Goal: Task Accomplishment & Management: Manage account settings

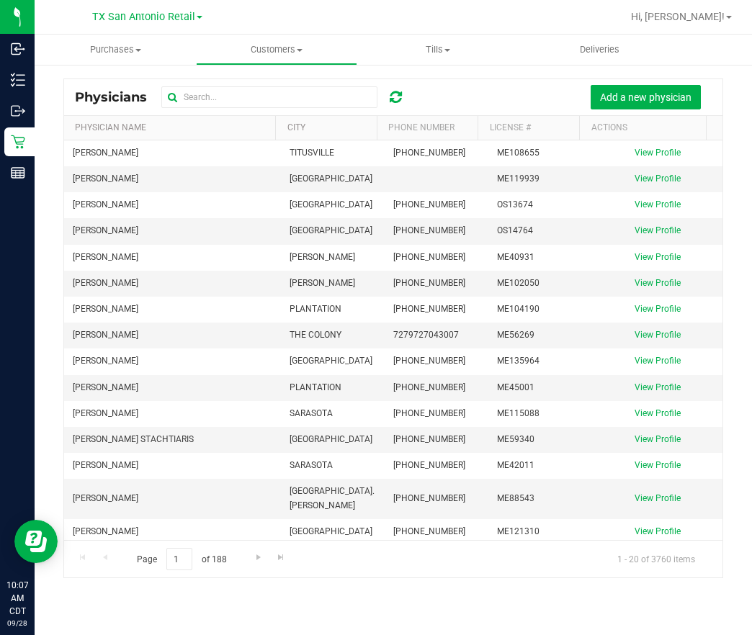
click at [594, 64] on link "Deliveries" at bounding box center [599, 50] width 161 height 30
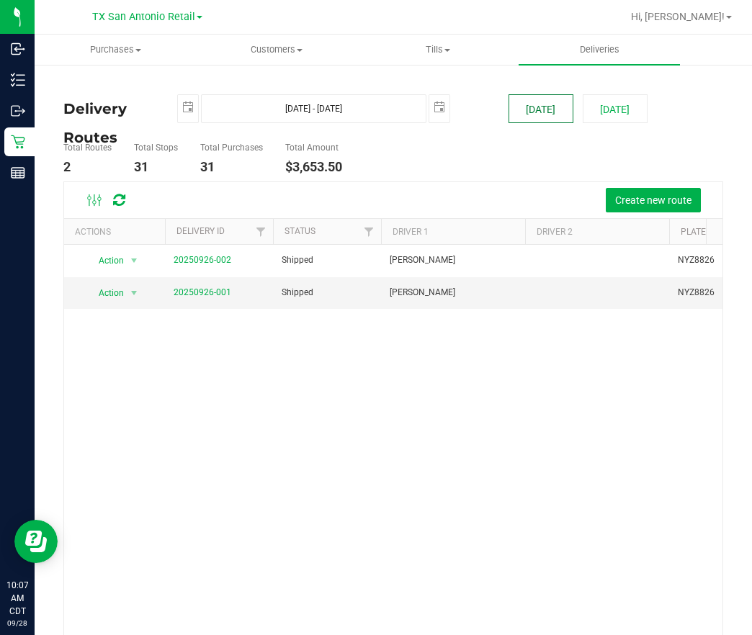
click at [529, 122] on deliveries-list "Delivery Routes 2025-09-27 Sep 27, 2025 - Sep 27, 2025 2025-09-27 Today Tomorro…" at bounding box center [393, 388] width 660 height 589
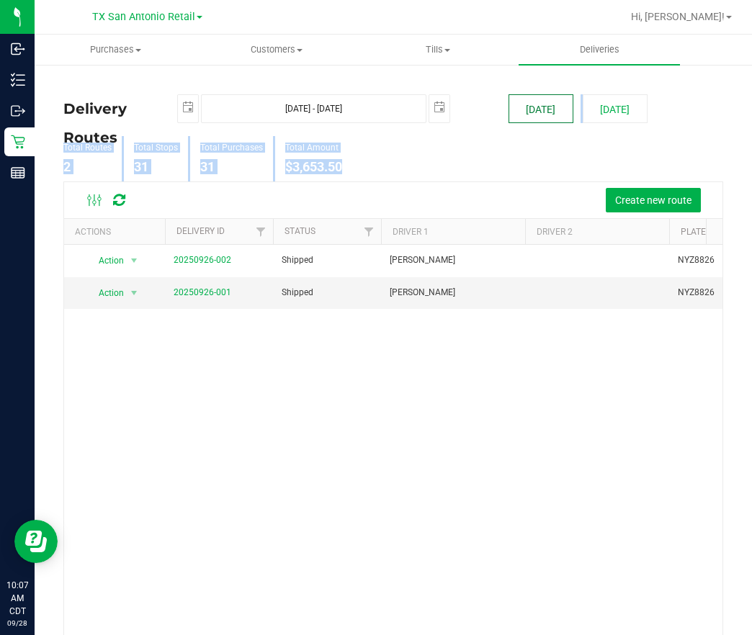
drag, startPoint x: 527, startPoint y: 122, endPoint x: 517, endPoint y: 109, distance: 16.4
click at [517, 109] on button "[DATE]" at bounding box center [541, 108] width 65 height 29
type input "[DATE] - [DATE]"
click at [517, 109] on button "[DATE]" at bounding box center [541, 108] width 65 height 29
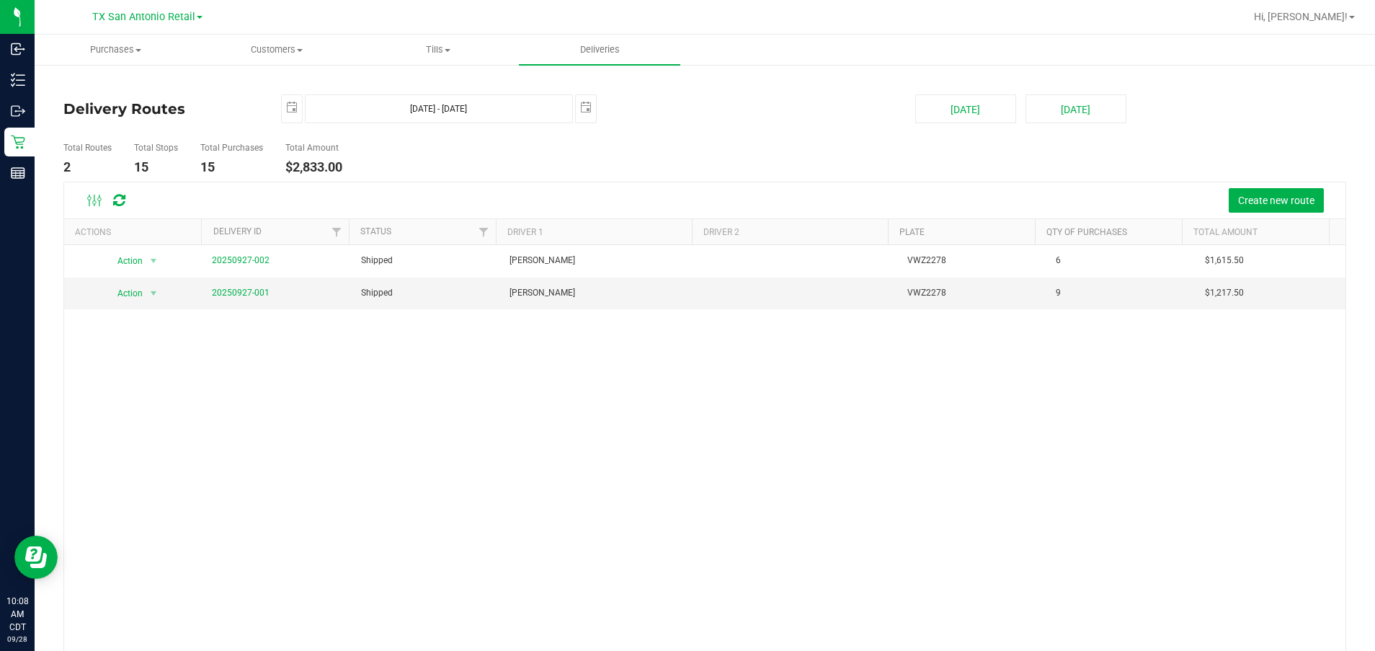
click at [579, 178] on ul "Total Routes 2 Total Stops 15 Total Purchases 15 Total Amount $2,833.00" at bounding box center [486, 158] width 852 height 45
click at [233, 292] on link "20250927-001" at bounding box center [241, 292] width 58 height 10
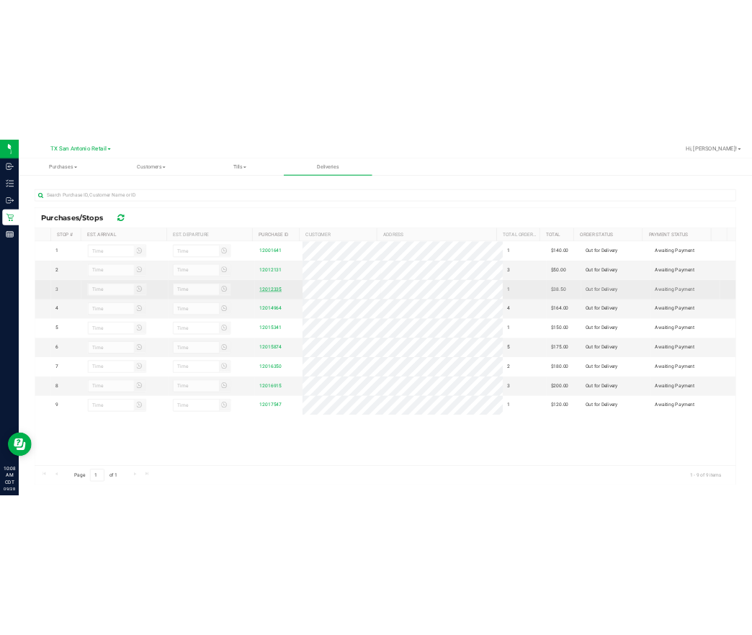
scroll to position [214, 0]
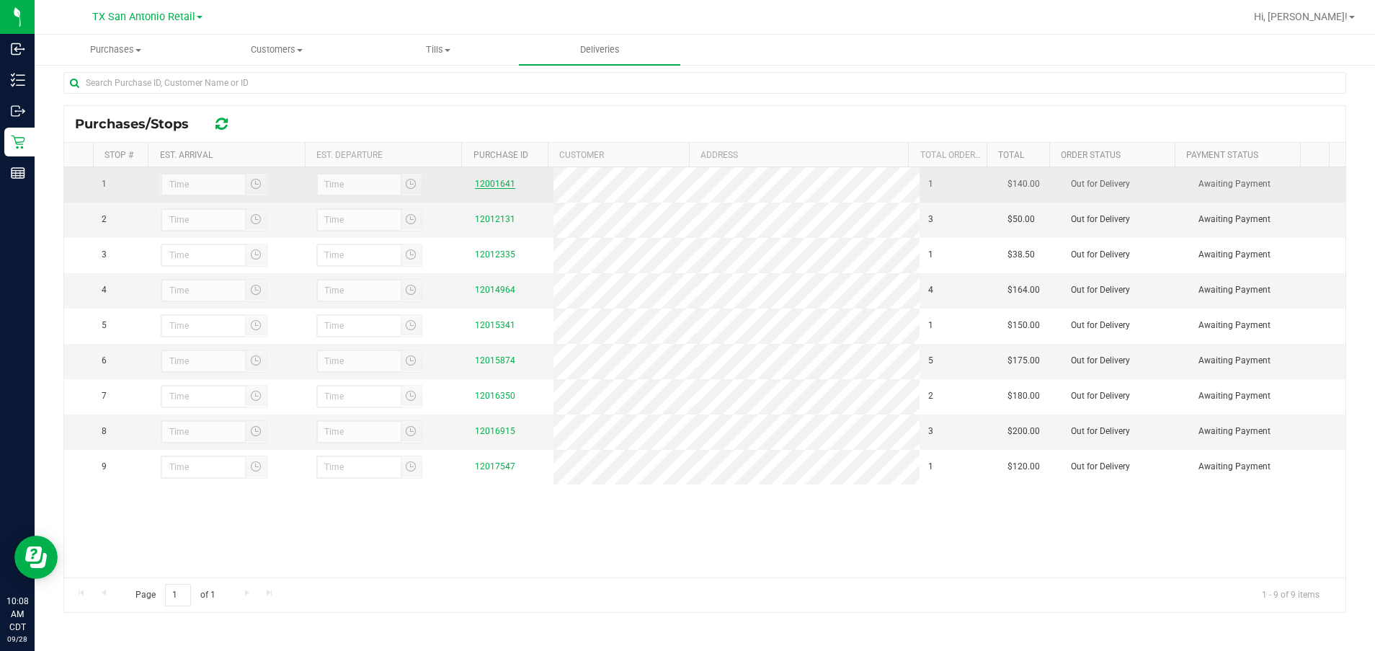
click at [475, 179] on link "12001641" at bounding box center [495, 184] width 40 height 10
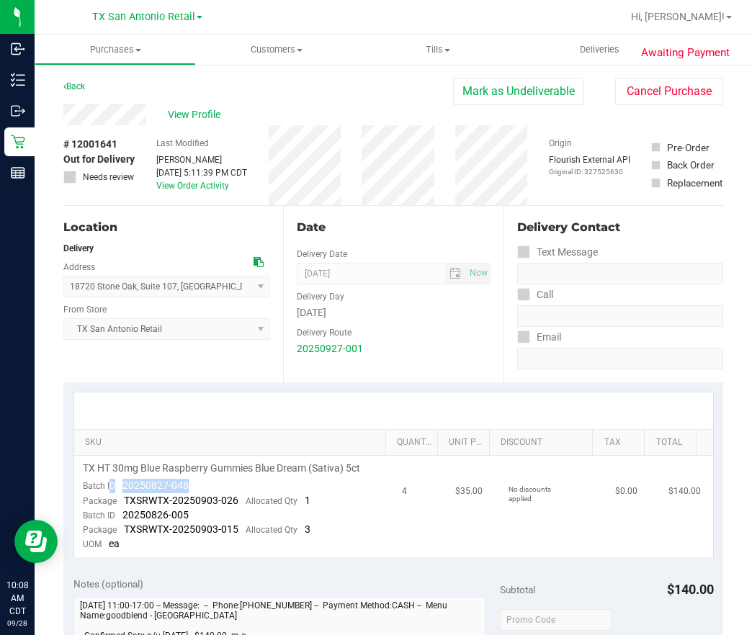
drag, startPoint x: 210, startPoint y: 483, endPoint x: 109, endPoint y: 486, distance: 100.9
click at [109, 486] on td "TX HT 30mg Blue Raspberry Gummies Blue Dream (Sativa) 5ct Batch ID 20250827-048…" at bounding box center [234, 507] width 320 height 102
drag, startPoint x: 109, startPoint y: 486, endPoint x: 322, endPoint y: 502, distance: 213.9
click at [334, 507] on td "TX HT 30mg Blue Raspberry Gummies Blue Dream (Sativa) 5ct Batch ID 20250827-048…" at bounding box center [234, 507] width 320 height 102
drag, startPoint x: 225, startPoint y: 487, endPoint x: 122, endPoint y: 482, distance: 102.4
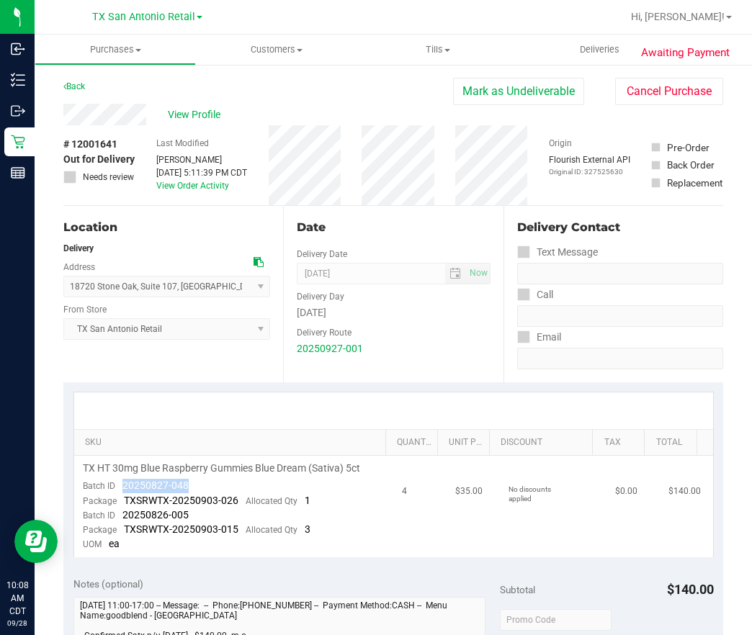
click at [122, 482] on td "TX HT 30mg Blue Raspberry Gummies Blue Dream (Sativa) 5ct Batch ID 20250827-048…" at bounding box center [234, 507] width 320 height 102
drag, startPoint x: 204, startPoint y: 518, endPoint x: 122, endPoint y: 515, distance: 81.5
click at [122, 515] on td "TX HT 30mg Blue Raspberry Gummies Blue Dream (Sativa) 5ct Batch ID 20250827-048…" at bounding box center [234, 507] width 320 height 102
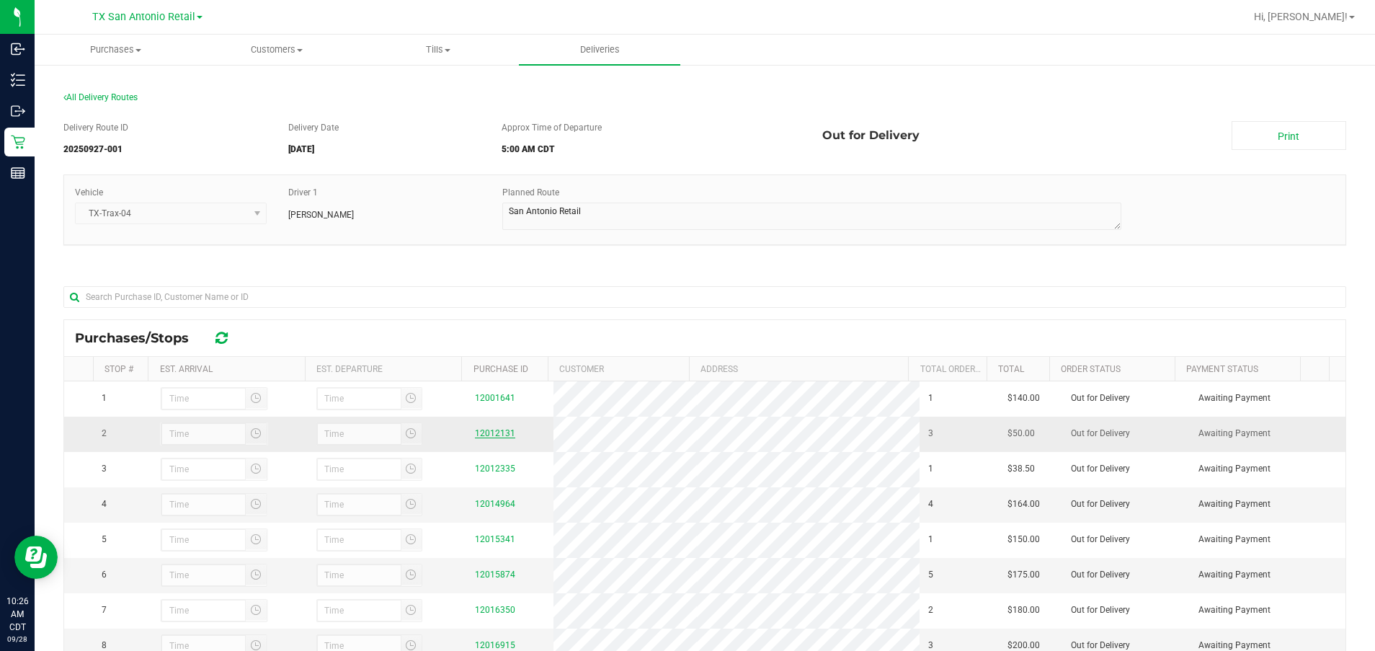
click at [483, 433] on link "12012131" at bounding box center [495, 433] width 40 height 10
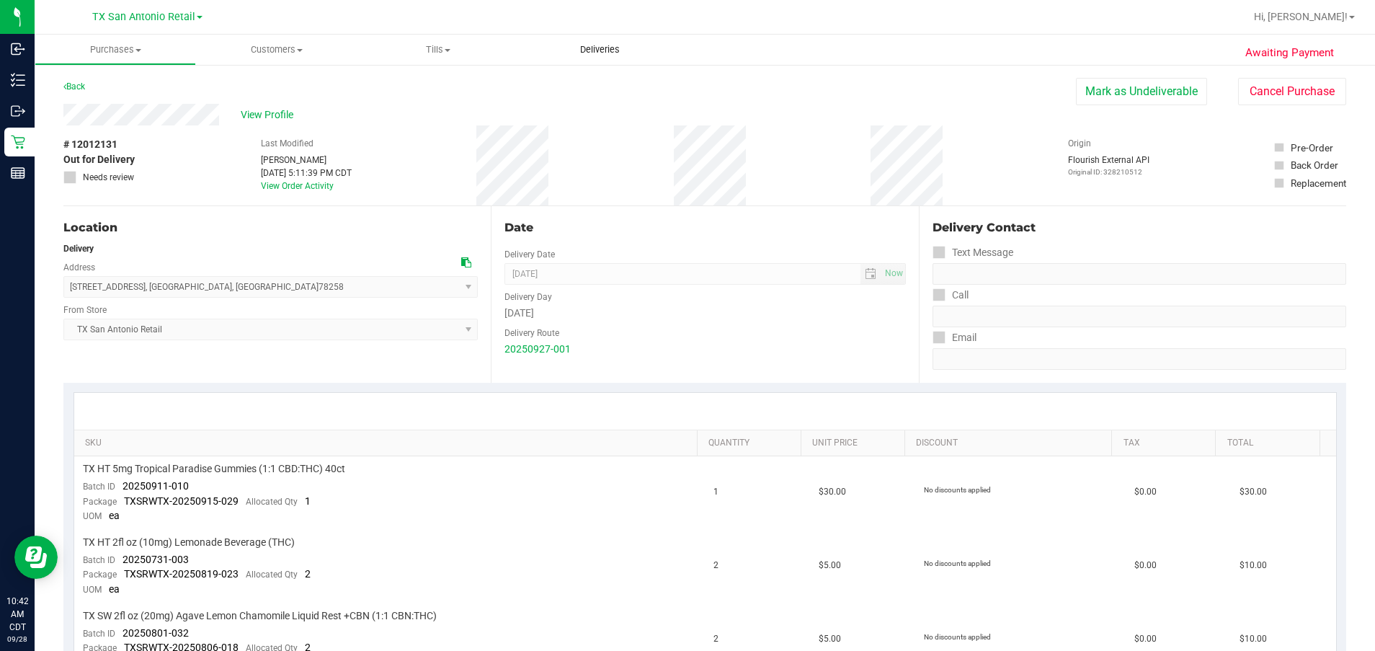
click at [600, 43] on uib-tab-heading "Deliveries" at bounding box center [599, 50] width 161 height 30
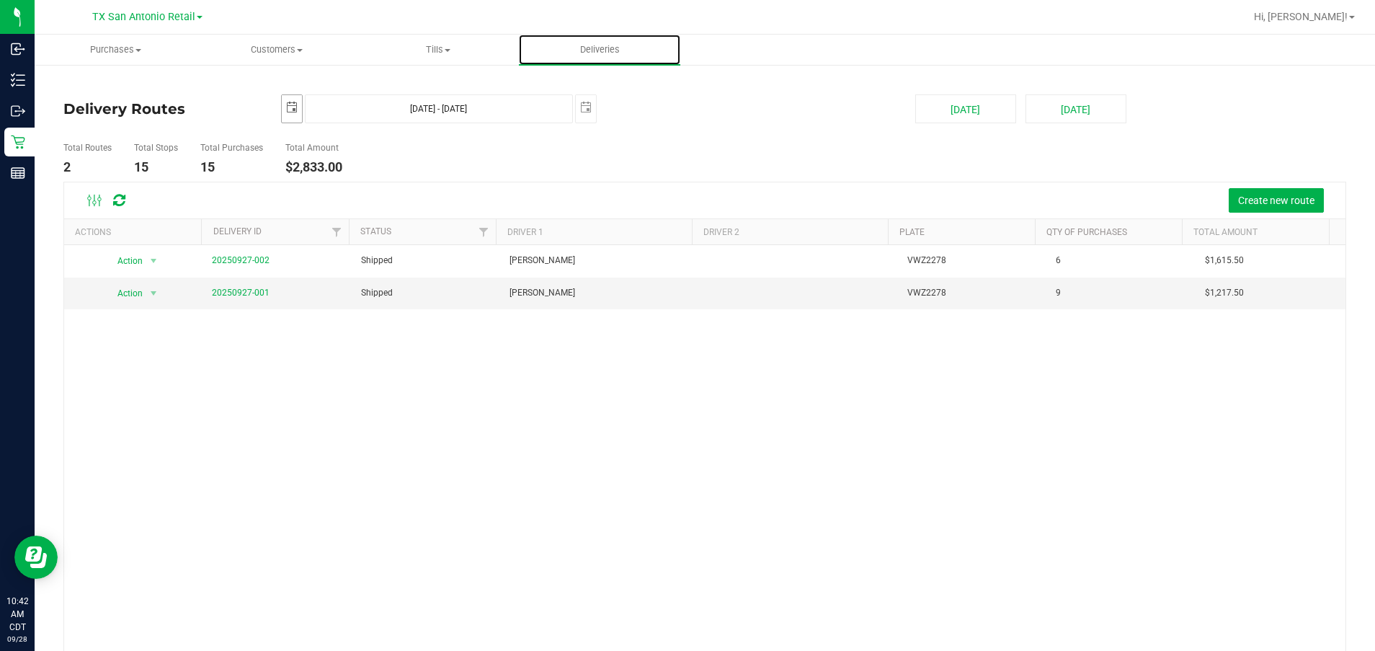
click at [286, 105] on span "select" at bounding box center [292, 108] width 12 height 12
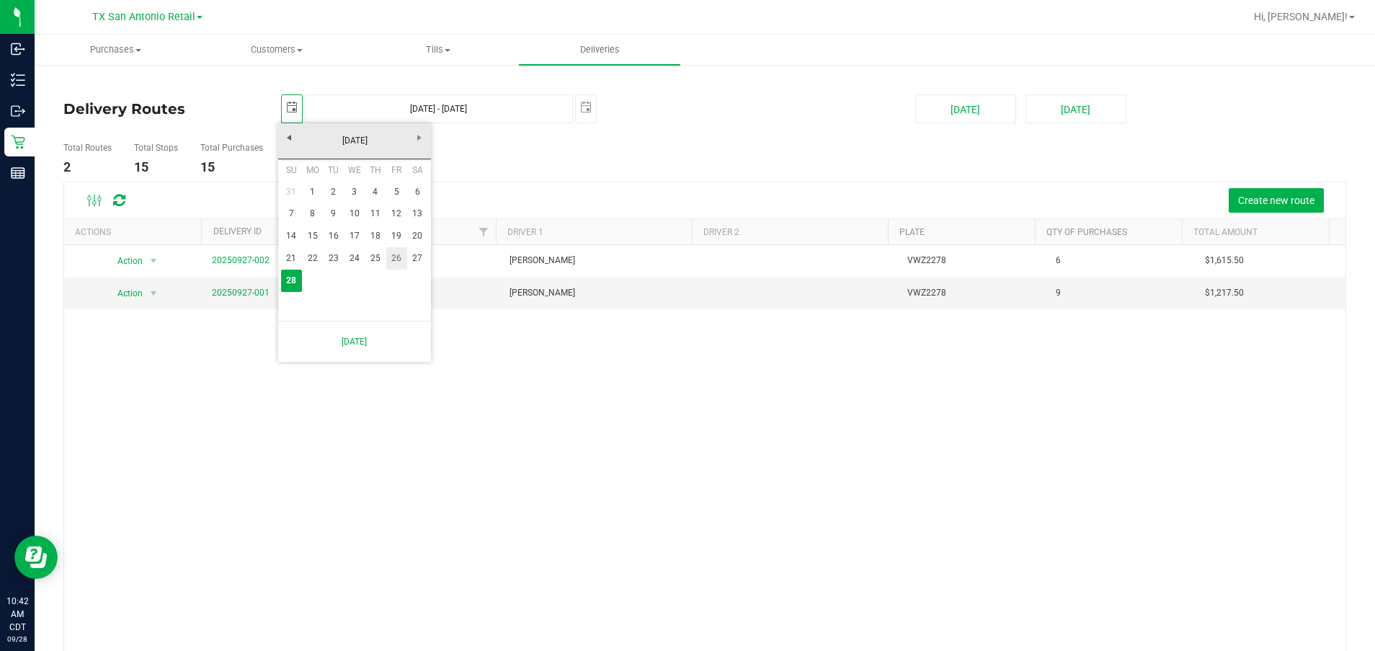
click at [388, 264] on link "26" at bounding box center [396, 258] width 21 height 22
type input "[DATE]"
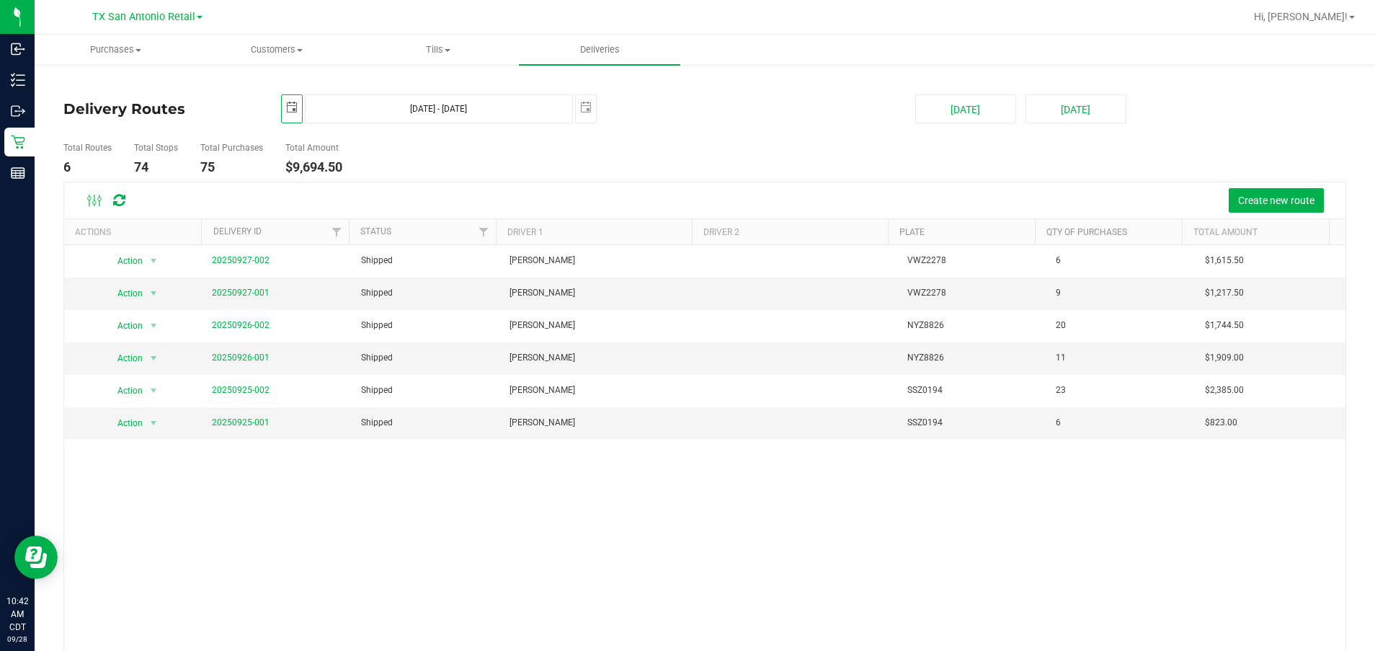
click at [595, 114] on div "2025-09-26 Sep 26, 2025 - Sep 28, 2025 2025-09-28" at bounding box center [587, 108] width 634 height 29
click at [579, 100] on span "select" at bounding box center [586, 107] width 20 height 25
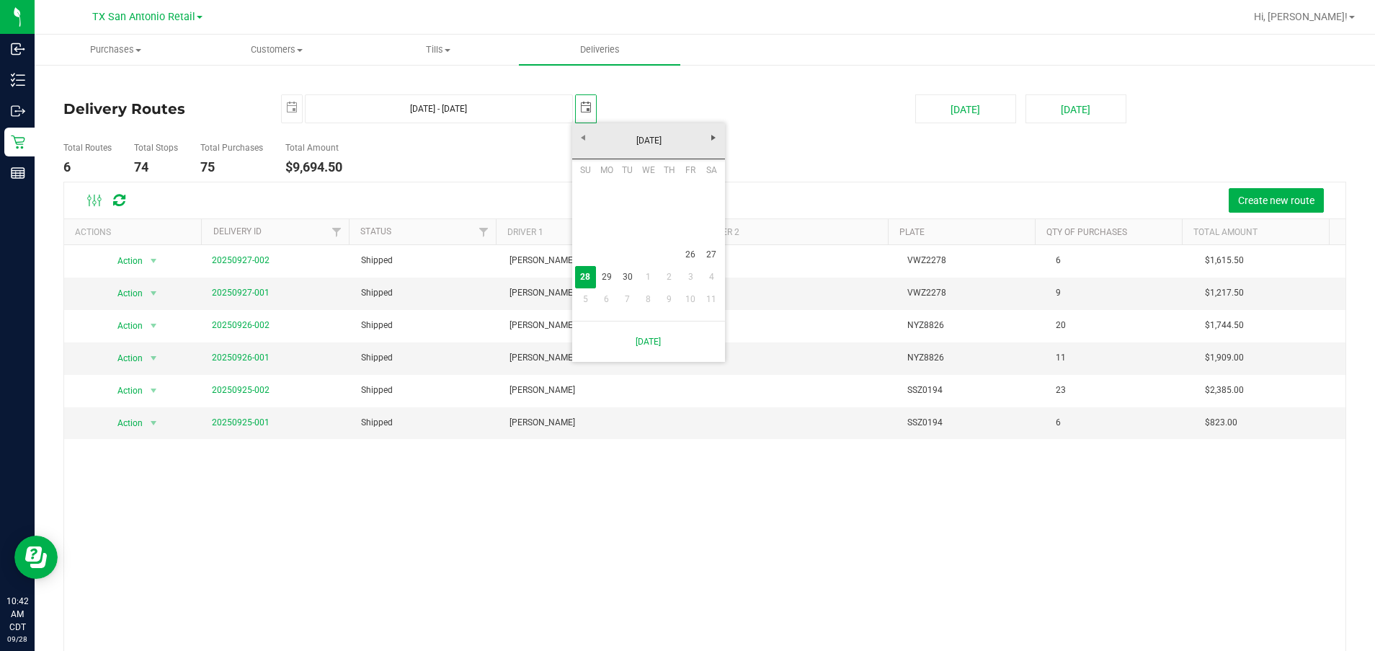
click at [679, 249] on td at bounding box center [668, 254] width 21 height 22
click at [689, 250] on link "26" at bounding box center [690, 254] width 21 height 22
type input "[DATE] - [DATE]"
type input "[DATE]"
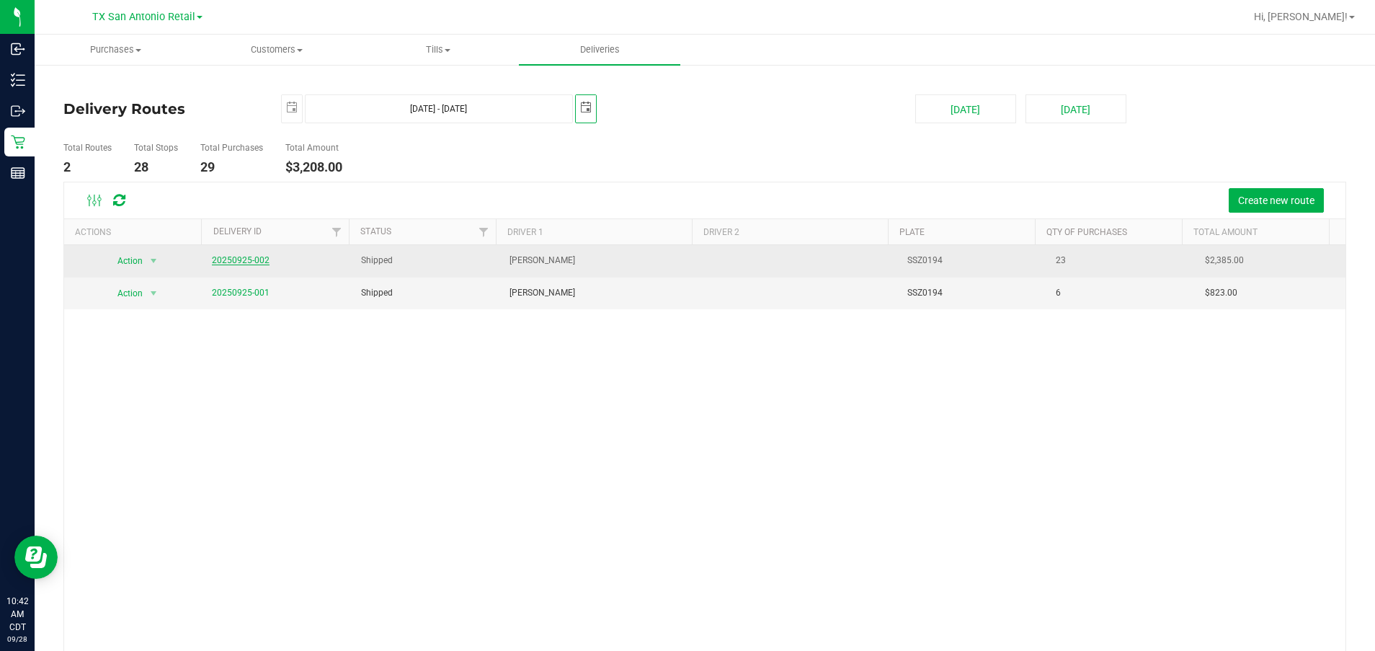
click at [239, 259] on link "20250925-002" at bounding box center [241, 260] width 58 height 10
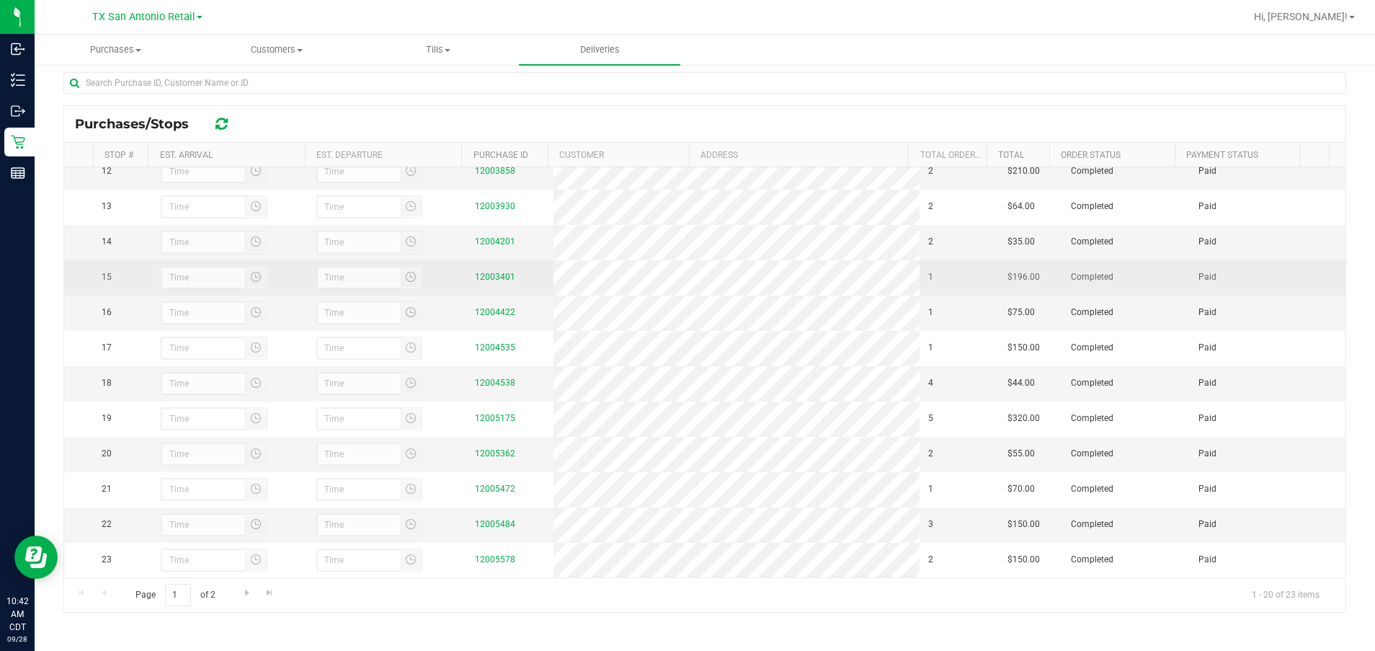
scroll to position [461, 0]
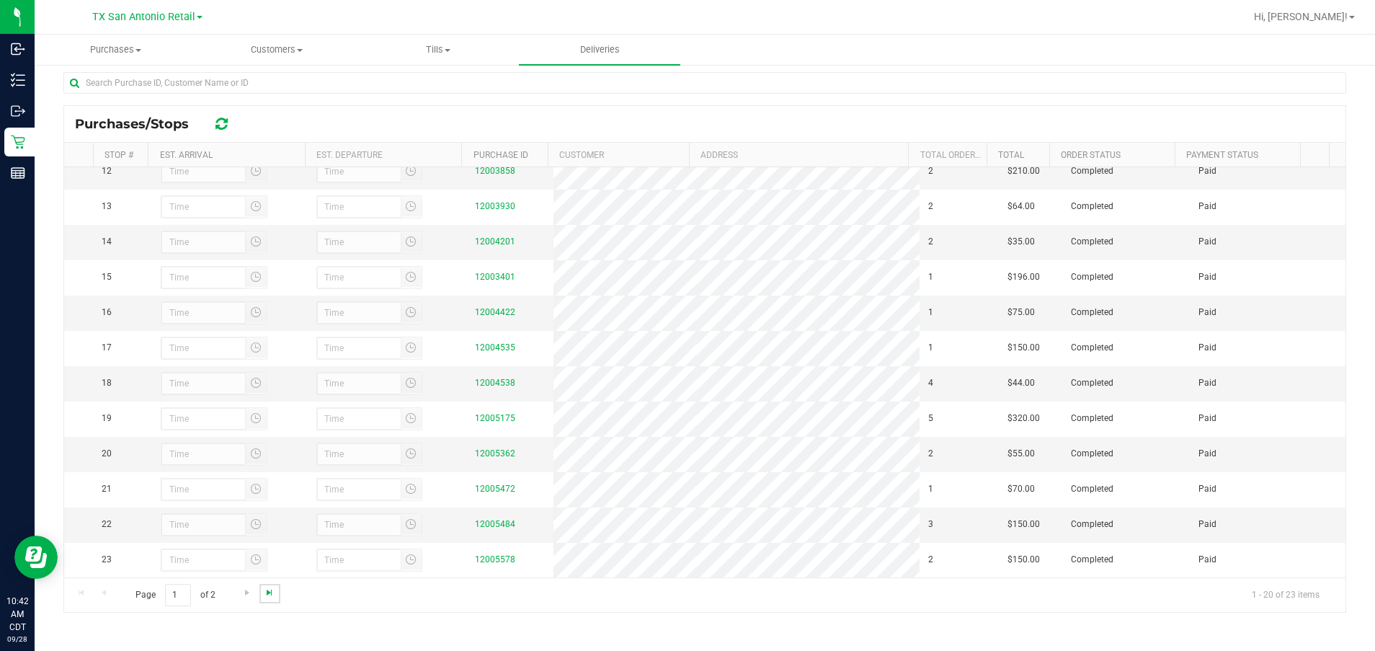
click at [269, 596] on span "Go to the last page" at bounding box center [270, 592] width 12 height 12
click at [275, 46] on span "Customers" at bounding box center [277, 49] width 160 height 13
click at [273, 88] on span "All customers" at bounding box center [248, 87] width 104 height 12
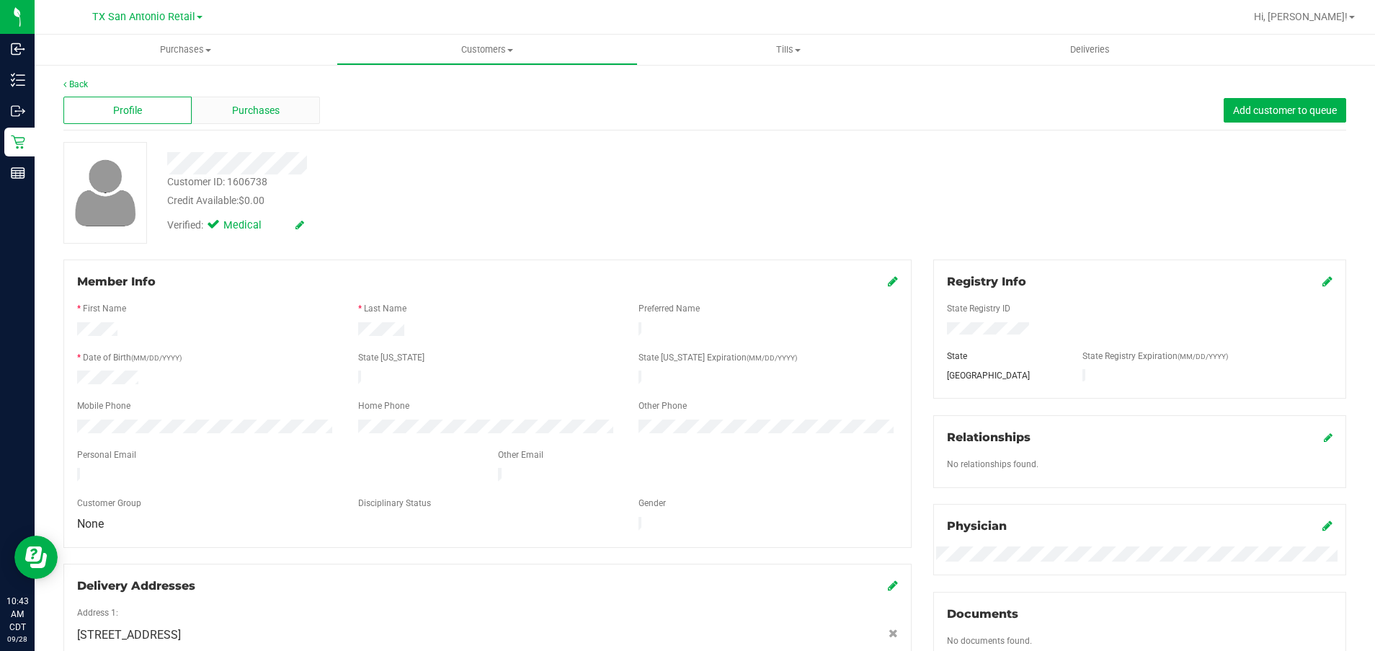
click at [204, 106] on div "Purchases" at bounding box center [256, 110] width 128 height 27
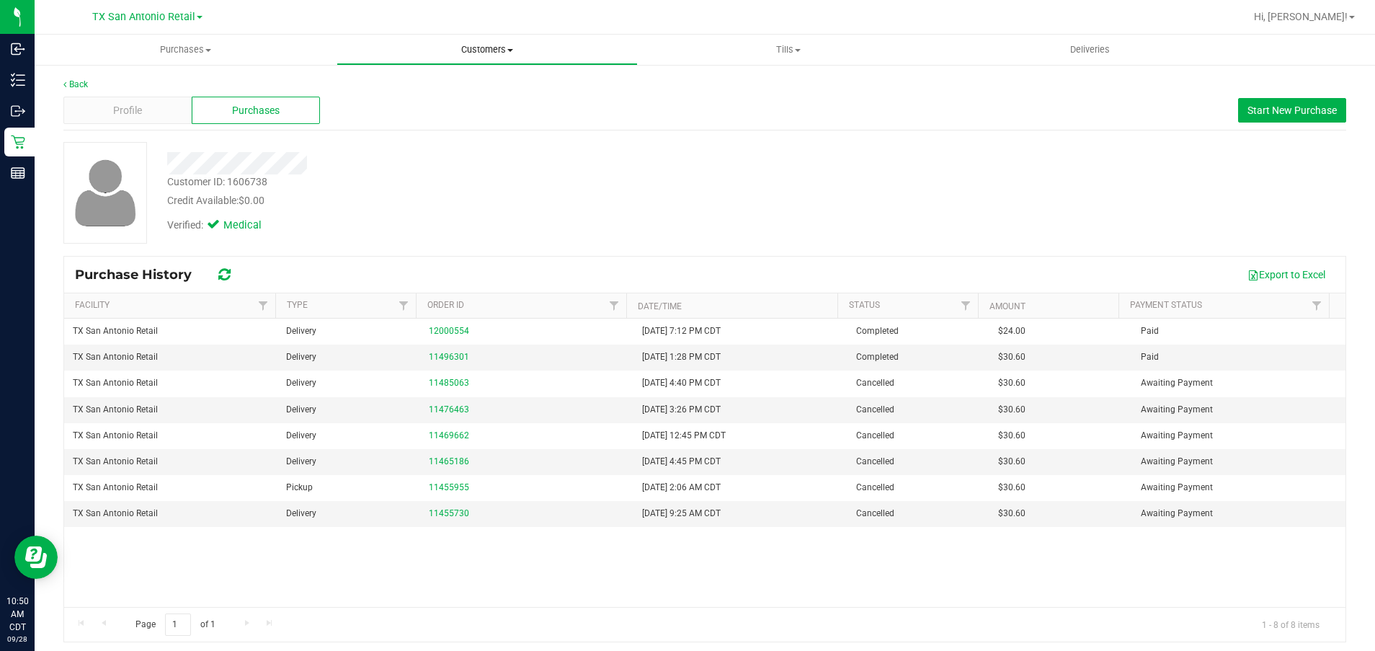
click at [482, 48] on span "Customers" at bounding box center [487, 49] width 300 height 13
click at [455, 81] on li "All customers" at bounding box center [487, 87] width 302 height 17
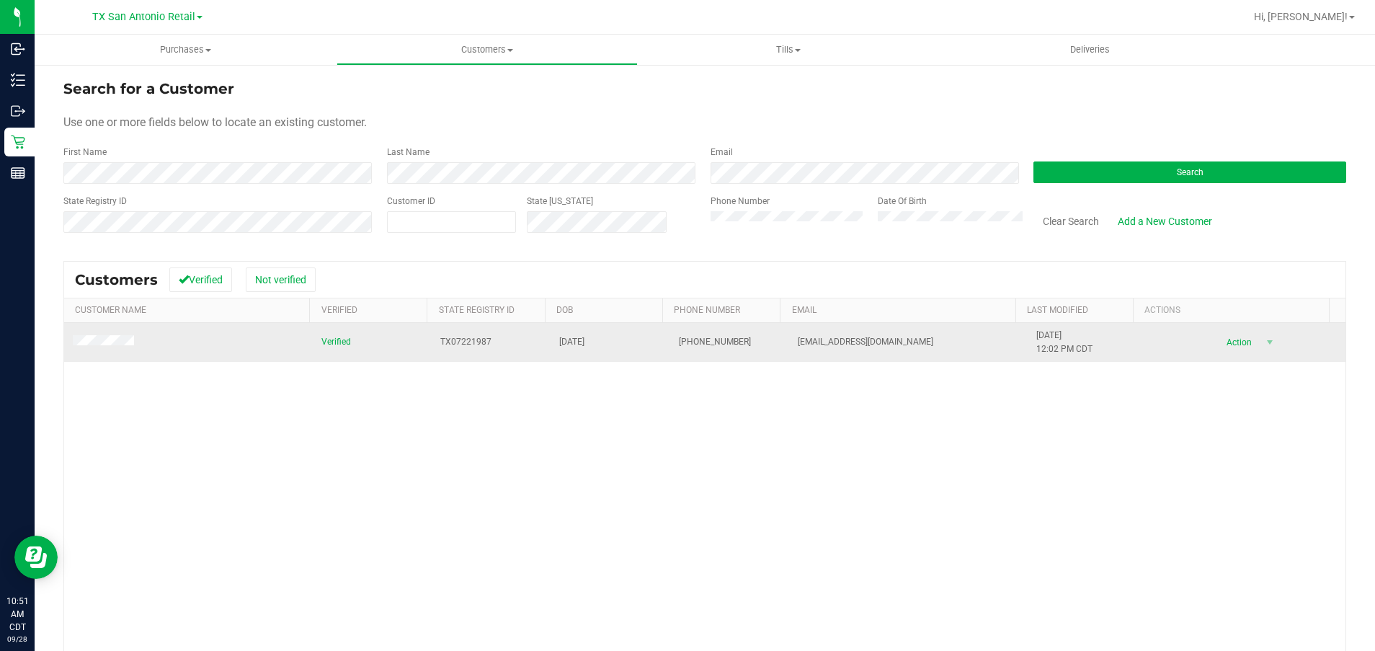
click at [102, 353] on td at bounding box center [188, 342] width 249 height 39
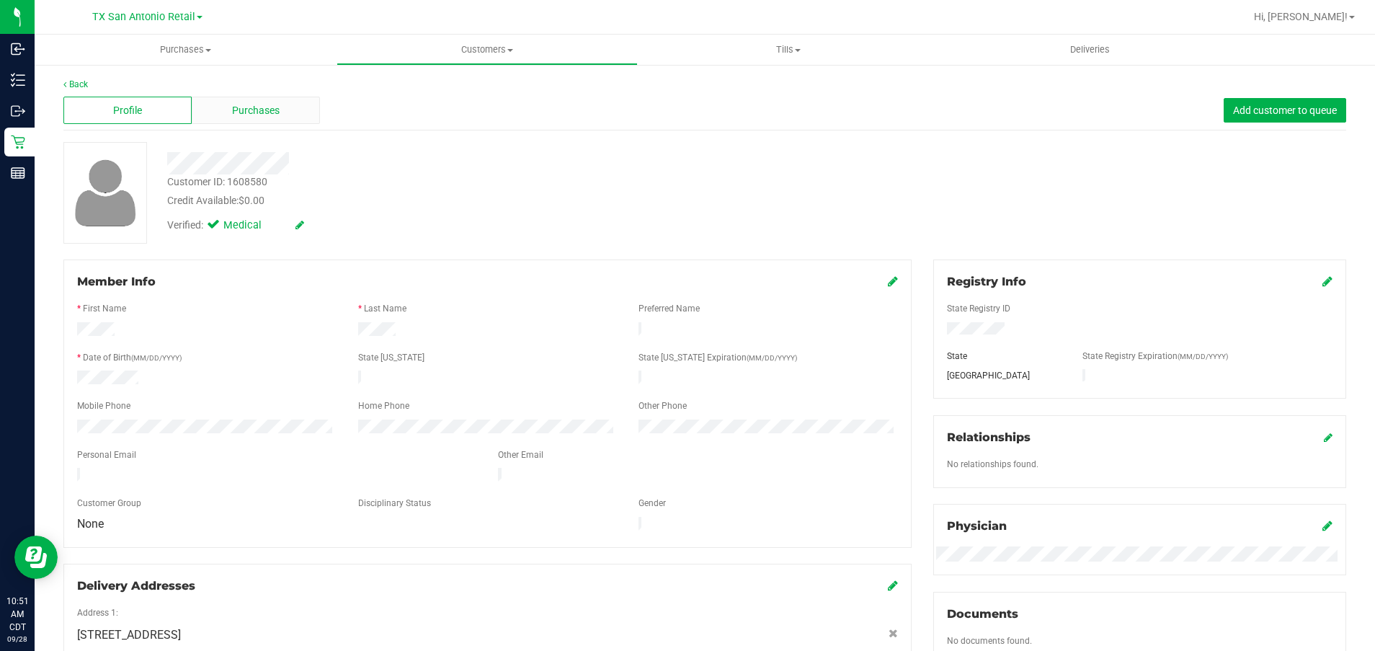
click at [270, 109] on span "Purchases" at bounding box center [256, 110] width 48 height 15
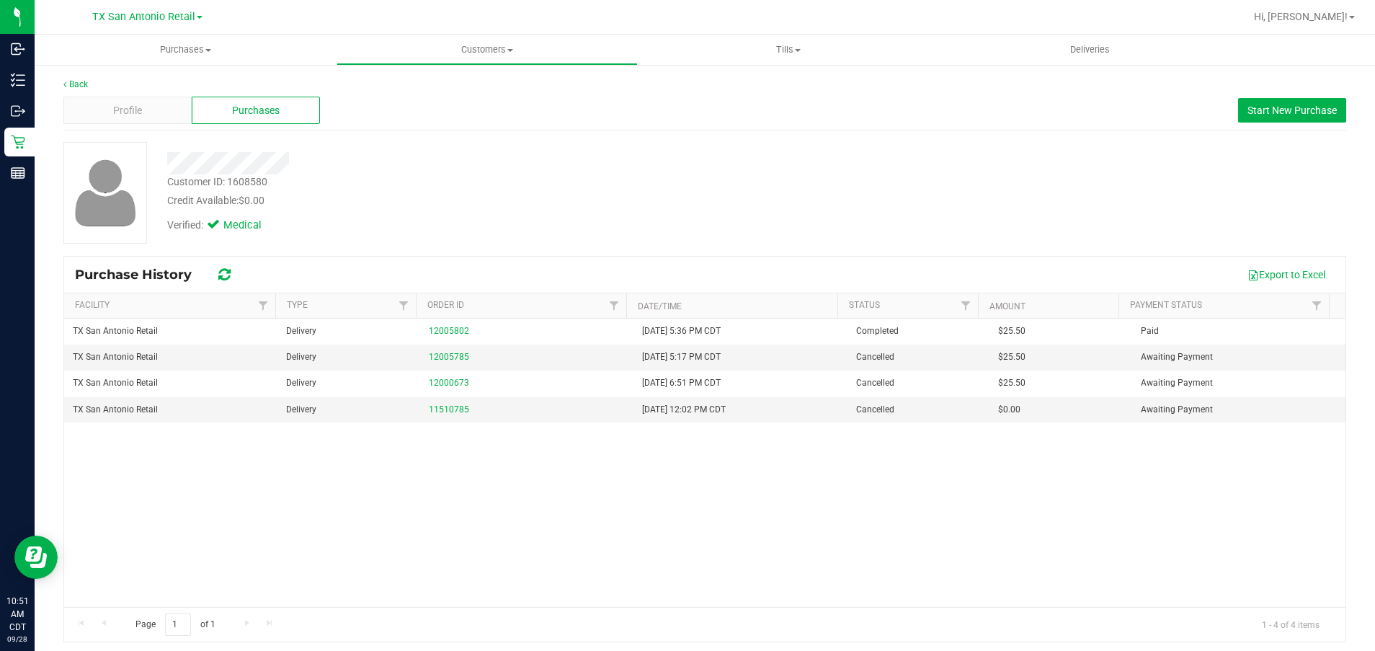
click at [426, 187] on div "Customer ID: 1608580 Credit Available: $0.00" at bounding box center [482, 191] width 652 height 34
click at [751, 55] on span "Deliveries" at bounding box center [1089, 49] width 79 height 13
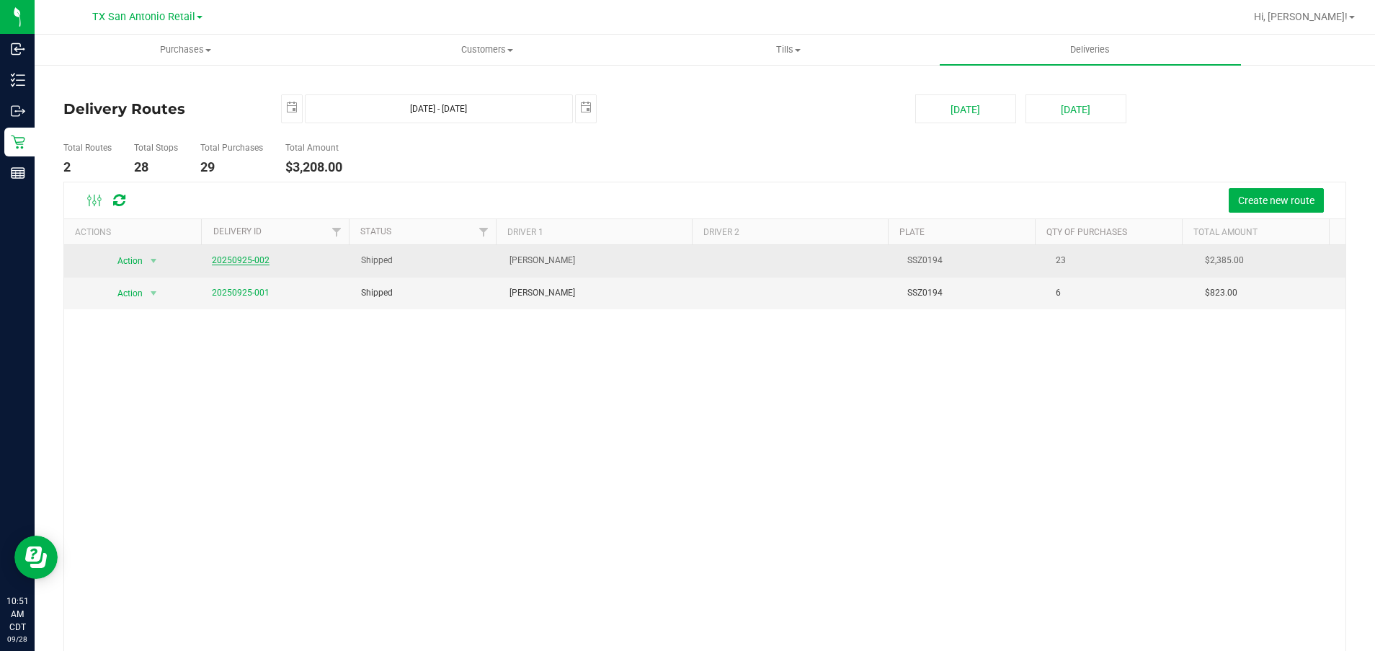
click at [249, 258] on link "20250925-002" at bounding box center [241, 260] width 58 height 10
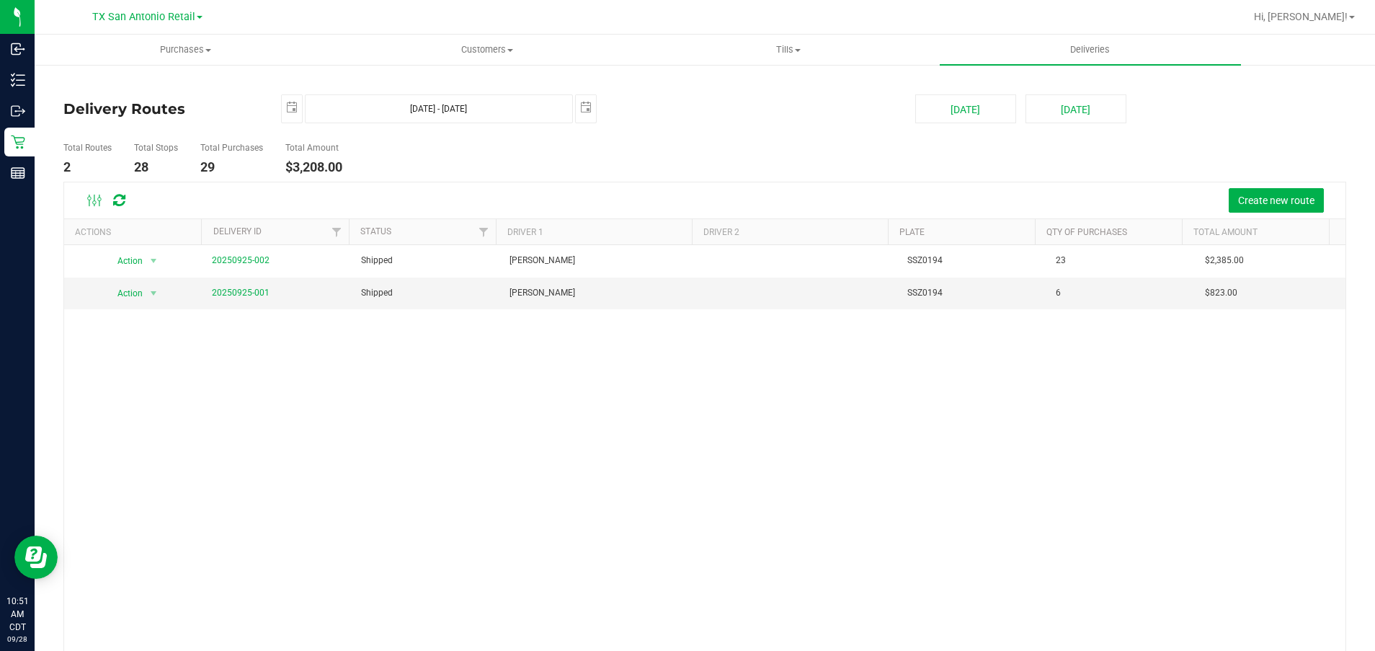
click at [452, 432] on div "Action Action View Delivery 20250925-002 Shipped Victoria Flores SSZ0194 23 $2,…" at bounding box center [704, 450] width 1281 height 410
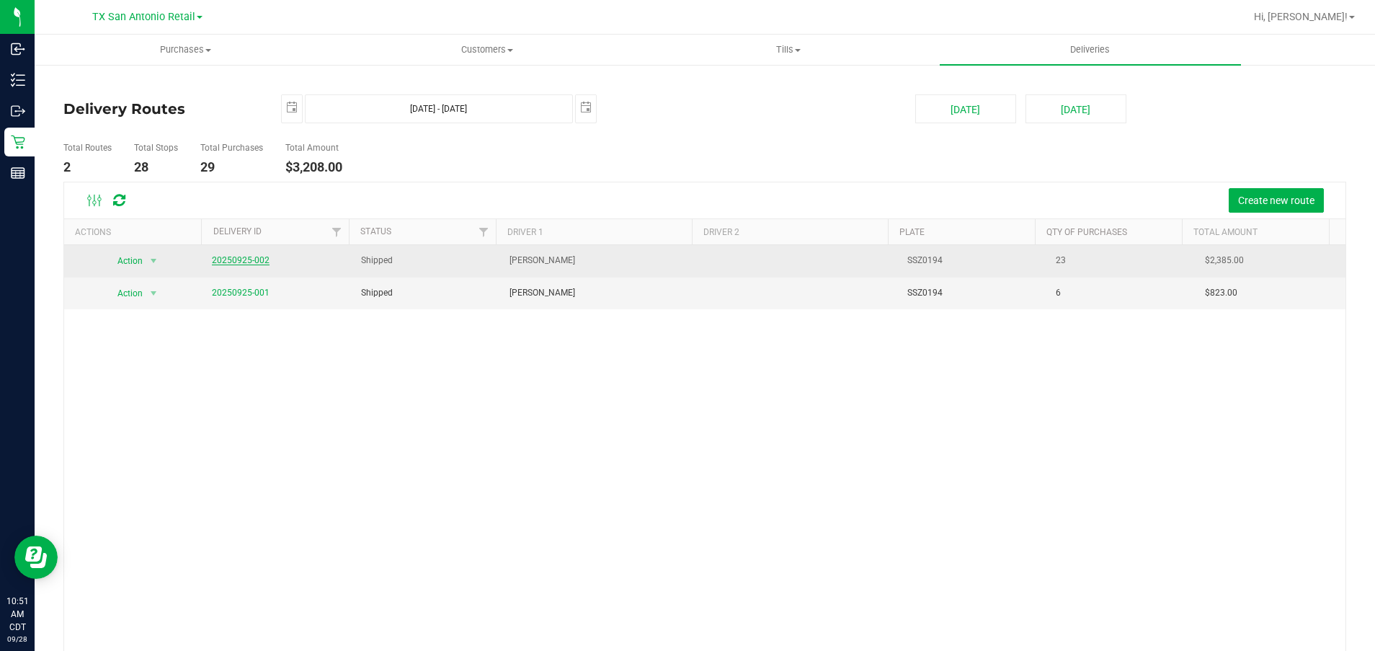
click at [223, 264] on link "20250925-002" at bounding box center [241, 260] width 58 height 10
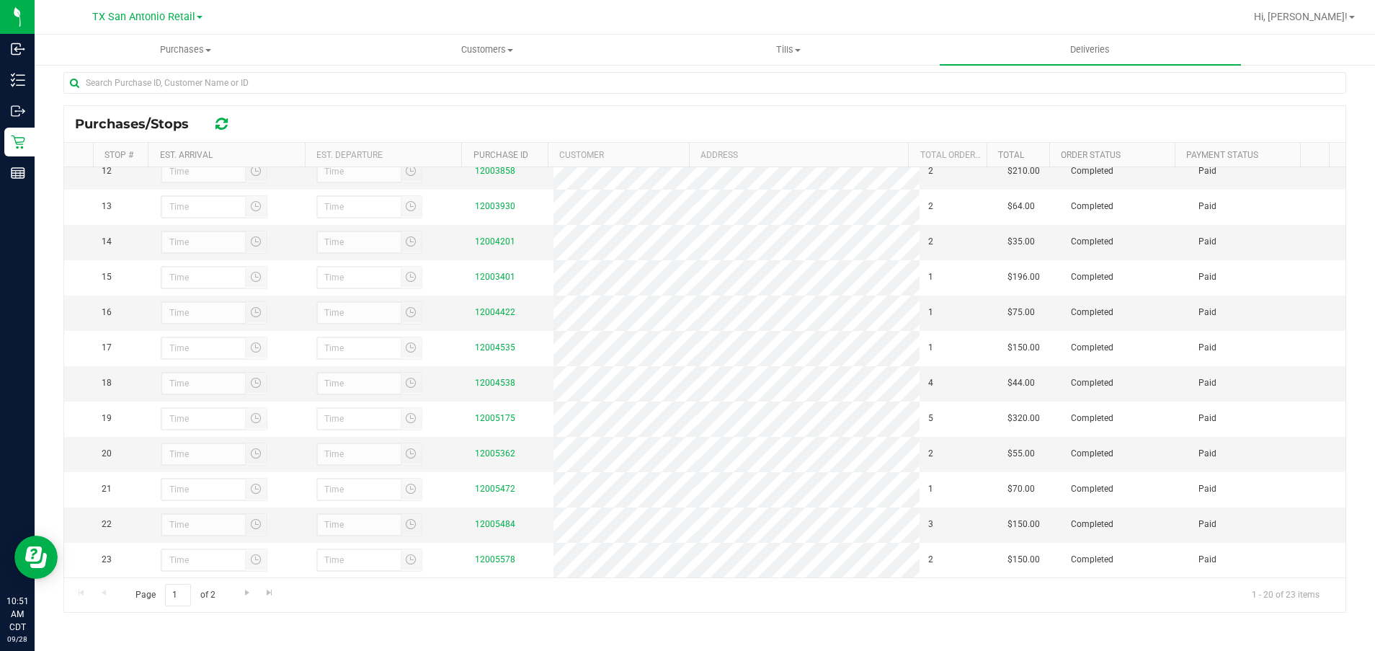
scroll to position [461, 0]
click at [236, 596] on link "Go to the next page" at bounding box center [246, 593] width 21 height 19
click at [751, 51] on span "Tills" at bounding box center [788, 49] width 300 height 13
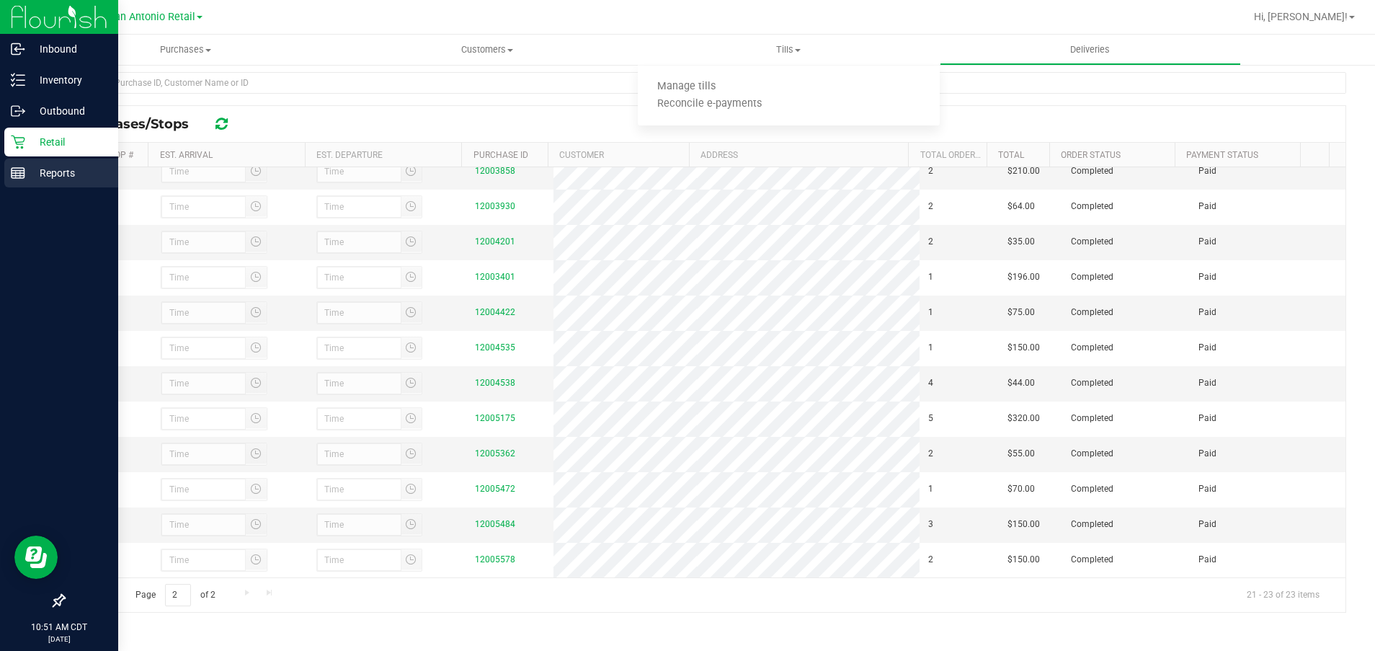
click at [28, 164] on p "Reports" at bounding box center [68, 172] width 86 height 17
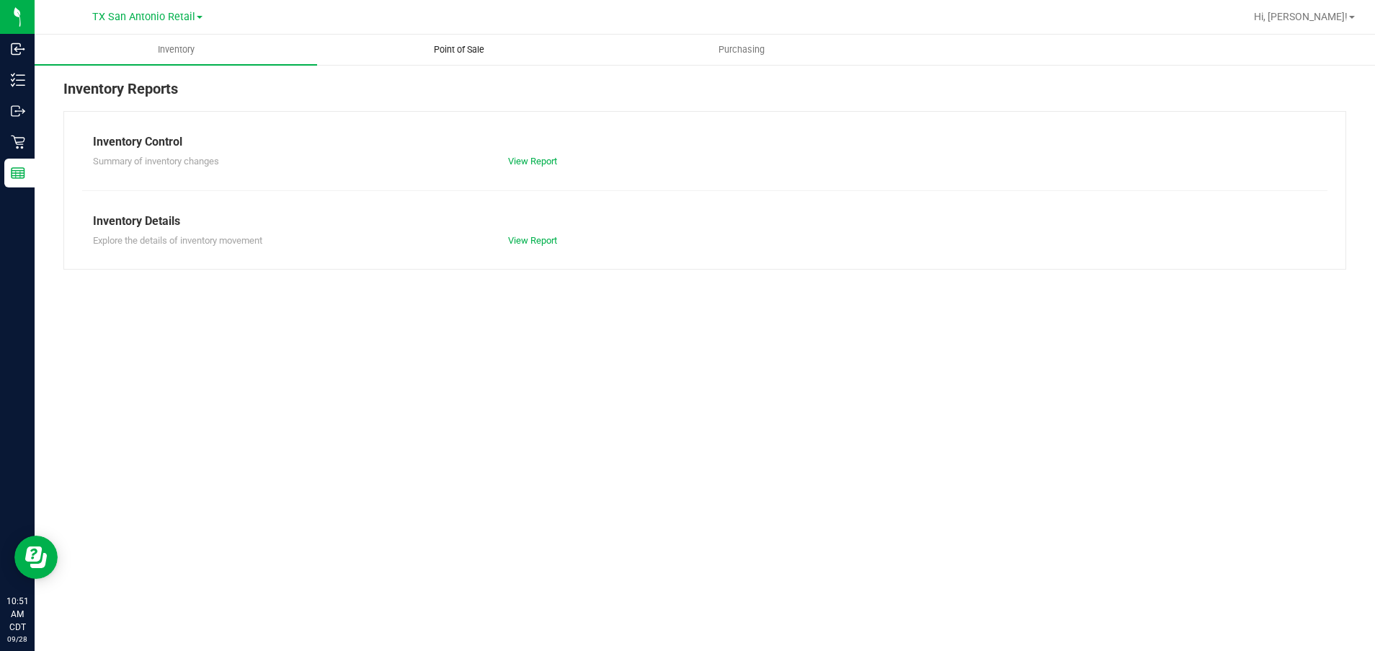
click at [486, 52] on span "Point of Sale" at bounding box center [458, 49] width 89 height 13
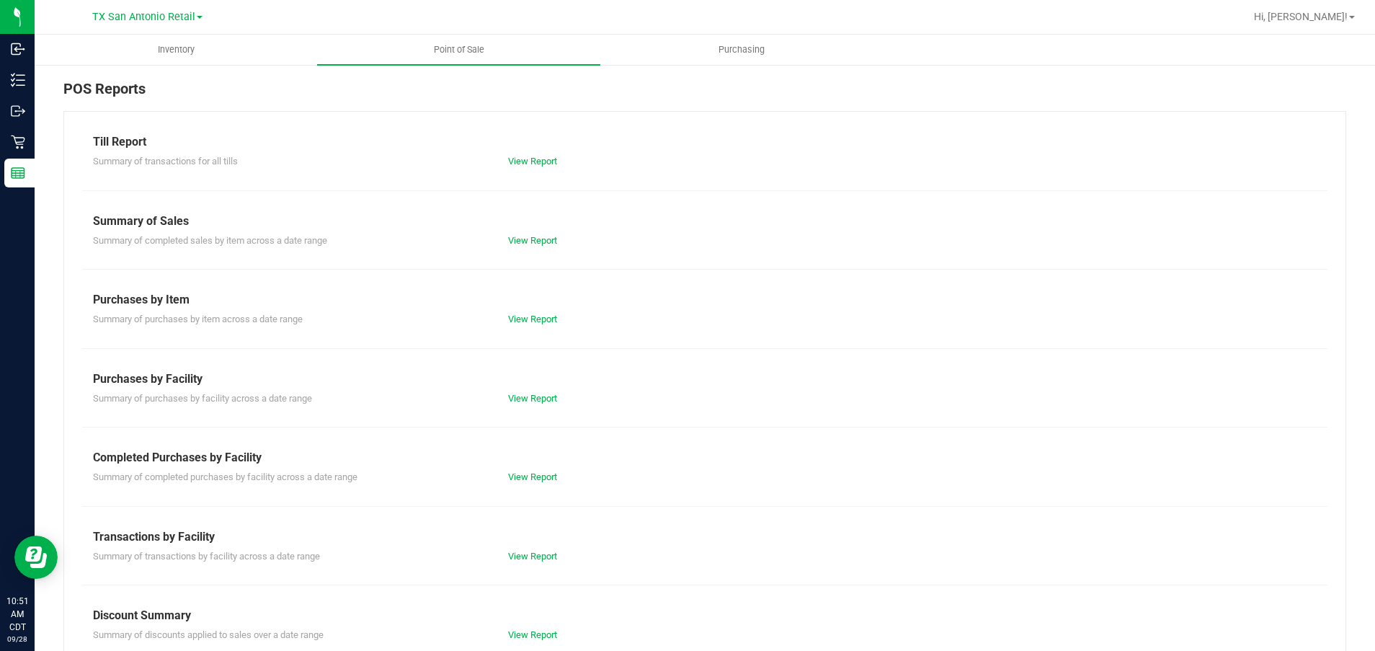
click at [540, 168] on div "Till Report Summary of transactions for all tills View Report Summary of Sales …" at bounding box center [704, 427] width 1282 height 632
drag, startPoint x: 540, startPoint y: 168, endPoint x: 528, endPoint y: 159, distance: 14.4
click at [528, 159] on link "View Report" at bounding box center [532, 161] width 49 height 11
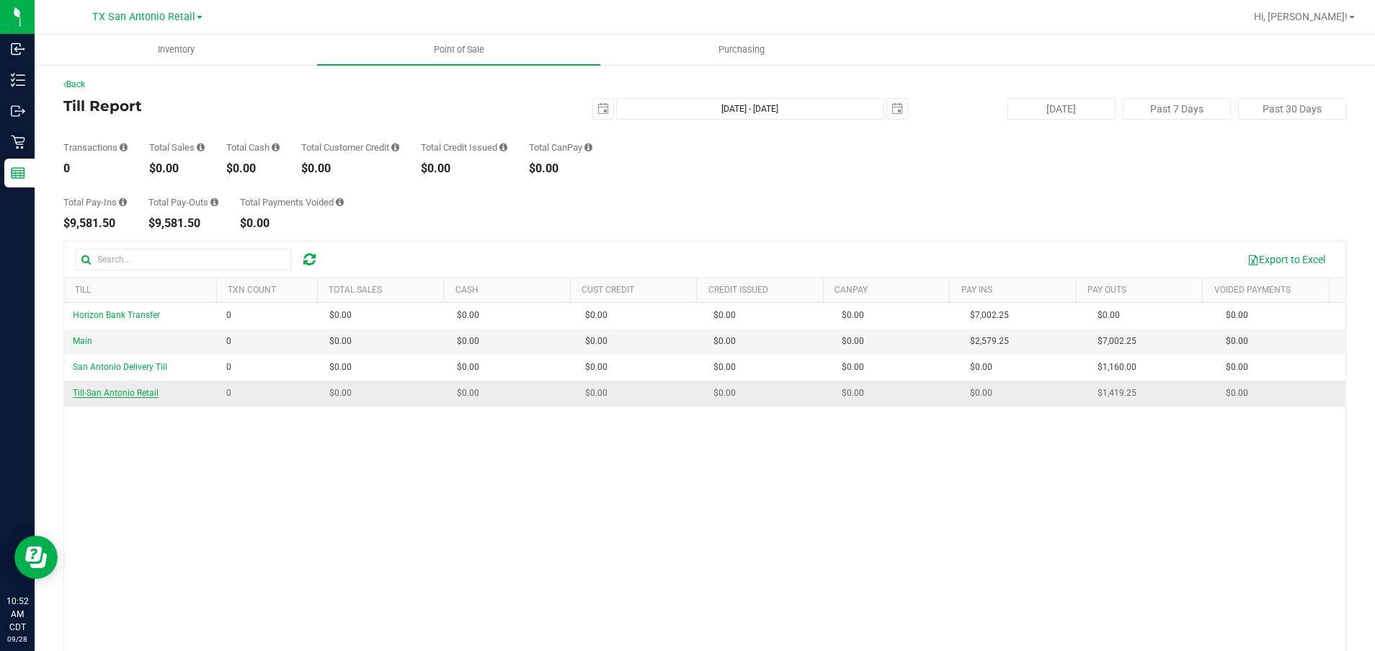
click at [147, 390] on span "Till-San Antonio Retail" at bounding box center [116, 393] width 86 height 10
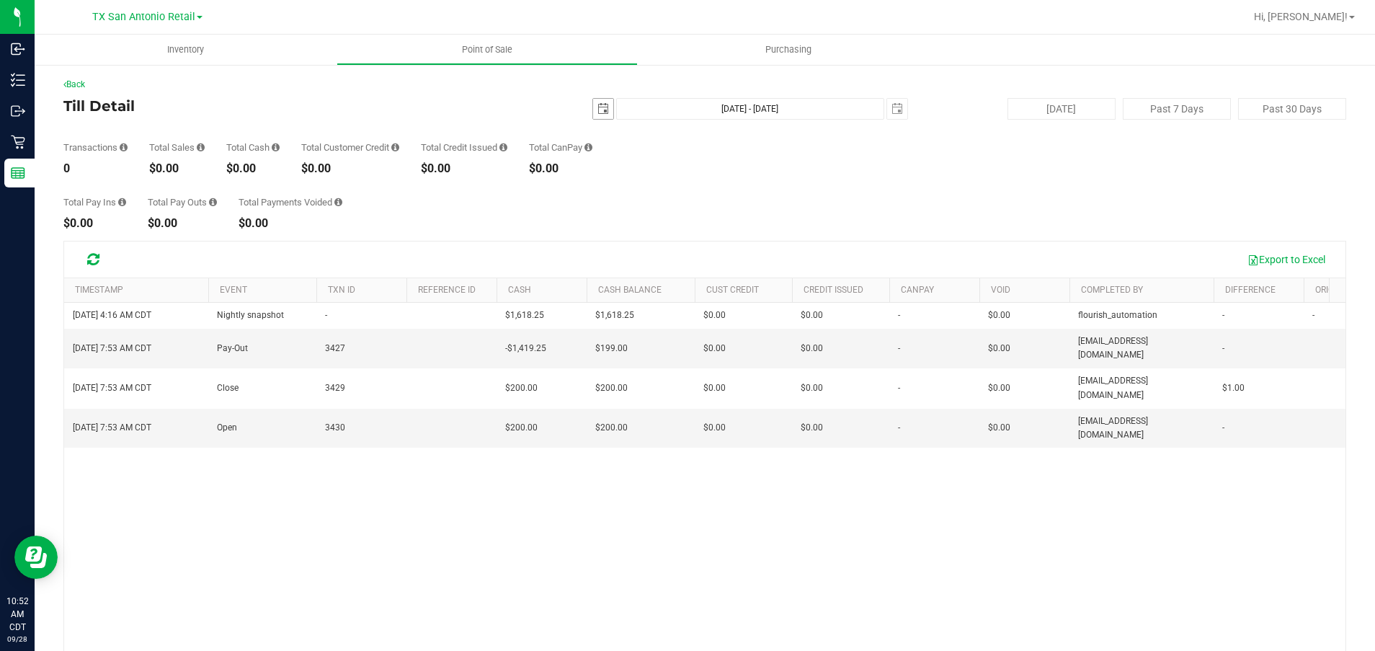
click at [602, 118] on input "2025-09-28" at bounding box center [603, 109] width 20 height 20
click at [581, 107] on div "2025-09-28 Sep 28, 2025 - Sep 28, 2025 2025-09-28" at bounding box center [699, 109] width 438 height 22
click at [593, 112] on span "select" at bounding box center [603, 109] width 20 height 20
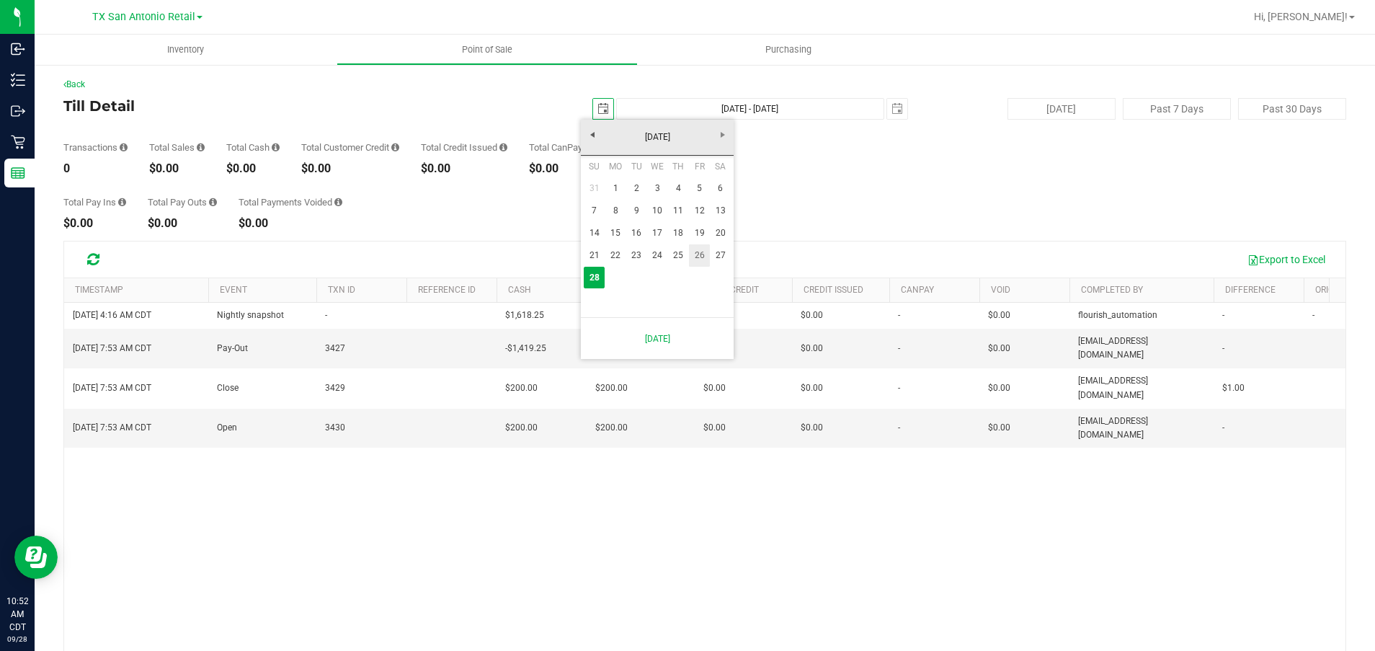
click at [694, 256] on link "26" at bounding box center [699, 255] width 21 height 22
type input "2025-09-26"
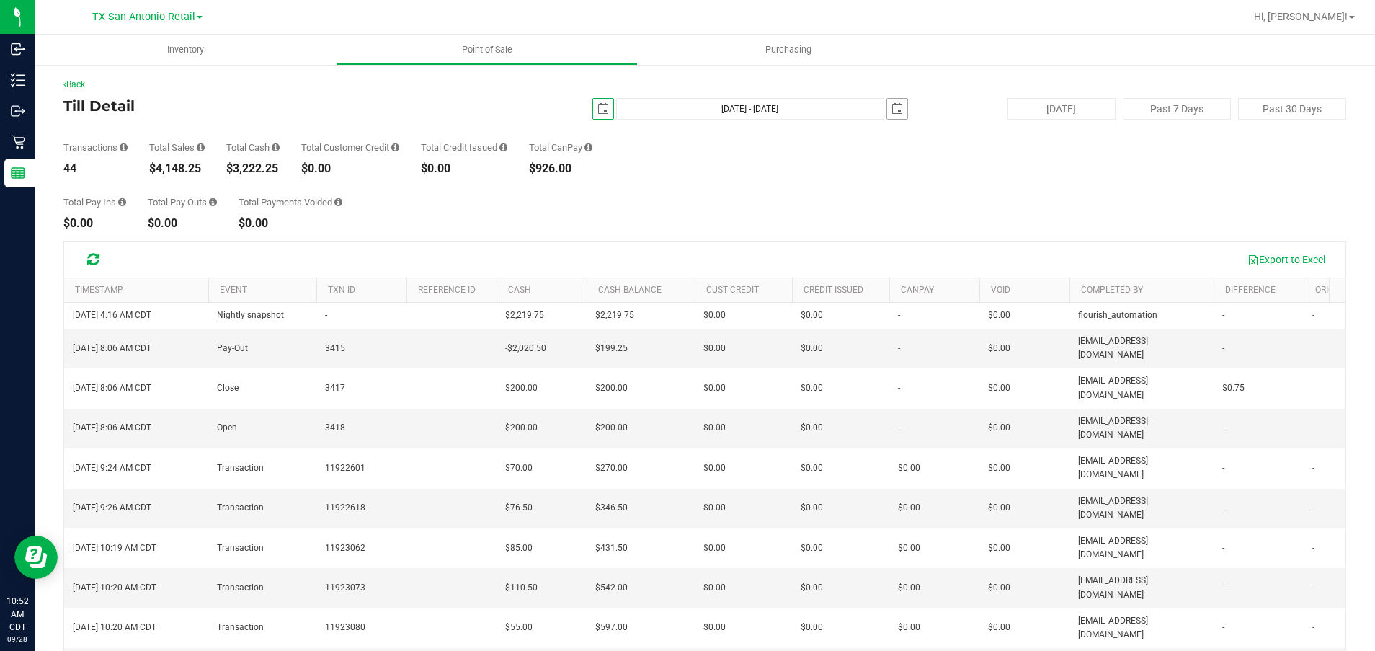
drag, startPoint x: 905, startPoint y: 104, endPoint x: 884, endPoint y: 114, distance: 22.9
click at [751, 107] on div "2025-09-26 Sep 26, 2025 - Sep 28, 2025 2025-09-28" at bounding box center [699, 109] width 438 height 22
click at [751, 114] on span "select" at bounding box center [897, 109] width 12 height 12
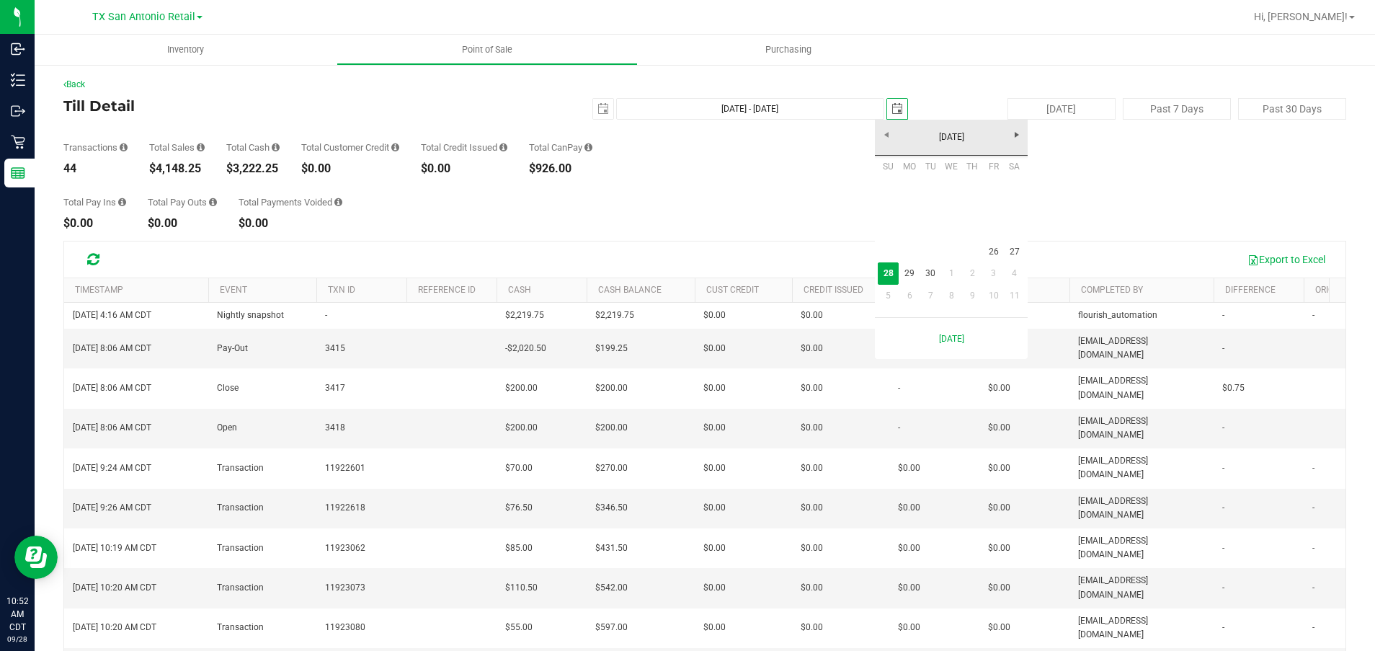
scroll to position [0, 36]
click at [751, 251] on link "26" at bounding box center [993, 252] width 21 height 22
type input "Sep 26, 2025 - Sep 26, 2025"
type input "2025-09-26"
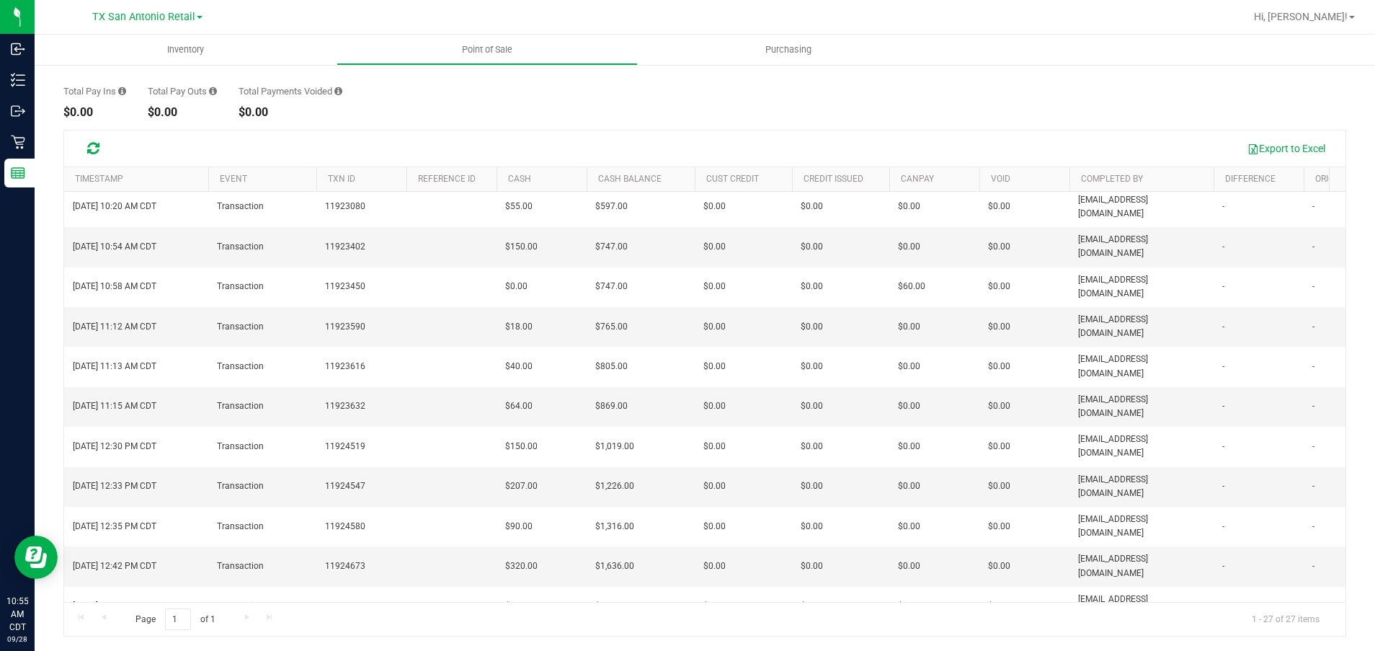
drag, startPoint x: 480, startPoint y: 604, endPoint x: 519, endPoint y: 606, distance: 39.0
click at [519, 607] on div "Page 1 of 1 1 - 27 of 27 items" at bounding box center [704, 619] width 1281 height 35
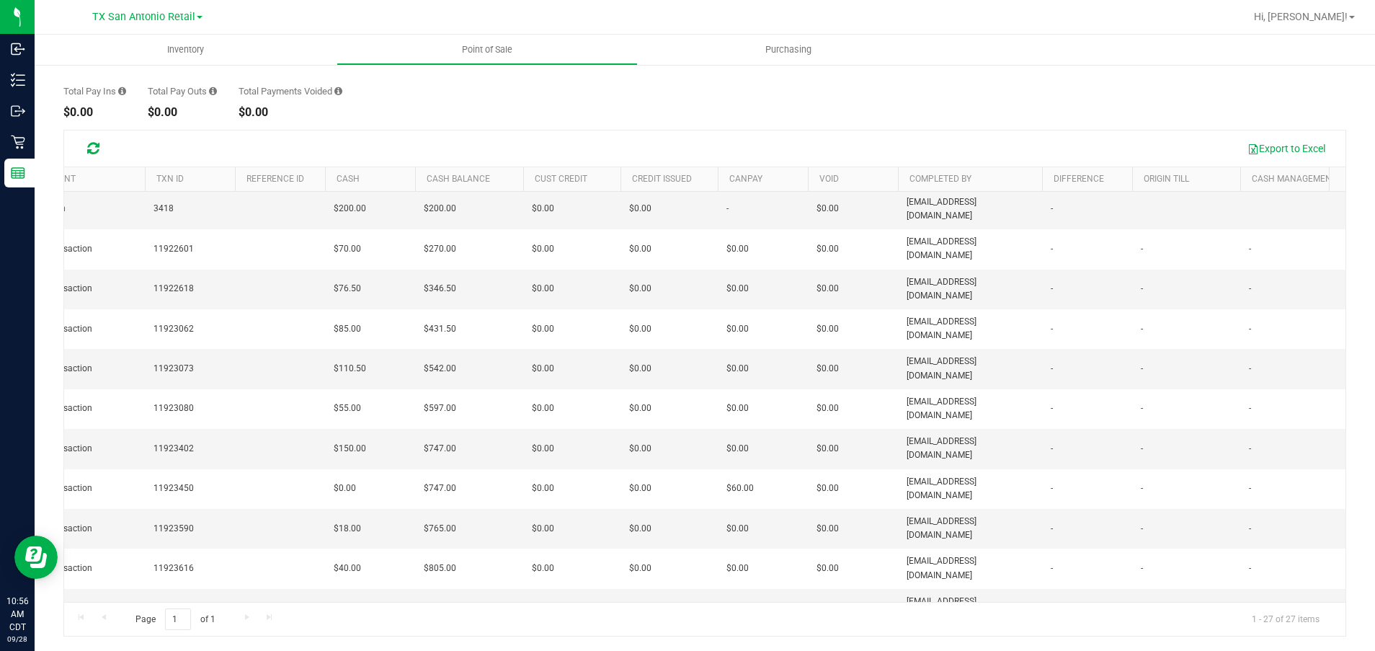
scroll to position [0, 182]
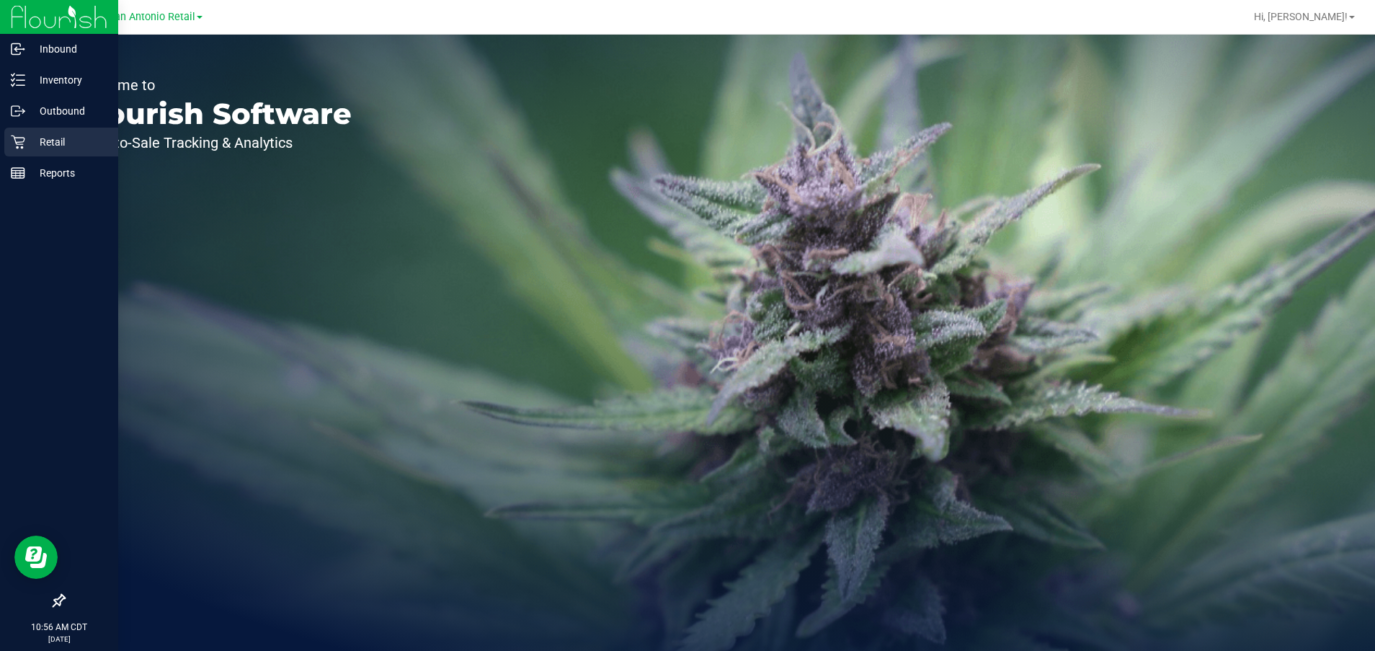
click at [13, 137] on icon at bounding box center [18, 142] width 14 height 14
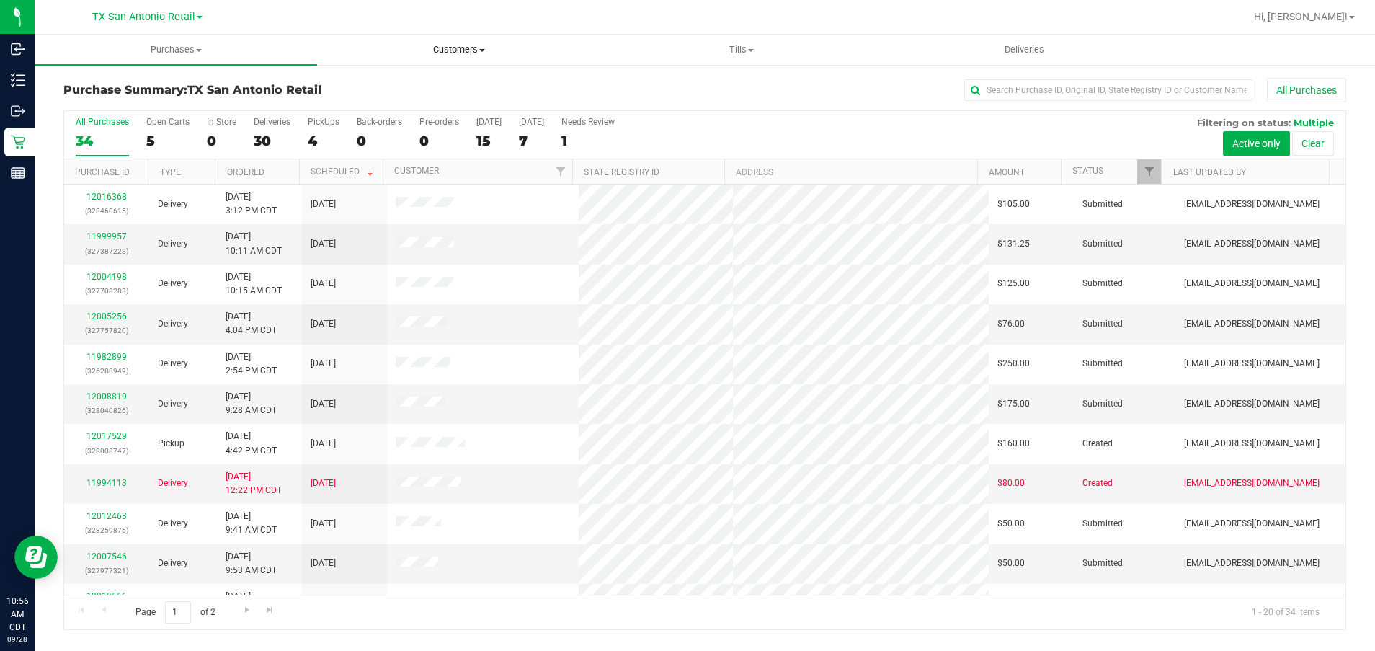
click at [480, 56] on uib-tab-heading "Customers All customers Add a new customer All physicians" at bounding box center [458, 49] width 281 height 29
click at [476, 87] on li "All customers" at bounding box center [458, 87] width 282 height 17
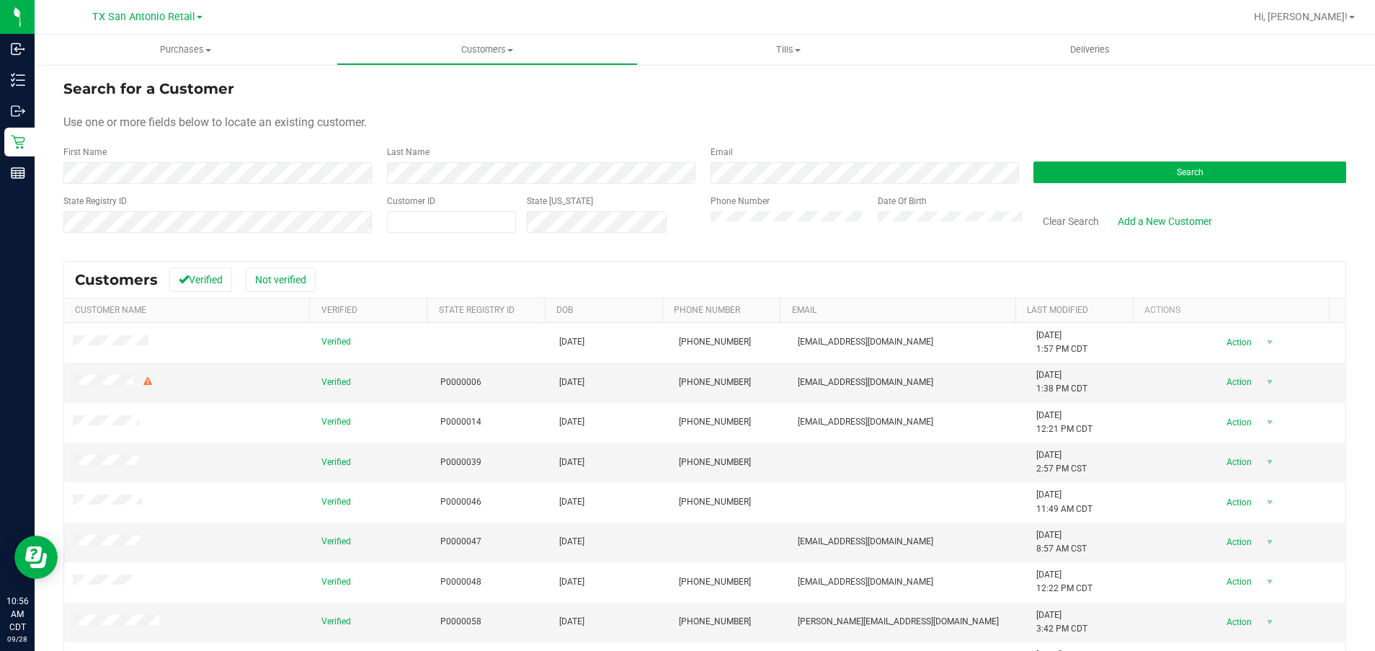
click at [201, 187] on form "Search for a Customer Use one or more fields below to locate an existing custom…" at bounding box center [704, 162] width 1282 height 168
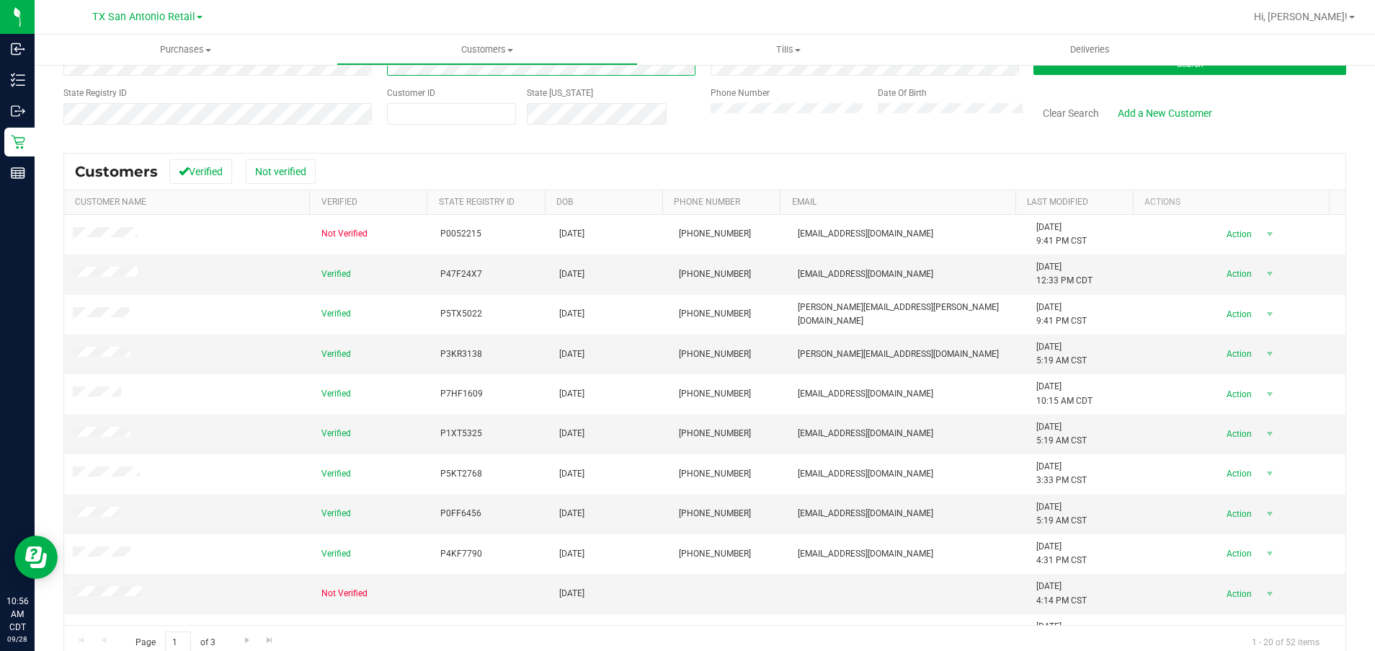
scroll to position [131, 0]
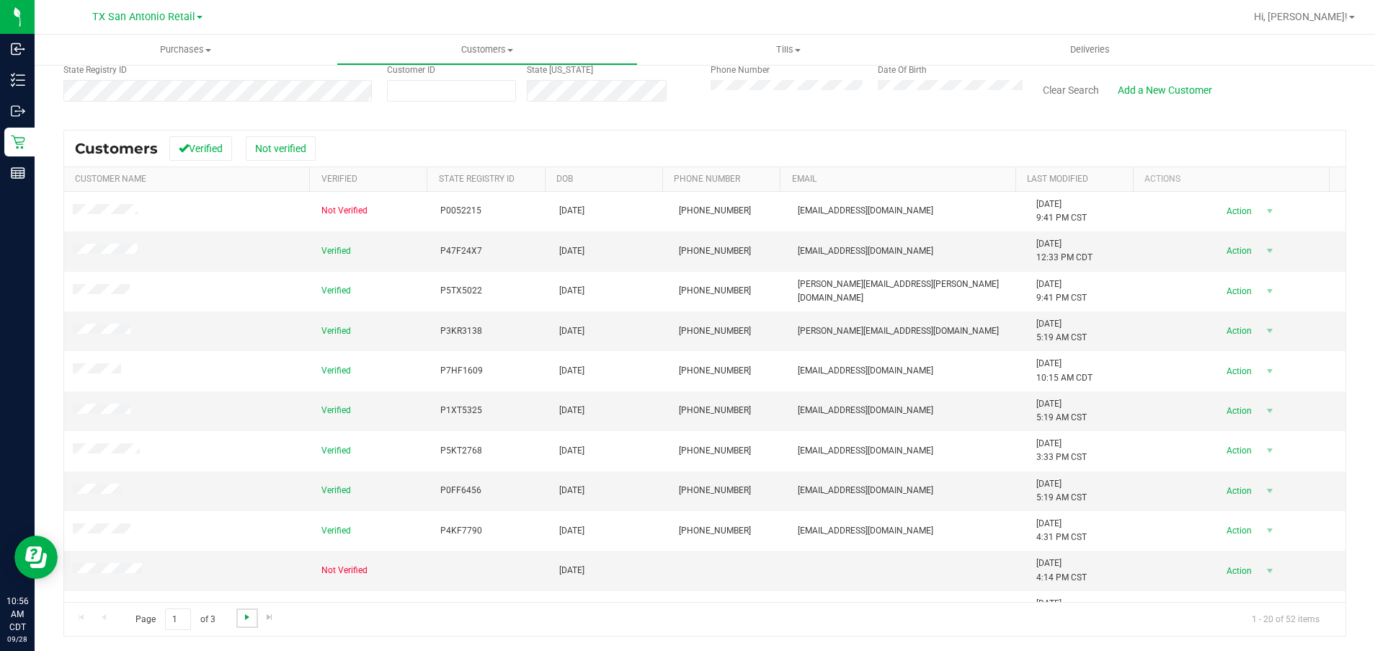
click at [244, 617] on span "Go to the next page" at bounding box center [247, 617] width 12 height 12
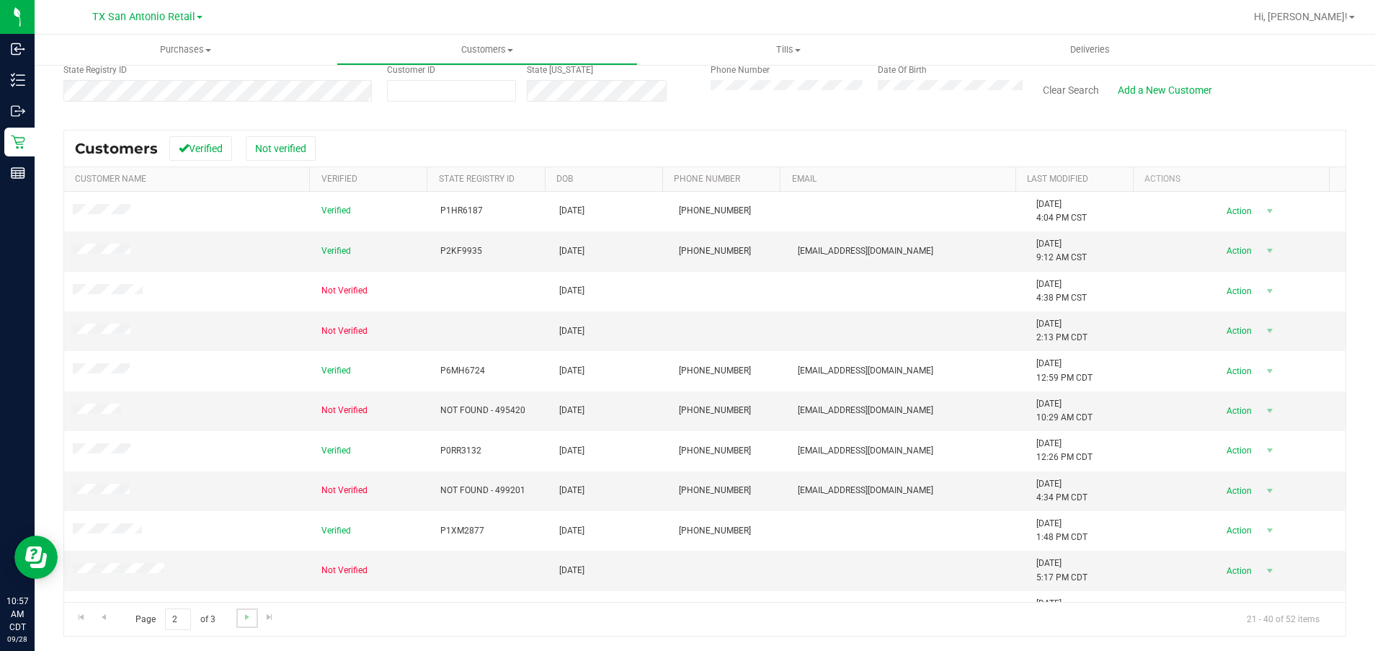
click at [254, 620] on link "Go to the next page" at bounding box center [246, 617] width 21 height 19
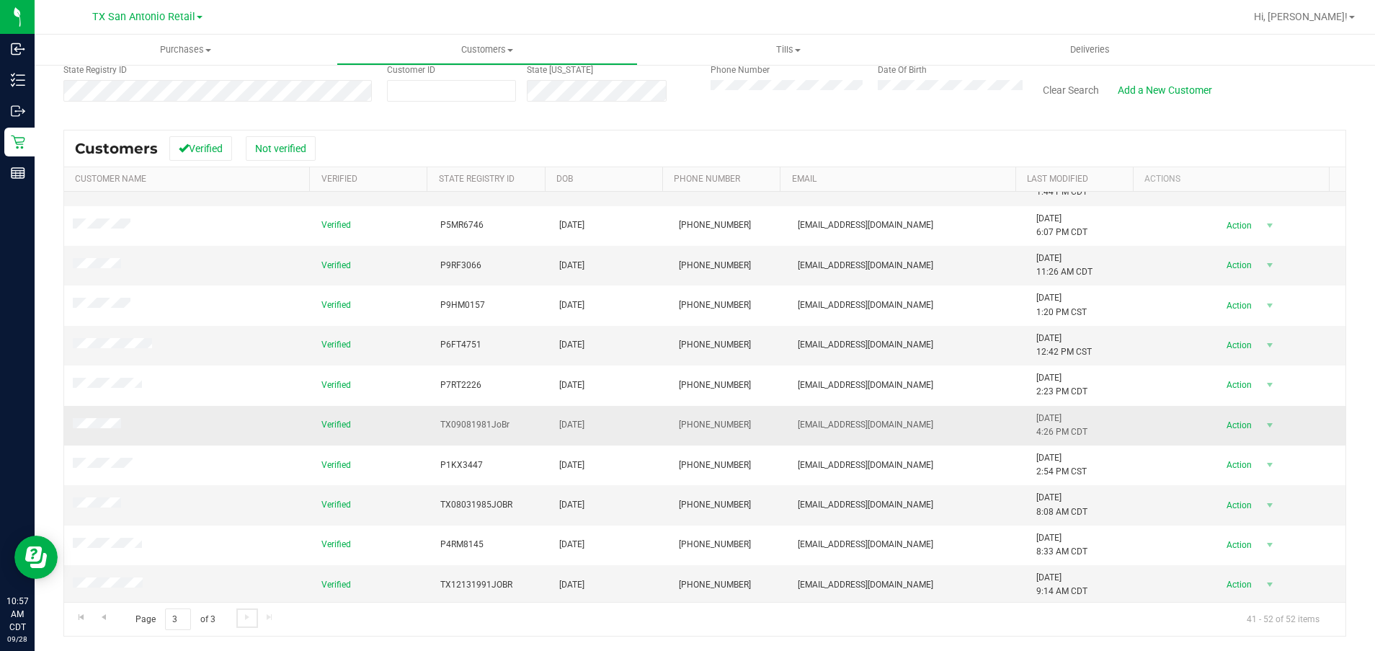
scroll to position [68, 0]
click at [444, 124] on div "Search for a Customer Use one or more fields below to locate an existing custom…" at bounding box center [704, 291] width 1282 height 689
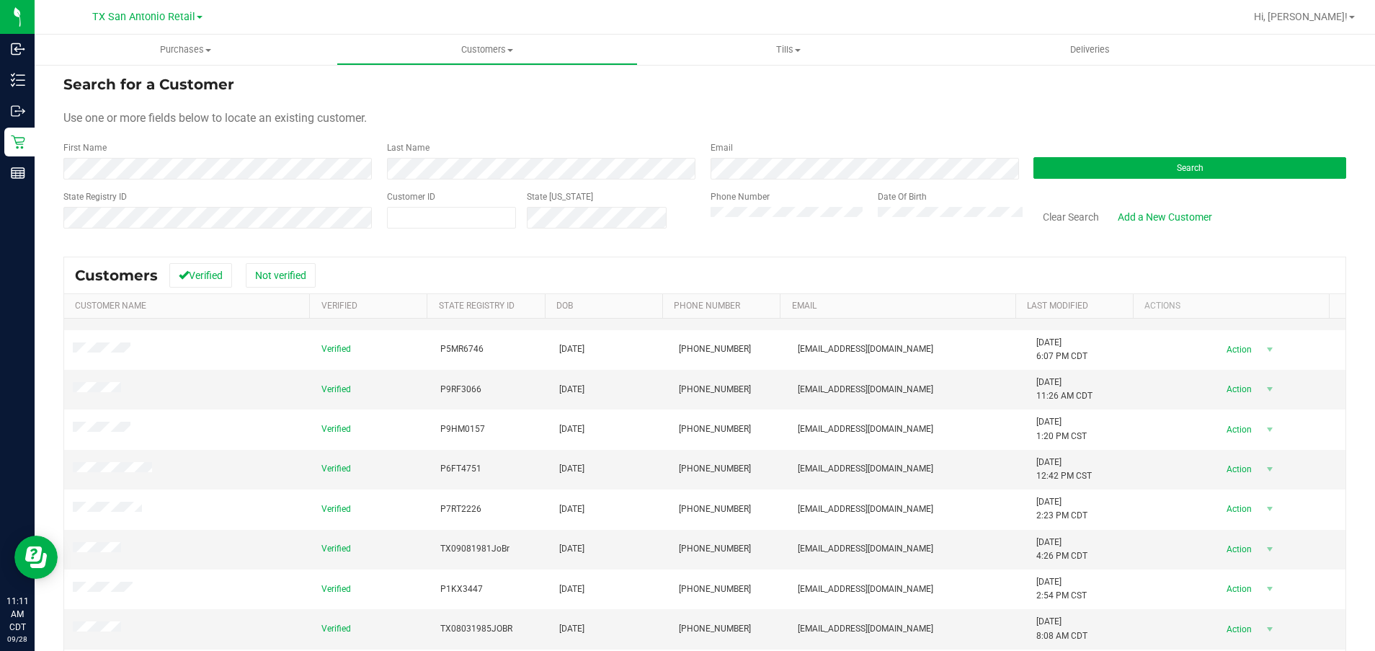
scroll to position [0, 0]
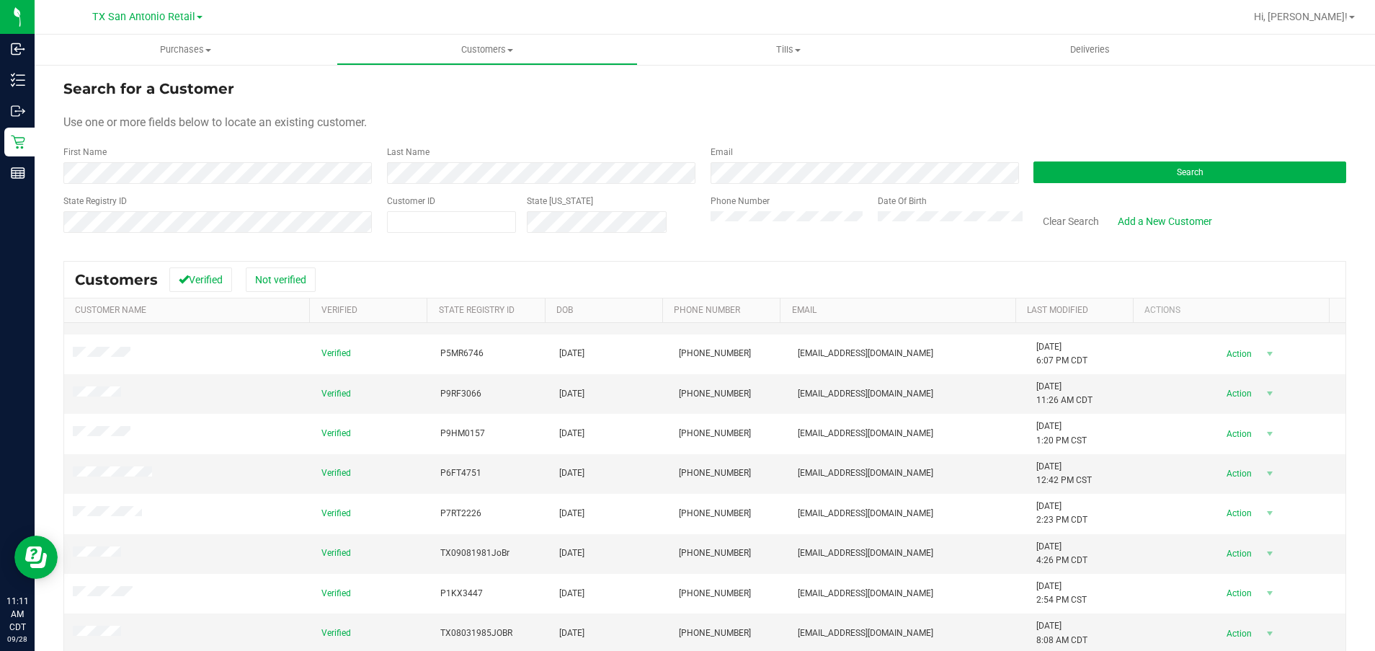
drag, startPoint x: 533, startPoint y: 129, endPoint x: 486, endPoint y: 120, distance: 47.6
click at [535, 128] on div "Use one or more fields below to locate an existing customer." at bounding box center [704, 122] width 1282 height 17
click at [493, 135] on form "Search for a Customer Use one or more fields below to locate an existing custom…" at bounding box center [704, 162] width 1282 height 168
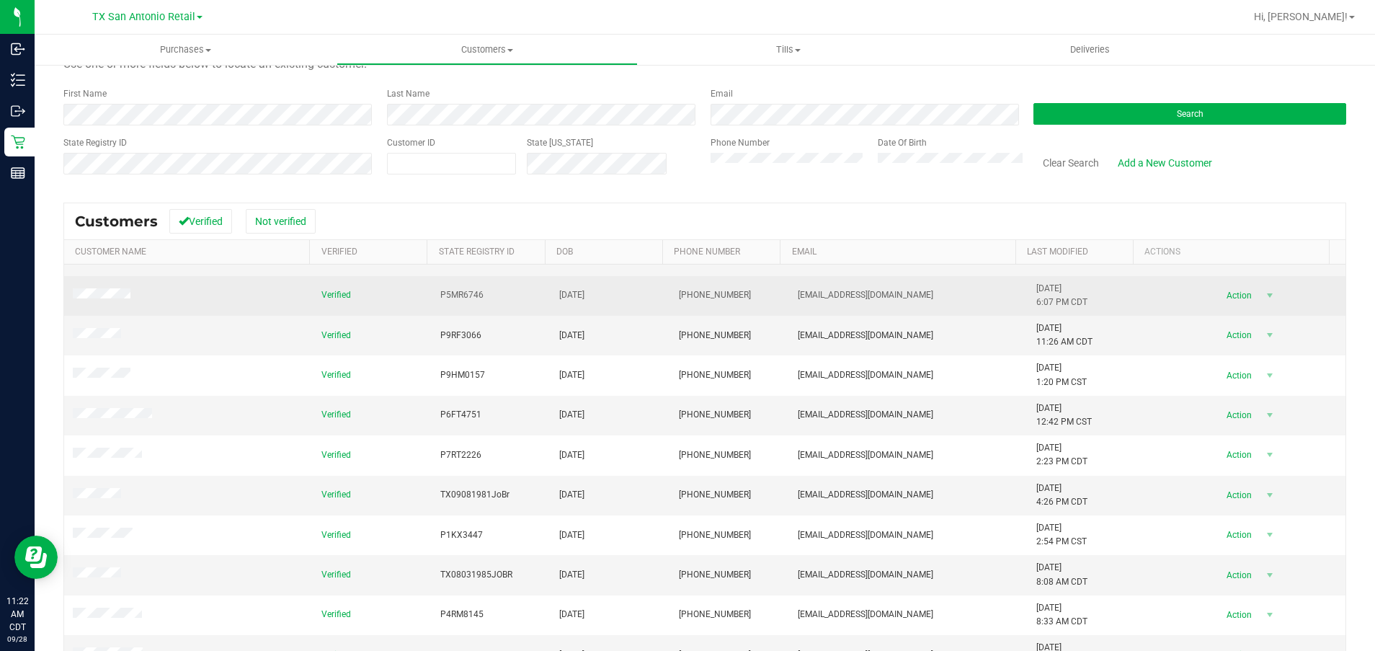
scroll to position [131, 0]
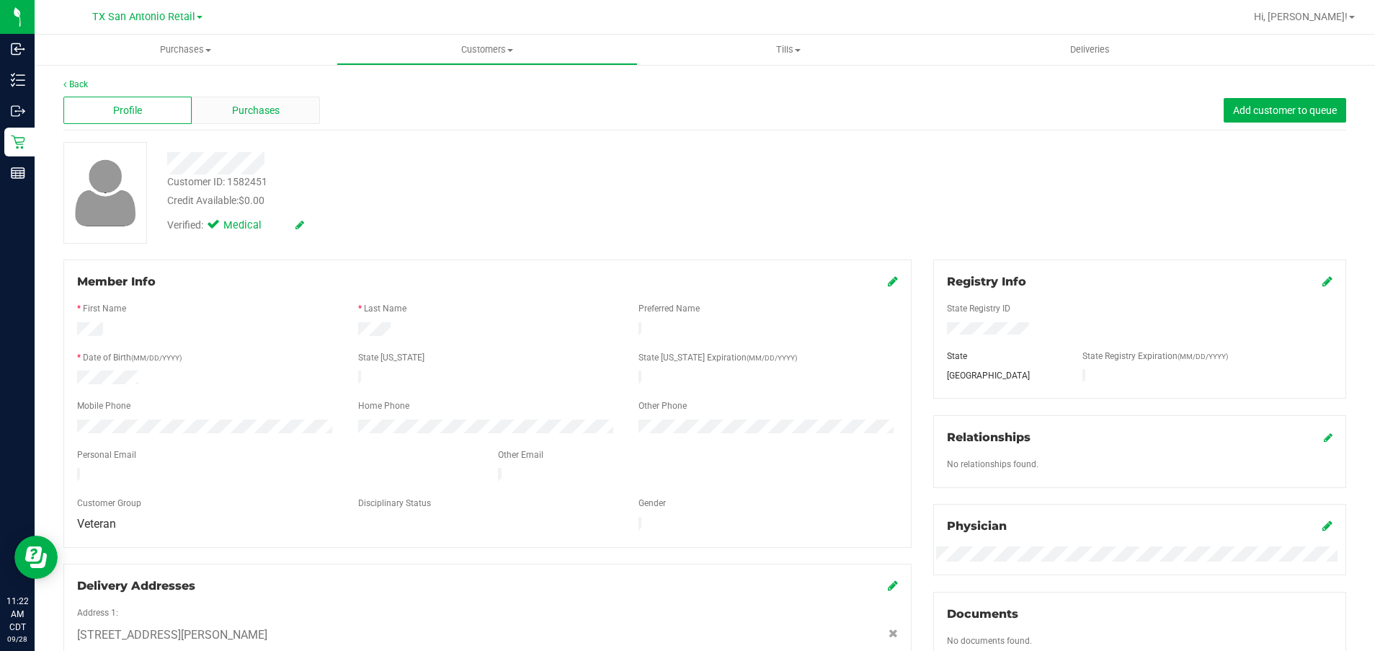
click at [287, 115] on div "Purchases" at bounding box center [256, 110] width 128 height 27
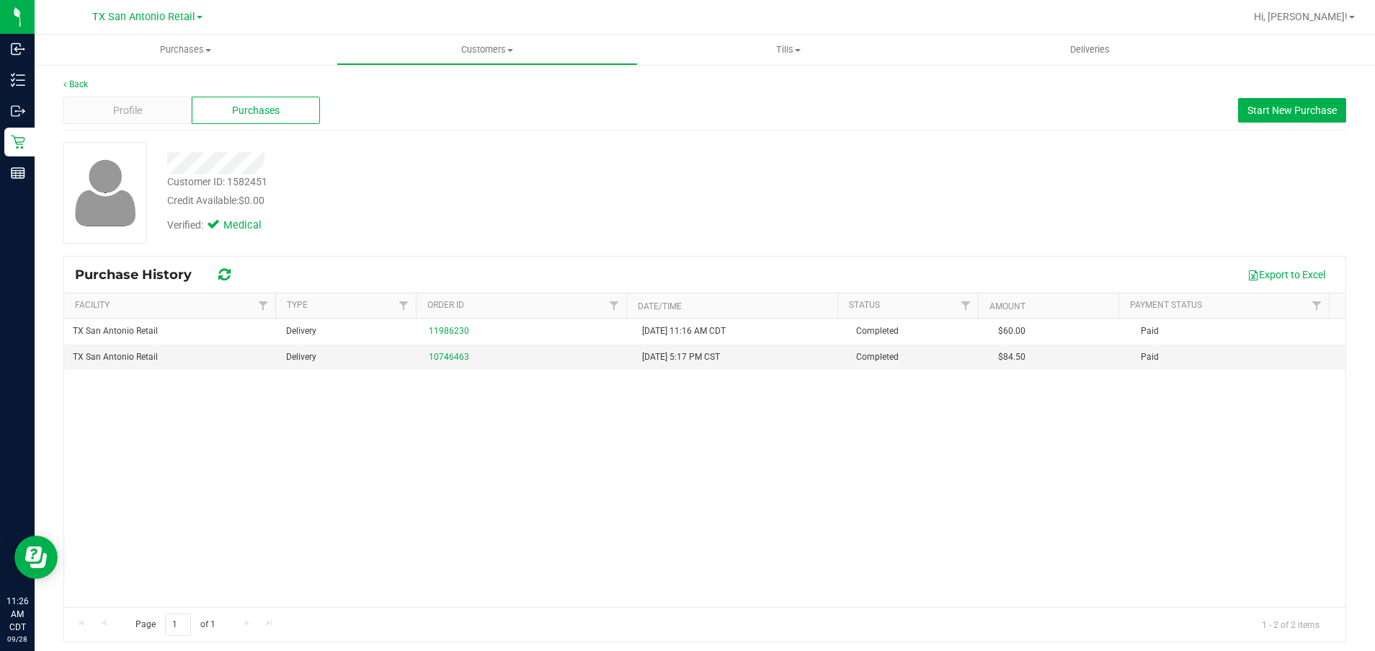
click at [604, 179] on div "Customer ID: 1582451 Credit Available: $0.00" at bounding box center [482, 191] width 652 height 34
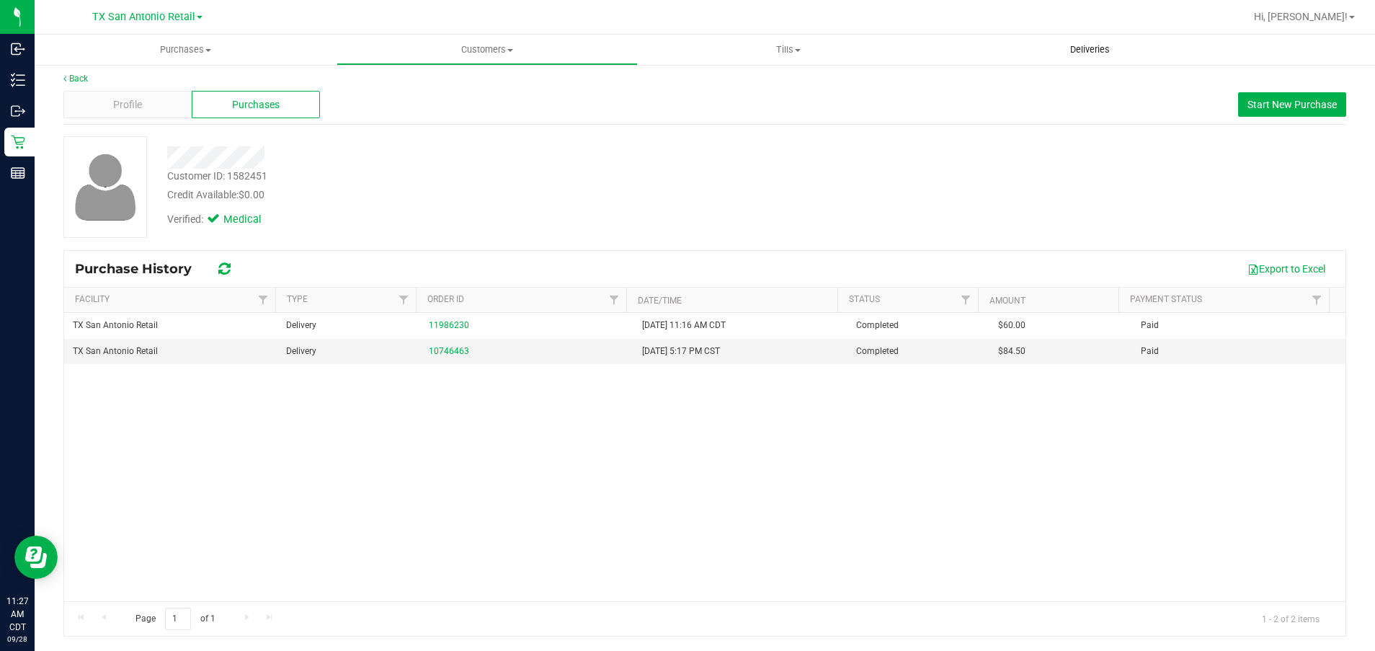
click at [1098, 42] on uib-tab-heading "Deliveries" at bounding box center [1090, 49] width 300 height 29
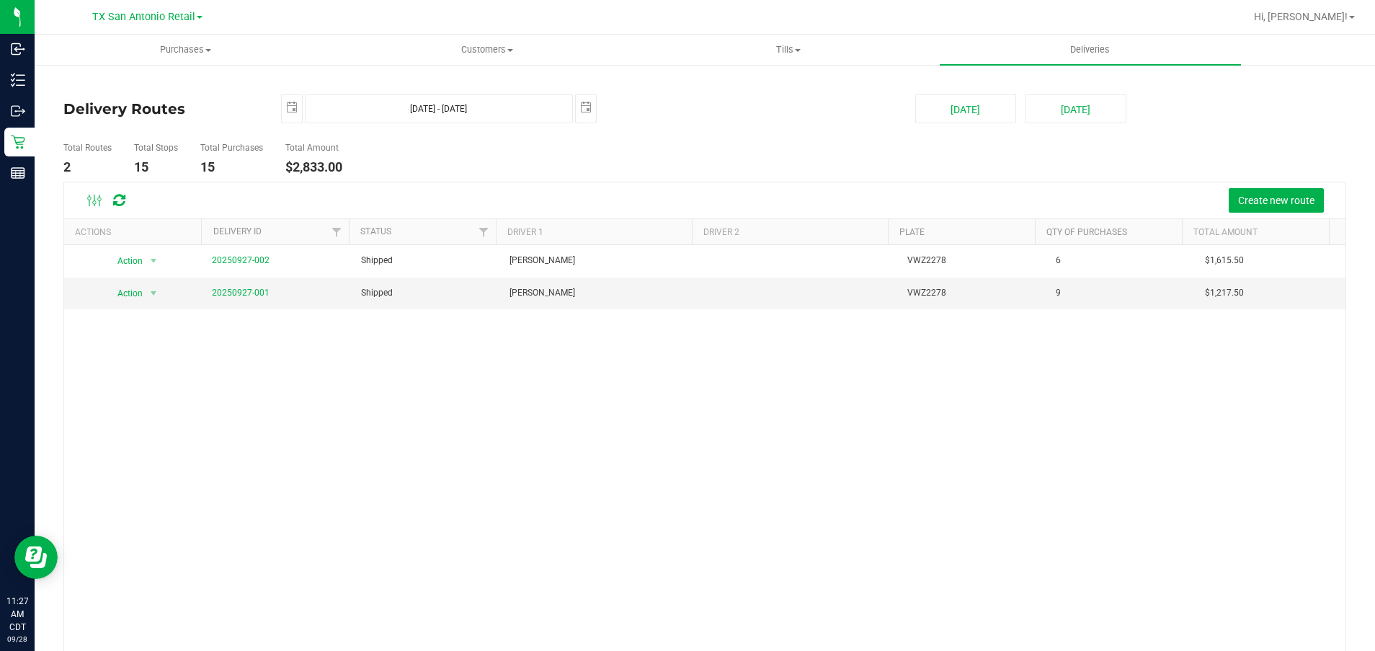
click at [702, 162] on ul "Total Routes 2 Total Stops 15 Total Purchases 15 Total Amount $2,833.00" at bounding box center [486, 158] width 852 height 45
drag, startPoint x: 1144, startPoint y: 514, endPoint x: 1025, endPoint y: 421, distance: 150.4
click at [1144, 514] on div "Action Action View Delivery 20250927-002 Shipped Jade Calabro VWZ2278 6 $1,615.…" at bounding box center [704, 450] width 1281 height 410
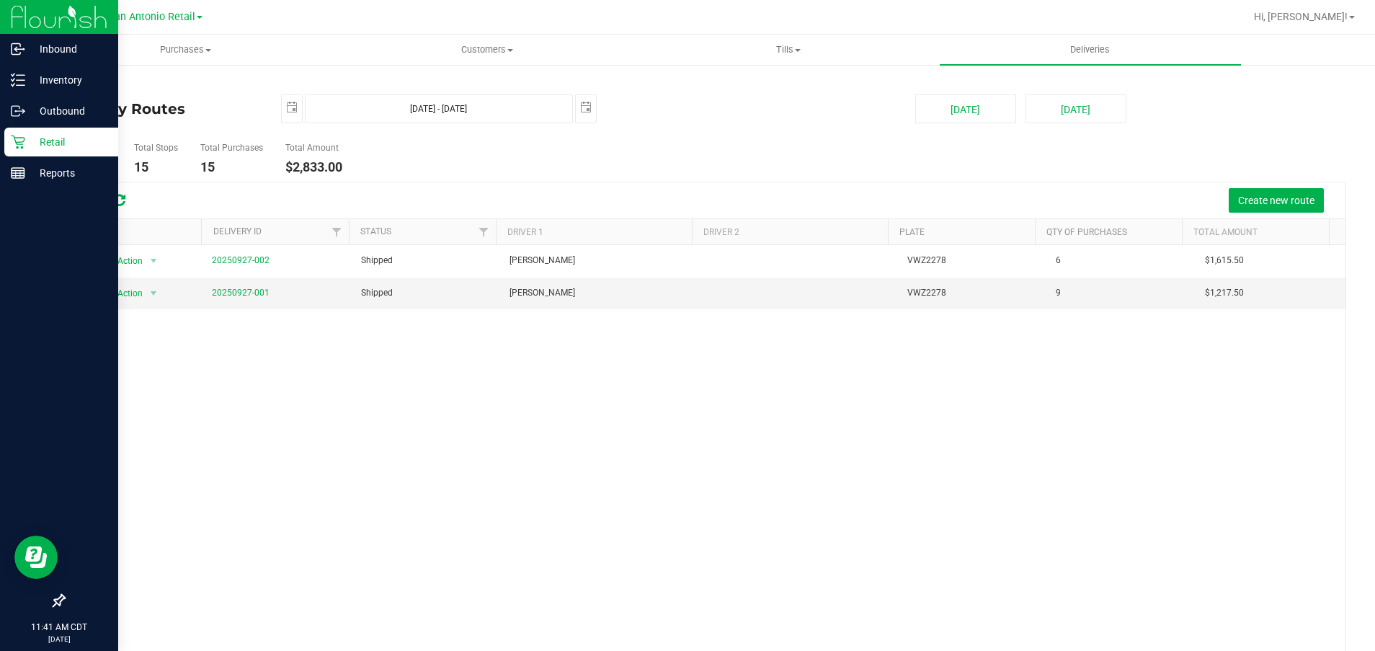
click at [58, 151] on div "Retail" at bounding box center [61, 142] width 114 height 29
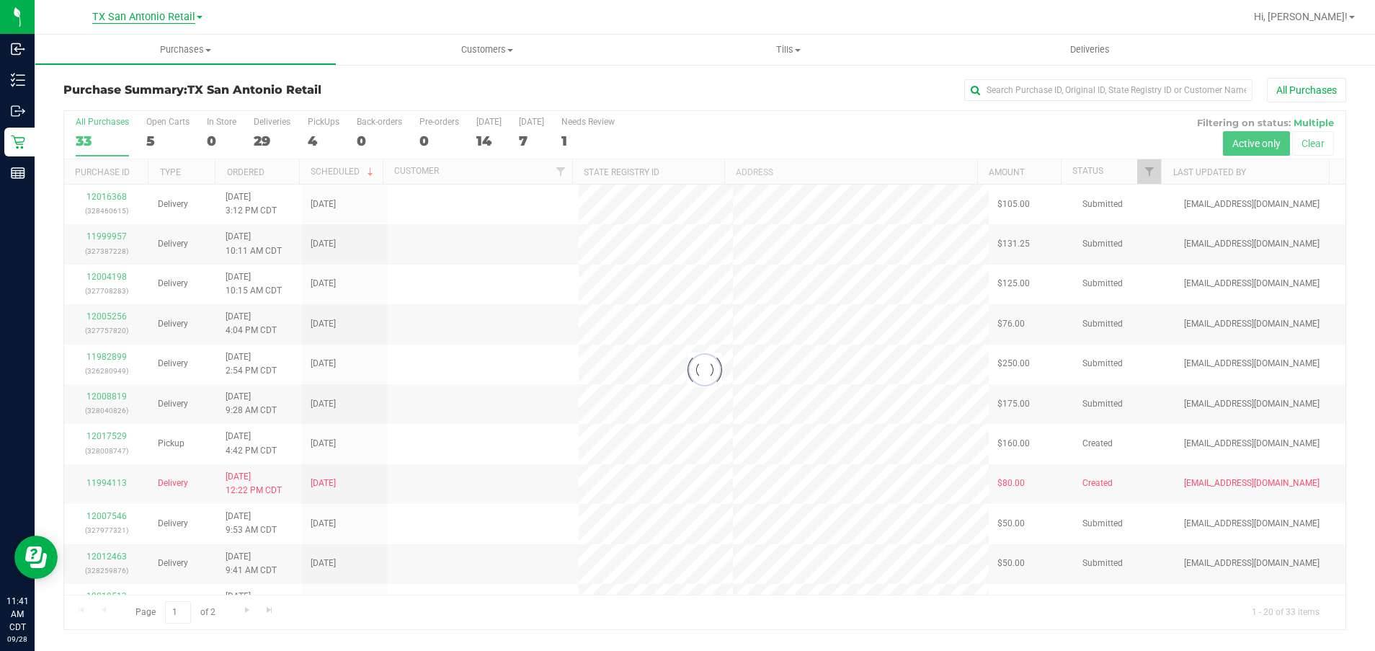
click at [161, 11] on span "TX San Antonio Retail" at bounding box center [143, 17] width 103 height 13
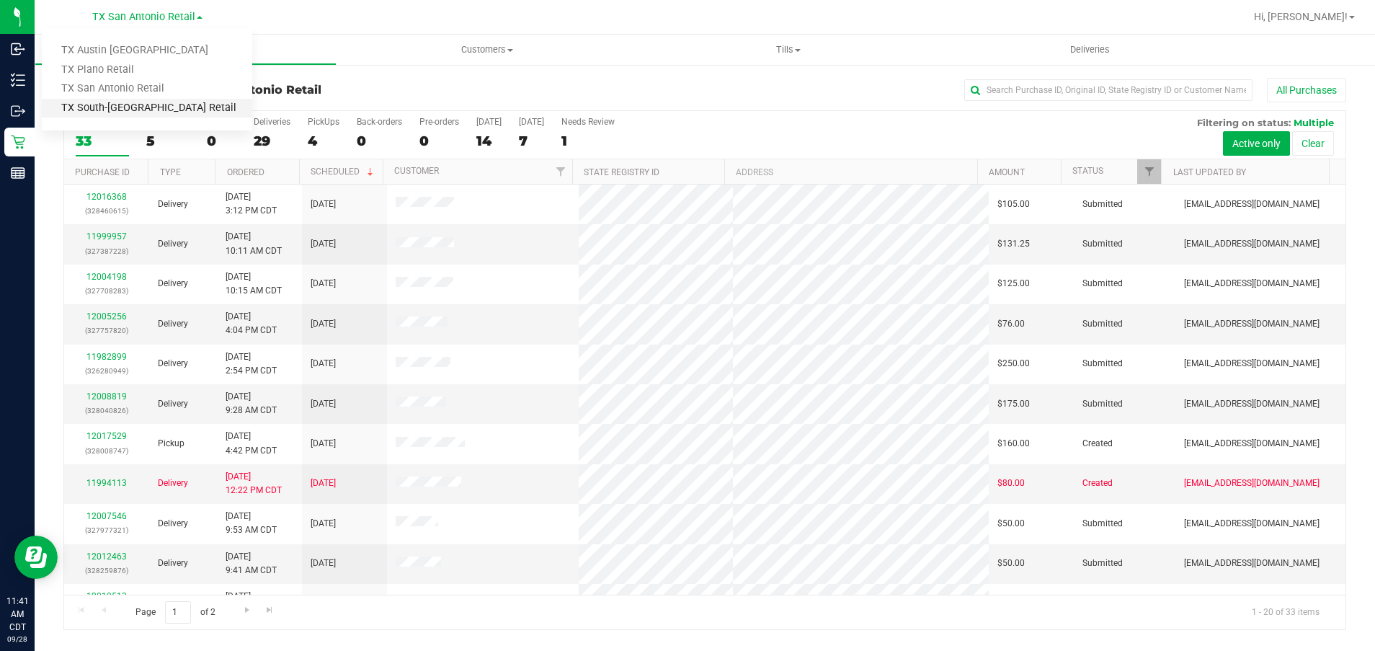
click at [133, 107] on link "TX South-[GEOGRAPHIC_DATA] Retail" at bounding box center [147, 108] width 210 height 19
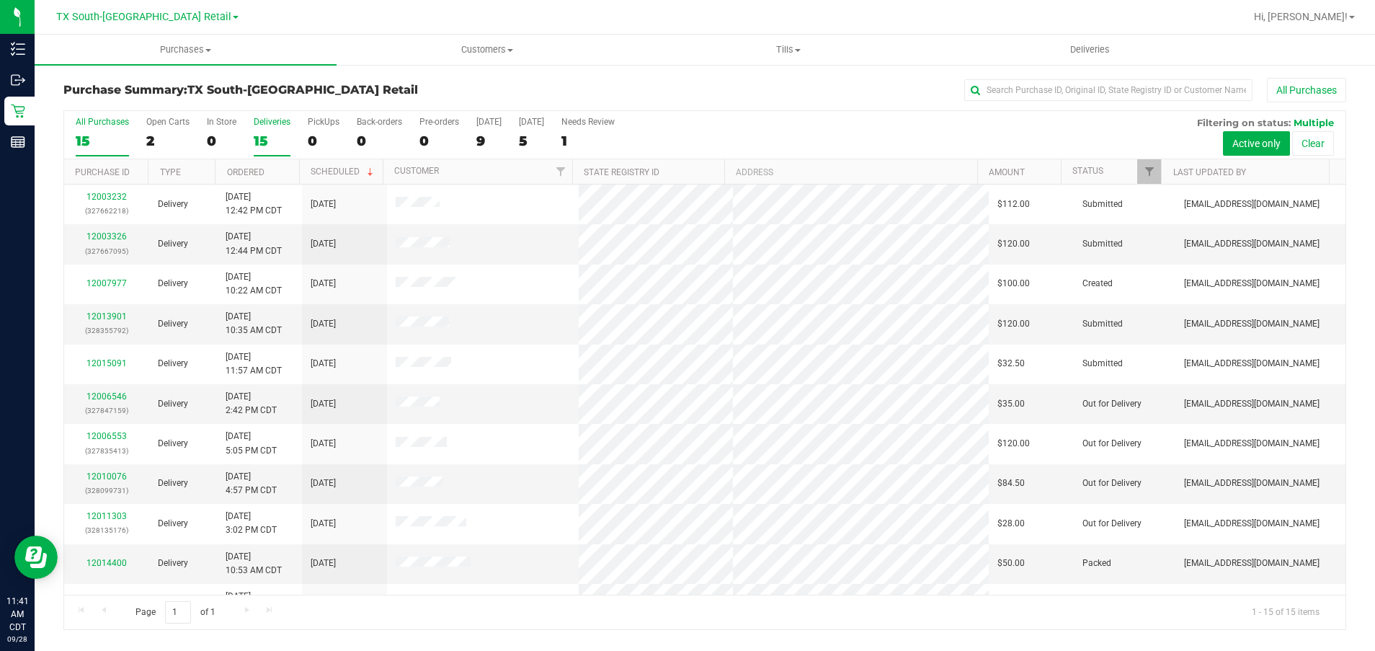
click at [288, 151] on label "Deliveries 15" at bounding box center [272, 137] width 37 height 40
click at [0, 0] on input "Deliveries 15" at bounding box center [0, 0] width 0 height 0
click at [99, 6] on div "TX South-Austin Retail TX Austin DC TX Plano Retail TX San Antonio Retail TX So…" at bounding box center [150, 17] width 216 height 28
click at [101, 19] on span "TX South-[GEOGRAPHIC_DATA] Retail" at bounding box center [143, 17] width 175 height 13
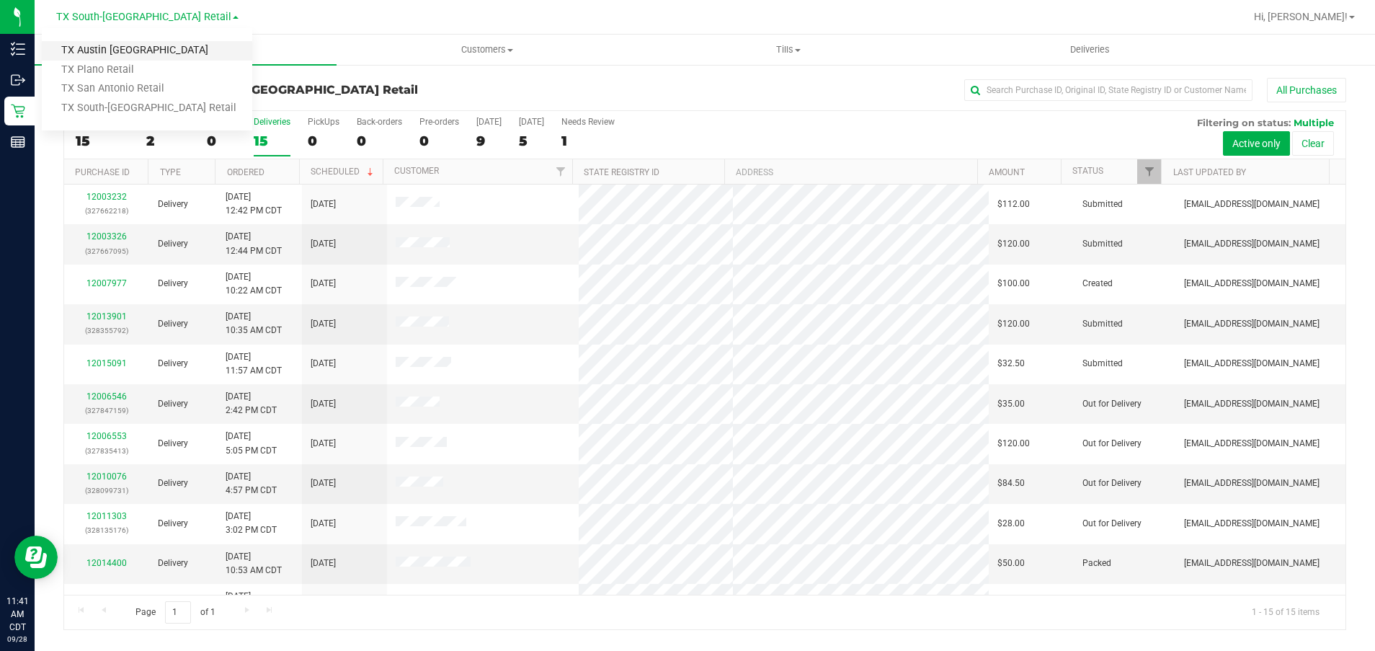
click at [106, 51] on link "TX Austin [GEOGRAPHIC_DATA]" at bounding box center [147, 50] width 210 height 19
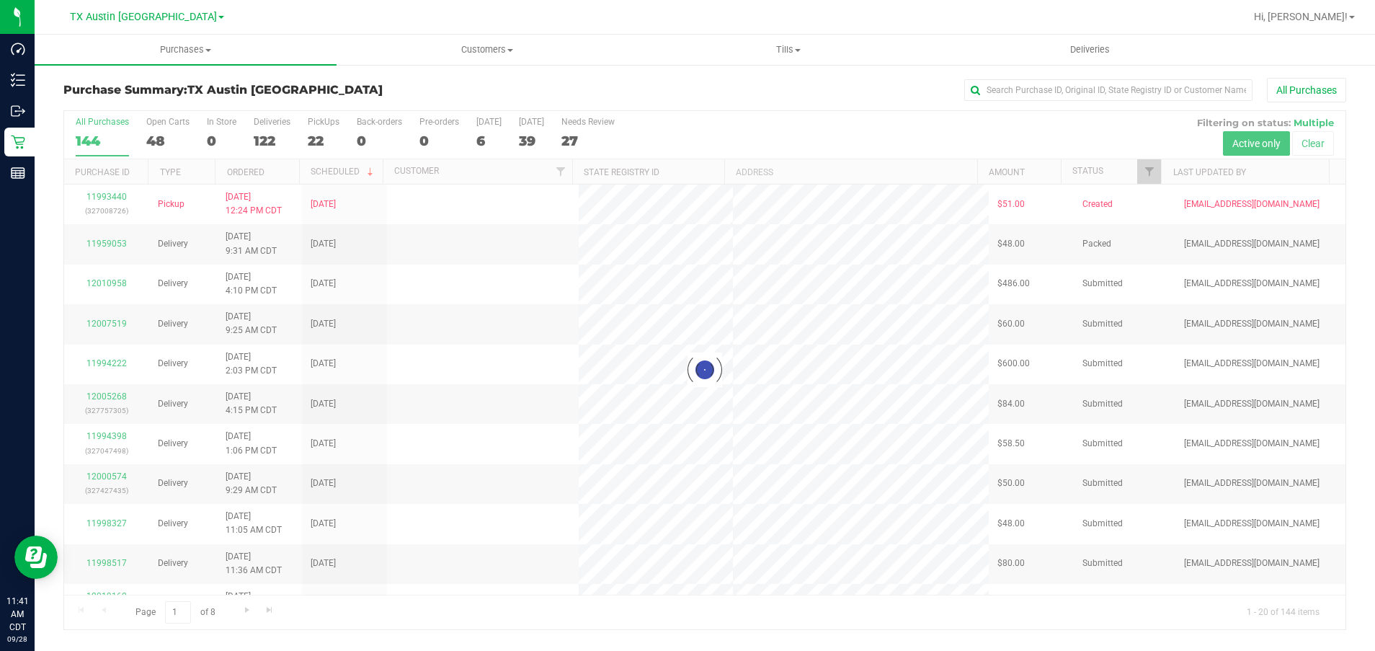
click at [322, 125] on div at bounding box center [704, 370] width 1281 height 518
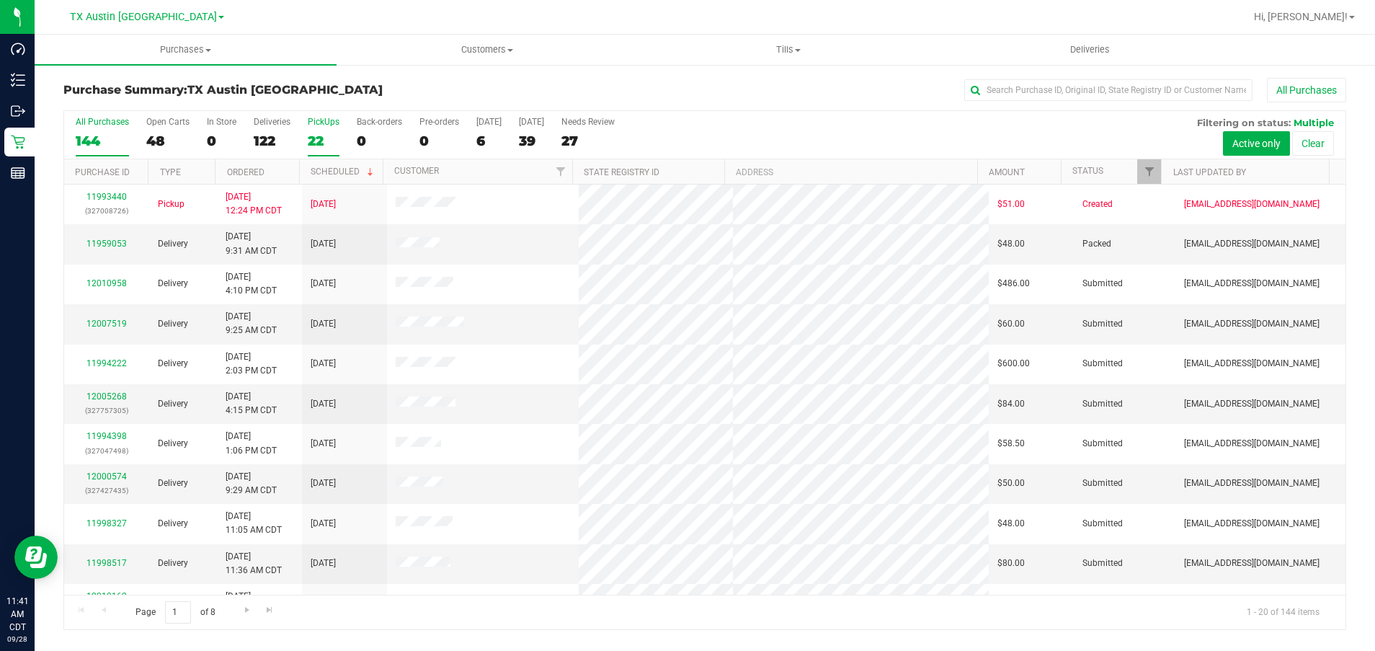
click at [319, 129] on label "PickUps 22" at bounding box center [324, 137] width 32 height 40
click at [0, 0] on input "PickUps 22" at bounding box center [0, 0] width 0 height 0
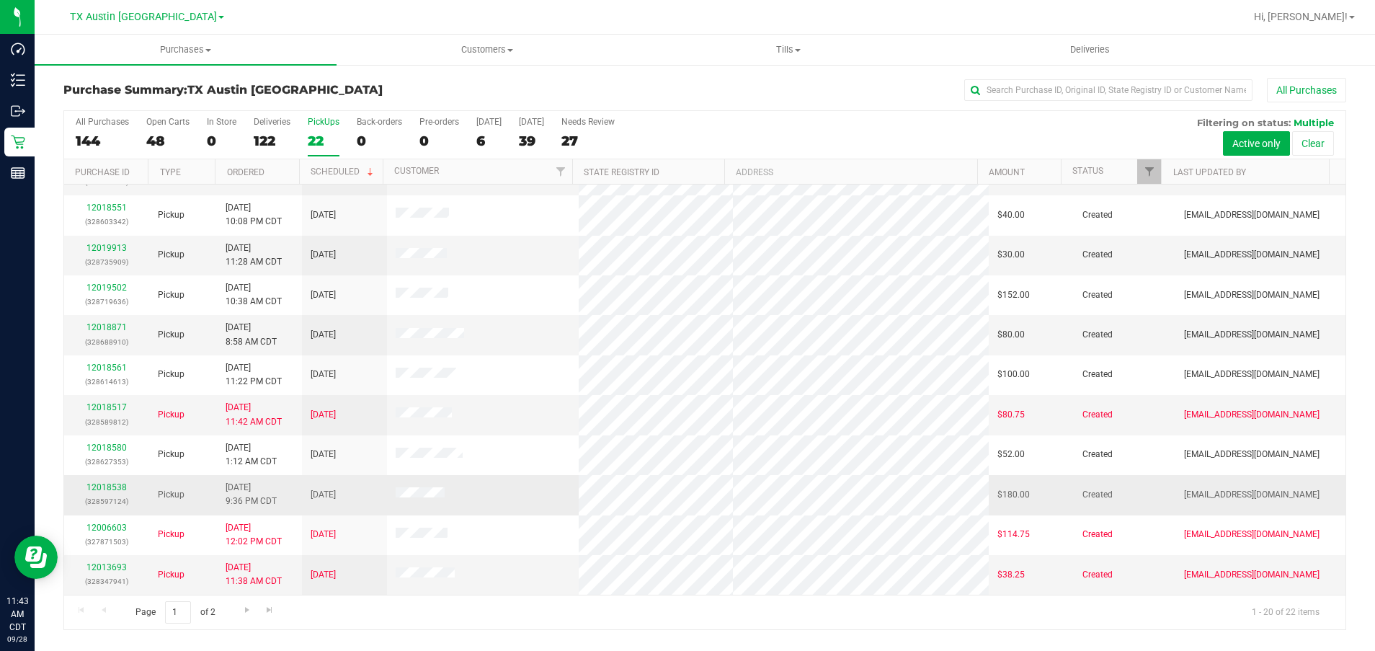
scroll to position [388, 0]
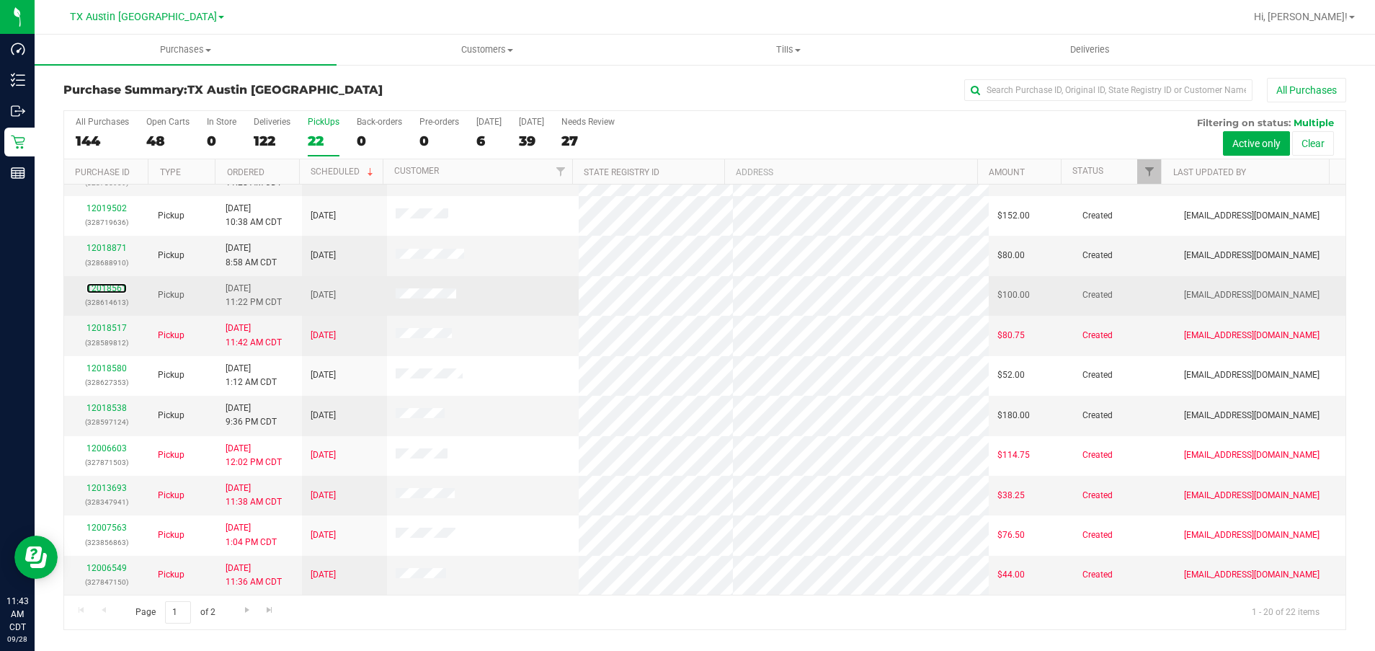
click at [97, 282] on div "12018561 (328614613)" at bounding box center [107, 295] width 68 height 27
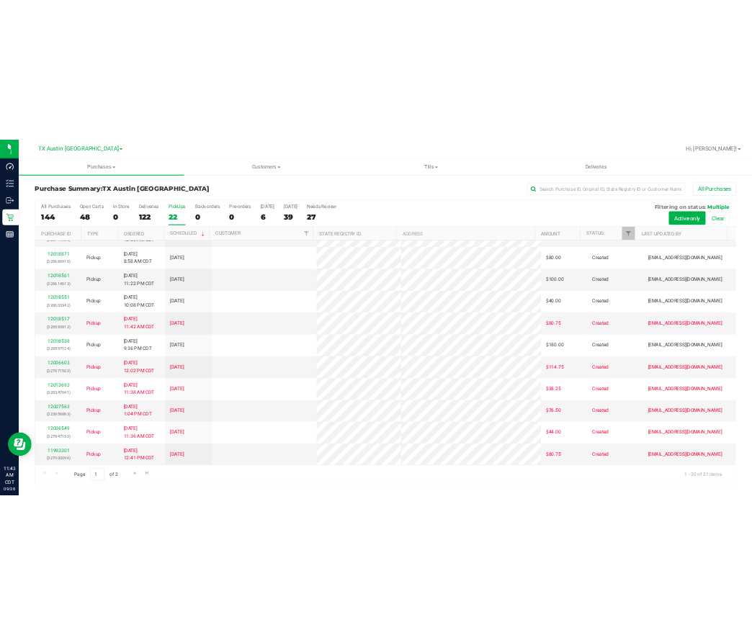
scroll to position [0, 0]
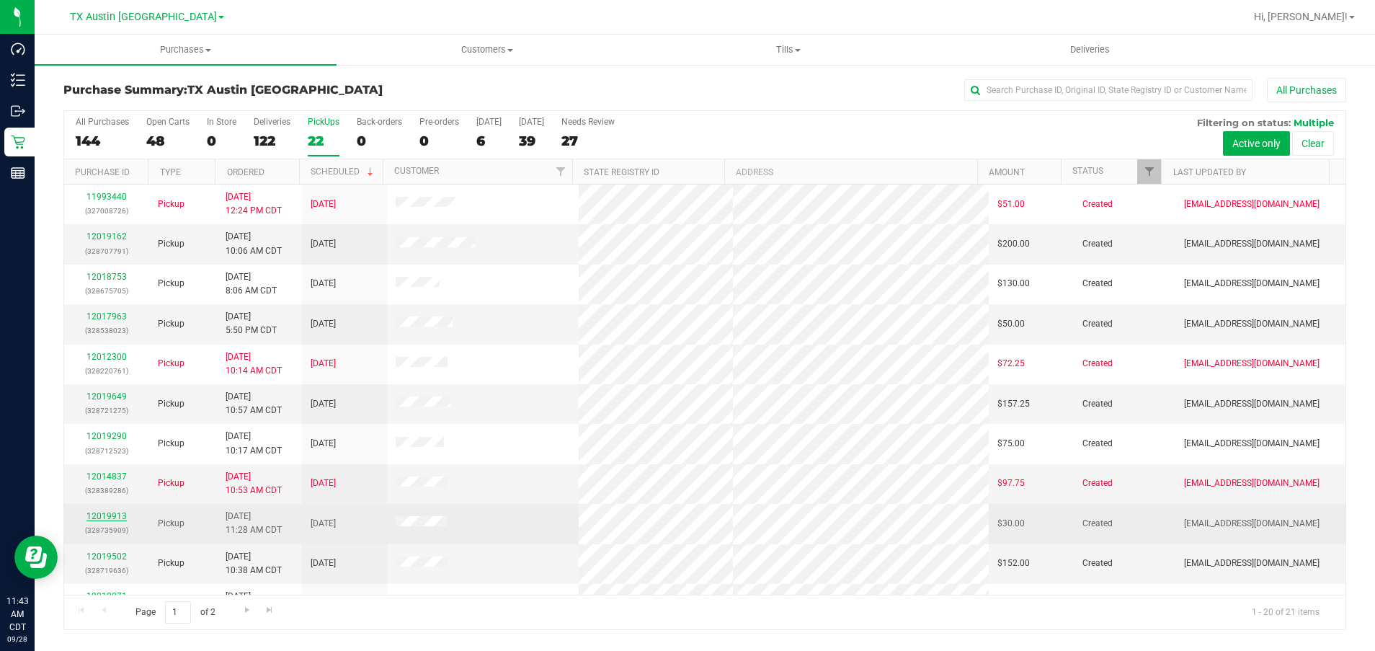
click at [102, 518] on link "12019913" at bounding box center [106, 516] width 40 height 10
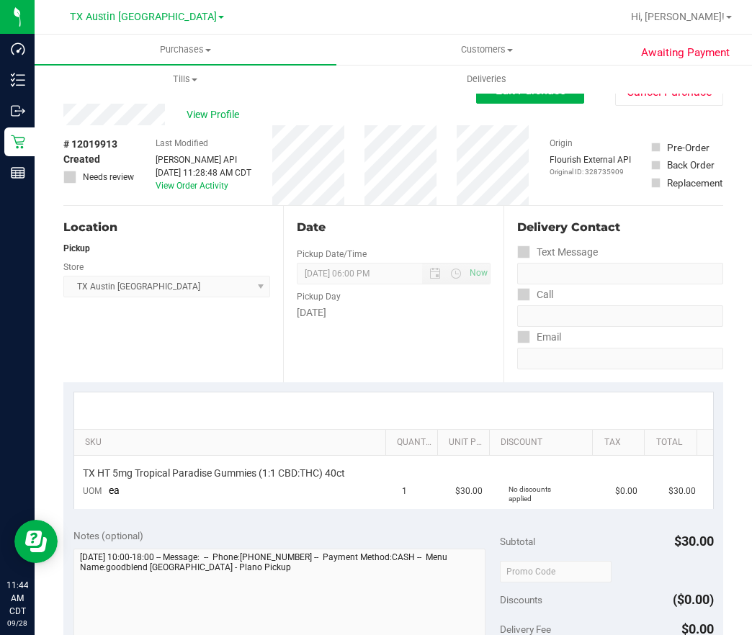
click at [235, 122] on div "View Profile" at bounding box center [269, 115] width 413 height 22
click at [215, 114] on span "View Profile" at bounding box center [216, 114] width 58 height 15
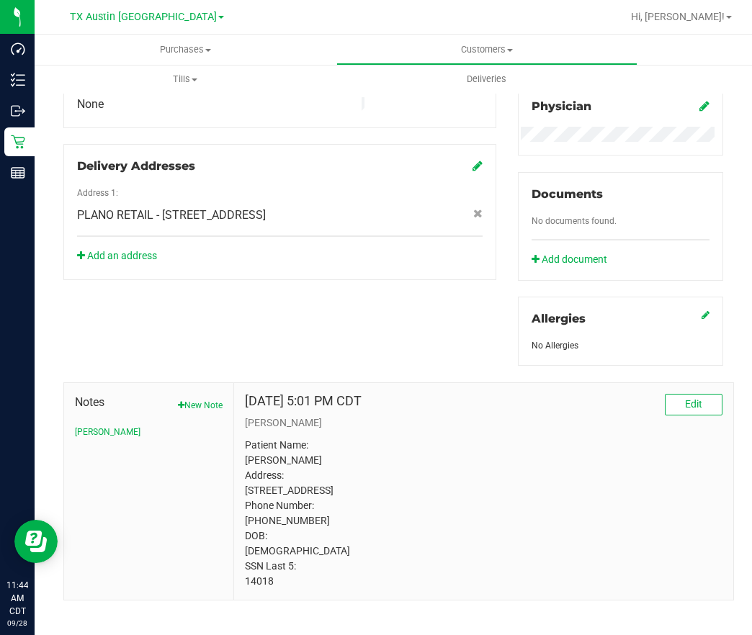
scroll to position [458, 0]
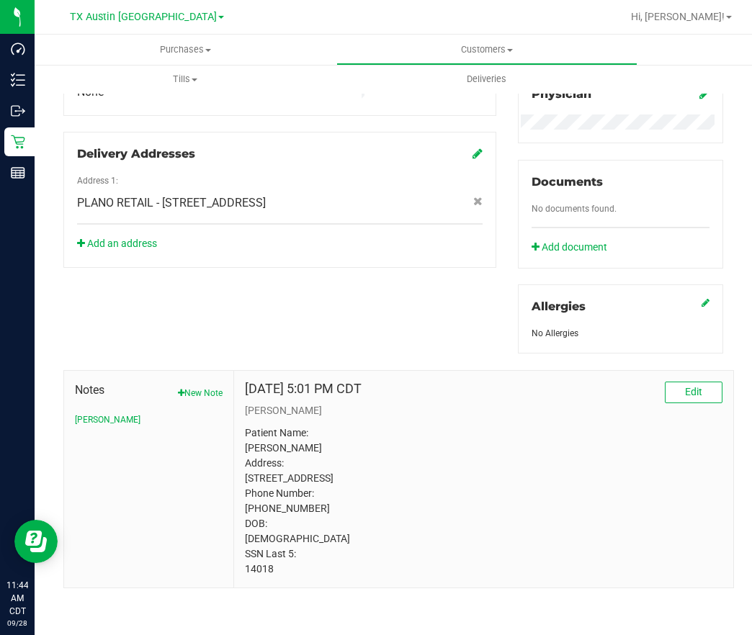
drag, startPoint x: 278, startPoint y: 578, endPoint x: 234, endPoint y: 583, distance: 44.2
click at [234, 583] on div "Mar 13, 2025 5:01 PM CDT Edit CURT Patient Name: John Holman Address: 900 South…" at bounding box center [483, 479] width 499 height 217
click at [542, 382] on div "Mar 13, 2025 5:01 PM CDT Edit" at bounding box center [484, 393] width 478 height 22
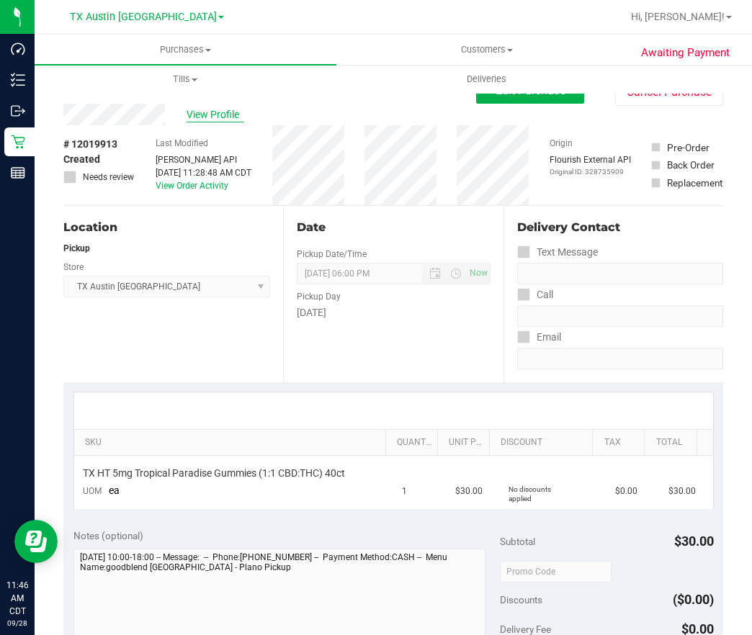
click at [215, 119] on span "View Profile" at bounding box center [216, 114] width 58 height 15
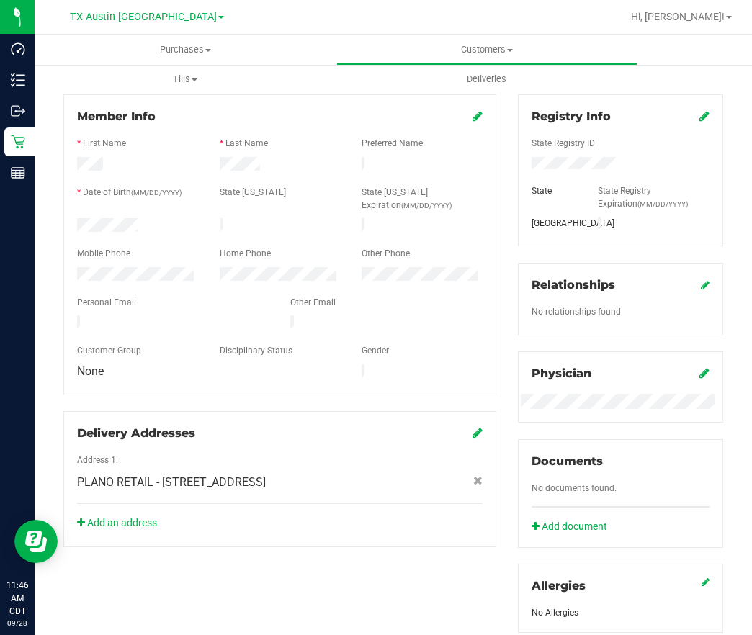
scroll to position [458, 0]
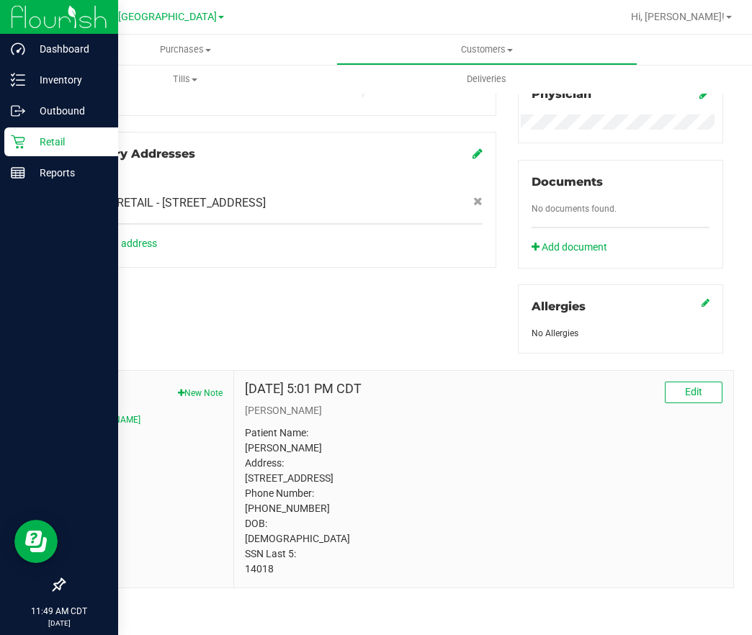
click at [39, 146] on p "Retail" at bounding box center [68, 141] width 86 height 17
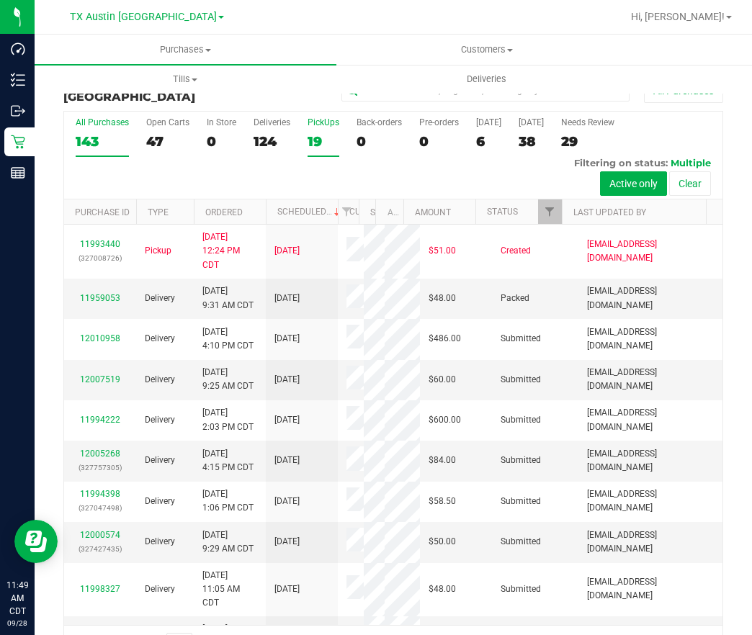
click at [323, 130] on label "PickUps 19" at bounding box center [324, 137] width 32 height 40
click at [0, 0] on input "PickUps 19" at bounding box center [0, 0] width 0 height 0
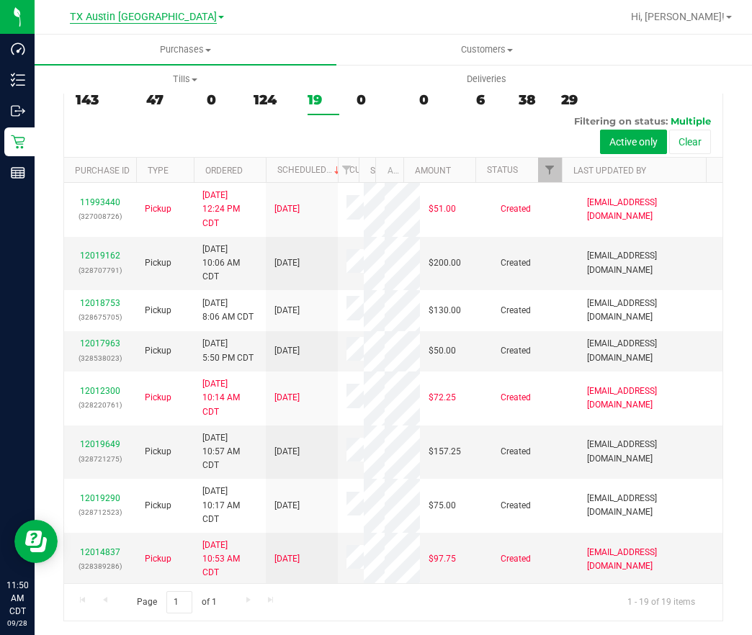
click at [139, 18] on span "TX Austin [GEOGRAPHIC_DATA]" at bounding box center [143, 17] width 147 height 13
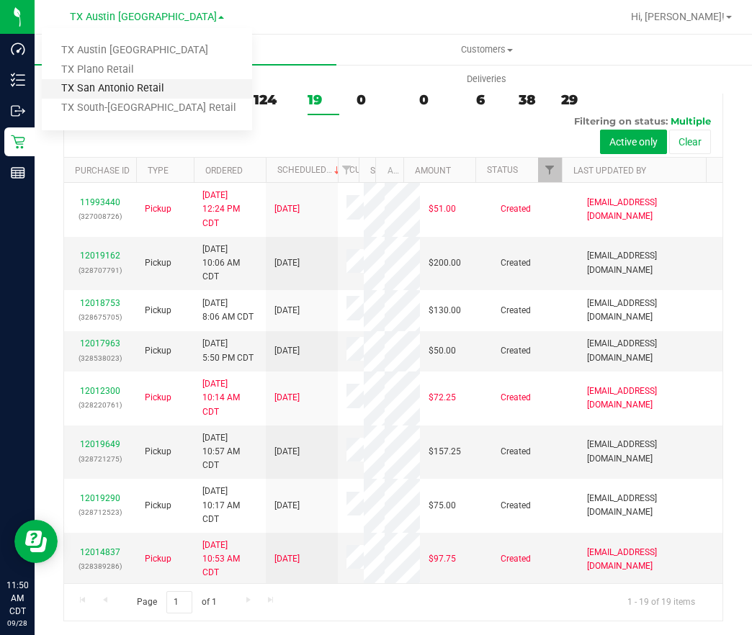
click at [130, 85] on link "TX San Antonio Retail" at bounding box center [147, 88] width 210 height 19
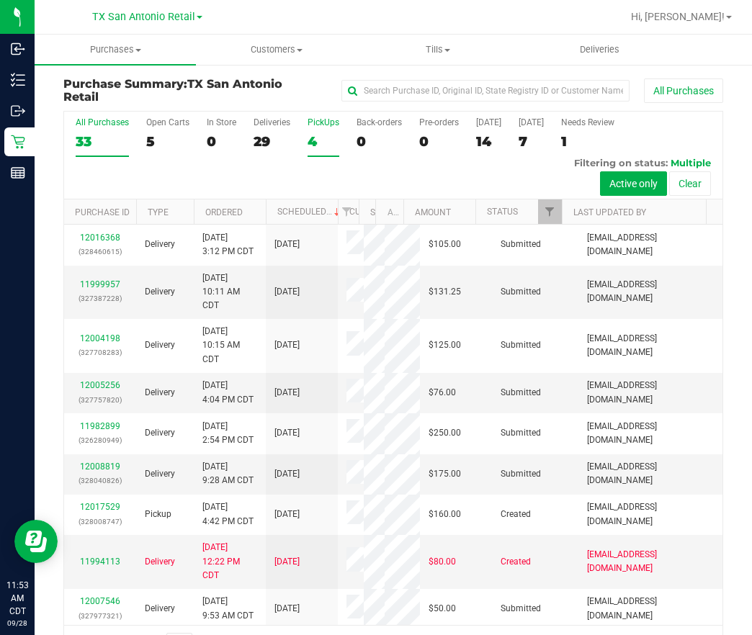
click at [333, 148] on div "4" at bounding box center [324, 141] width 32 height 17
click at [0, 0] on input "PickUps 4" at bounding box center [0, 0] width 0 height 0
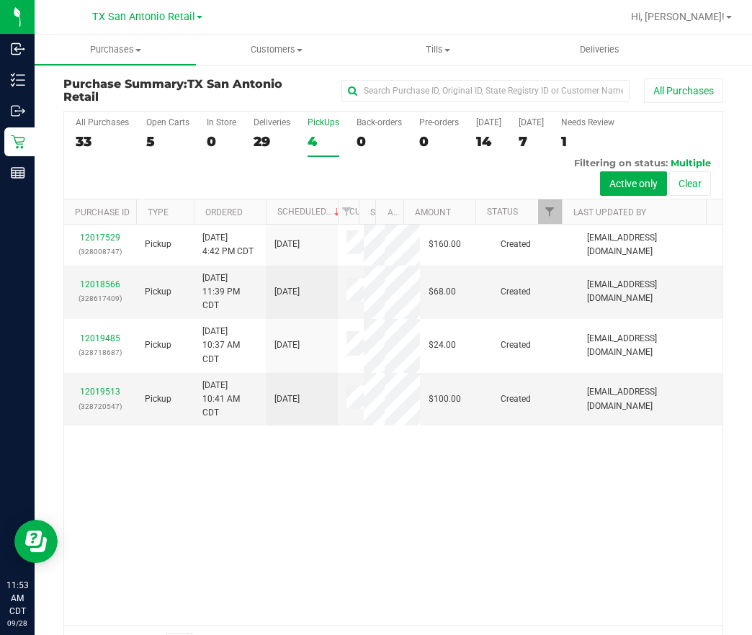
click at [560, 519] on div "12017529 (328008747) Pickup 9/27/2025 4:42 PM CDT 9/30/2025 $160.00 Created abe…" at bounding box center [393, 425] width 658 height 401
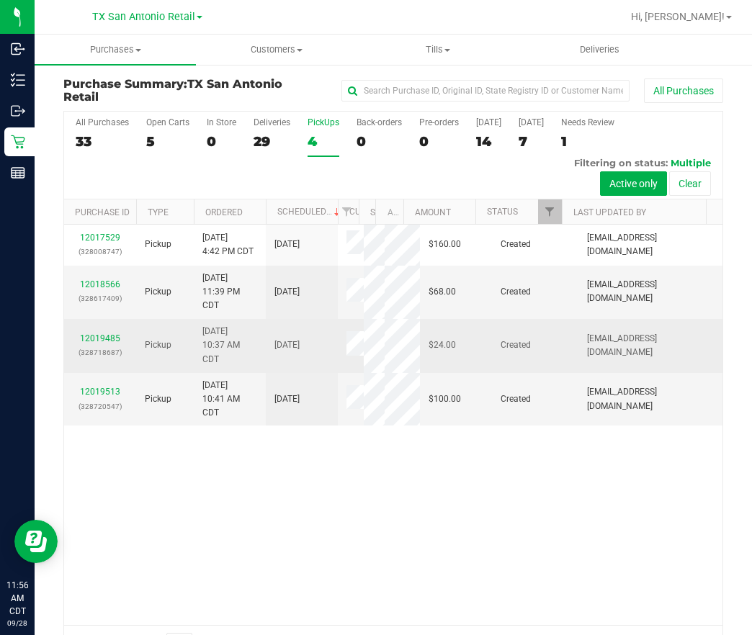
click at [91, 349] on p "(328718687)" at bounding box center [100, 353] width 55 height 14
click at [97, 338] on link "12019485" at bounding box center [100, 339] width 40 height 10
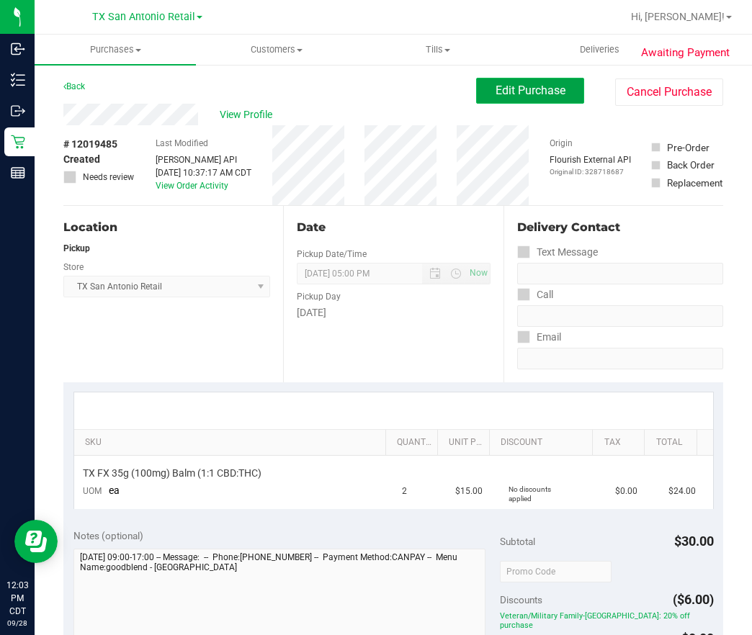
click at [518, 103] on button "Edit Purchase" at bounding box center [530, 91] width 108 height 26
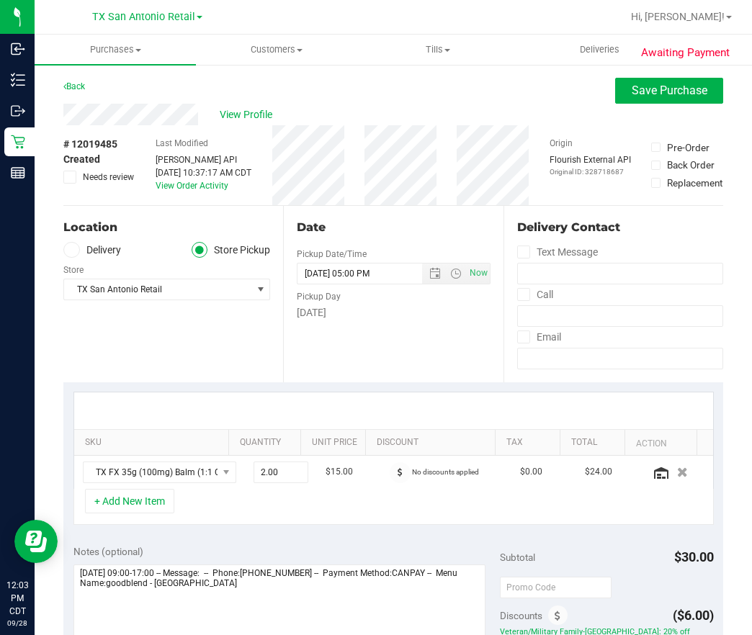
click at [122, 245] on ul "Delivery Store Pickup" at bounding box center [166, 250] width 207 height 17
click at [91, 244] on label "Delivery" at bounding box center [92, 250] width 58 height 17
drag, startPoint x: 91, startPoint y: 244, endPoint x: 77, endPoint y: 244, distance: 14.4
click at [77, 244] on span at bounding box center [71, 250] width 17 height 17
click at [0, 0] on input "Delivery" at bounding box center [0, 0] width 0 height 0
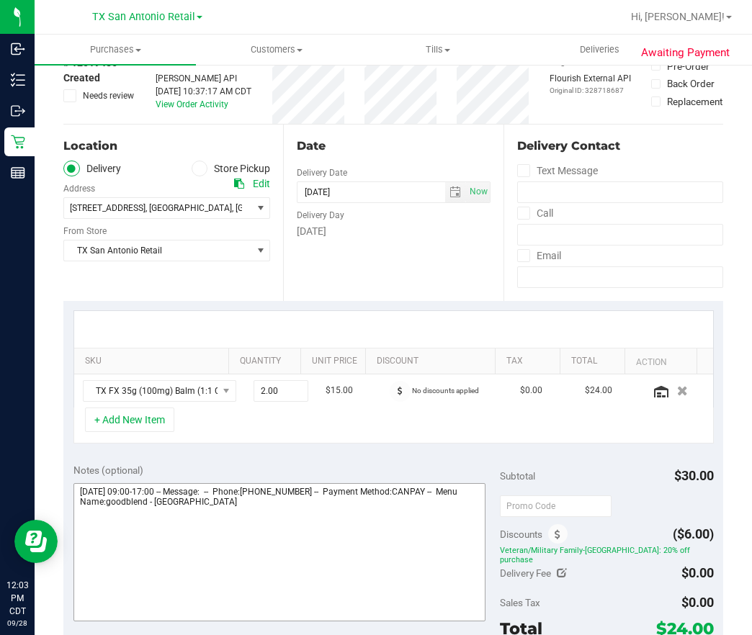
scroll to position [324, 0]
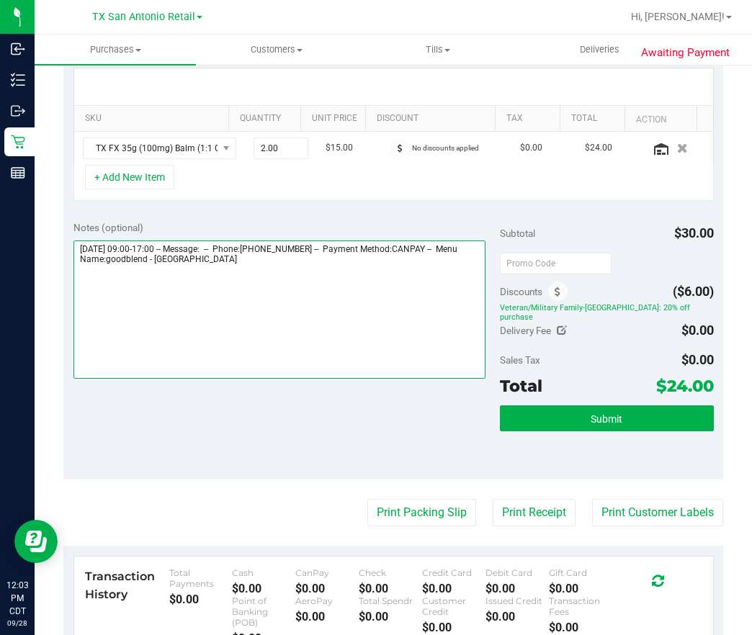
click at [357, 309] on textarea at bounding box center [279, 310] width 413 height 138
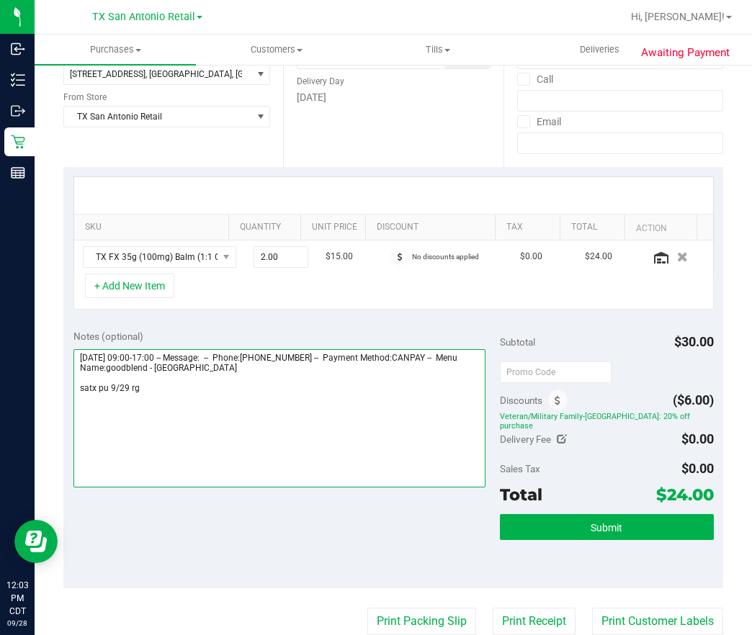
scroll to position [216, 0]
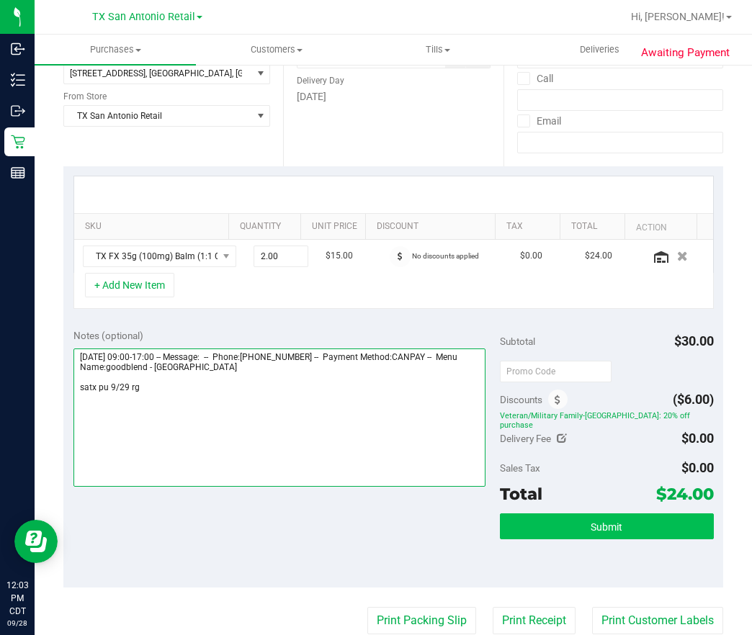
type textarea "Monday 09/29/2025 09:00-17:00 -- Message: -- Phone:2109357861 -- Payment Method…"
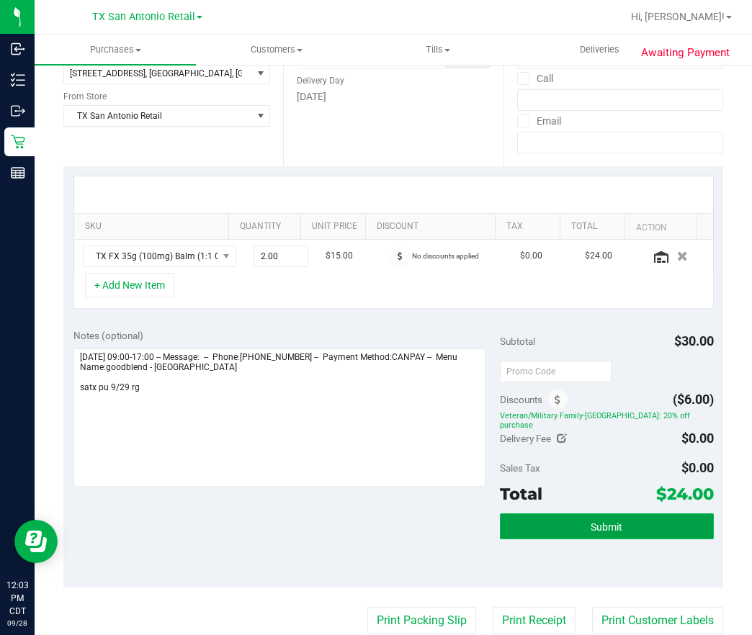
drag, startPoint x: 608, startPoint y: 528, endPoint x: 604, endPoint y: 520, distance: 8.7
click at [605, 522] on button "Submit" at bounding box center [606, 527] width 213 height 26
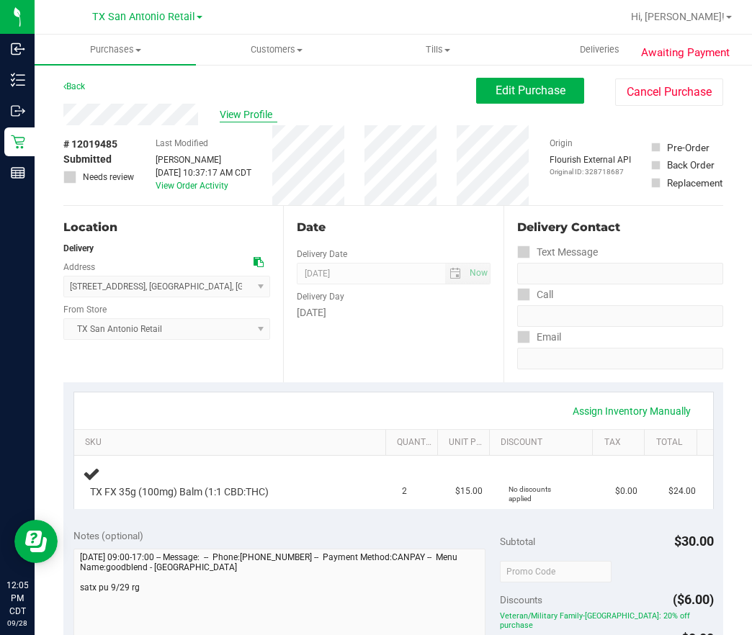
click at [258, 107] on span "View Profile" at bounding box center [249, 114] width 58 height 15
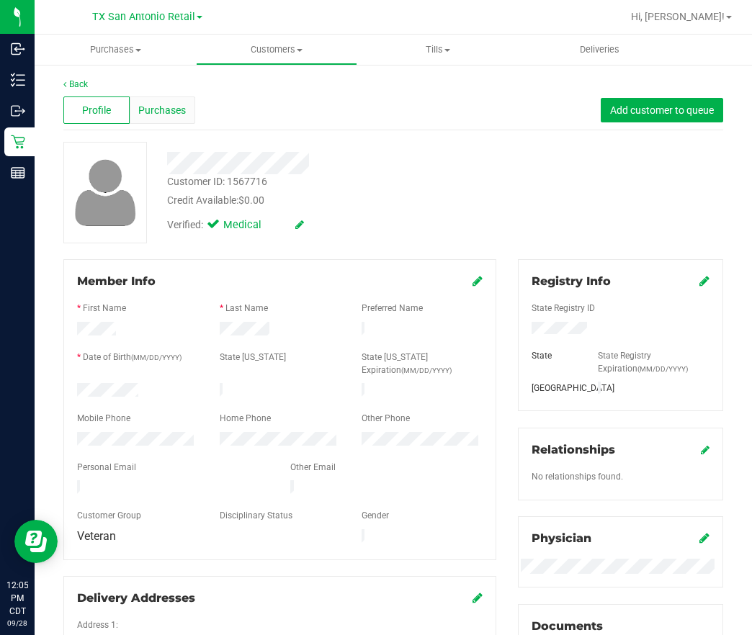
click at [158, 105] on span "Purchases" at bounding box center [162, 110] width 48 height 15
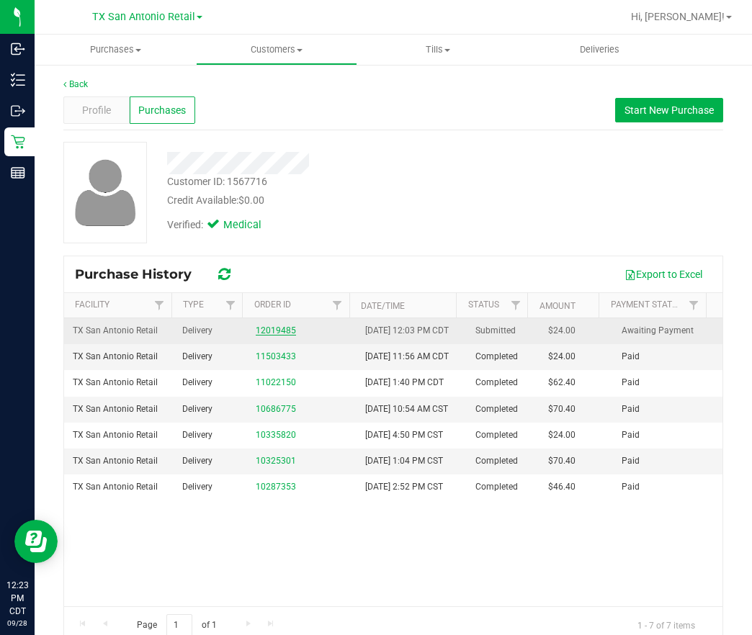
drag, startPoint x: 258, startPoint y: 348, endPoint x: 256, endPoint y: 341, distance: 7.5
click at [258, 344] on td "12019485" at bounding box center [302, 331] width 110 height 26
click at [252, 325] on td "12019485" at bounding box center [302, 331] width 110 height 26
click at [262, 336] on link "12019485" at bounding box center [276, 331] width 40 height 10
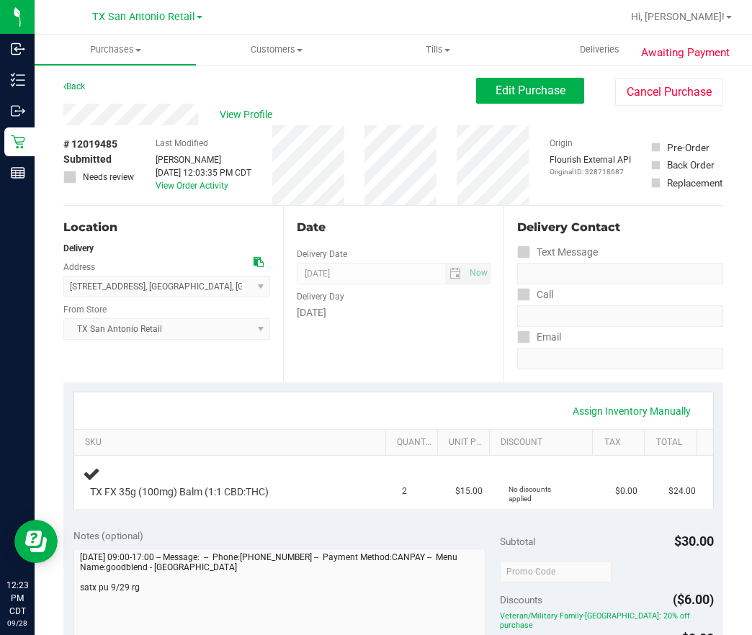
scroll to position [108, 0]
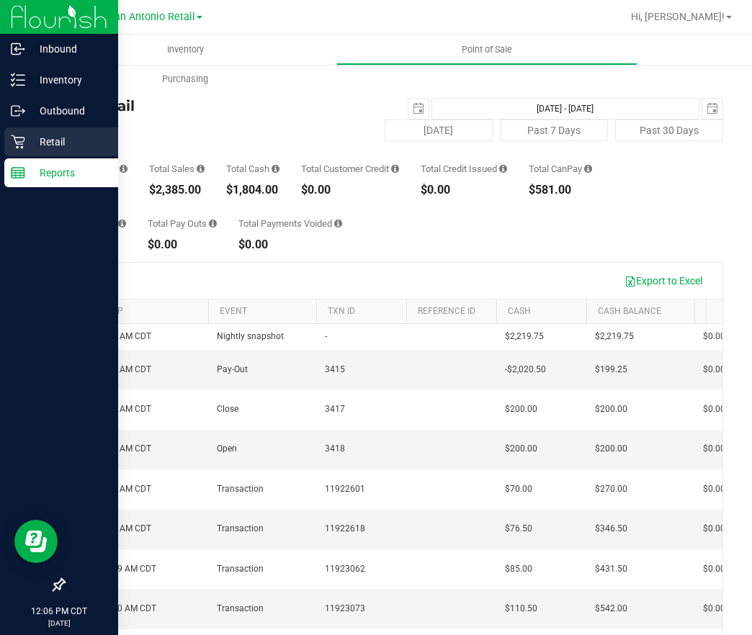
scroll to position [108, 0]
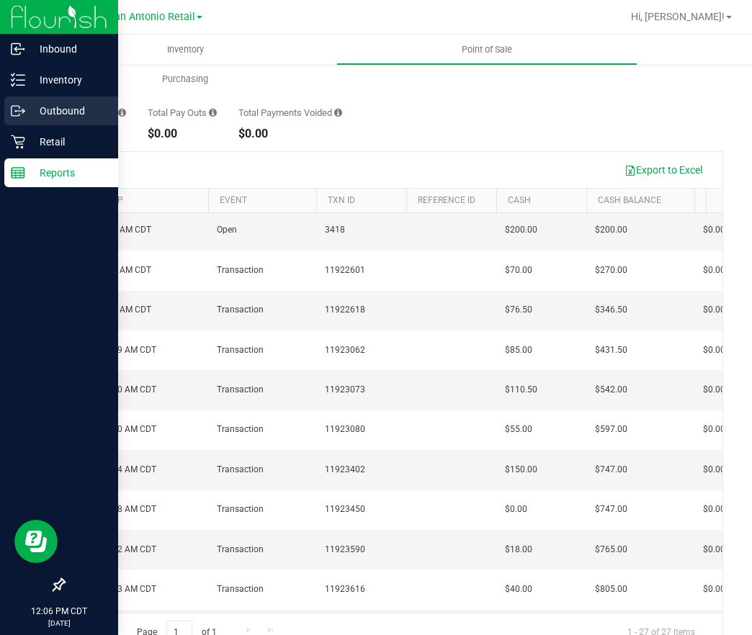
click at [25, 126] on link "Outbound" at bounding box center [59, 112] width 118 height 31
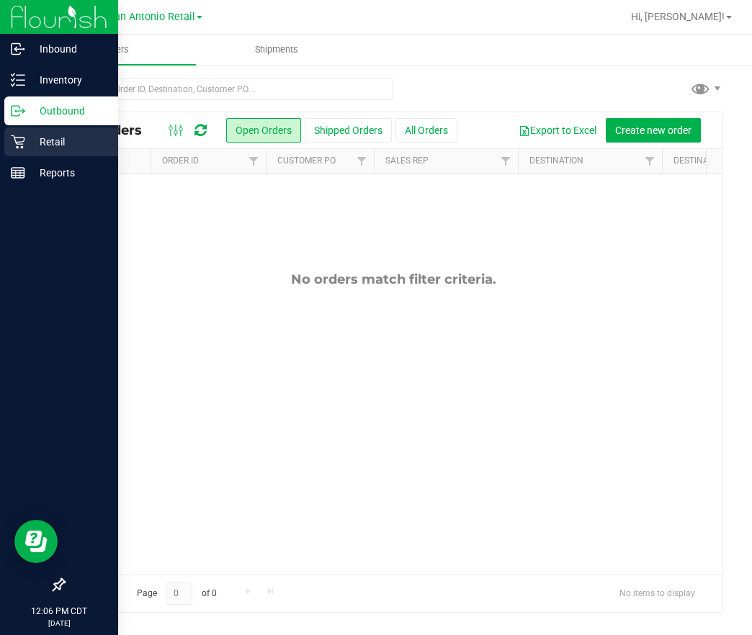
click at [26, 154] on div "Retail" at bounding box center [61, 142] width 114 height 29
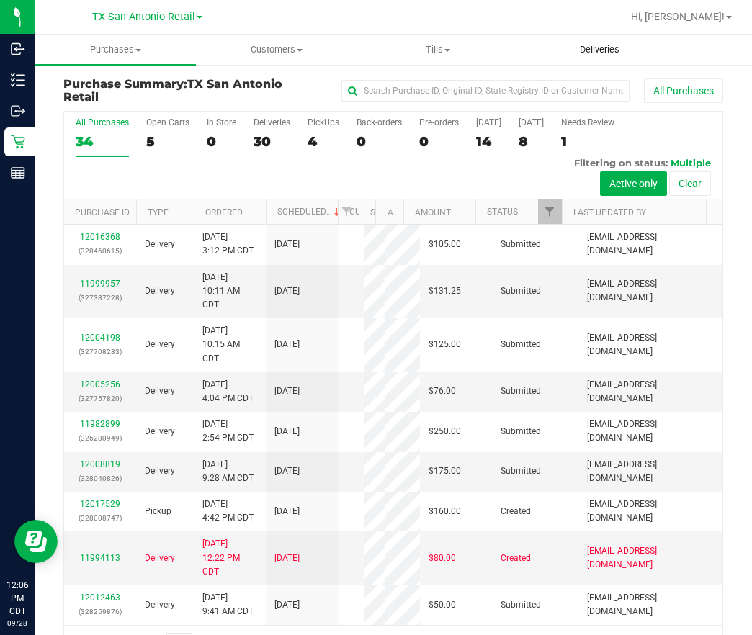
click at [616, 50] on span "Deliveries" at bounding box center [599, 49] width 79 height 13
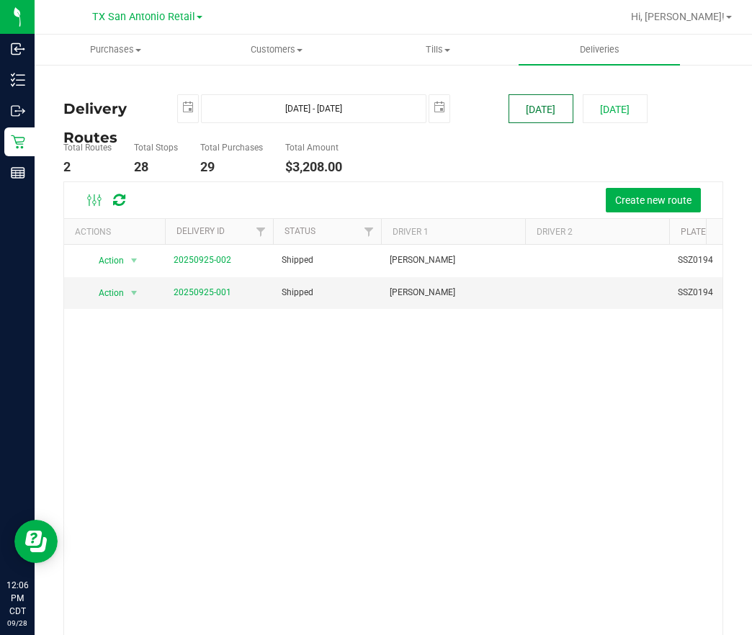
click at [547, 103] on button "[DATE]" at bounding box center [541, 108] width 65 height 29
type input "[DATE] - [DATE]"
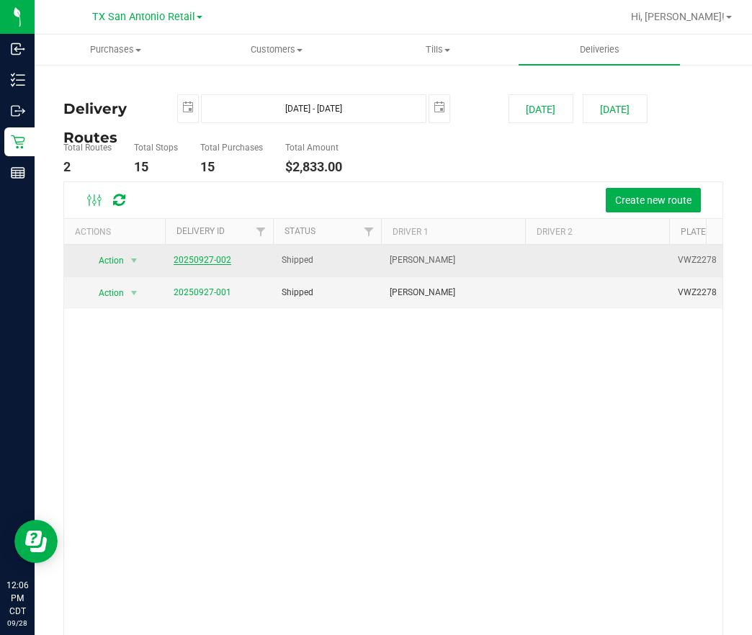
click at [212, 263] on link "20250927-002" at bounding box center [203, 260] width 58 height 10
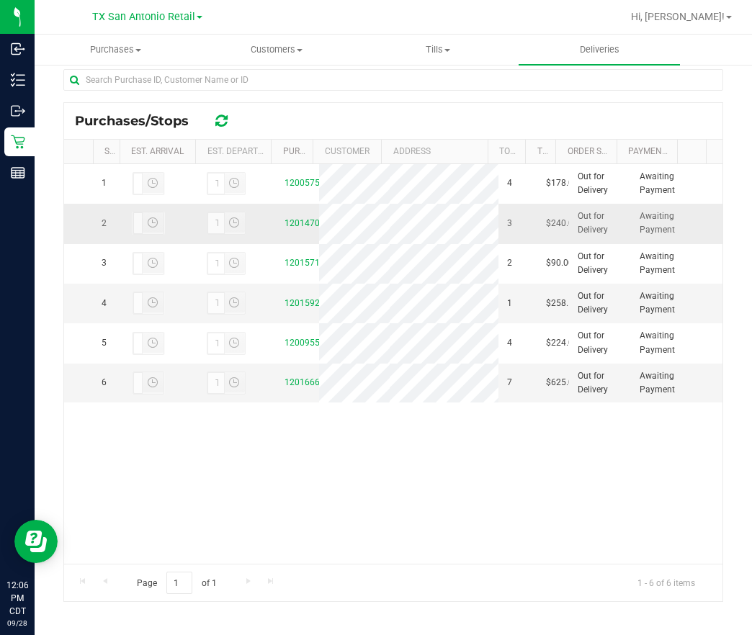
scroll to position [239, 0]
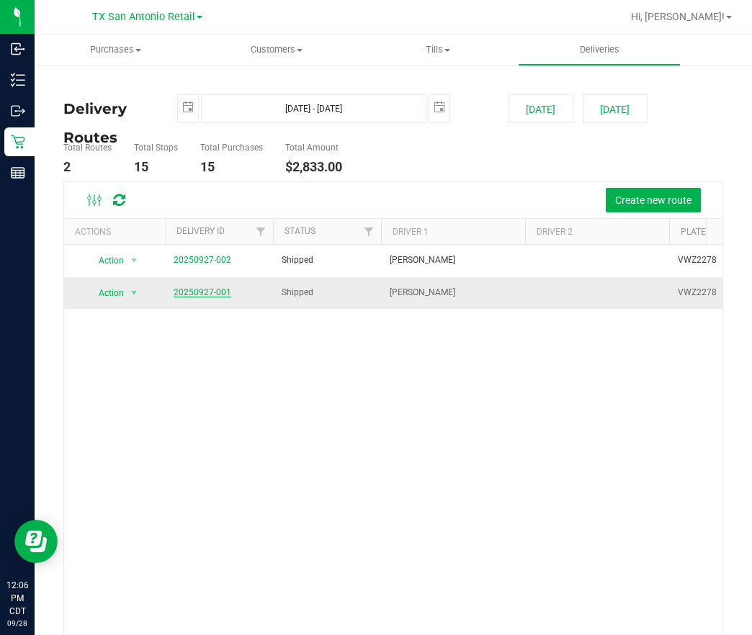
click at [187, 292] on link "20250927-001" at bounding box center [203, 292] width 58 height 10
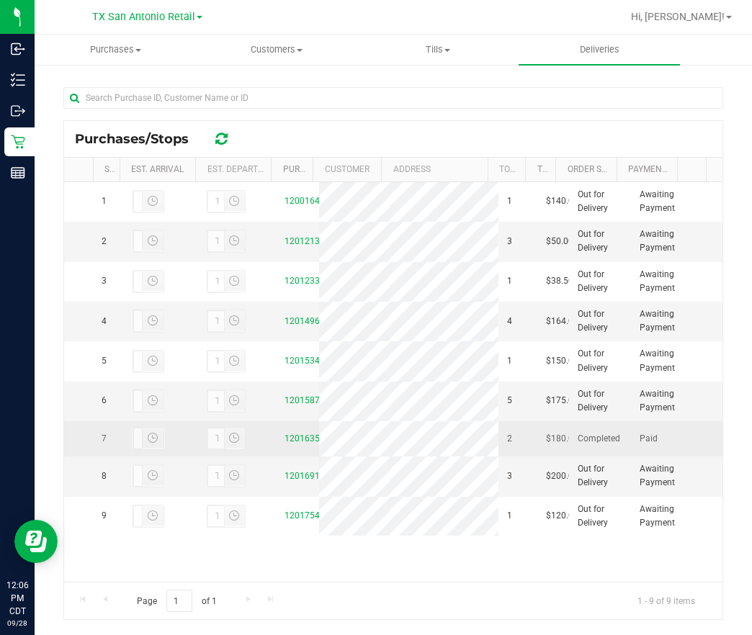
scroll to position [138, 0]
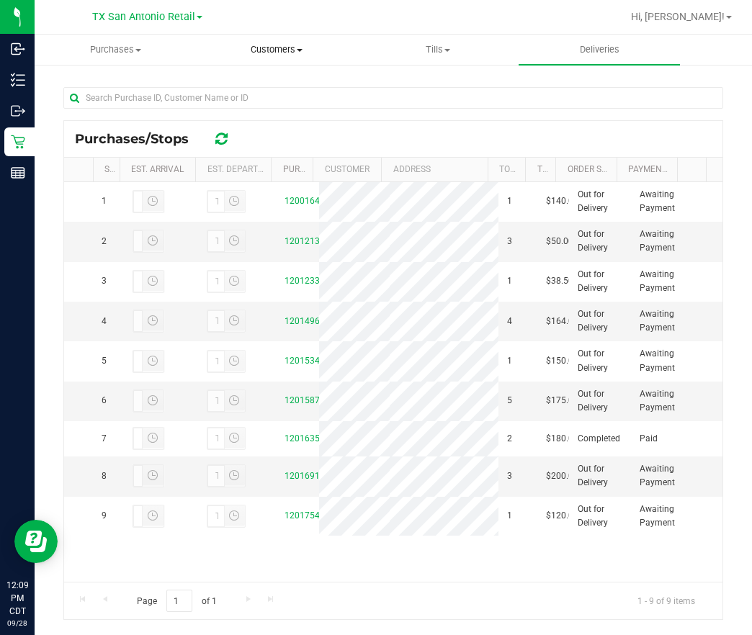
click at [290, 47] on span "Customers" at bounding box center [277, 49] width 160 height 13
click at [271, 75] on ul "All customers Add a new customer All physicians" at bounding box center [276, 105] width 161 height 78
click at [268, 46] on span "Customers" at bounding box center [276, 49] width 161 height 13
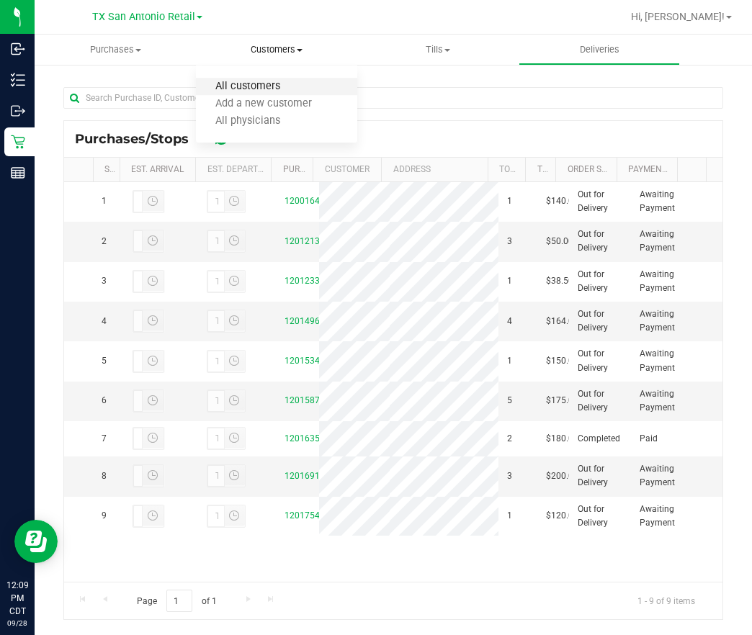
click at [283, 90] on span "All customers" at bounding box center [248, 87] width 104 height 12
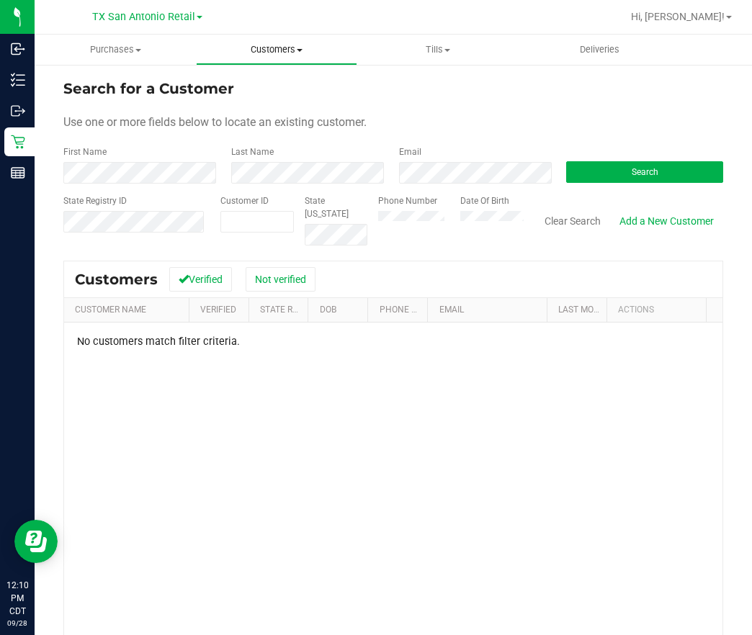
click at [272, 50] on span "Customers" at bounding box center [277, 49] width 160 height 13
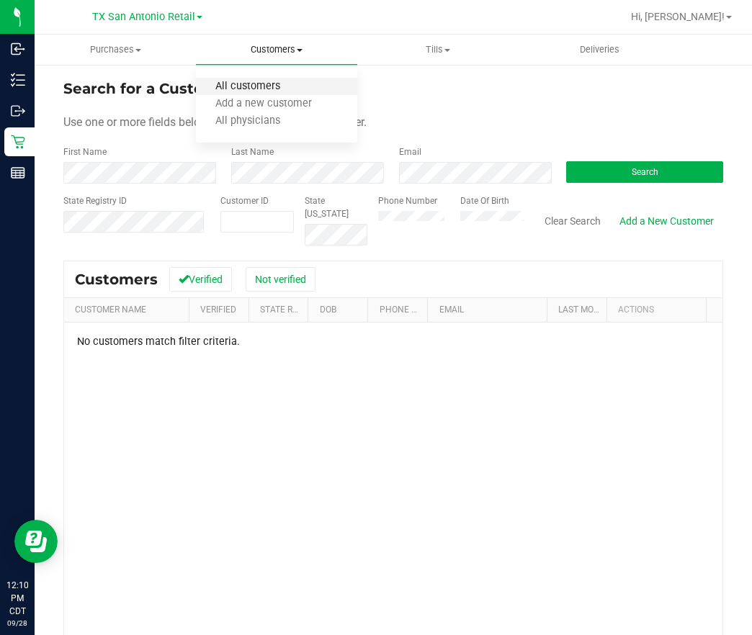
click at [240, 81] on span "All customers" at bounding box center [248, 87] width 104 height 12
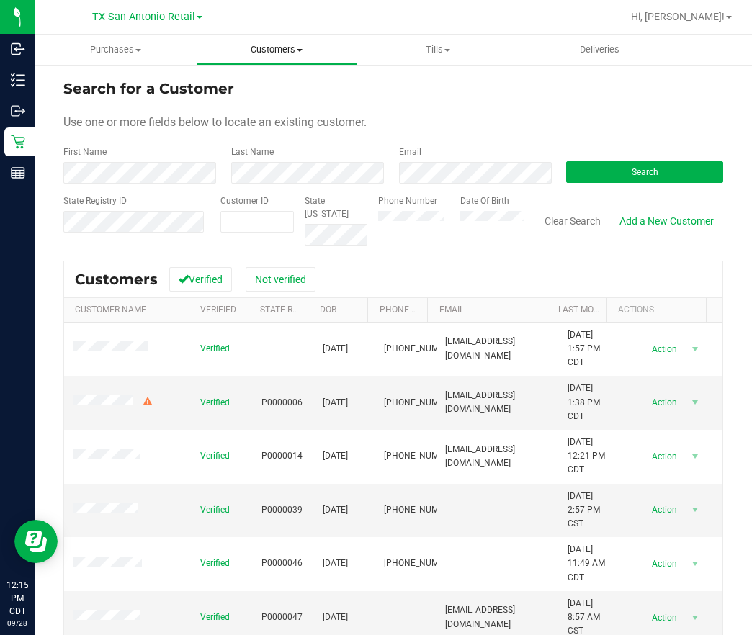
click at [272, 42] on uib-tab-heading "Customers All customers Add a new customer All physicians" at bounding box center [277, 49] width 160 height 29
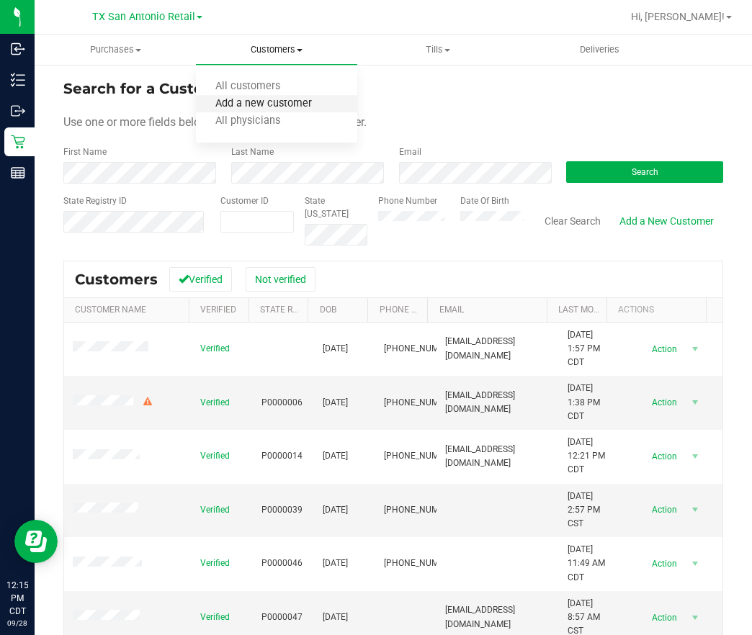
click at [246, 107] on span "Add a new customer" at bounding box center [263, 104] width 135 height 12
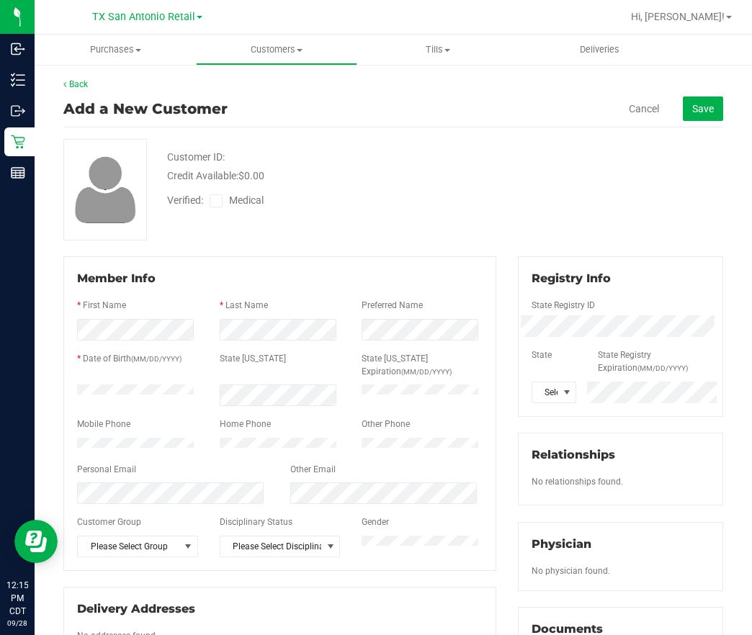
click at [245, 200] on span "Medical" at bounding box center [249, 200] width 41 height 15
click at [0, 0] on input "Medical" at bounding box center [0, 0] width 0 height 0
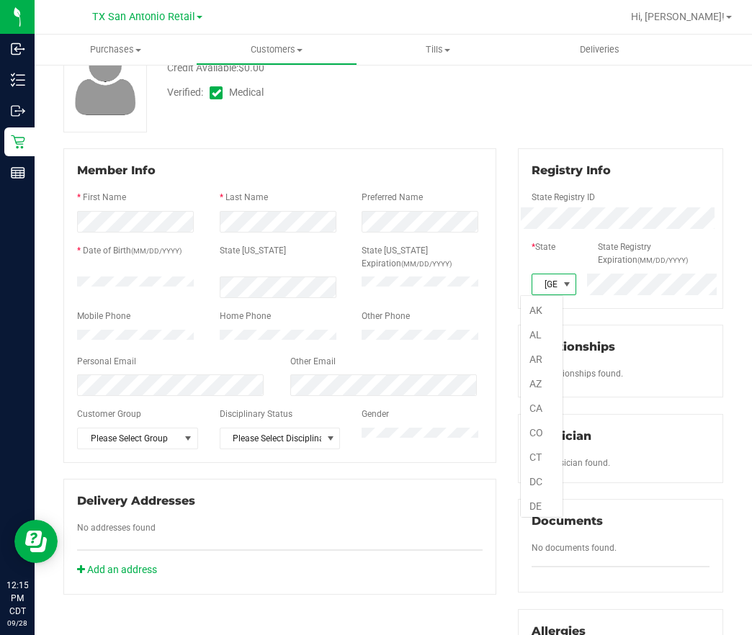
scroll to position [22, 43]
click at [85, 300] on form "Member Info * First Name * Last Name Preferred Name * Date of Birth (MM/DD/YYYY…" at bounding box center [280, 305] width 406 height 287
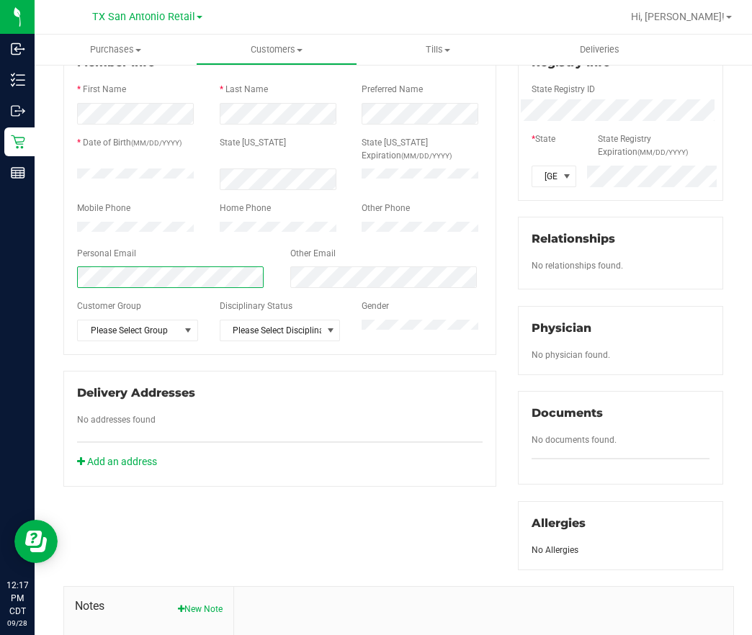
scroll to position [408, 0]
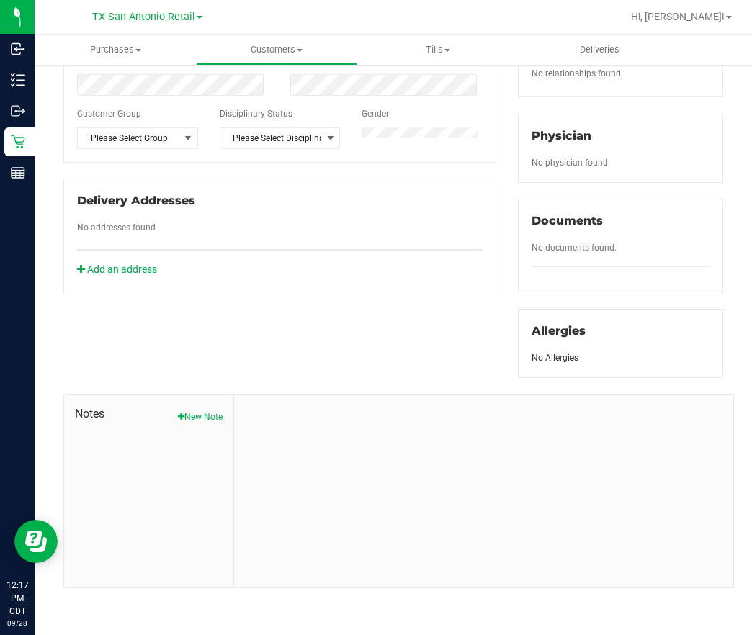
click at [178, 411] on button "New Note" at bounding box center [200, 417] width 45 height 13
drag, startPoint x: 311, startPoint y: 478, endPoint x: 305, endPoint y: 470, distance: 9.8
click at [307, 473] on form "[DATE] 12:17 PM CDT Note Title * Note" at bounding box center [484, 484] width 478 height 156
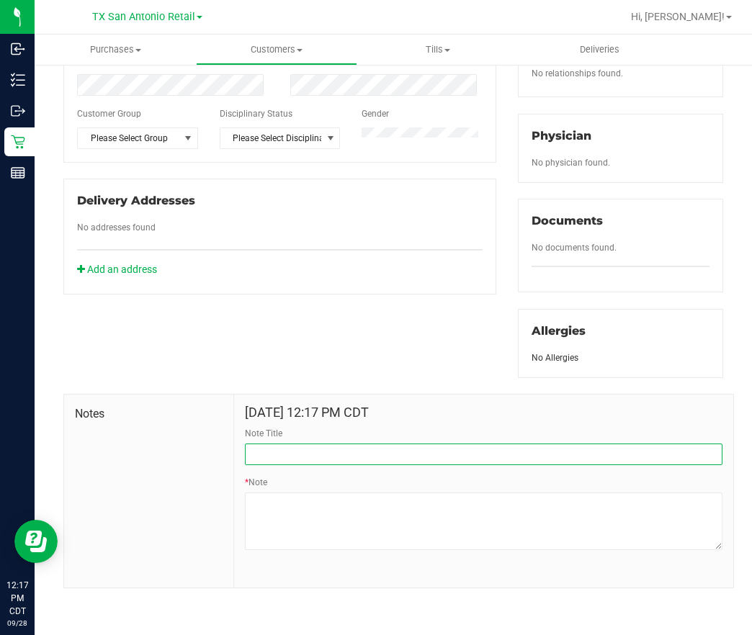
click at [298, 460] on input "Note Title" at bounding box center [484, 455] width 478 height 22
type input "Curt Info"
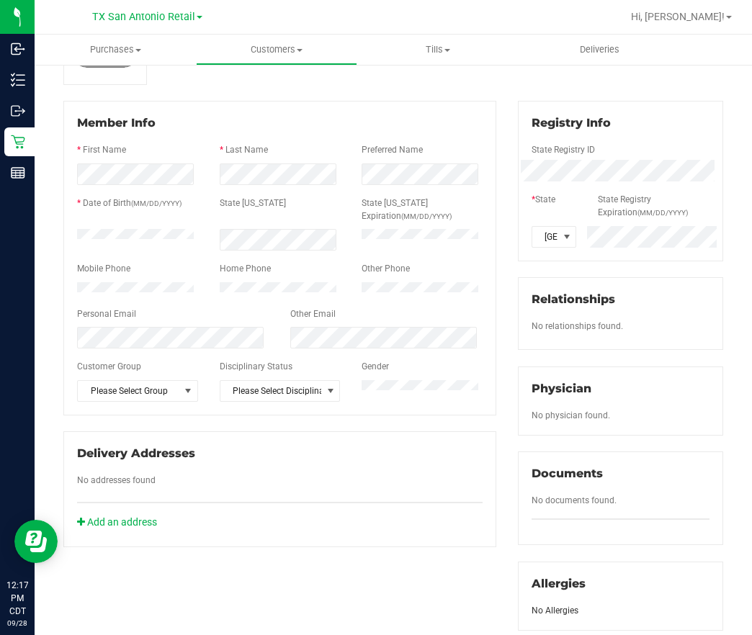
scroll to position [0, 0]
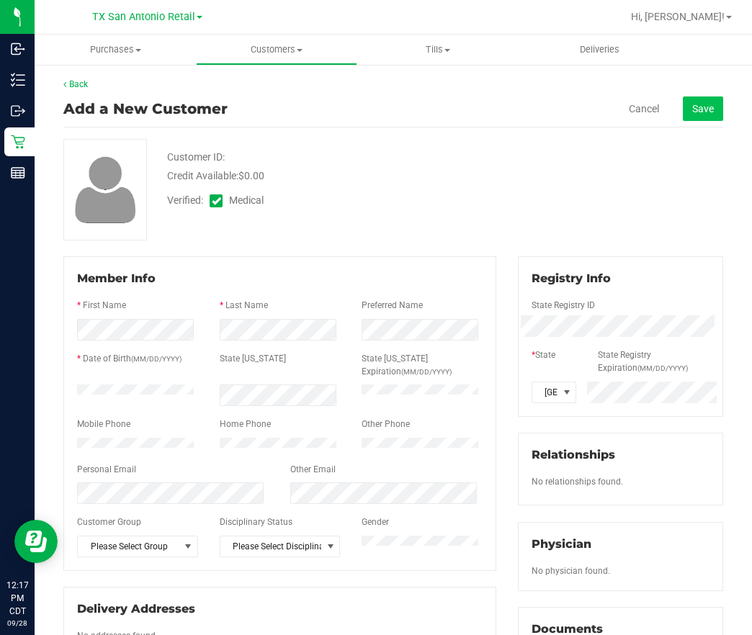
type textarea "Patient Name: MICHAEL RAMIREZ Address: 14811 HUEBNER RD APT 1110 SAN ANTONIO, T…"
click at [683, 115] on button "Save" at bounding box center [703, 109] width 40 height 24
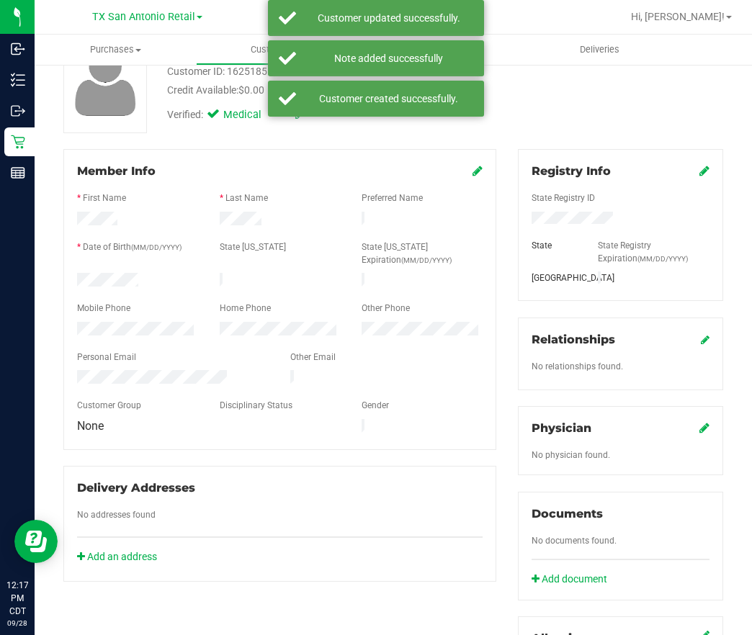
scroll to position [216, 0]
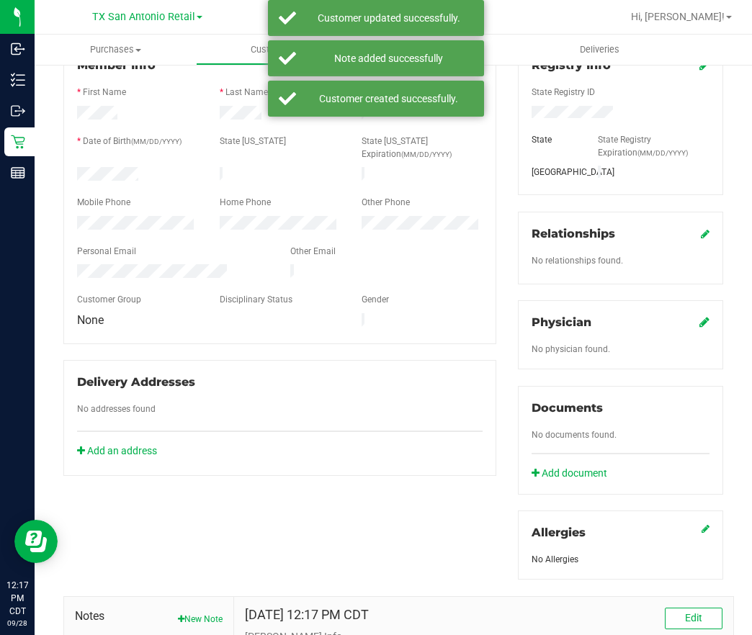
click at [700, 323] on icon at bounding box center [705, 322] width 10 height 12
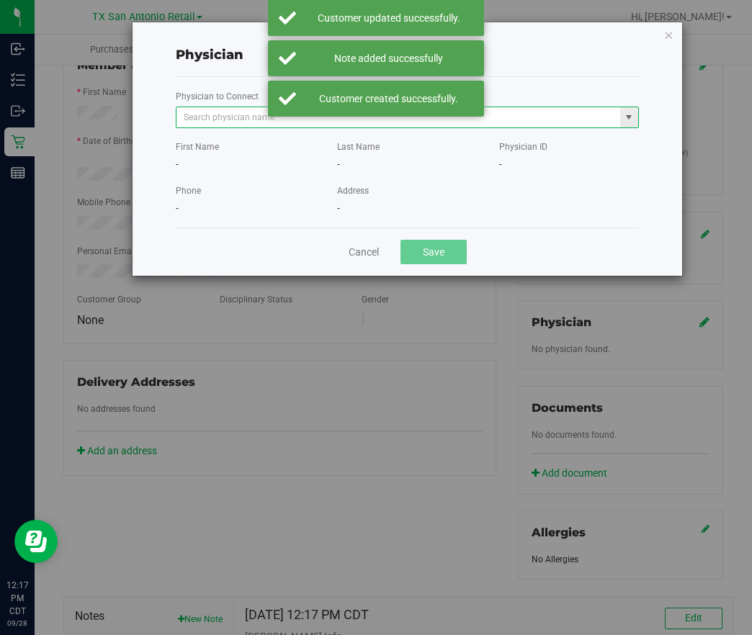
click at [566, 128] on span at bounding box center [407, 118] width 463 height 22
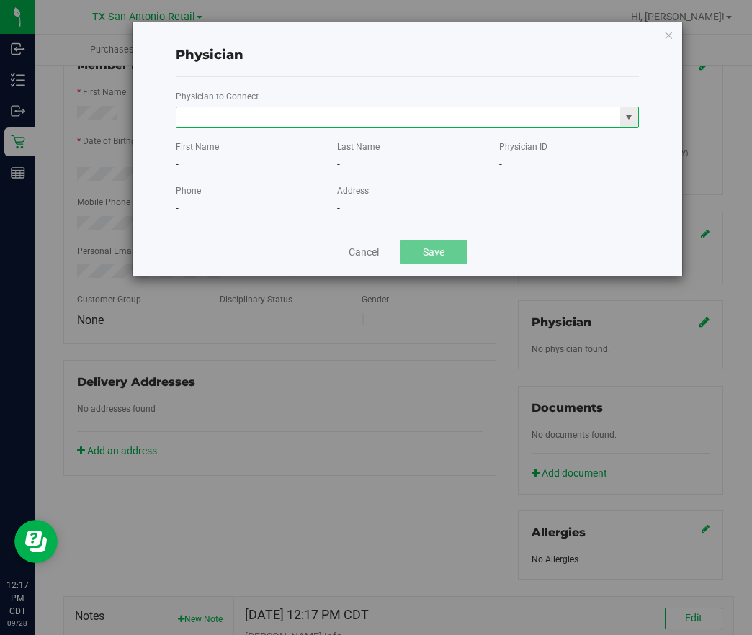
click at [564, 115] on input "text" at bounding box center [398, 117] width 444 height 20
click at [478, 146] on li "Joel Durinka" at bounding box center [407, 142] width 462 height 22
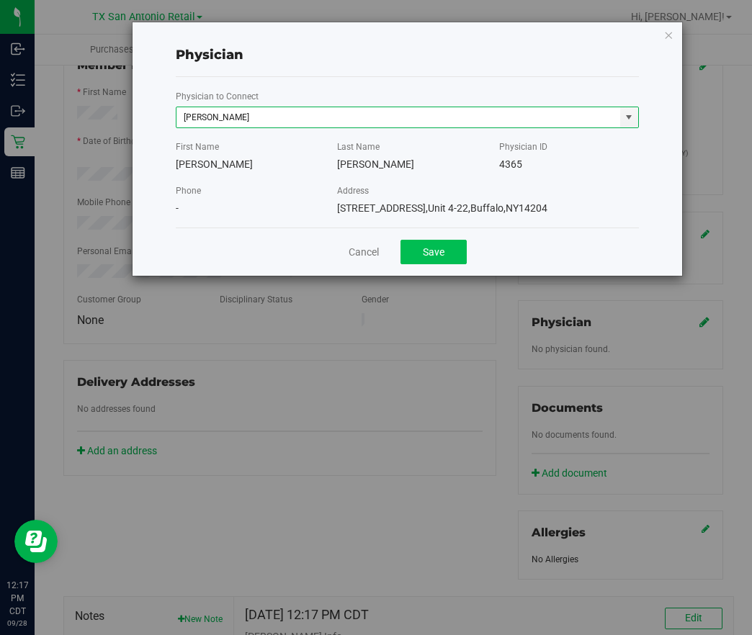
type input "Joel Durinka"
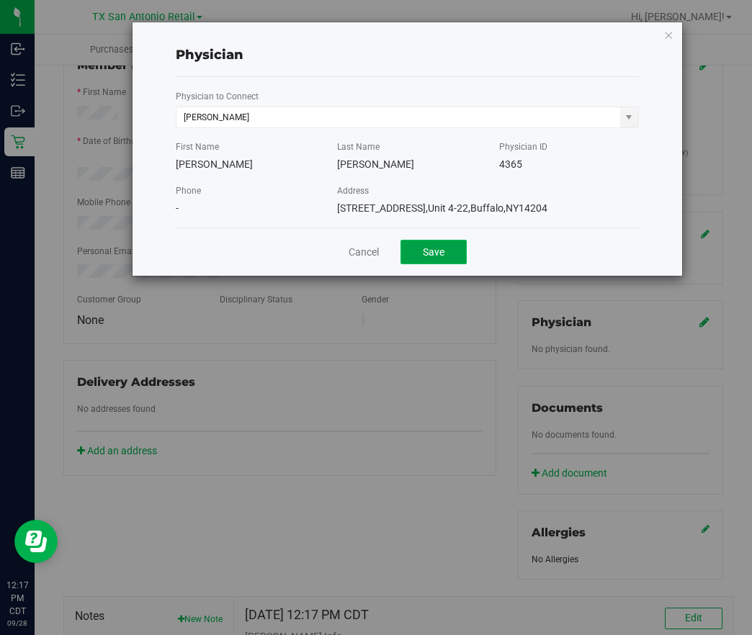
click at [401, 261] on button "Save" at bounding box center [434, 252] width 66 height 24
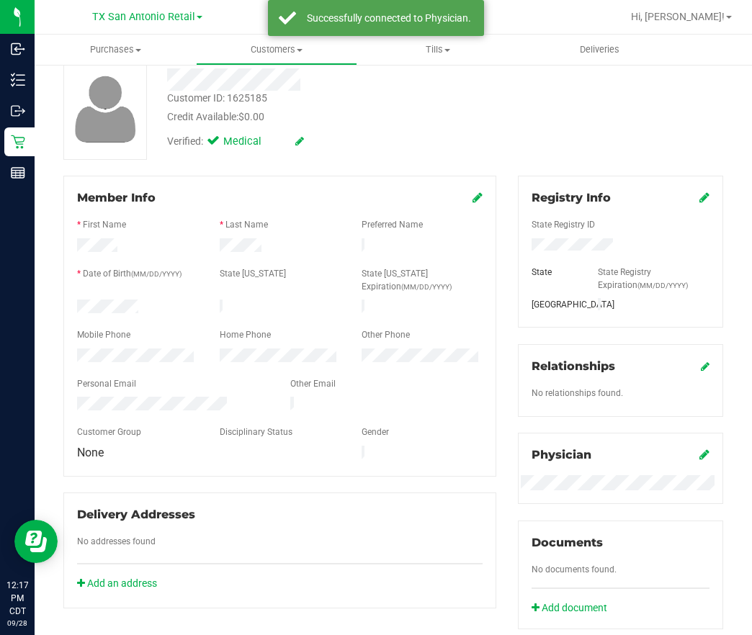
scroll to position [0, 0]
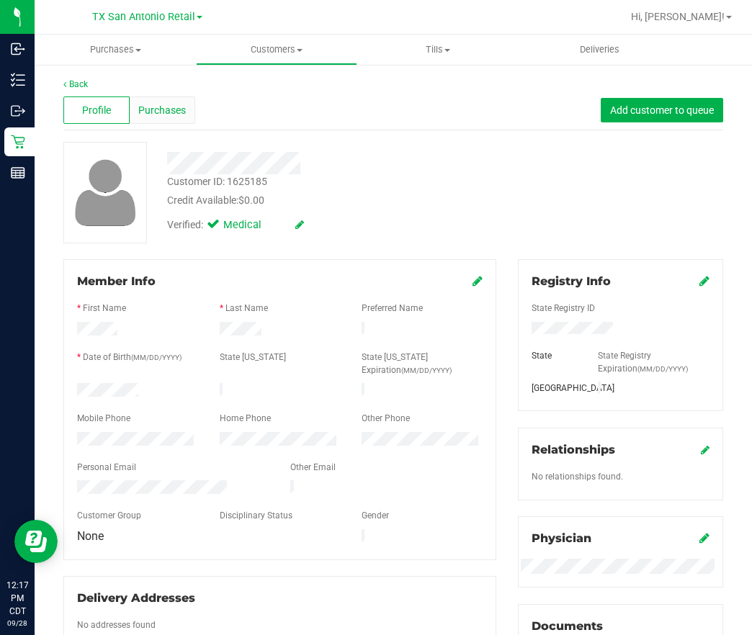
click at [145, 107] on span "Purchases" at bounding box center [162, 110] width 48 height 15
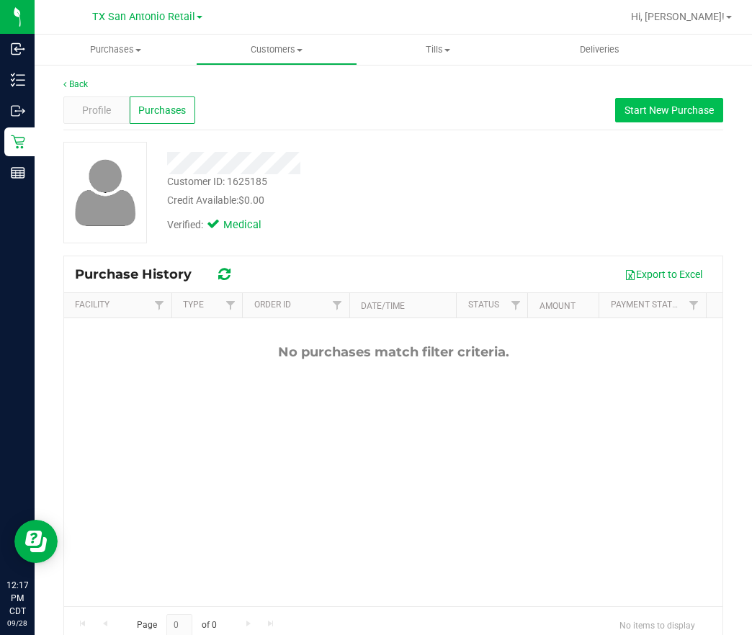
click at [674, 97] on div "Profile Purchases Start New Purchase" at bounding box center [393, 111] width 660 height 40
click at [673, 110] on span "Start New Purchase" at bounding box center [669, 110] width 89 height 12
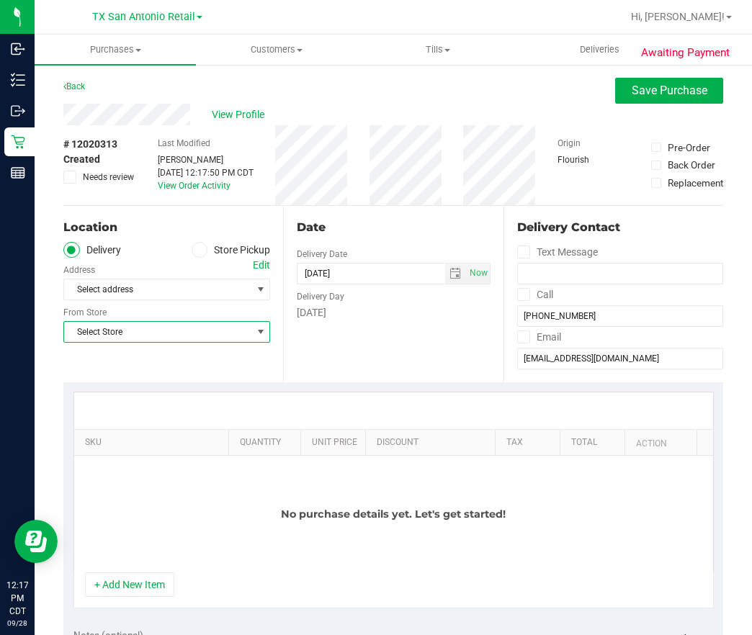
click at [218, 339] on span "Select Store" at bounding box center [157, 332] width 187 height 20
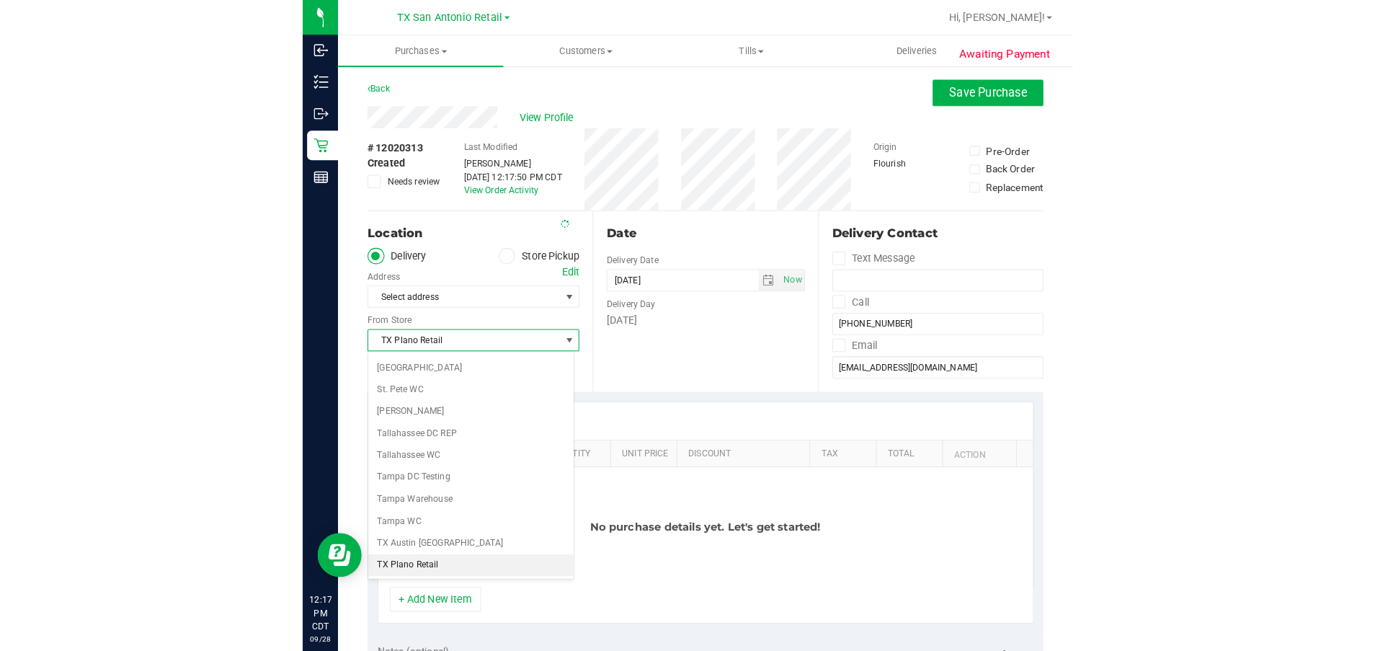
scroll to position [940, 0]
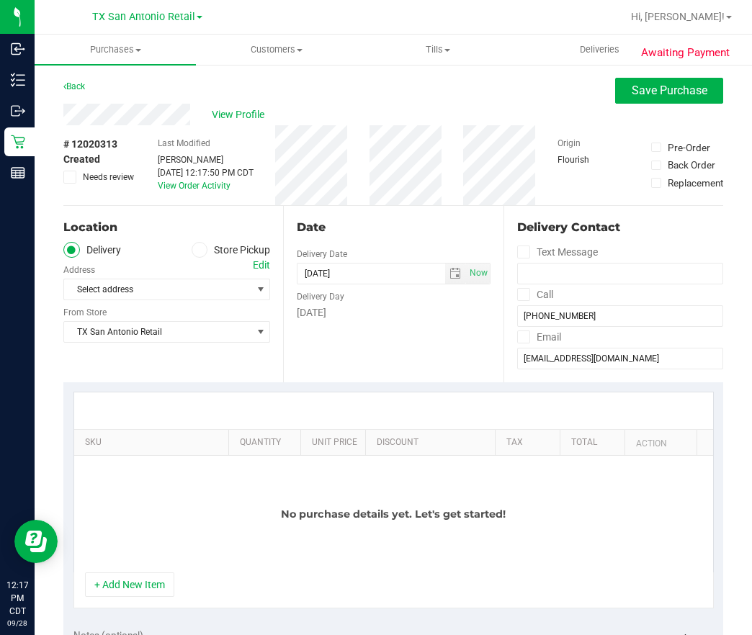
click at [262, 264] on div "Edit" at bounding box center [261, 265] width 17 height 15
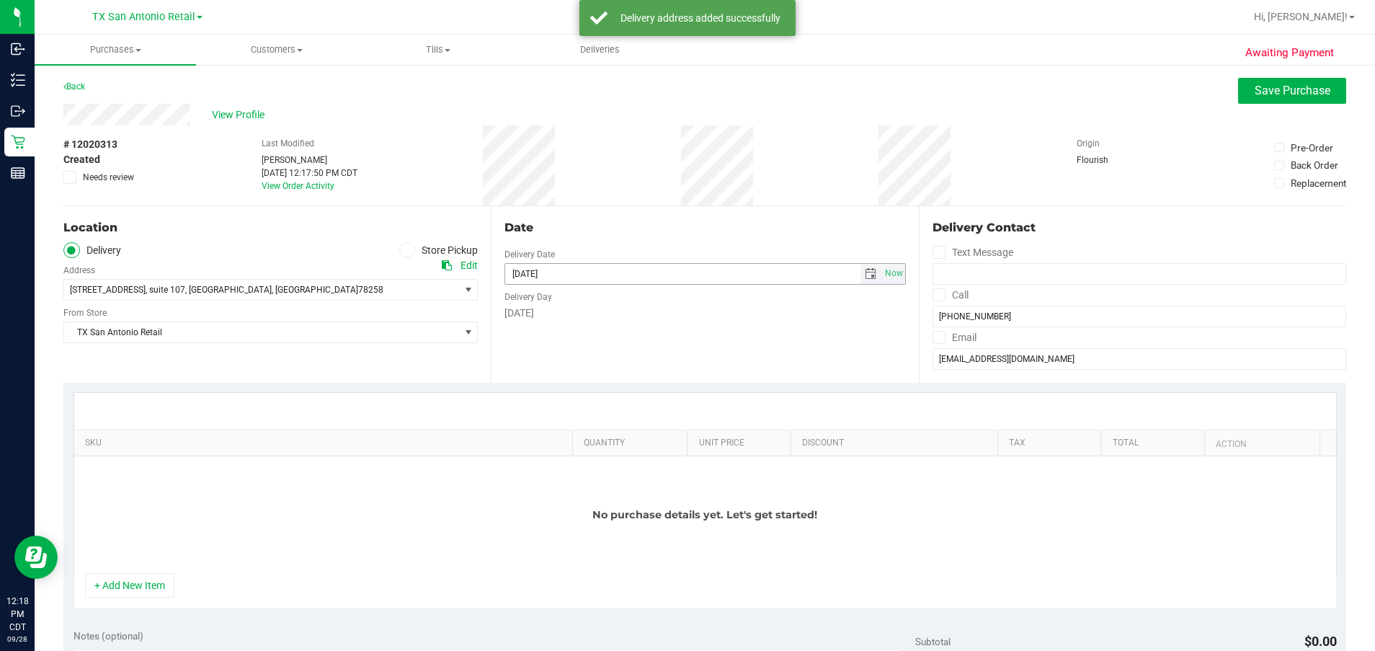
click at [751, 279] on span "select" at bounding box center [870, 274] width 12 height 12
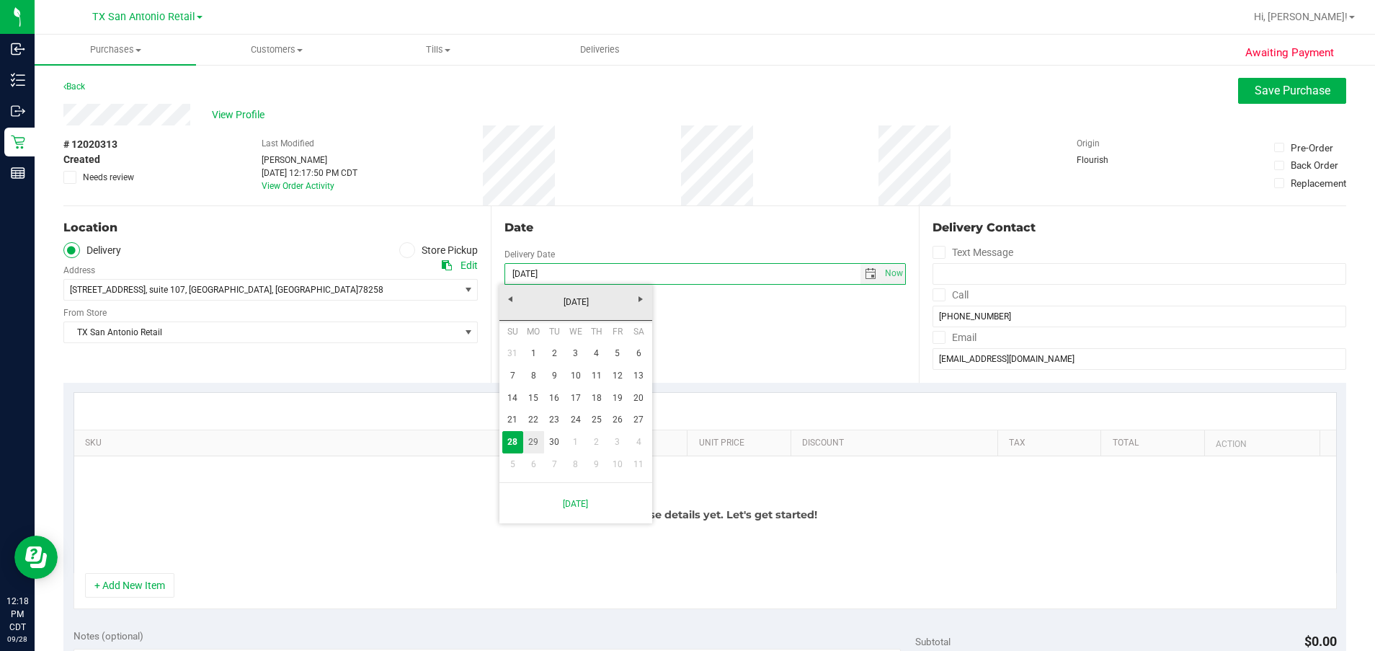
click at [532, 443] on link "29" at bounding box center [533, 442] width 21 height 22
type input "09/29/2025"
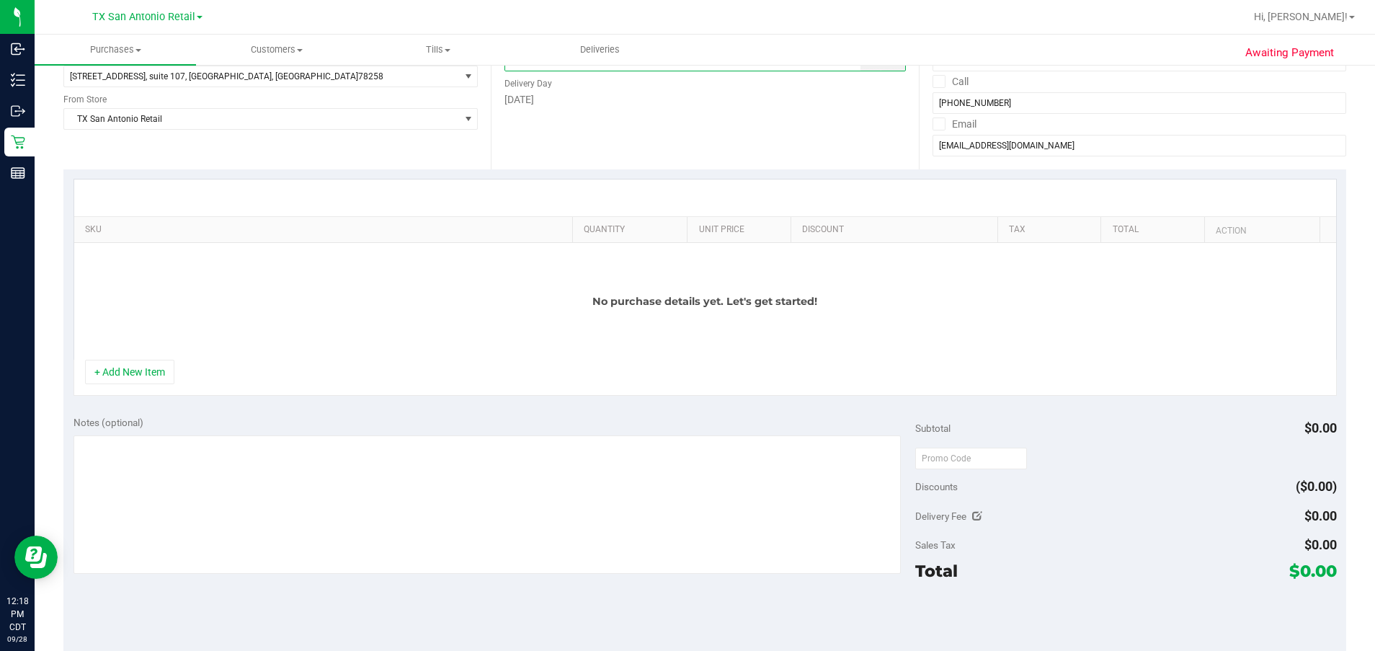
scroll to position [216, 0]
click at [125, 376] on button "+ Add New Item" at bounding box center [129, 369] width 89 height 24
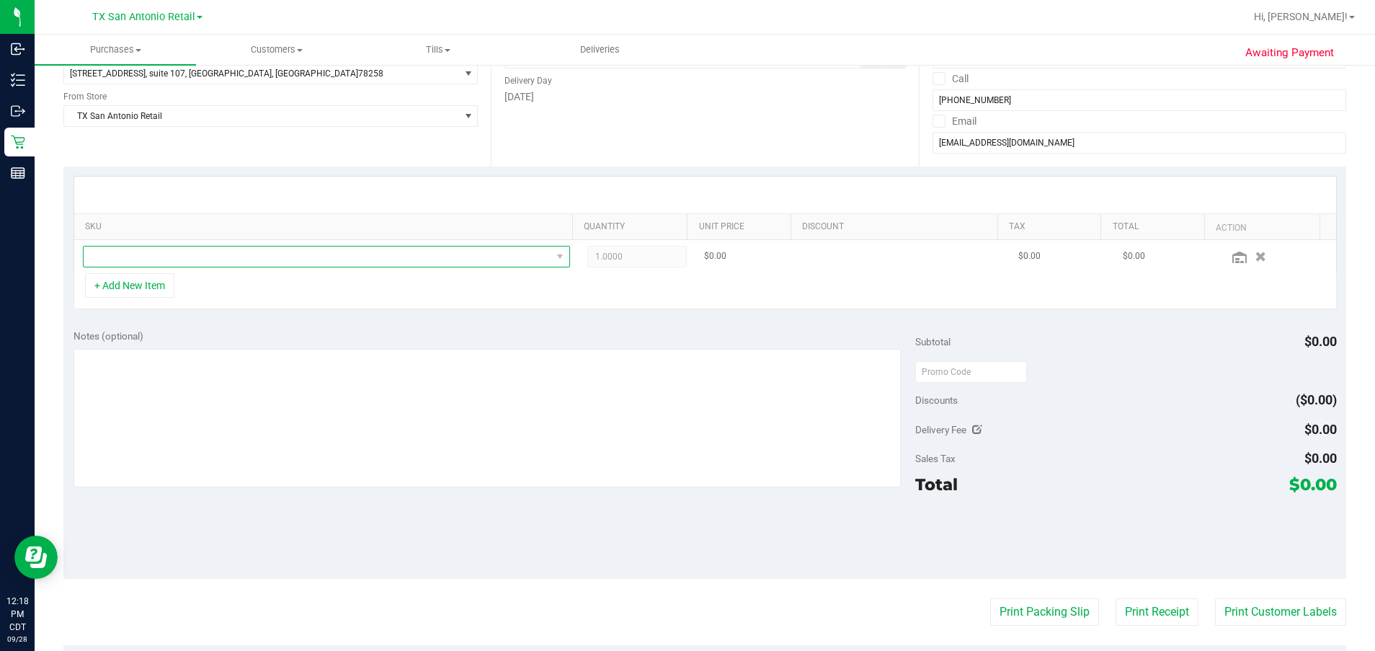
click at [262, 258] on span "NO DATA FOUND" at bounding box center [318, 256] width 468 height 20
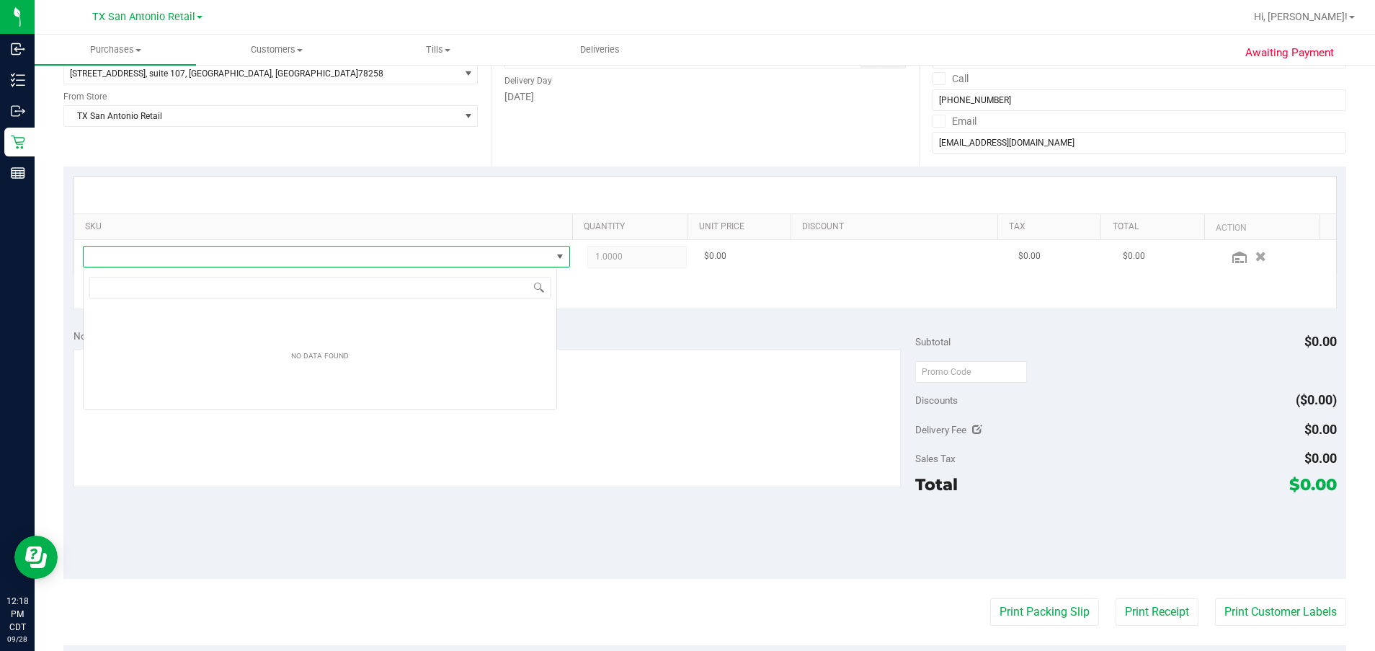
scroll to position [22, 474]
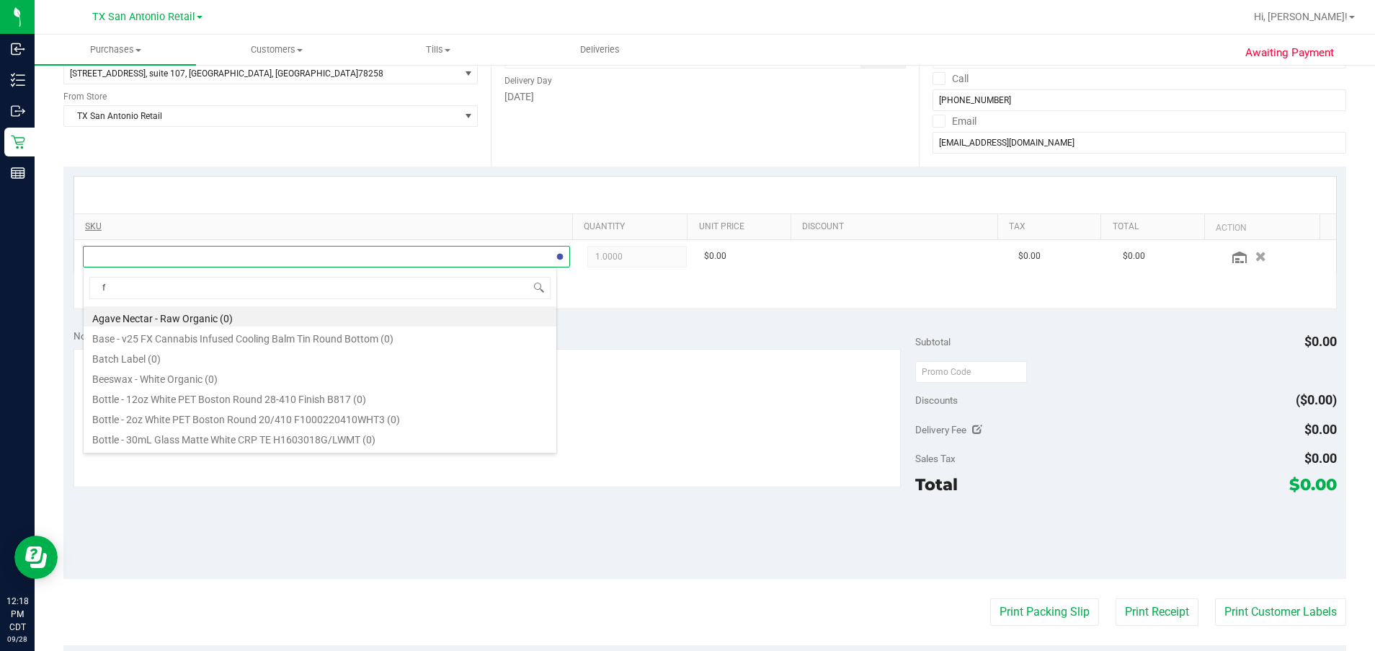
type input "fx"
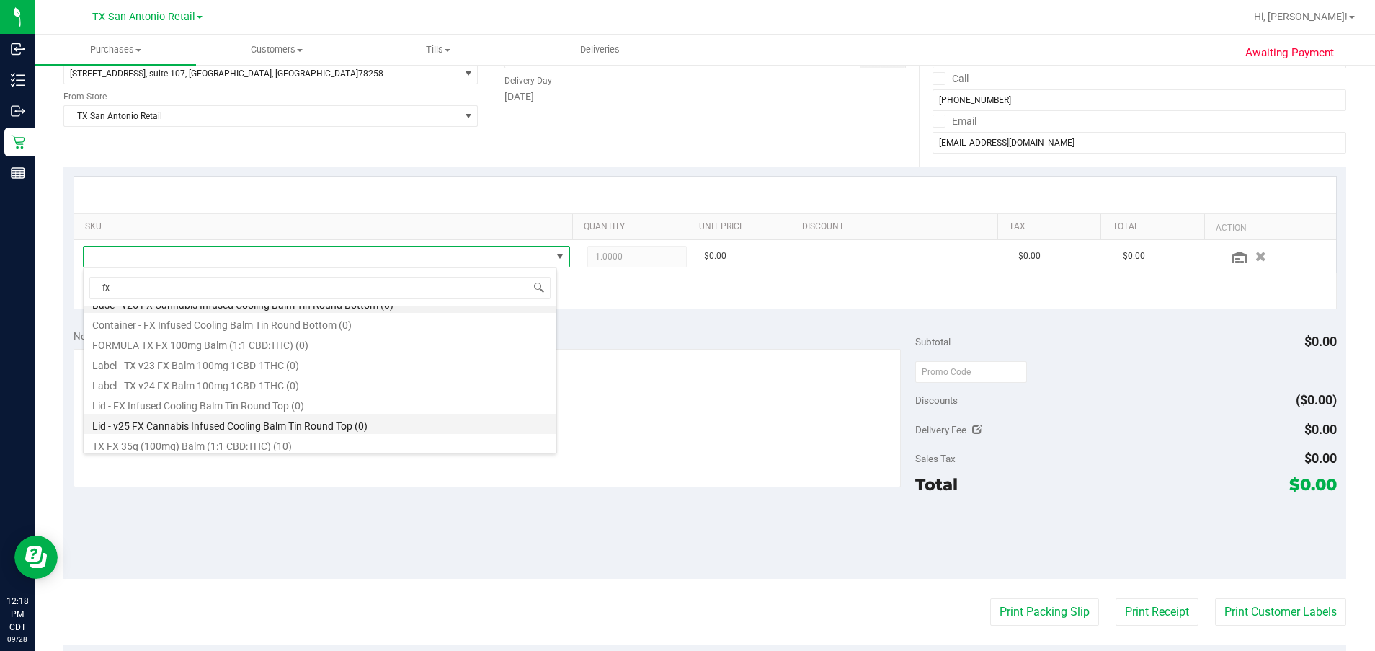
scroll to position [17, 0]
click at [349, 447] on li "TX FX 35g (100mg) Balm (1:1 CBD:THC) (10)" at bounding box center [320, 440] width 473 height 20
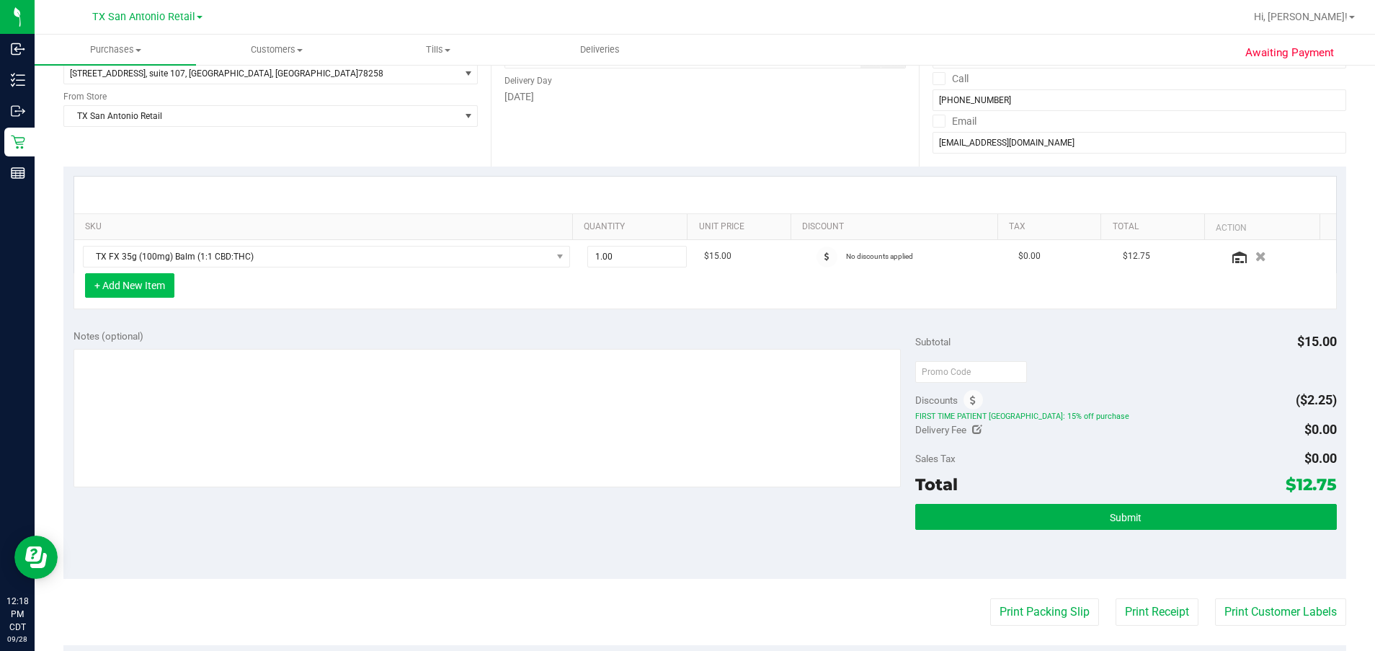
click at [127, 285] on button "+ Add New Item" at bounding box center [129, 285] width 89 height 24
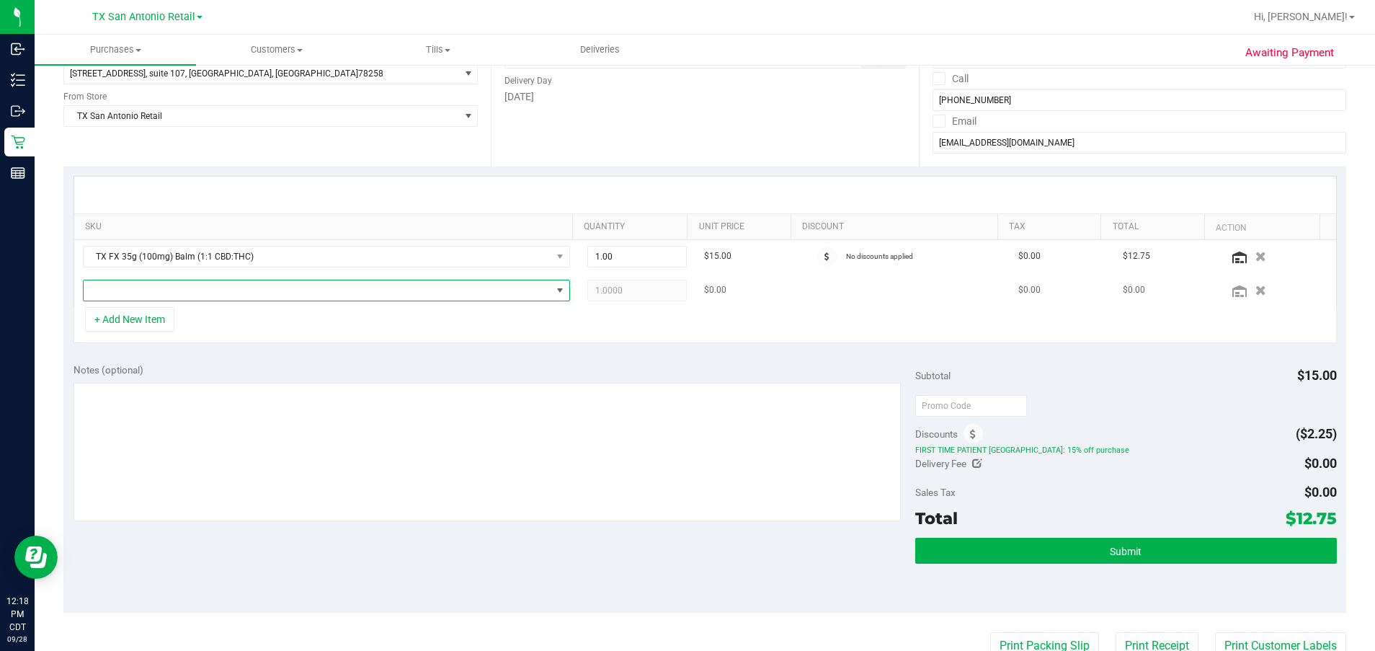
click at [180, 285] on span "NO DATA FOUND" at bounding box center [318, 290] width 468 height 20
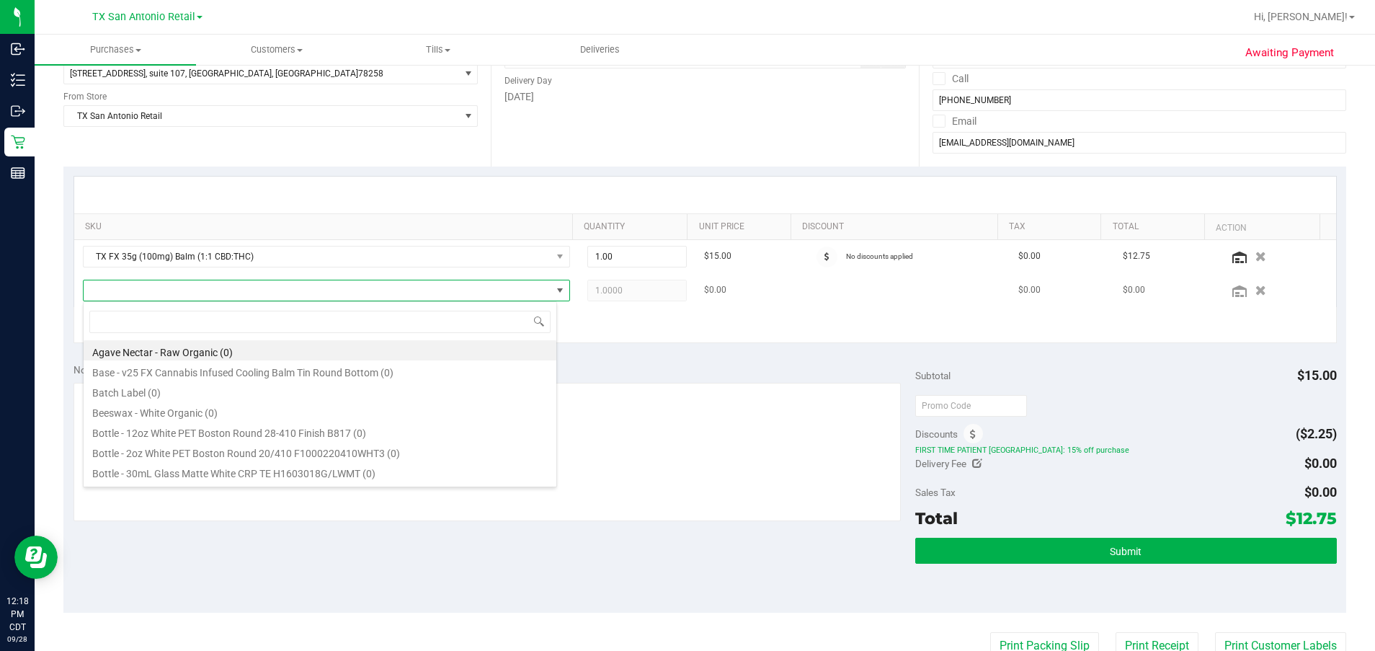
scroll to position [22, 474]
type input "peACH"
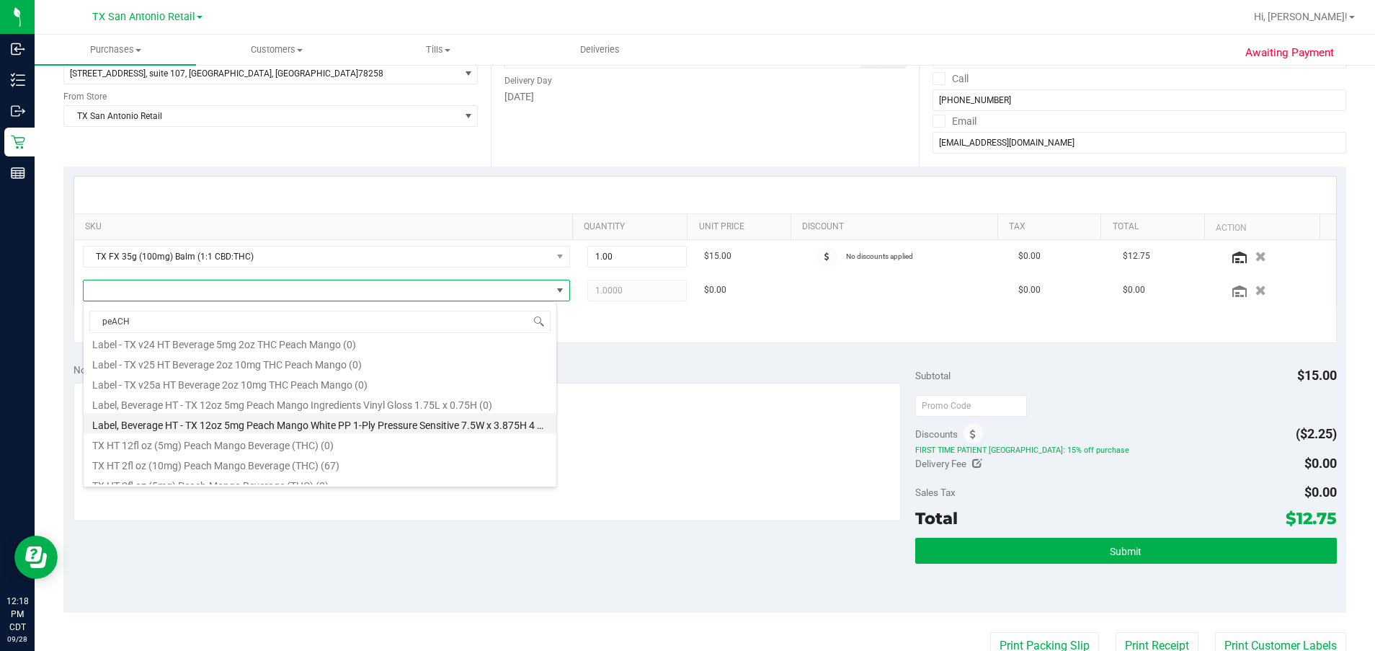
scroll to position [199, 0]
click at [372, 450] on li "TX HT 2fl oz (10mg) Peach Mango Beverage (THC) (67)" at bounding box center [320, 454] width 473 height 20
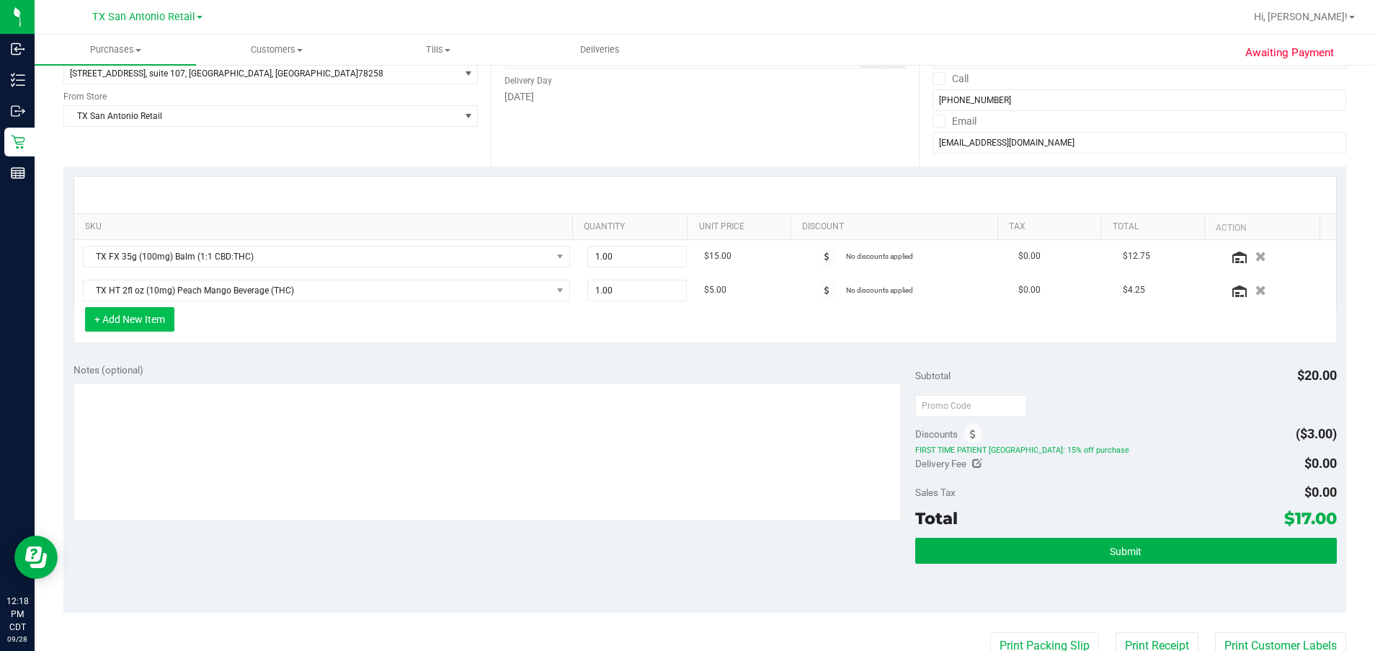
click at [146, 314] on button "+ Add New Item" at bounding box center [129, 319] width 89 height 24
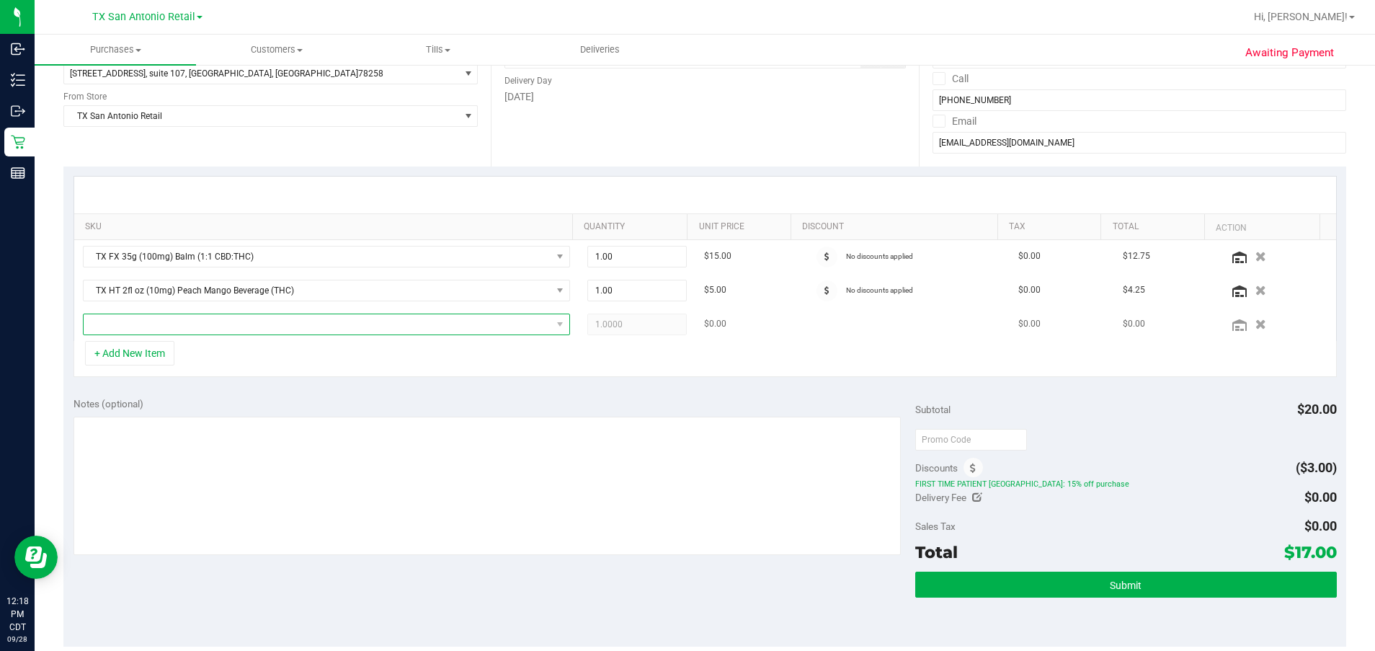
click at [205, 316] on span "NO DATA FOUND" at bounding box center [318, 324] width 468 height 20
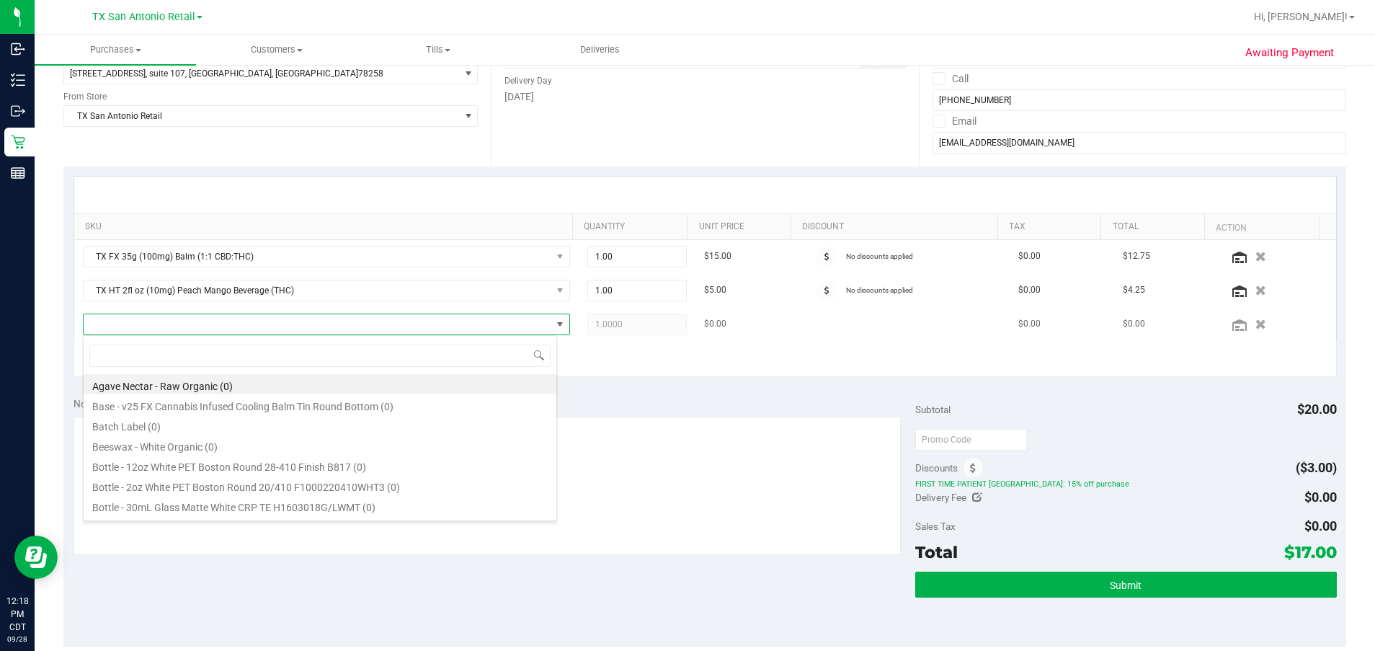
scroll to position [22, 474]
type input "LEMONADE"
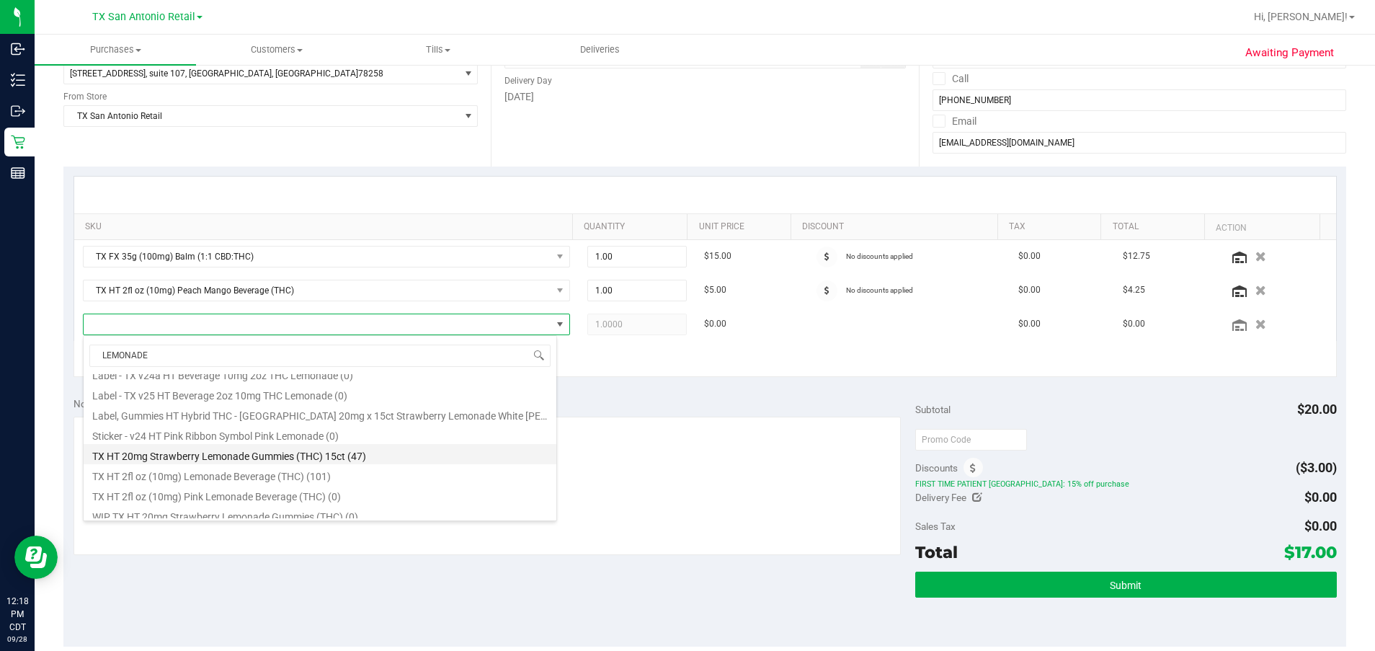
scroll to position [158, 0]
click at [206, 469] on li "TX HT 2fl oz (10mg) Lemonade Beverage (THC) (101)" at bounding box center [320, 467] width 473 height 20
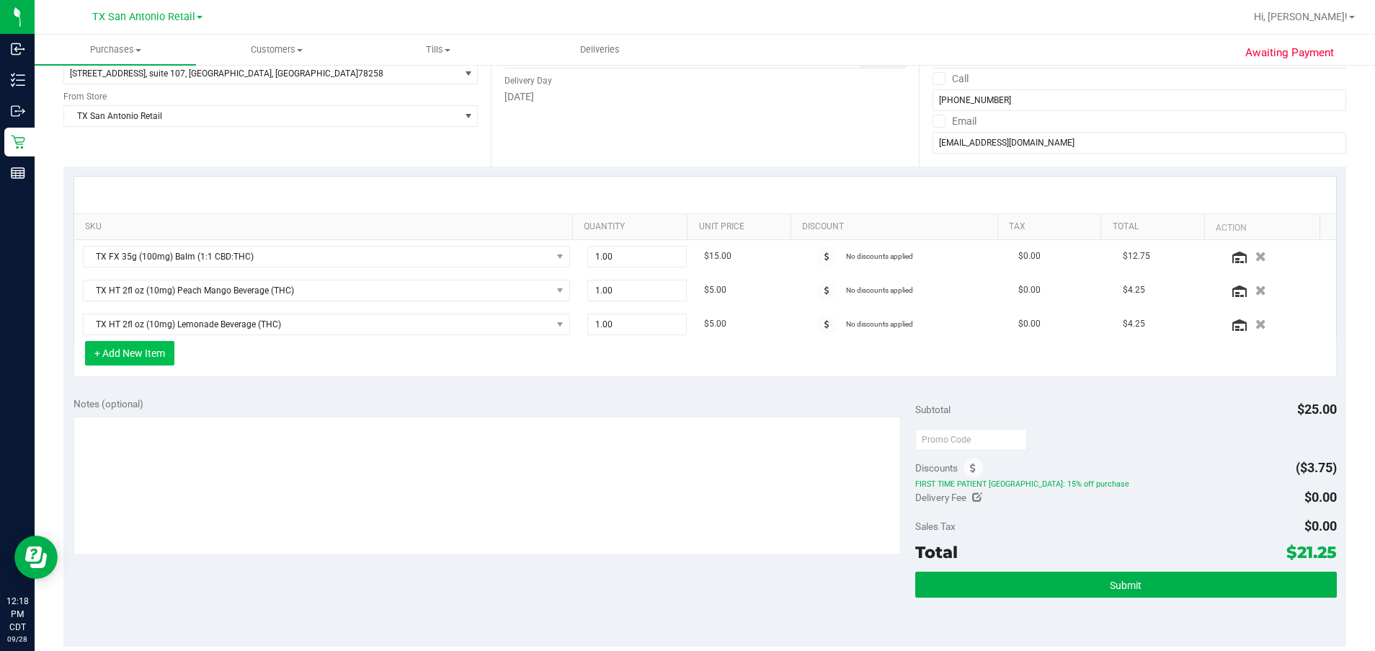
click at [131, 352] on button "+ Add New Item" at bounding box center [129, 353] width 89 height 24
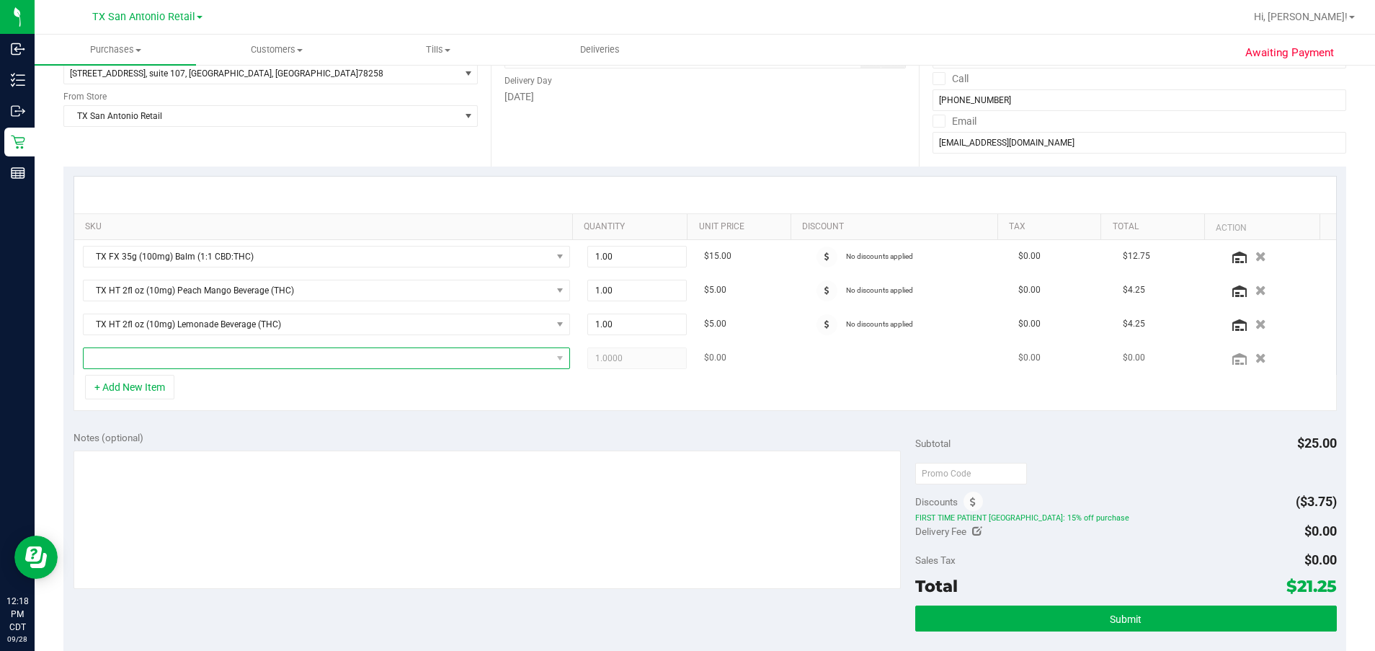
click at [188, 348] on span "NO DATA FOUND" at bounding box center [318, 358] width 468 height 20
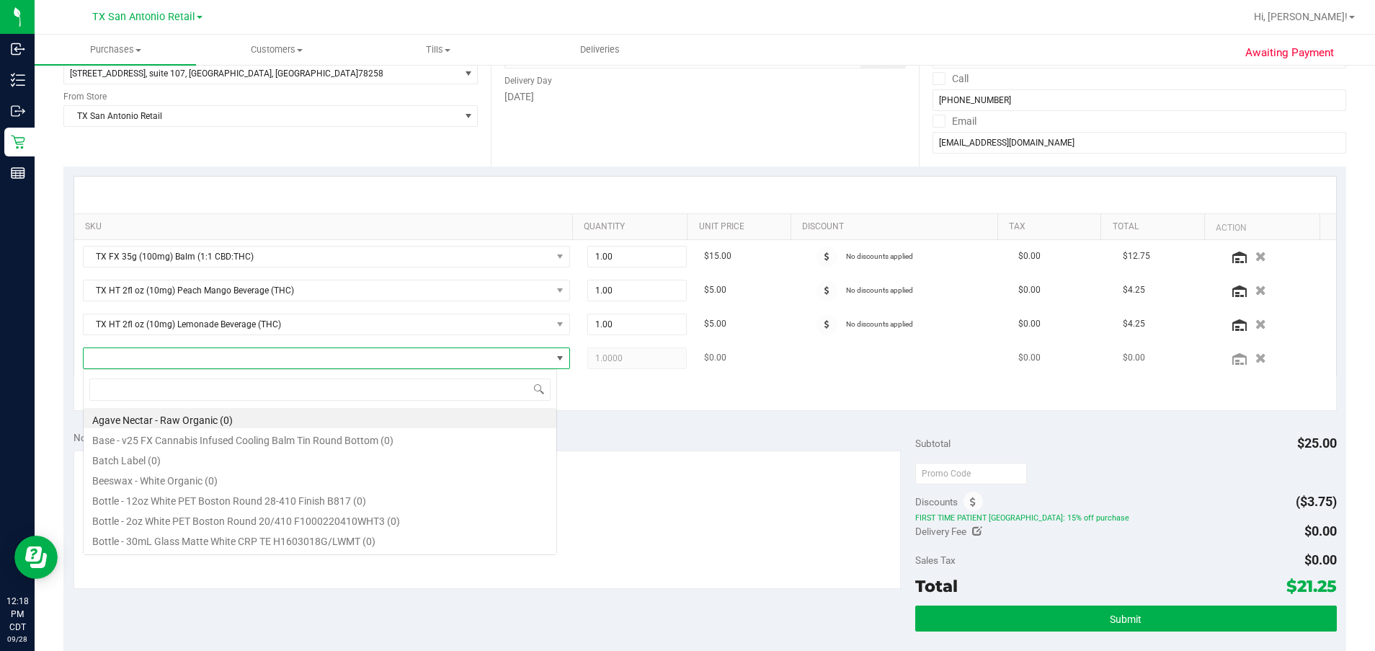
scroll to position [22, 468]
type input "GREEN DREAM"
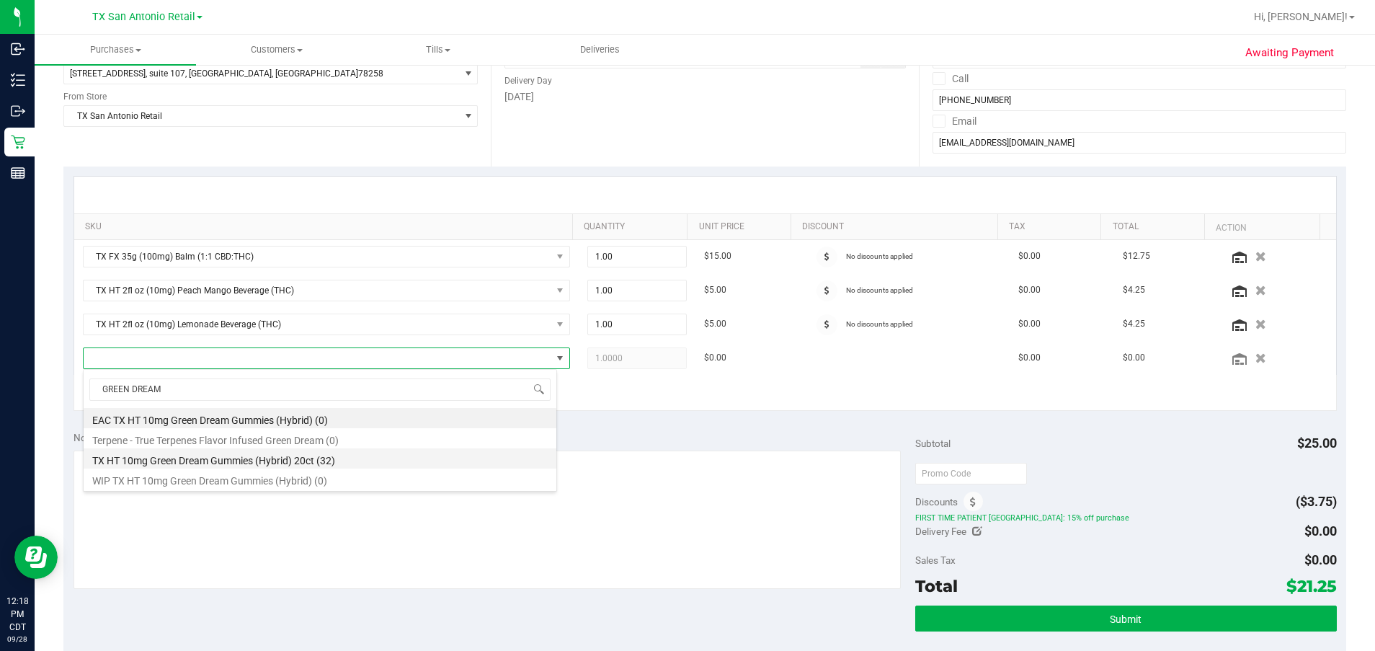
click at [237, 452] on li "TX HT 10mg Green Dream Gummies (Hybrid) 20ct (32)" at bounding box center [320, 458] width 473 height 20
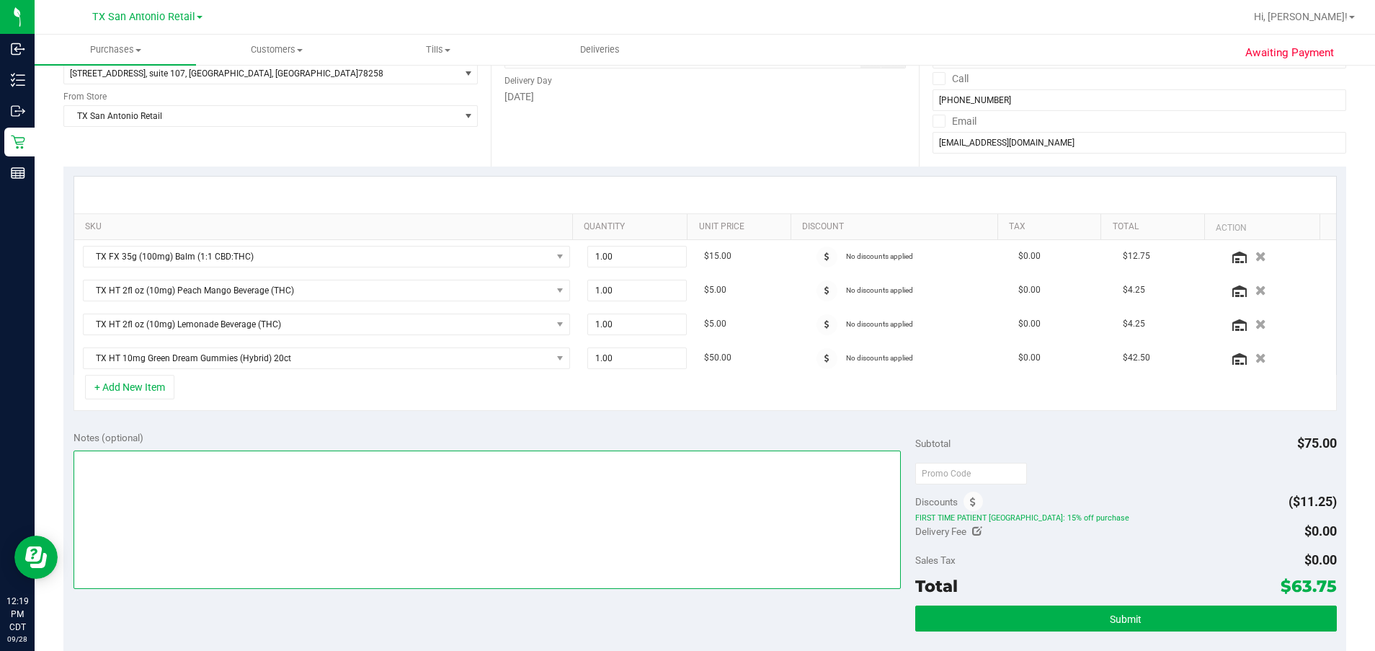
click at [385, 500] on textarea at bounding box center [487, 519] width 828 height 138
click at [584, 527] on textarea at bounding box center [487, 519] width 828 height 138
type textarea "satx pu 9/29 rg"
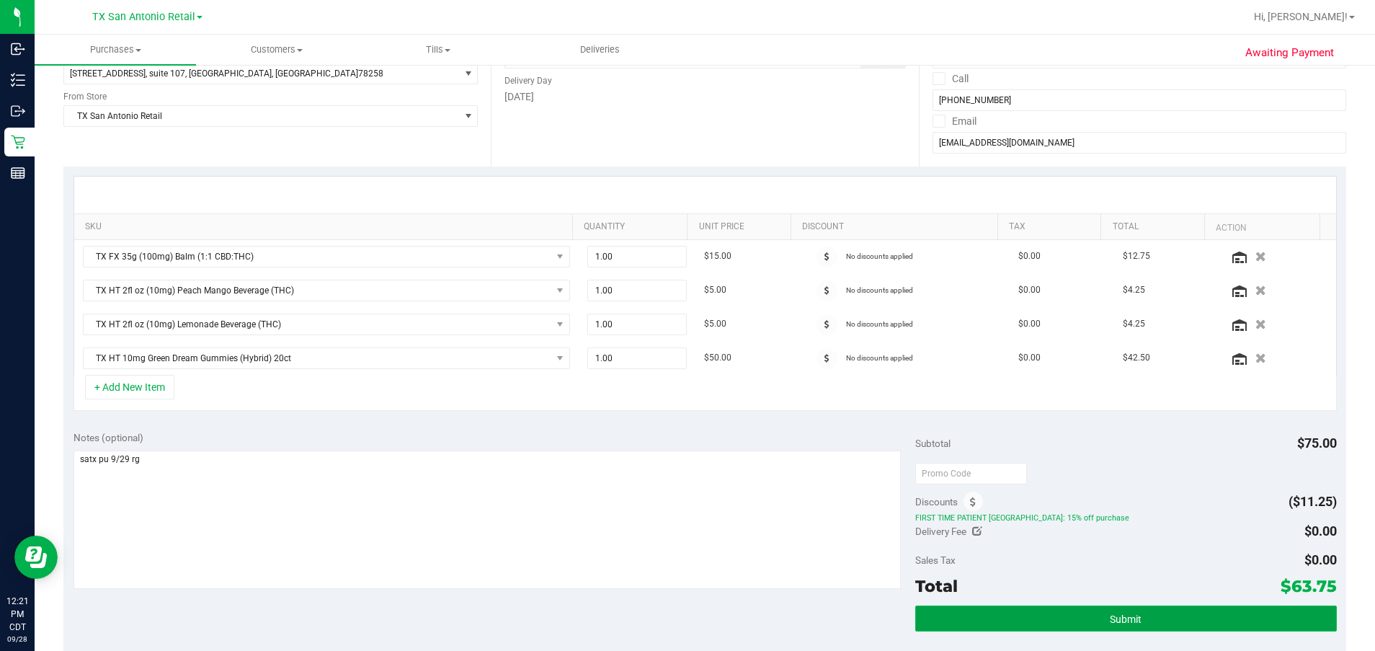
click at [751, 622] on button "Submit" at bounding box center [1125, 618] width 421 height 26
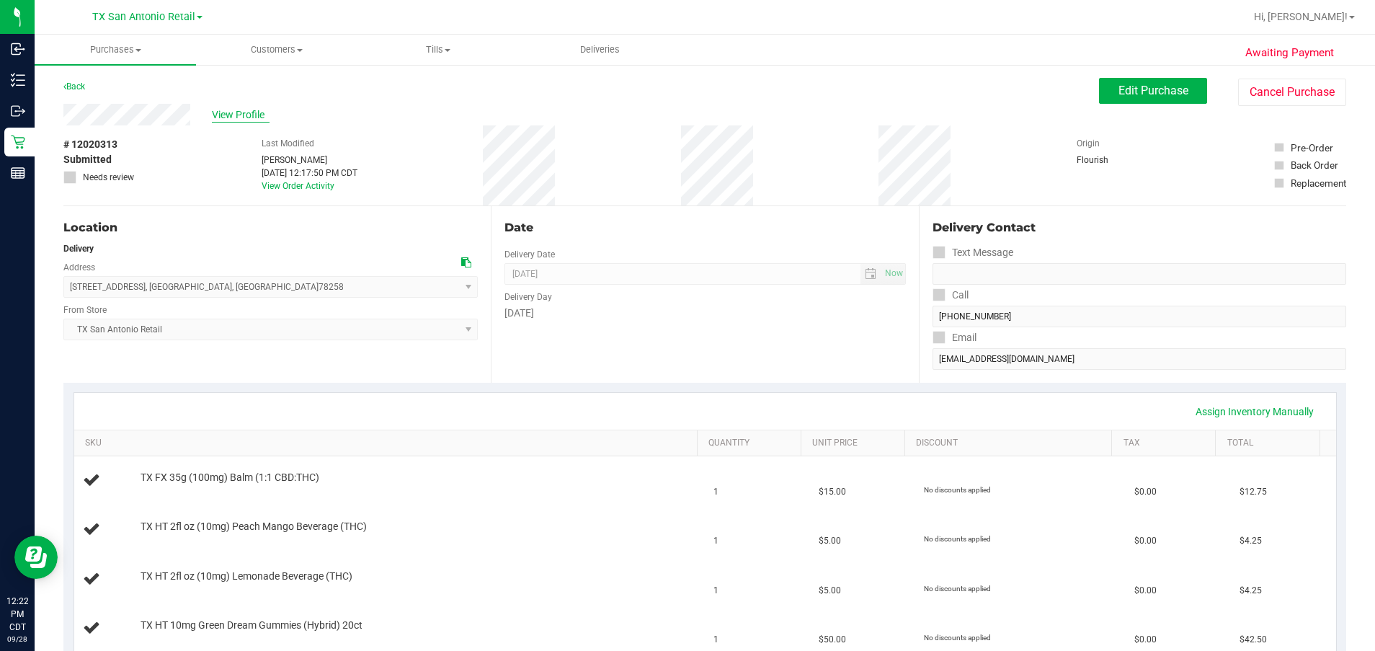
click at [220, 112] on span "View Profile" at bounding box center [241, 114] width 58 height 15
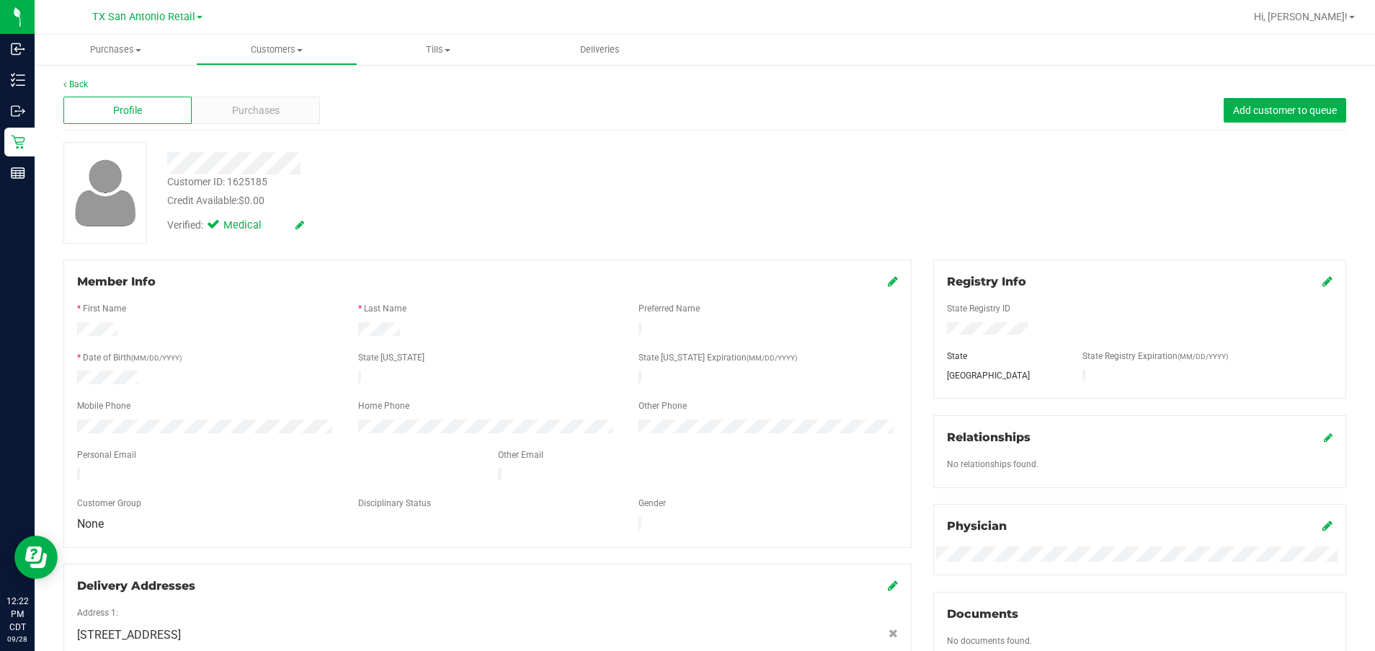
click at [115, 473] on div at bounding box center [276, 476] width 421 height 17
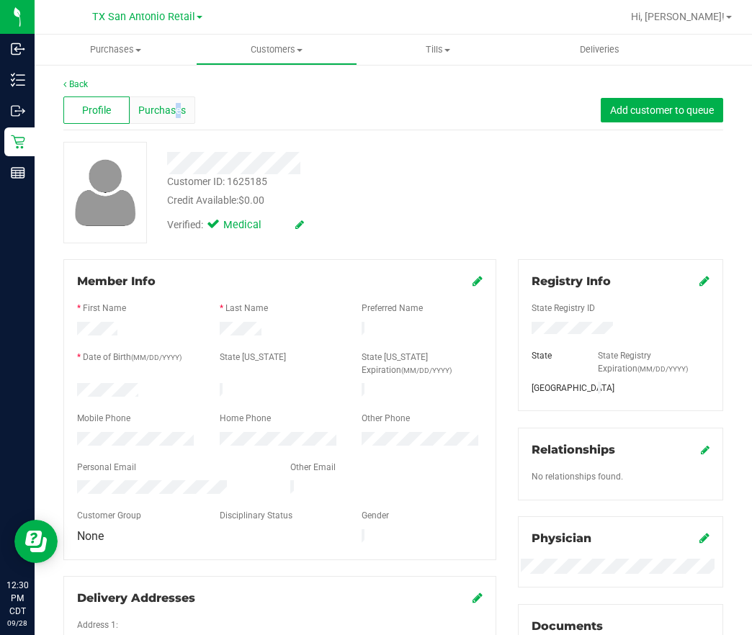
click at [176, 104] on span "Purchases" at bounding box center [162, 110] width 48 height 15
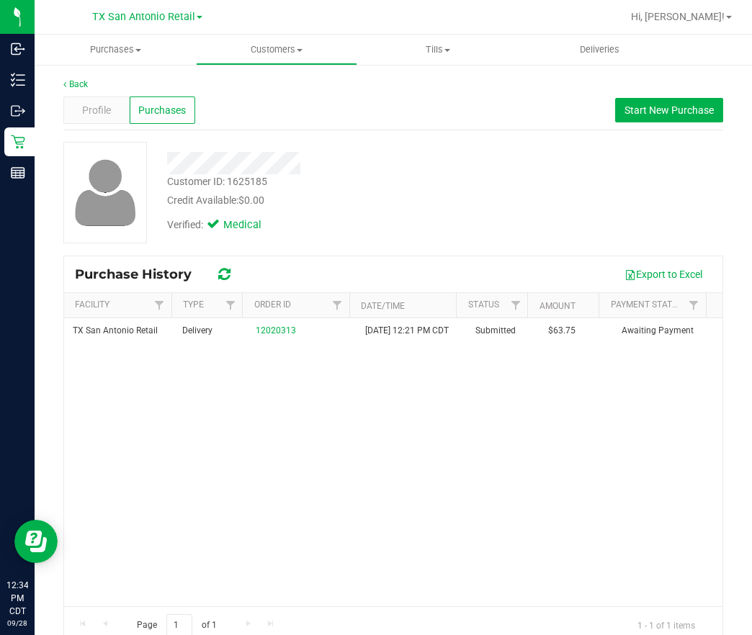
click at [501, 110] on div "Profile Purchases Start New Purchase" at bounding box center [393, 111] width 660 height 40
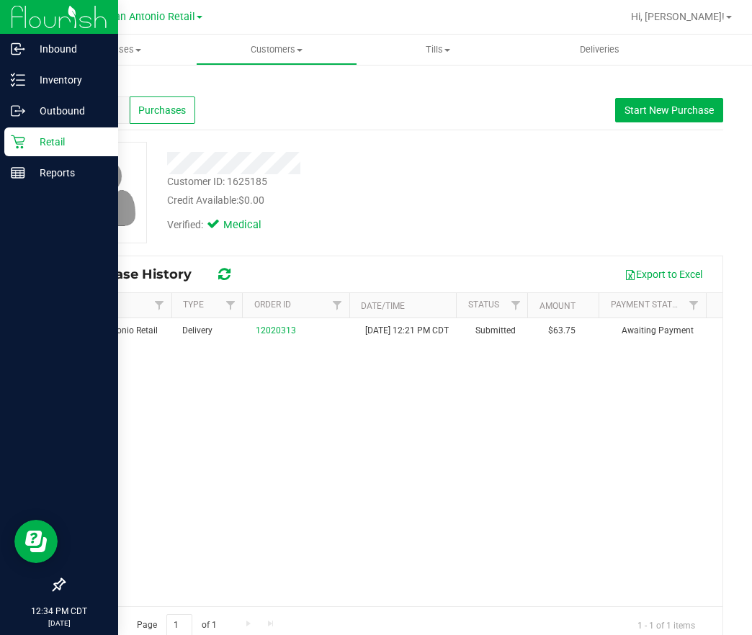
click at [56, 146] on p "Retail" at bounding box center [68, 141] width 86 height 17
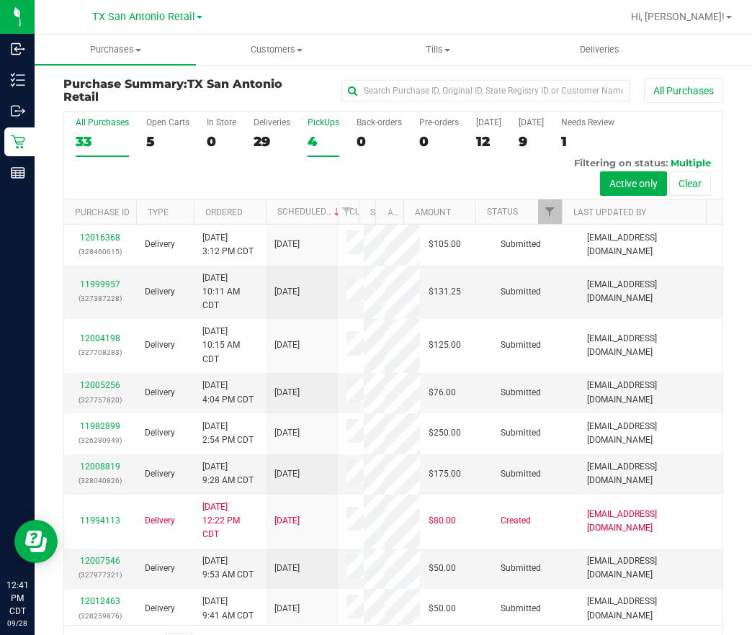
click at [332, 136] on div "4" at bounding box center [324, 141] width 32 height 17
click at [0, 0] on input "PickUps 4" at bounding box center [0, 0] width 0 height 0
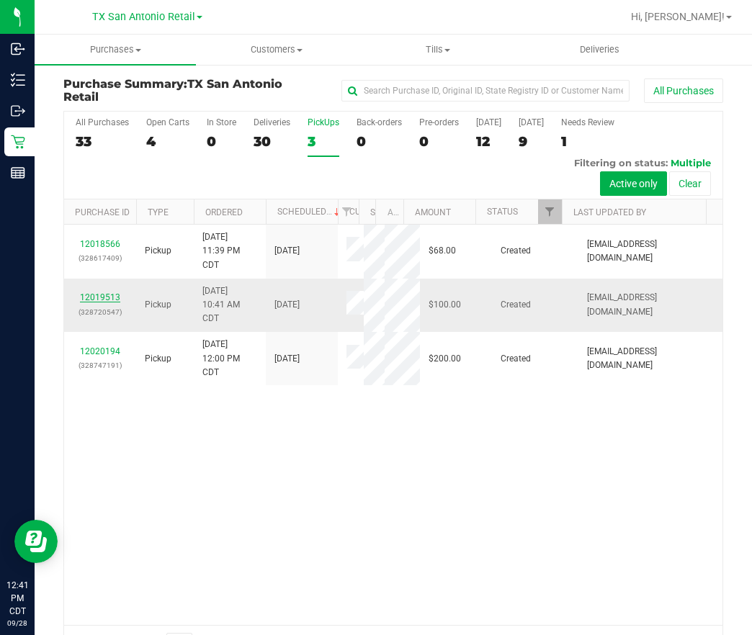
click at [95, 302] on link "12019513" at bounding box center [100, 297] width 40 height 10
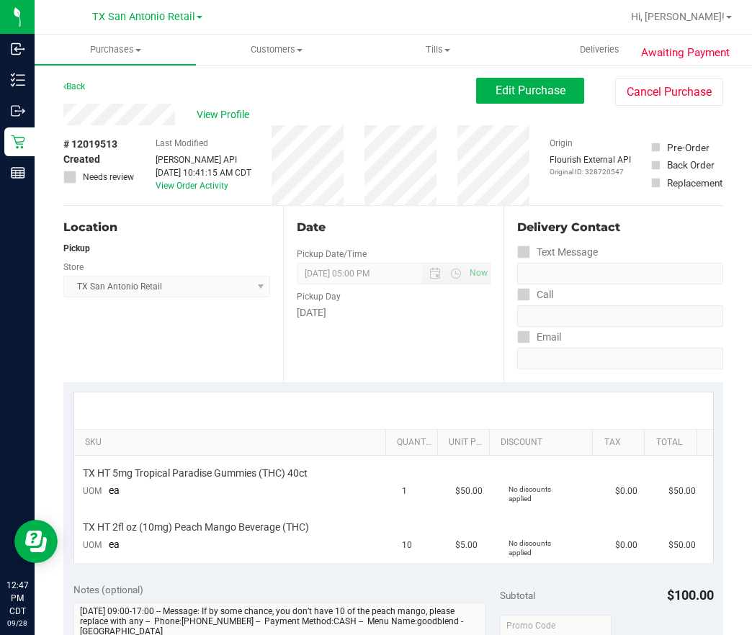
click at [476, 104] on div "Edit Purchase Cancel Purchase" at bounding box center [599, 92] width 247 height 28
click at [476, 94] on button "Edit Purchase" at bounding box center [530, 91] width 108 height 26
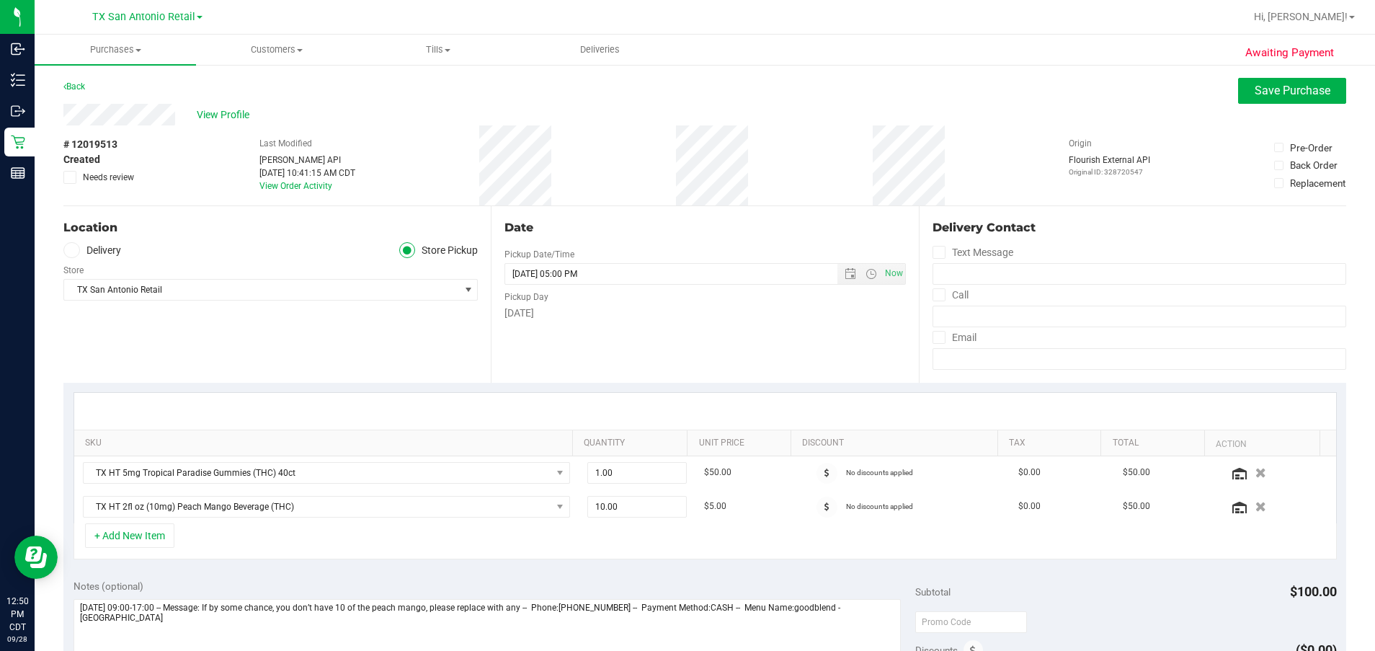
click at [114, 248] on label "Delivery" at bounding box center [92, 250] width 58 height 17
click at [0, 0] on input "Delivery" at bounding box center [0, 0] width 0 height 0
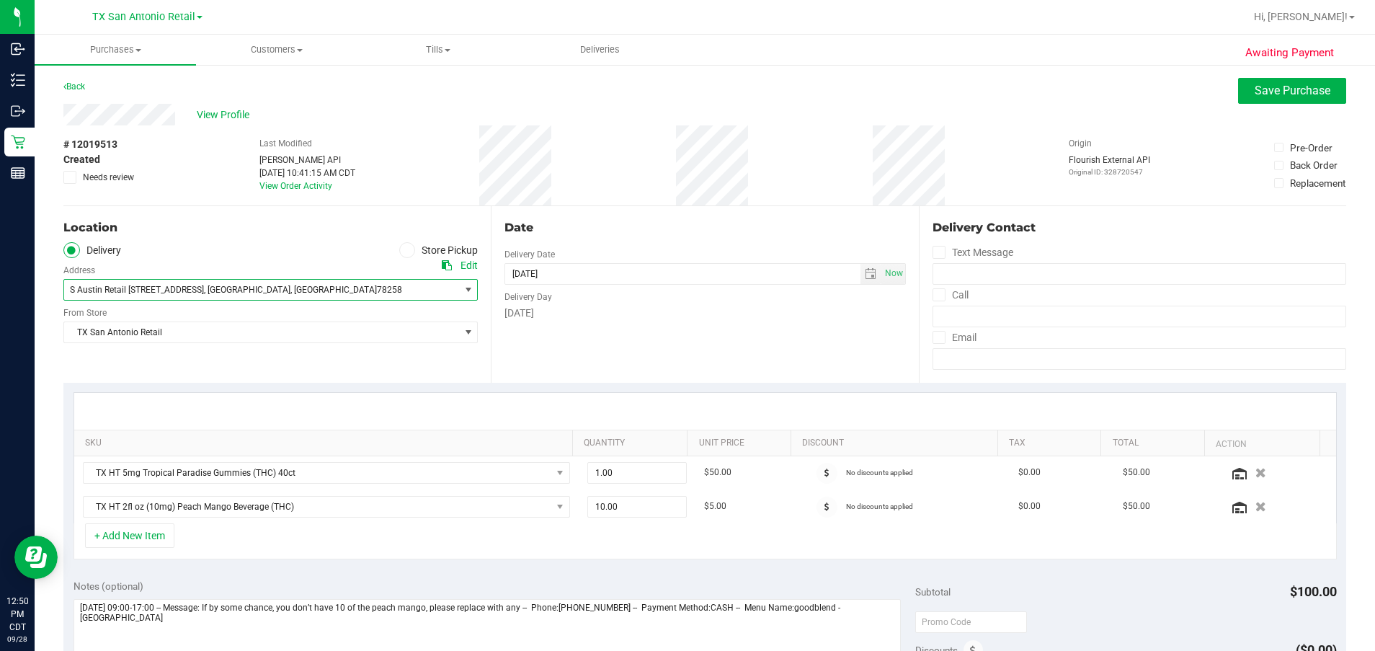
click at [377, 290] on span "78258" at bounding box center [389, 290] width 25 height 10
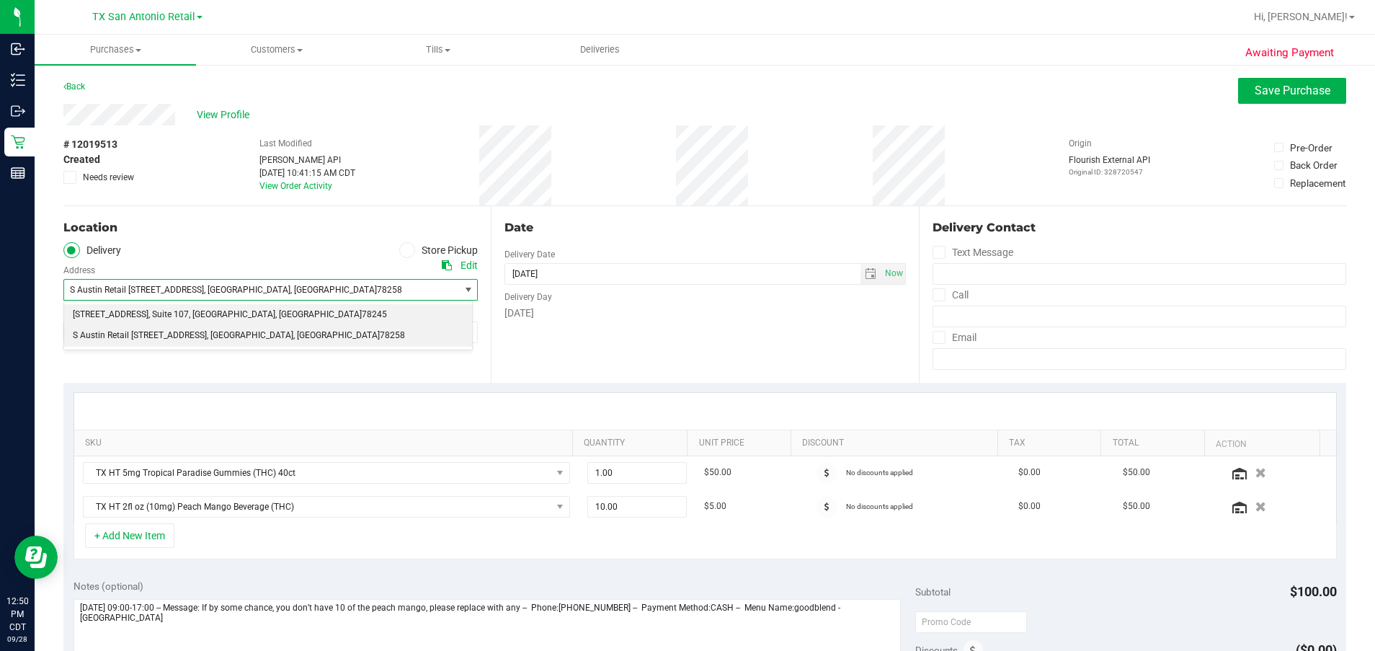
click at [275, 308] on span ", TX" at bounding box center [318, 314] width 86 height 19
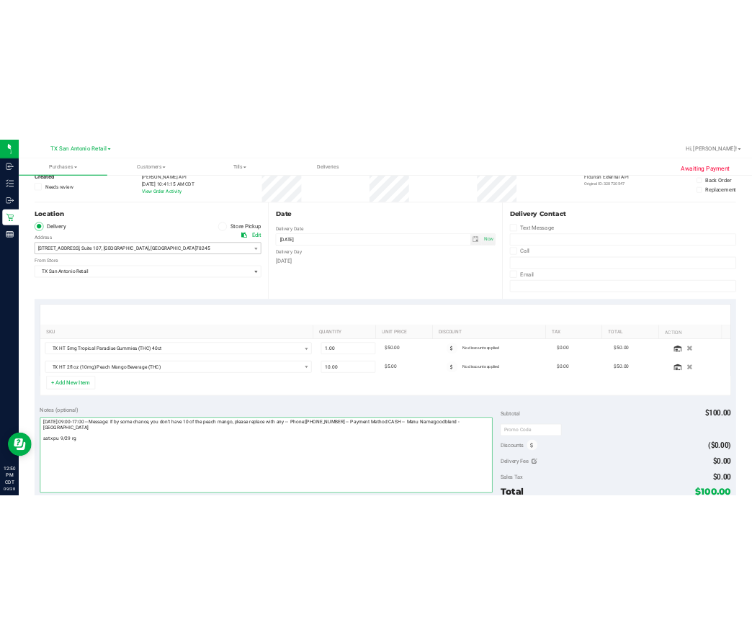
scroll to position [216, 0]
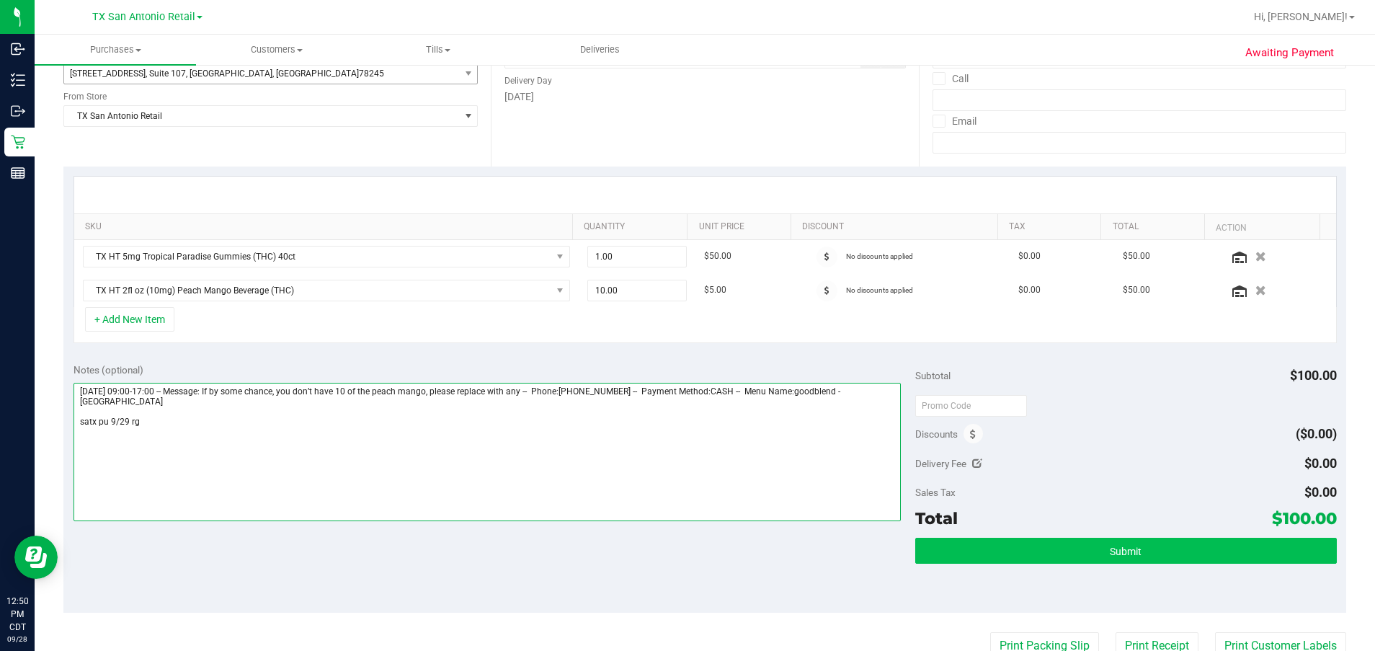
type textarea "Monday 09/29/2025 09:00-17:00 -- Message: If by some chance, you don’t have 10 …"
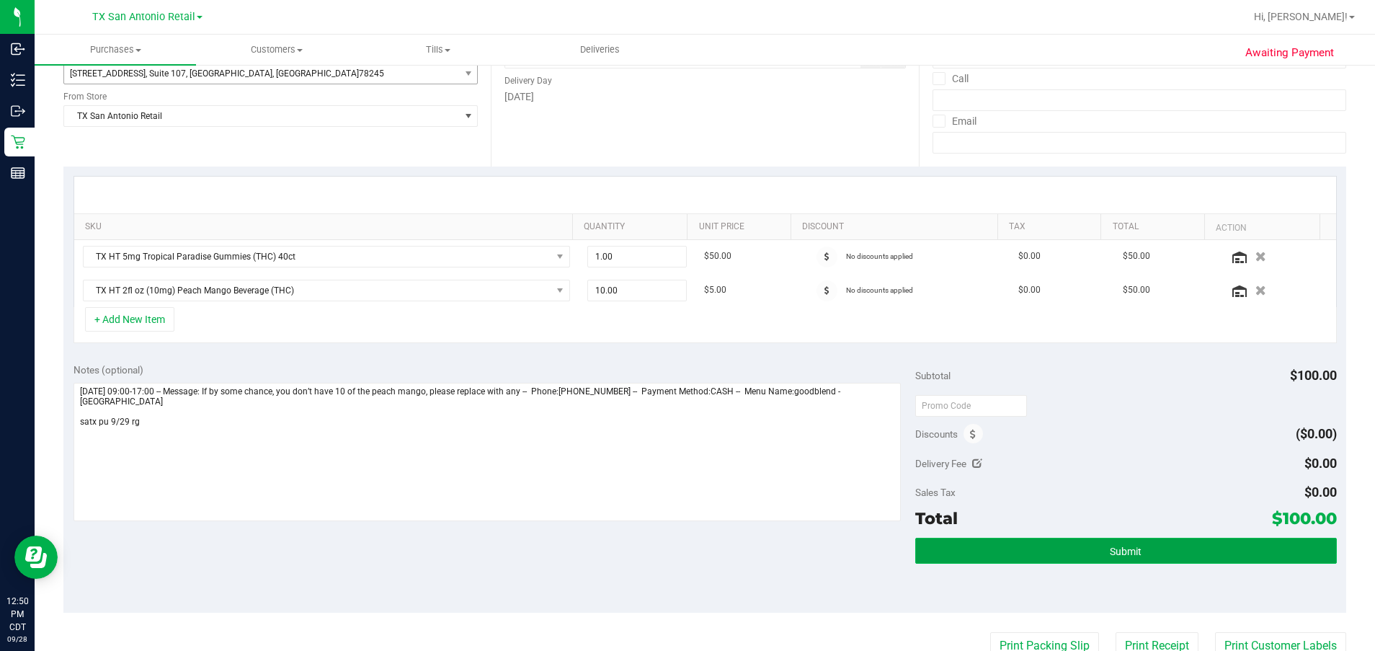
click at [751, 550] on button "Submit" at bounding box center [1125, 550] width 421 height 26
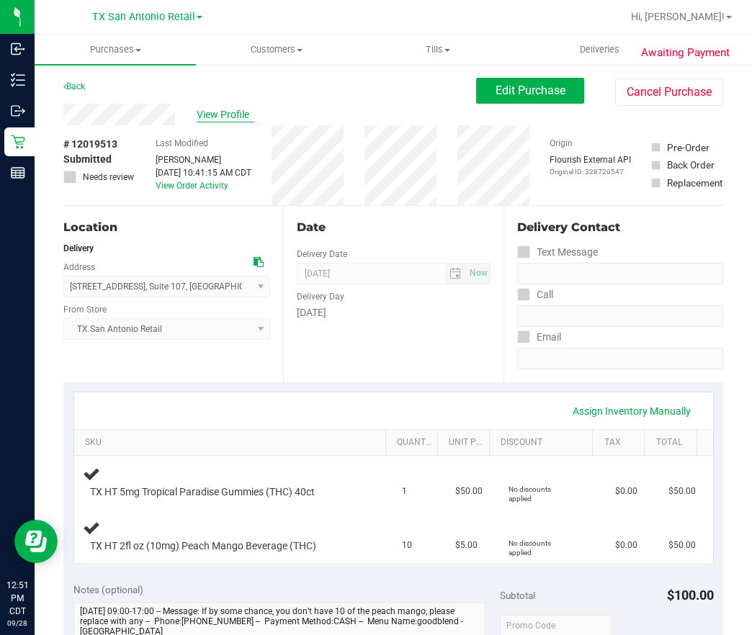
click at [234, 112] on span "View Profile" at bounding box center [226, 114] width 58 height 15
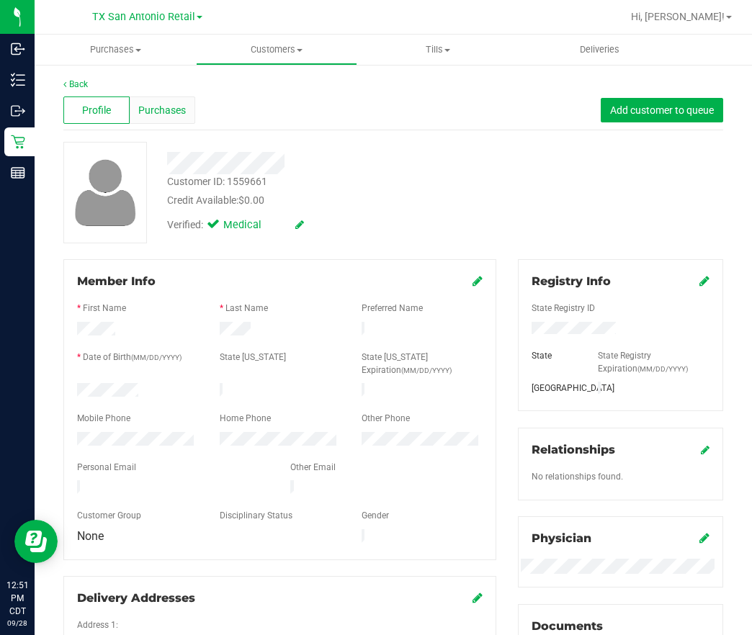
click at [144, 103] on span "Purchases" at bounding box center [162, 110] width 48 height 15
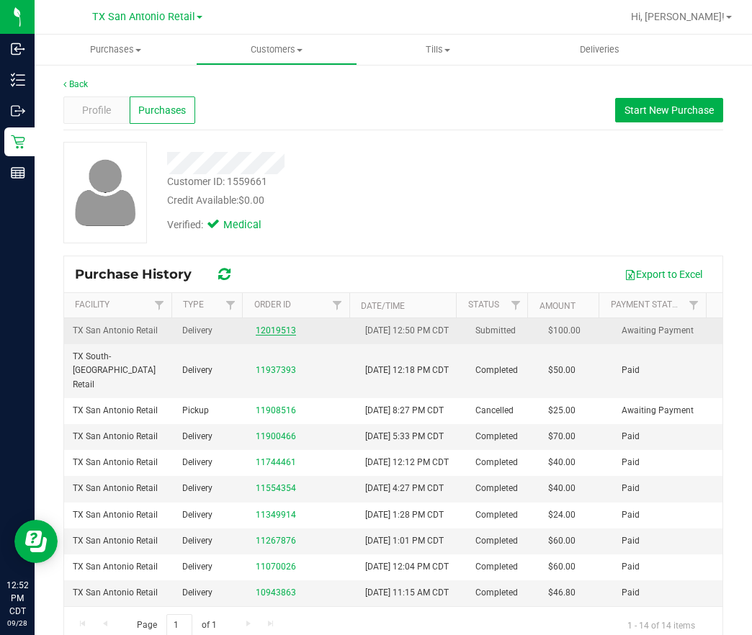
click at [262, 336] on link "12019513" at bounding box center [276, 331] width 40 height 10
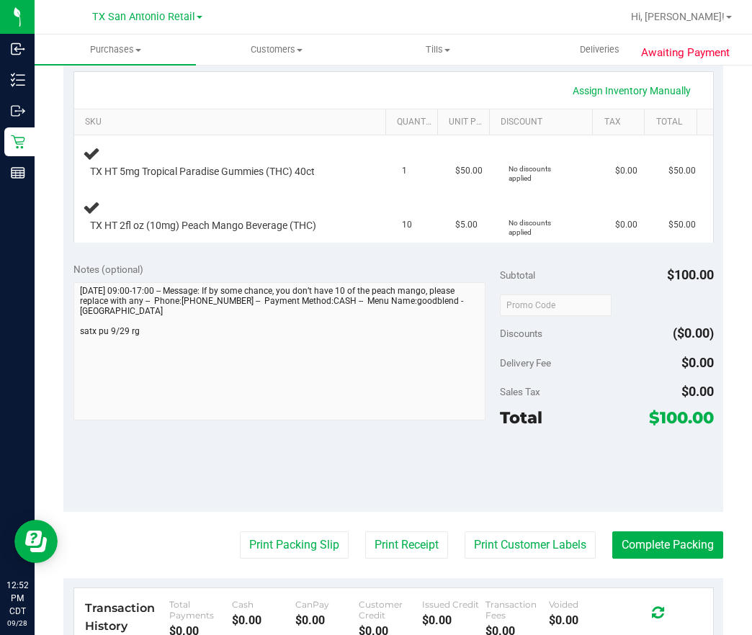
scroll to position [324, 0]
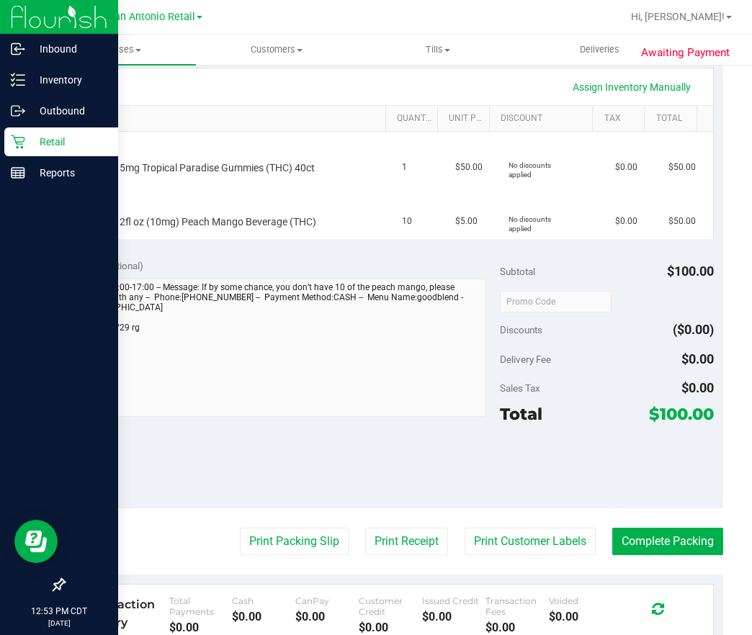
click at [29, 140] on p "Retail" at bounding box center [68, 141] width 86 height 17
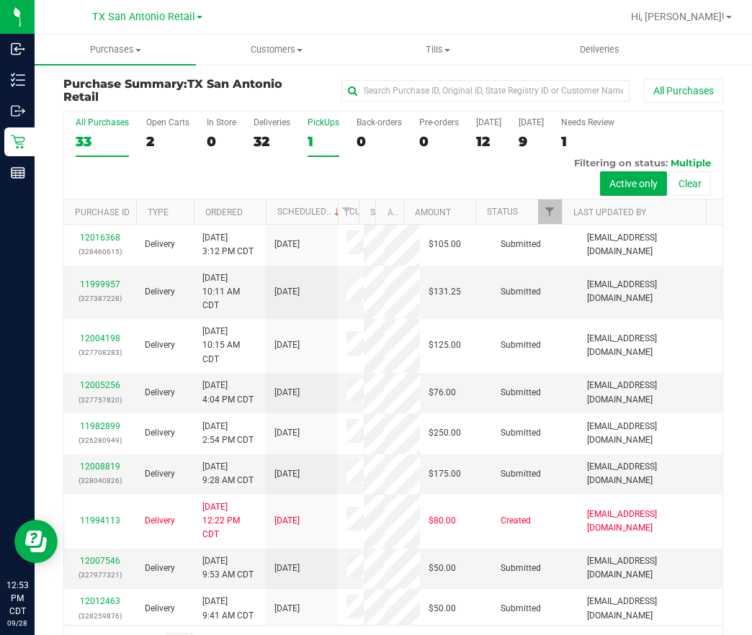
click at [321, 138] on div "1" at bounding box center [324, 141] width 32 height 17
click at [0, 0] on input "PickUps 1" at bounding box center [0, 0] width 0 height 0
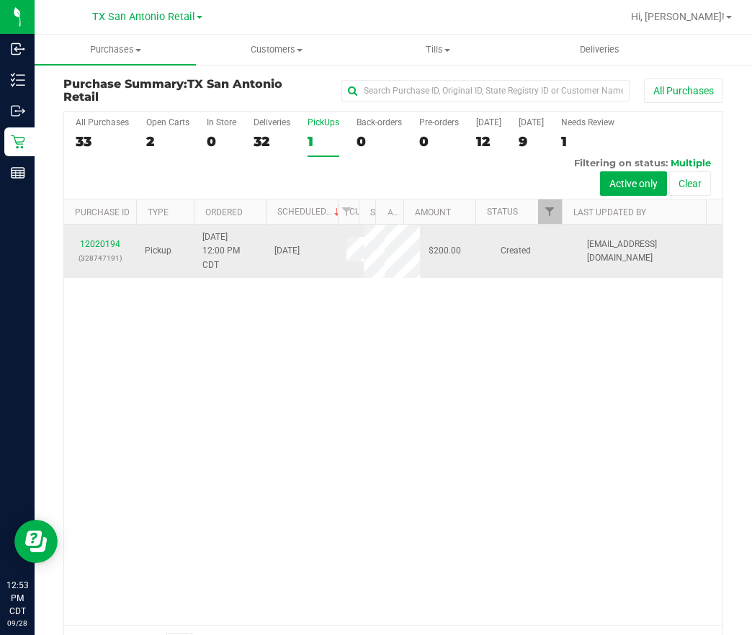
click at [76, 242] on div "12020194 (328747191)" at bounding box center [100, 251] width 55 height 27
click at [87, 241] on link "12020194" at bounding box center [100, 244] width 40 height 10
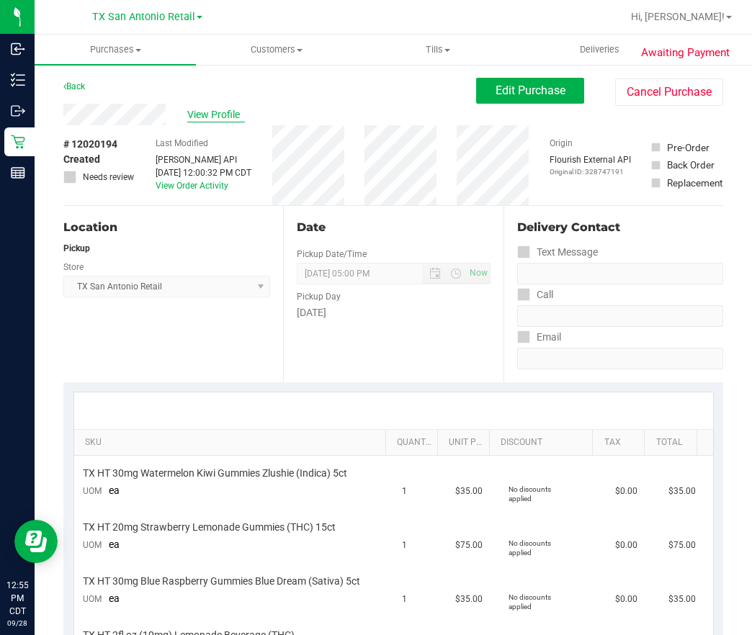
click at [232, 118] on span "View Profile" at bounding box center [216, 114] width 58 height 15
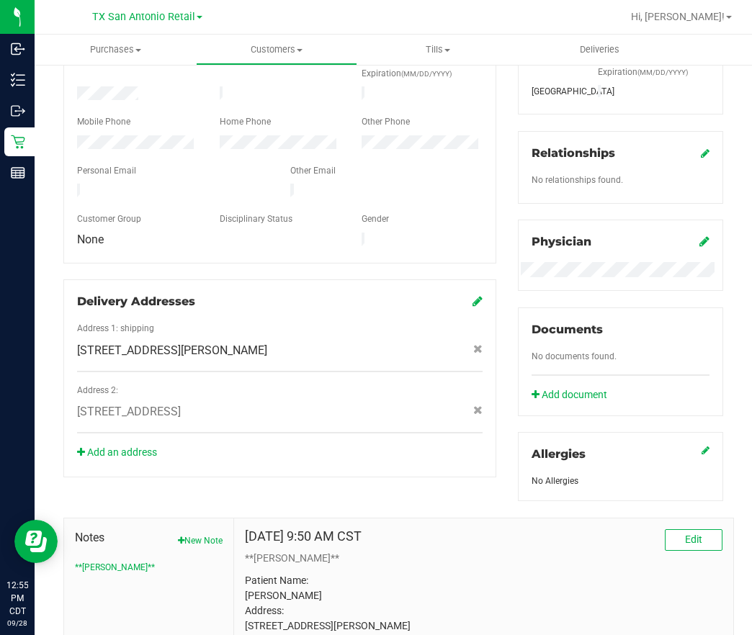
scroll to position [458, 0]
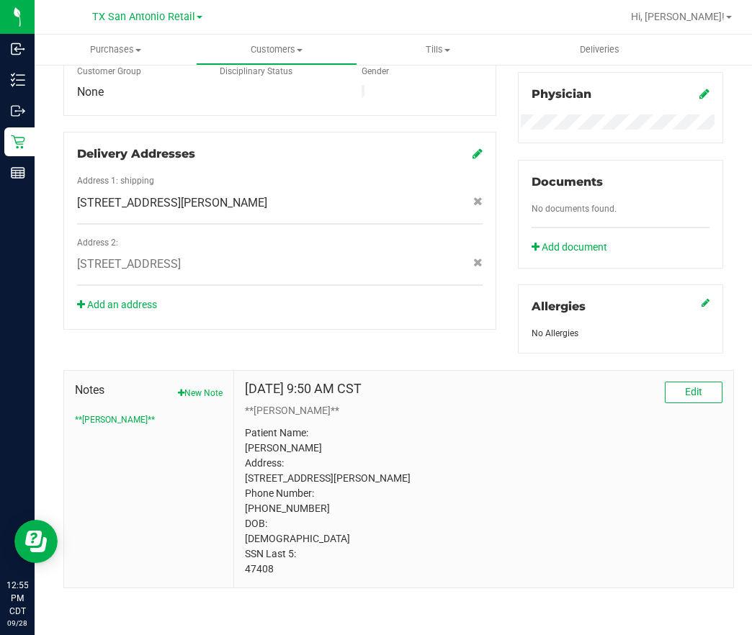
drag, startPoint x: 267, startPoint y: 580, endPoint x: 233, endPoint y: 584, distance: 34.0
click at [234, 584] on div "Feb 6, 2024 9:50 AM CST Edit **CURT** Patient Name: Melissa Petry Address: 550 …" at bounding box center [483, 479] width 499 height 217
click at [649, 504] on p "Patient Name: Melissa Petry Address: 550 Heimer Rd Apt 515 San Antonio, TX, 782…" at bounding box center [484, 501] width 478 height 151
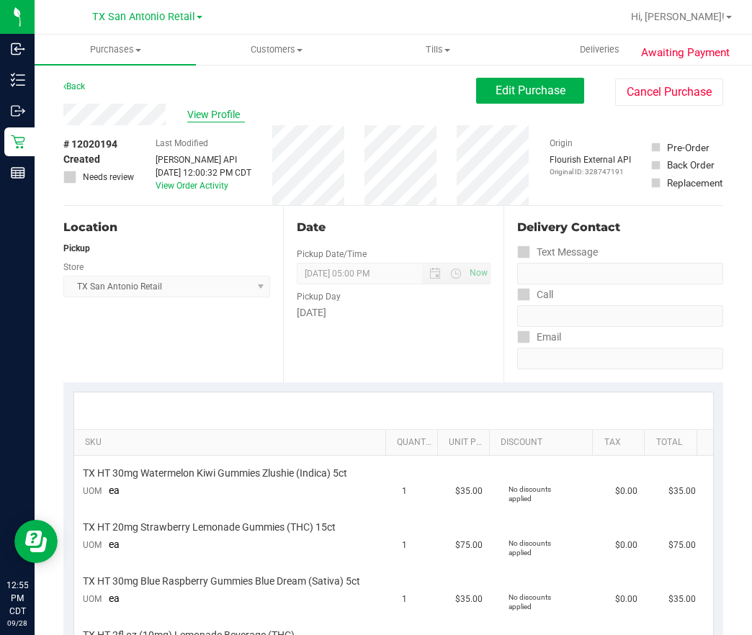
click at [224, 109] on span "View Profile" at bounding box center [216, 114] width 58 height 15
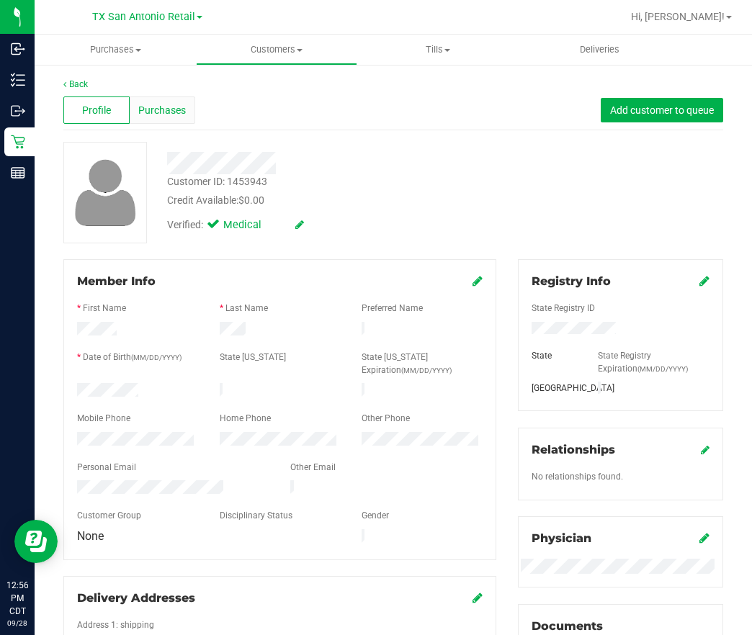
click at [160, 110] on span "Purchases" at bounding box center [162, 110] width 48 height 15
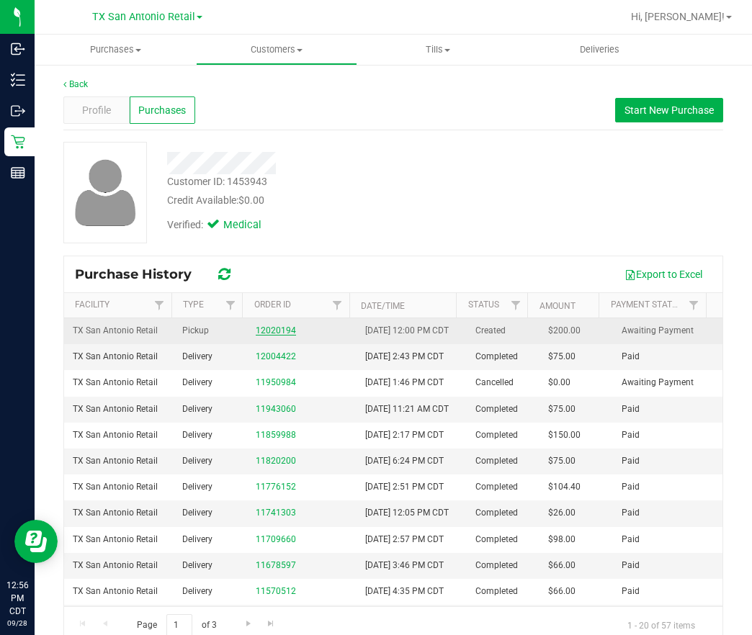
click at [278, 336] on link "12020194" at bounding box center [276, 331] width 40 height 10
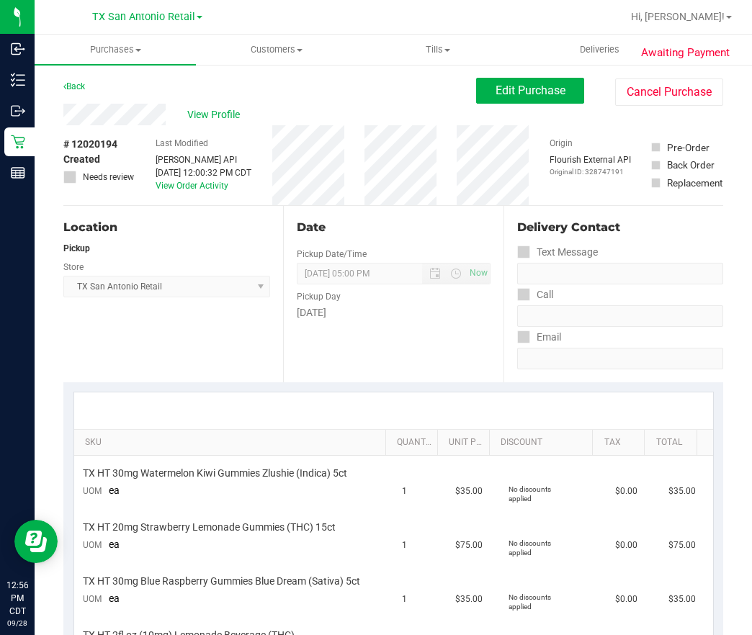
click at [217, 105] on div "View Profile" at bounding box center [269, 115] width 413 height 22
click at [213, 111] on span "View Profile" at bounding box center [216, 114] width 58 height 15
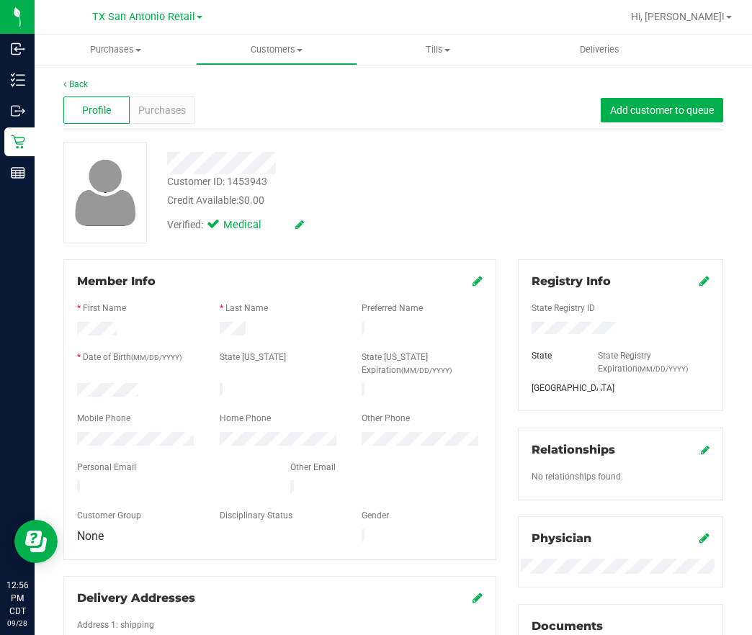
click at [145, 124] on div "Profile Purchases Add customer to queue" at bounding box center [393, 111] width 660 height 40
click at [156, 103] on span "Purchases" at bounding box center [162, 110] width 48 height 15
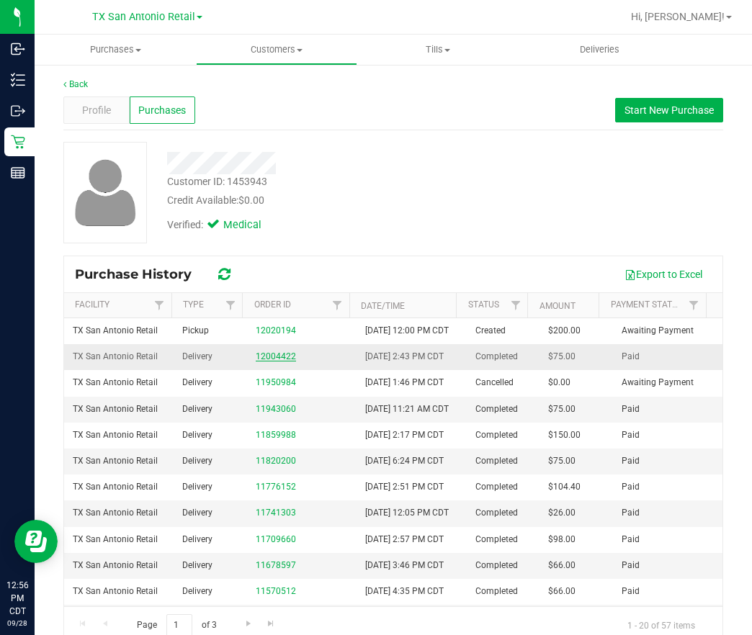
click at [262, 362] on link "12004422" at bounding box center [276, 357] width 40 height 10
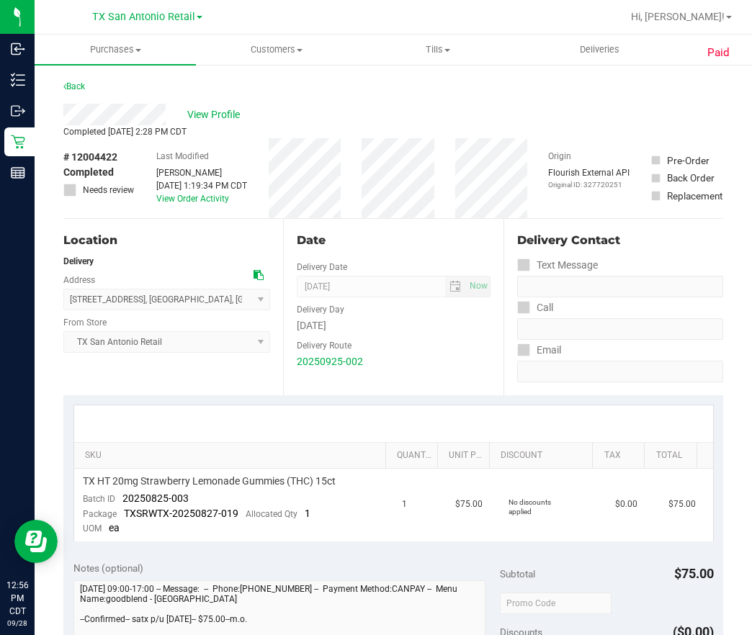
scroll to position [108, 0]
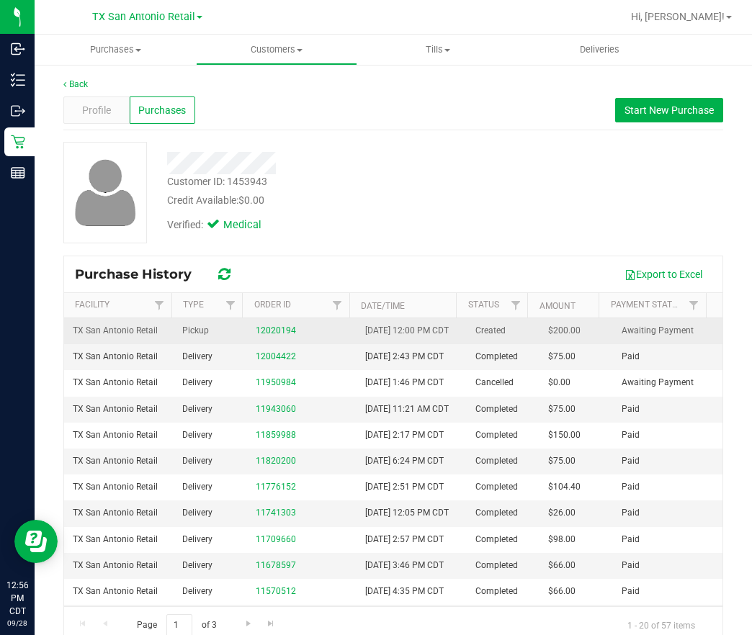
click at [259, 338] on div "12020194" at bounding box center [302, 331] width 92 height 14
click at [256, 336] on link "12020194" at bounding box center [276, 331] width 40 height 10
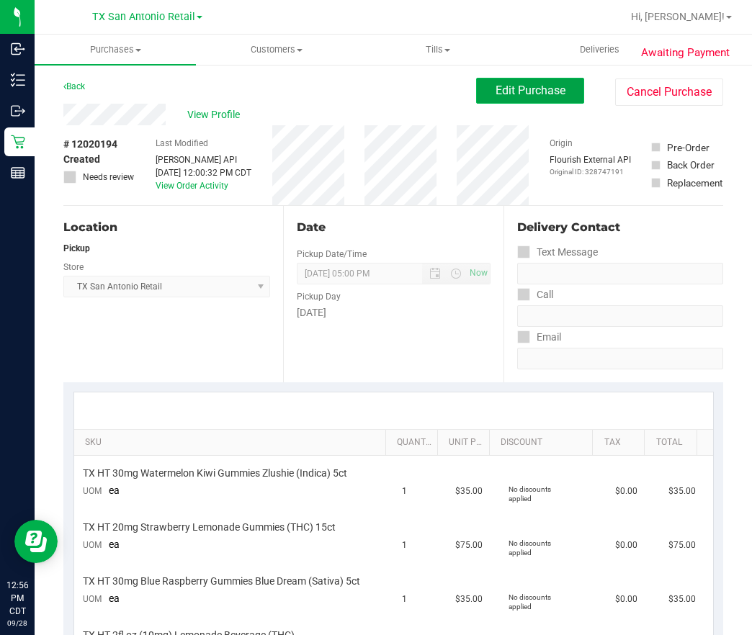
click at [535, 99] on button "Edit Purchase" at bounding box center [530, 91] width 108 height 26
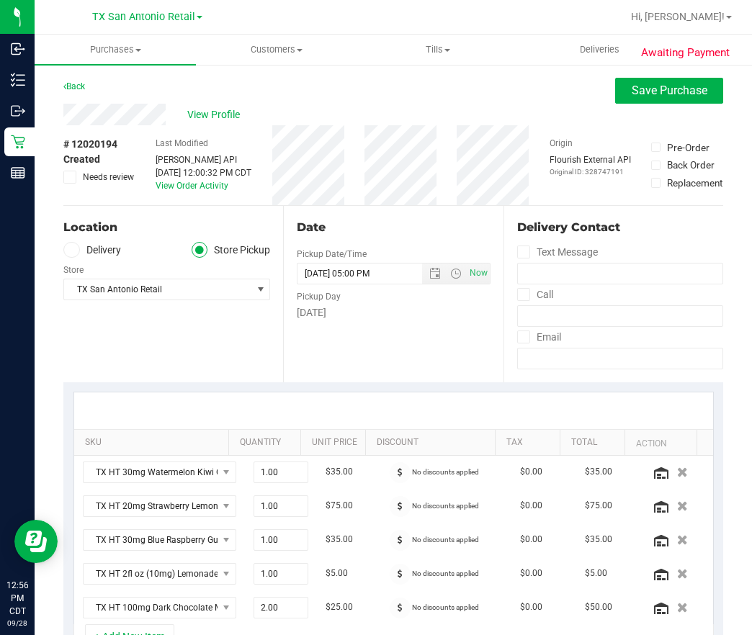
drag, startPoint x: 148, startPoint y: 254, endPoint x: 127, endPoint y: 252, distance: 21.0
click at [146, 254] on ul "Delivery Store Pickup" at bounding box center [166, 250] width 207 height 17
click at [81, 251] on label "Delivery" at bounding box center [92, 250] width 58 height 17
click at [0, 0] on input "Delivery" at bounding box center [0, 0] width 0 height 0
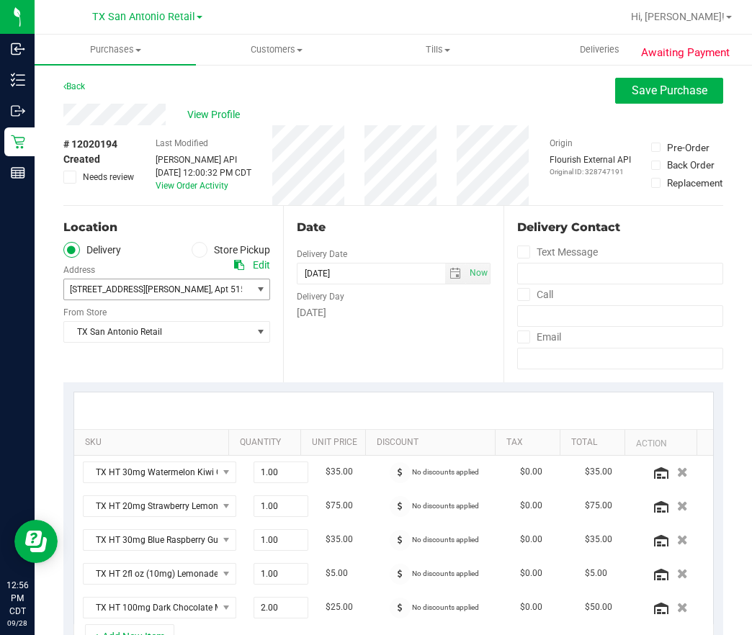
click at [246, 287] on span ", San Antonio" at bounding box center [289, 290] width 86 height 10
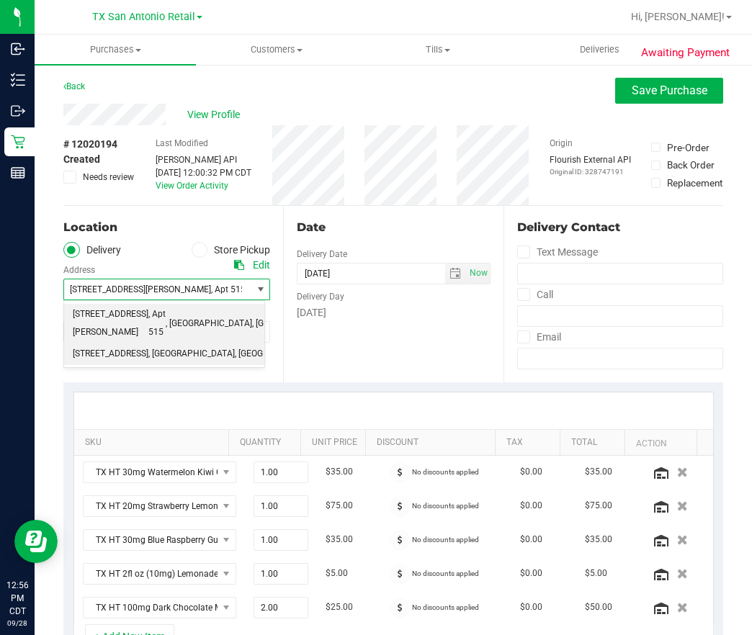
click at [148, 345] on span "18720 Stone Oak PKWY" at bounding box center [111, 354] width 76 height 19
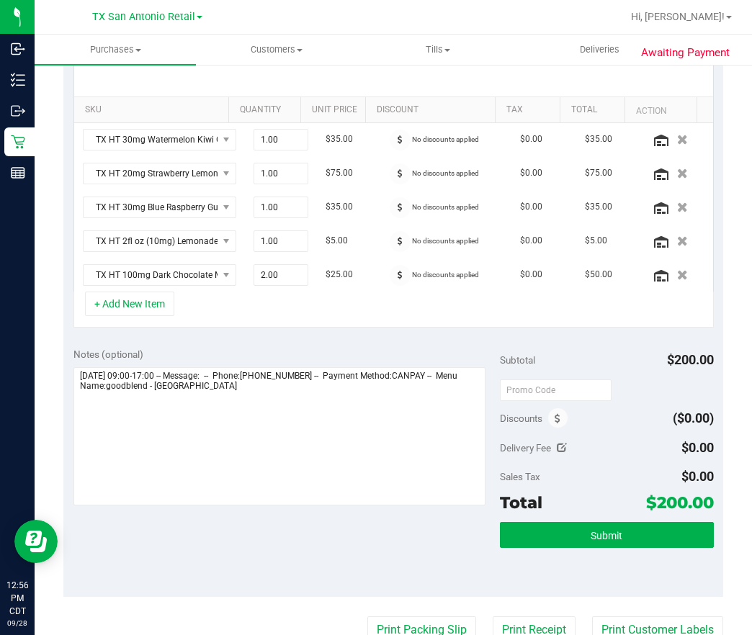
scroll to position [432, 0]
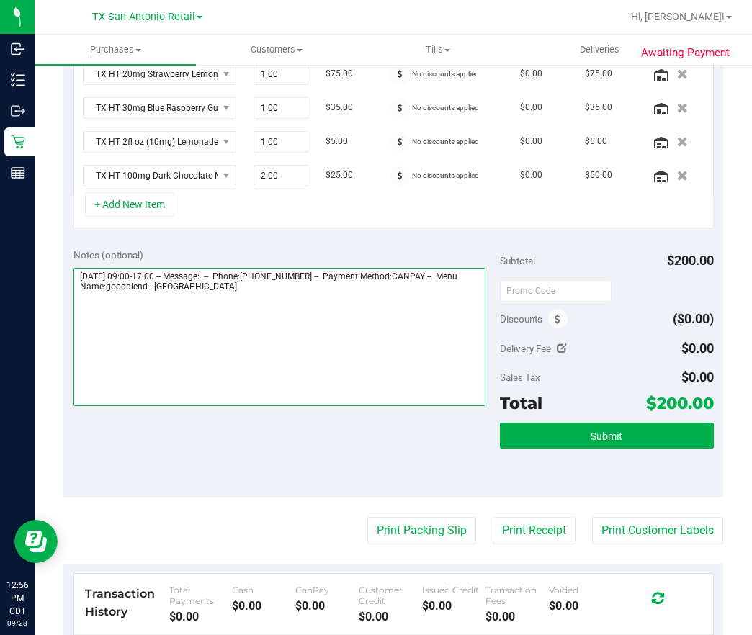
click at [438, 331] on textarea at bounding box center [279, 337] width 413 height 138
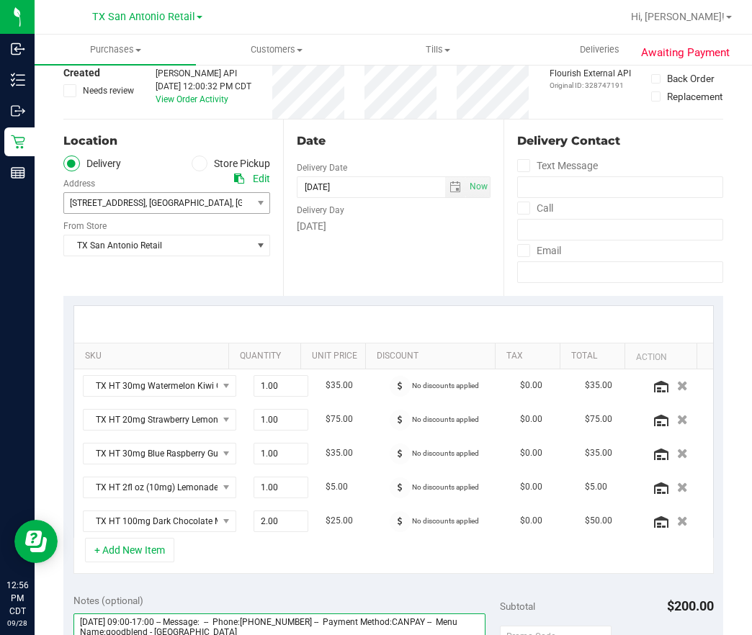
scroll to position [0, 0]
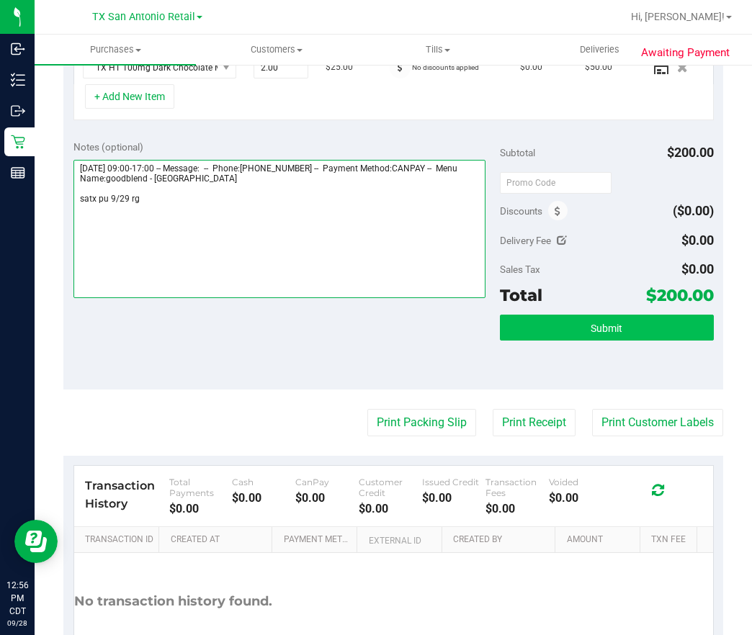
type textarea "Monday 09/29/2025 09:00-17:00 -- Message: -- Phone:6193791428 -- Payment Method…"
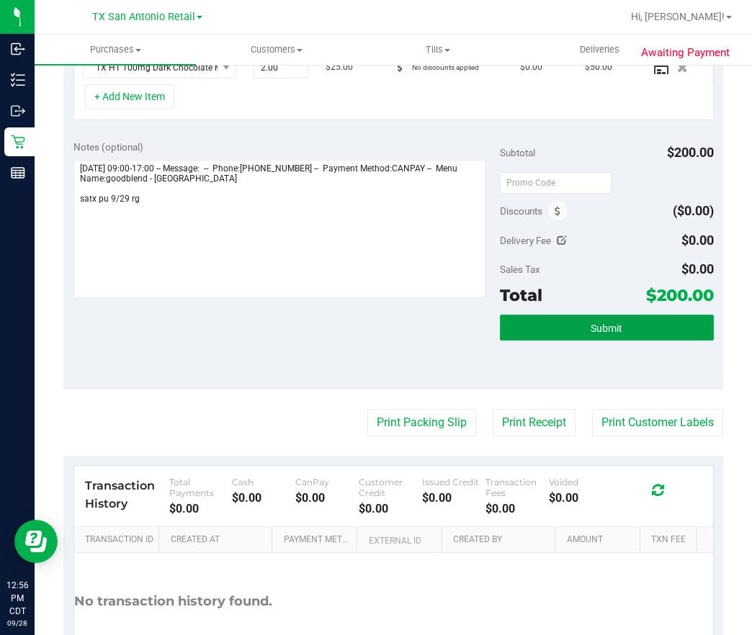
click at [591, 326] on span "Submit" at bounding box center [607, 329] width 32 height 12
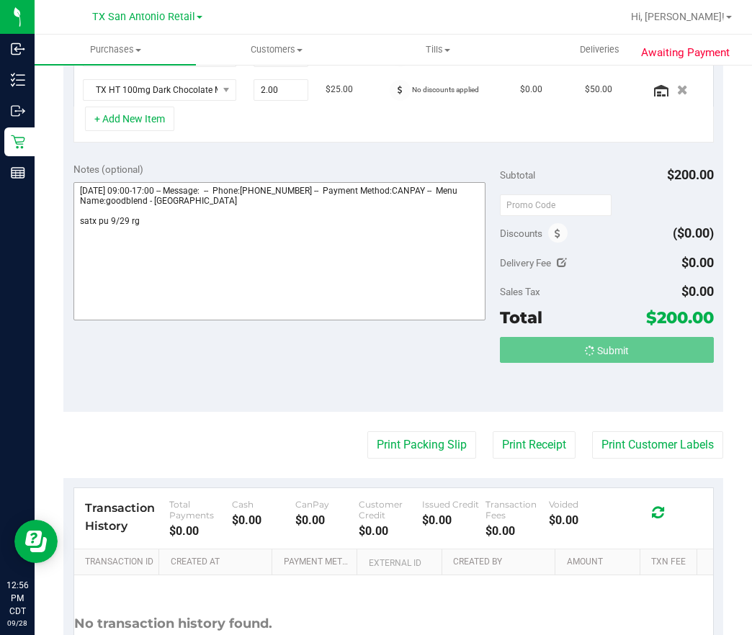
scroll to position [496, 0]
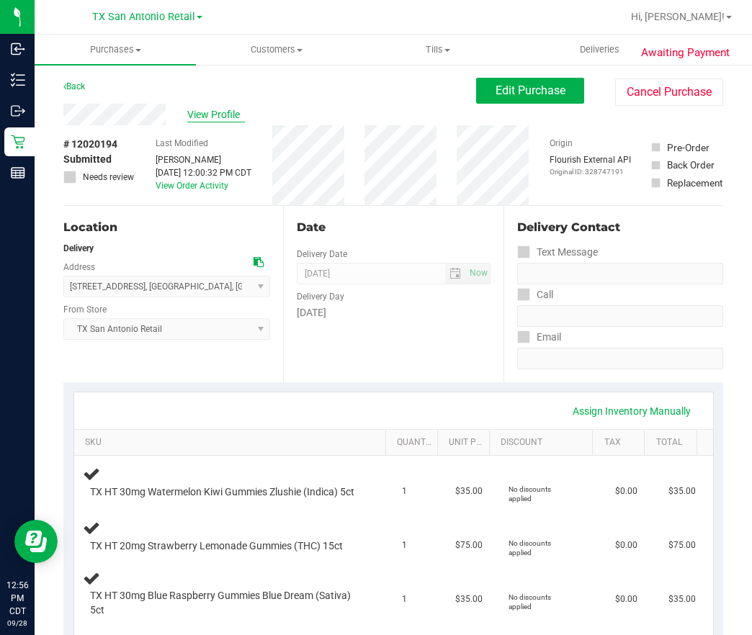
click at [215, 116] on span "View Profile" at bounding box center [216, 114] width 58 height 15
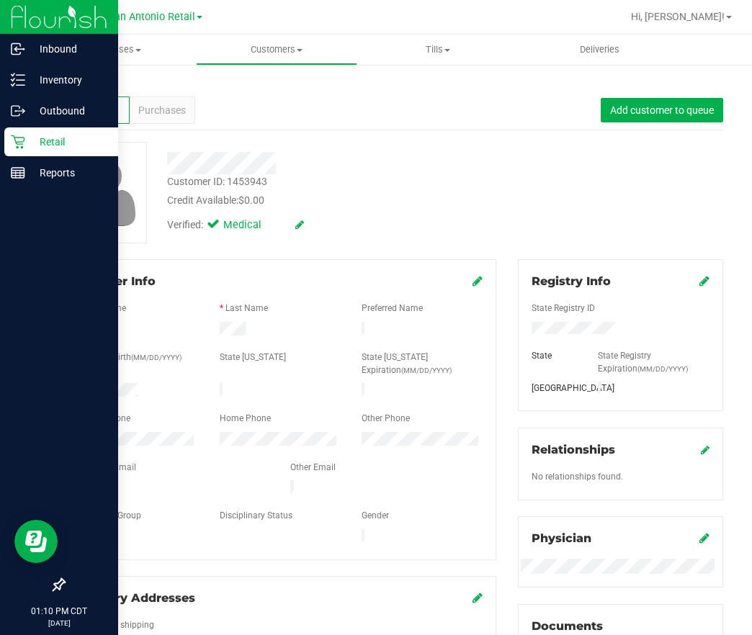
click at [17, 138] on icon at bounding box center [18, 142] width 14 height 14
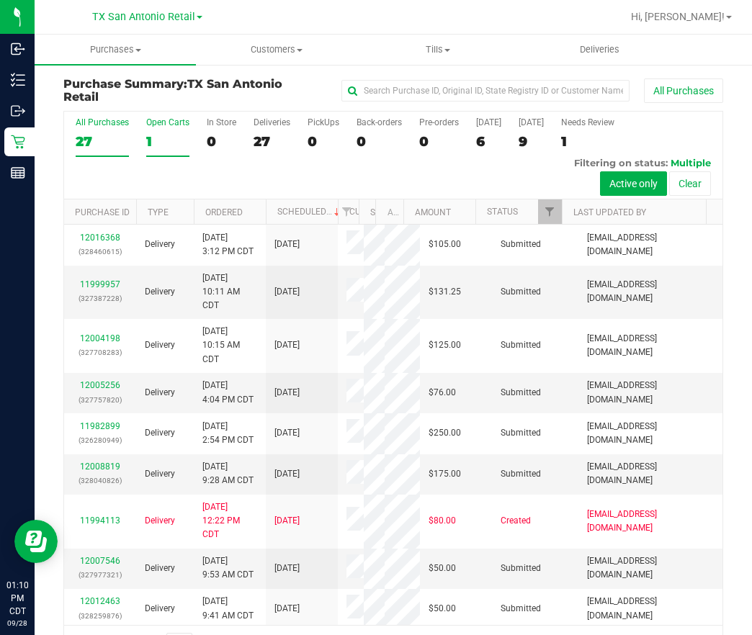
click at [156, 133] on div "1" at bounding box center [167, 141] width 43 height 17
click at [0, 0] on input "Open Carts 1" at bounding box center [0, 0] width 0 height 0
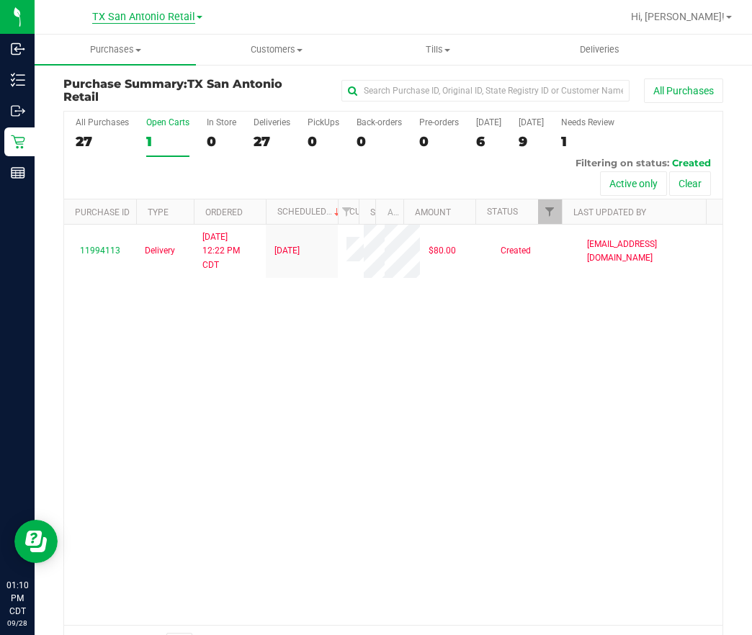
click at [158, 22] on span "TX San Antonio Retail" at bounding box center [143, 17] width 103 height 13
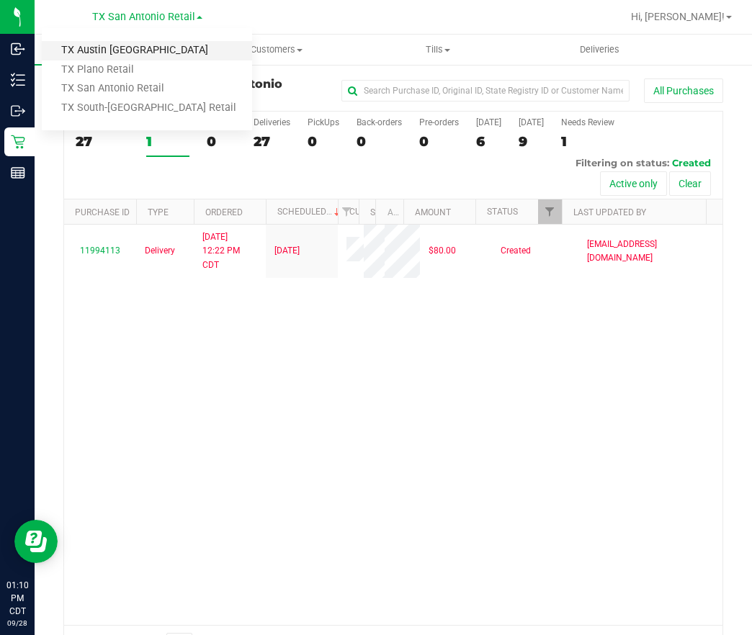
click at [140, 51] on link "TX Austin [GEOGRAPHIC_DATA]" at bounding box center [147, 50] width 210 height 19
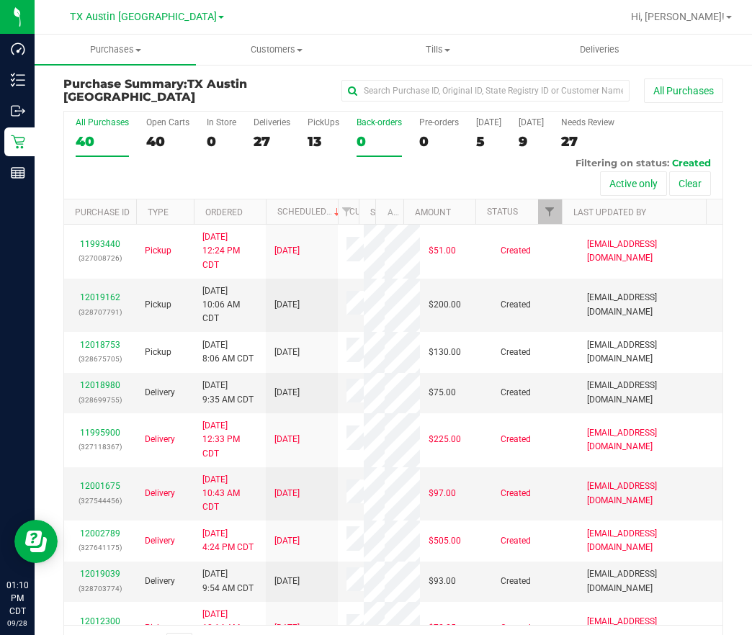
click at [373, 138] on div "0" at bounding box center [379, 141] width 45 height 17
click at [0, 0] on input "Back-orders 0" at bounding box center [0, 0] width 0 height 0
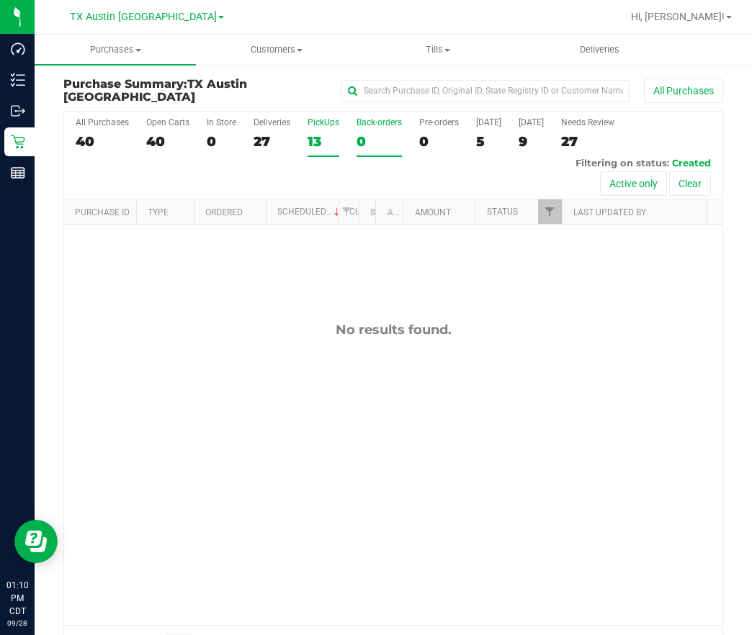
click at [326, 136] on div "13" at bounding box center [324, 141] width 32 height 17
click at [0, 0] on input "PickUps 13" at bounding box center [0, 0] width 0 height 0
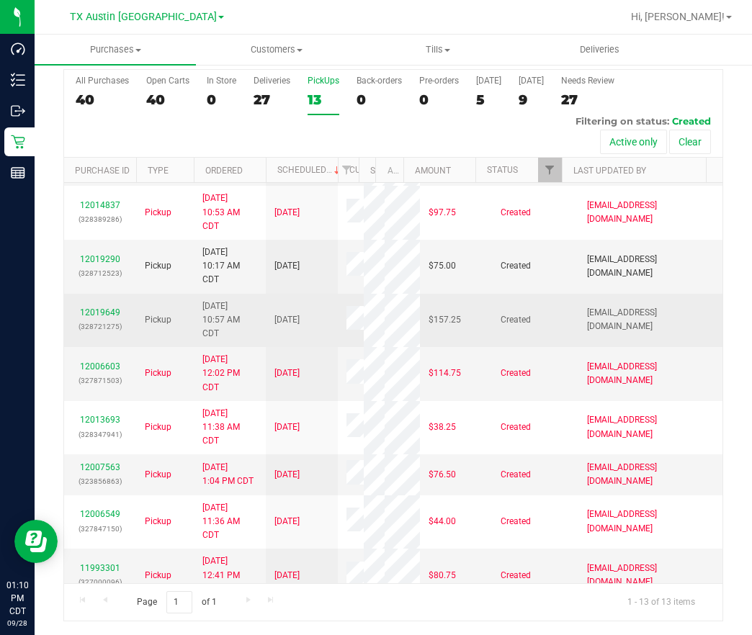
scroll to position [167, 0]
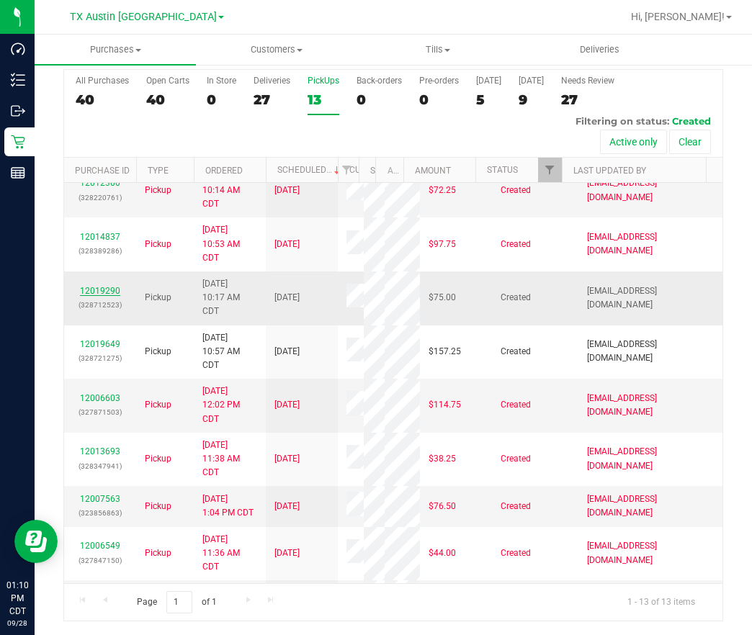
click at [113, 296] on link "12019290" at bounding box center [100, 291] width 40 height 10
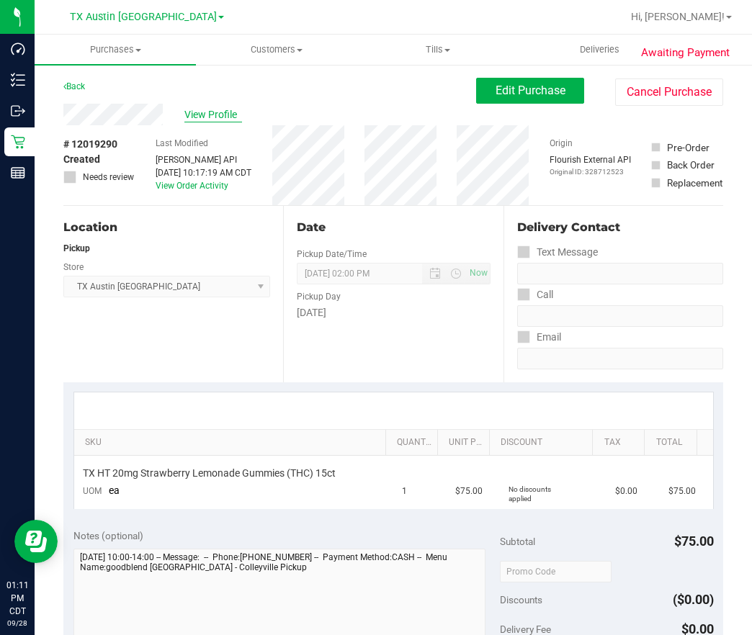
click at [207, 119] on span "View Profile" at bounding box center [213, 114] width 58 height 15
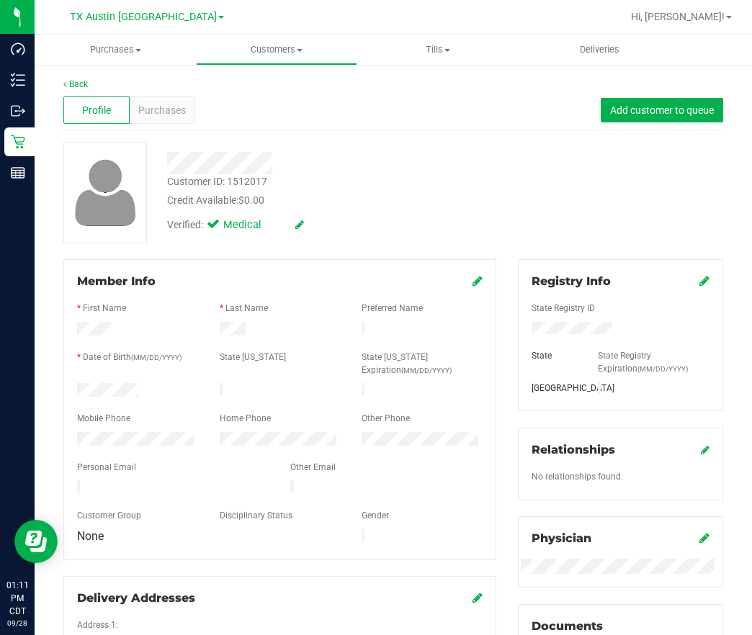
click at [164, 85] on div "Back" at bounding box center [393, 84] width 660 height 13
click at [160, 101] on div "Purchases" at bounding box center [163, 110] width 66 height 27
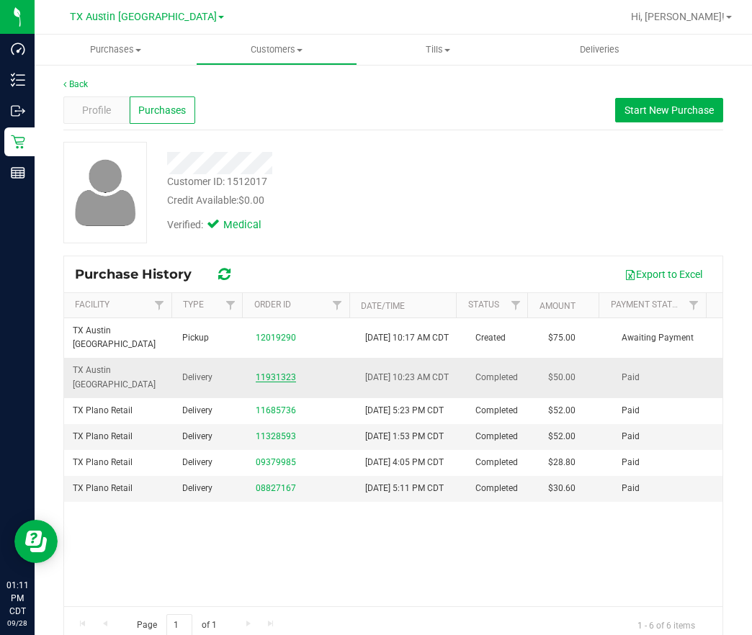
click at [266, 373] on link "11931323" at bounding box center [276, 377] width 40 height 10
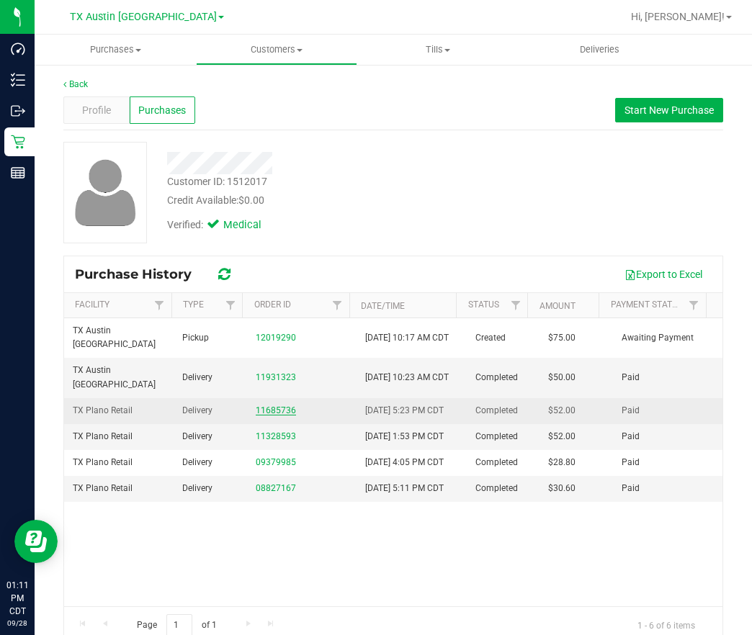
click at [271, 414] on link "11685736" at bounding box center [276, 411] width 40 height 10
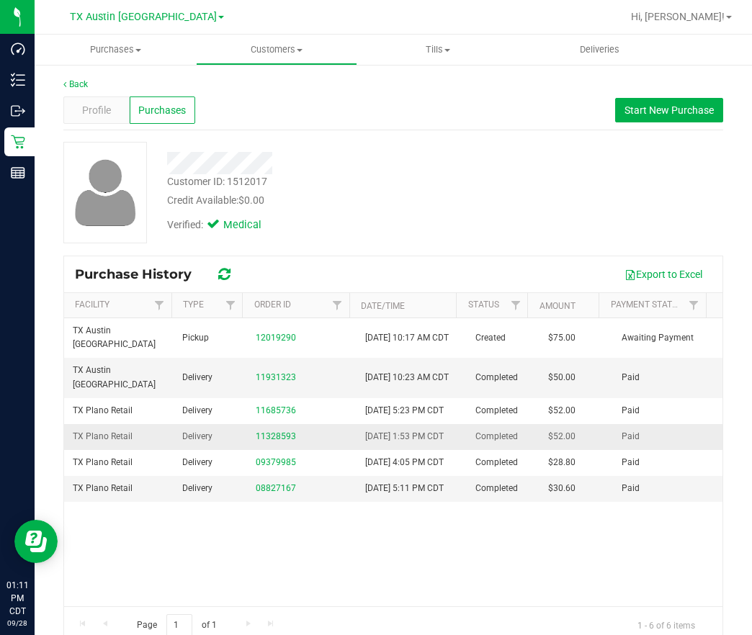
click at [256, 444] on td "11328593" at bounding box center [302, 437] width 110 height 26
click at [256, 442] on link "11328593" at bounding box center [276, 437] width 40 height 10
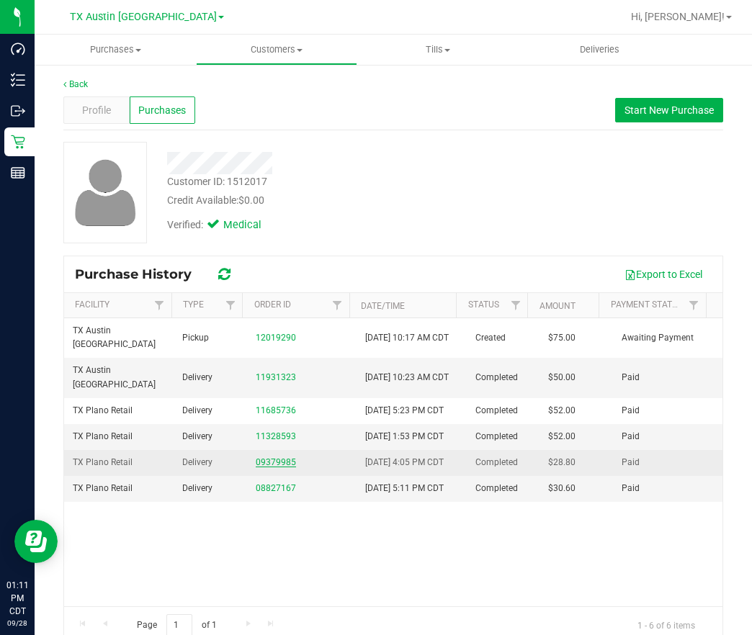
click at [256, 468] on link "09379985" at bounding box center [276, 462] width 40 height 10
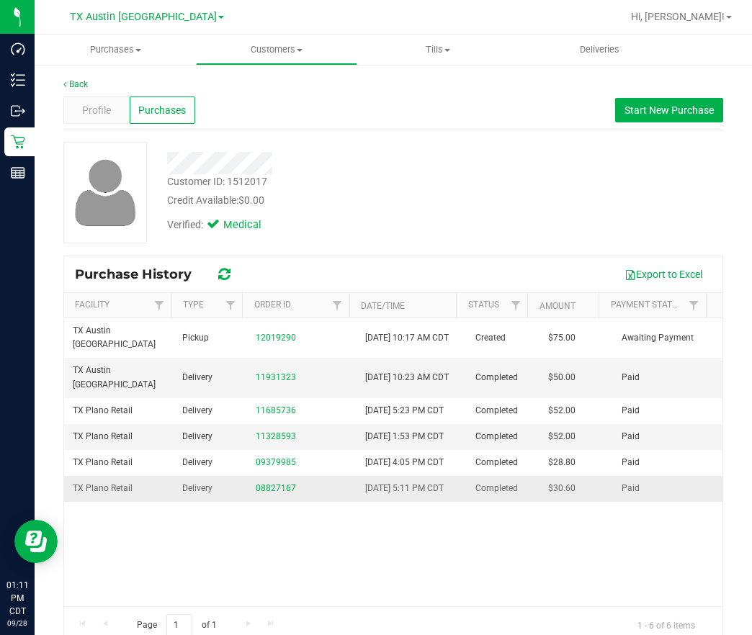
click at [269, 496] on div "08827167" at bounding box center [302, 489] width 92 height 14
click at [268, 493] on link "08827167" at bounding box center [276, 488] width 40 height 10
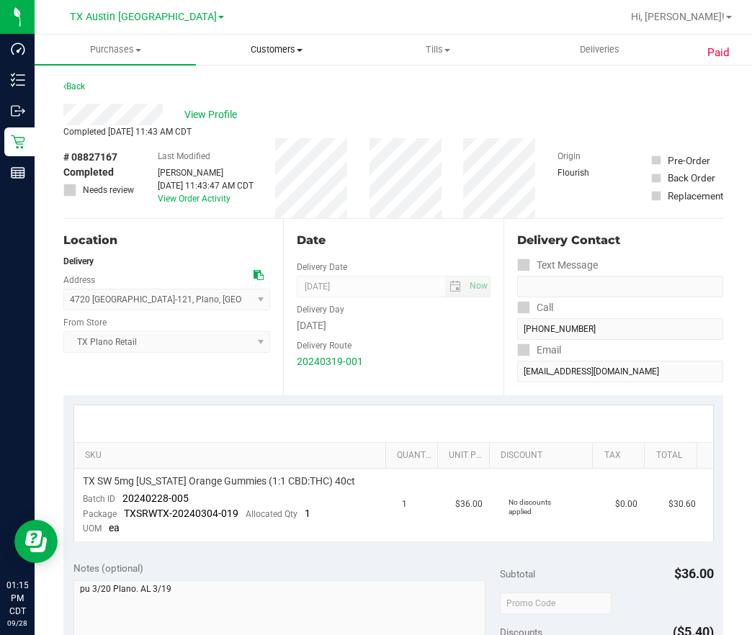
click at [271, 54] on span "Customers" at bounding box center [277, 49] width 160 height 13
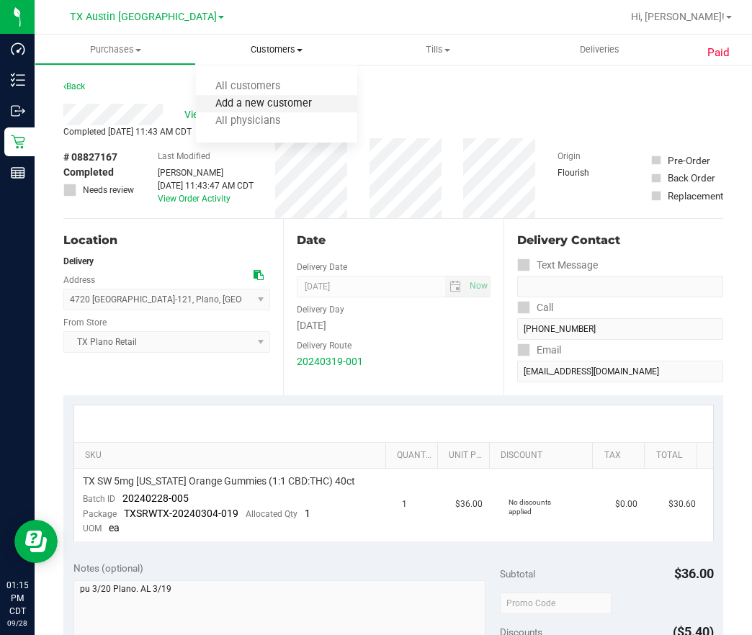
click at [254, 98] on span "Add a new customer" at bounding box center [263, 104] width 135 height 12
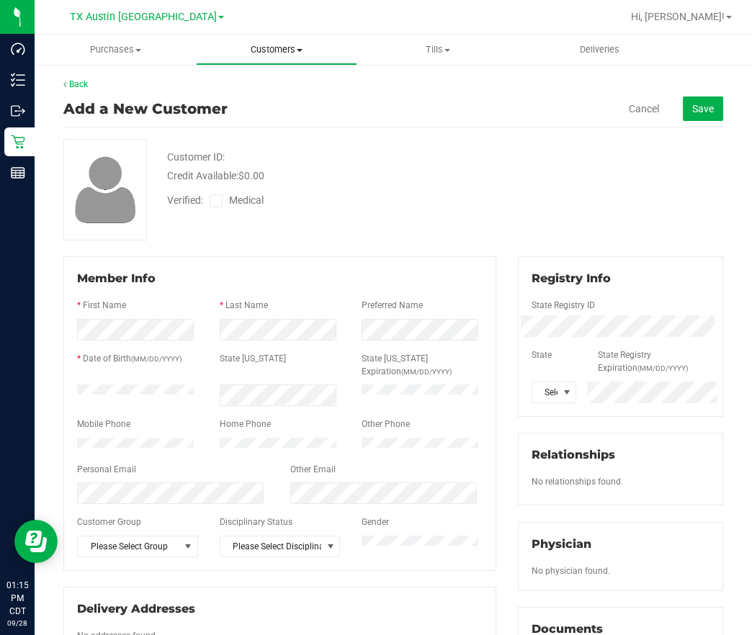
click at [262, 55] on span "Customers" at bounding box center [277, 49] width 160 height 13
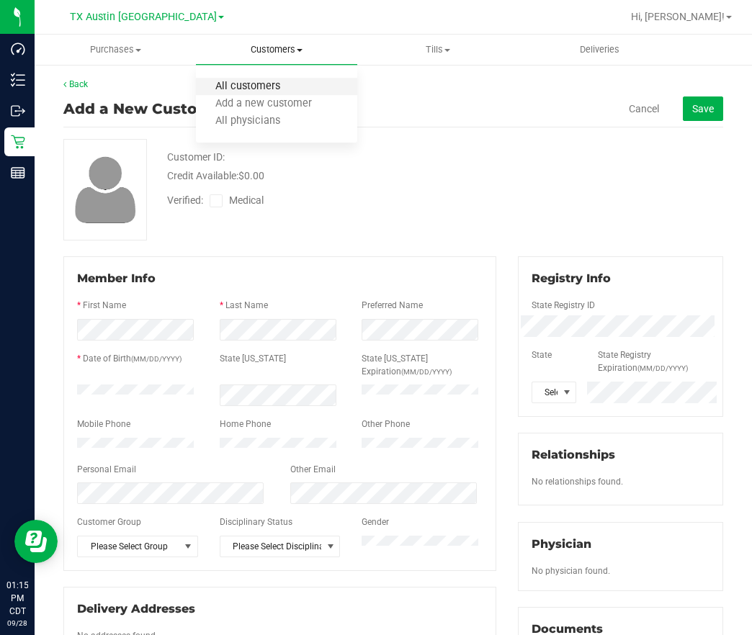
click at [257, 89] on span "All customers" at bounding box center [248, 87] width 104 height 12
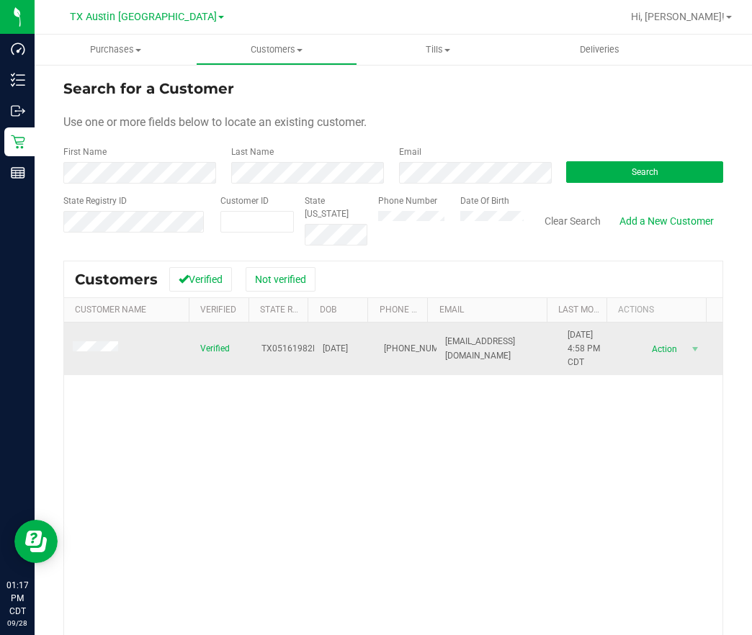
click at [89, 342] on span at bounding box center [98, 348] width 50 height 14
click at [89, 361] on td at bounding box center [128, 349] width 128 height 53
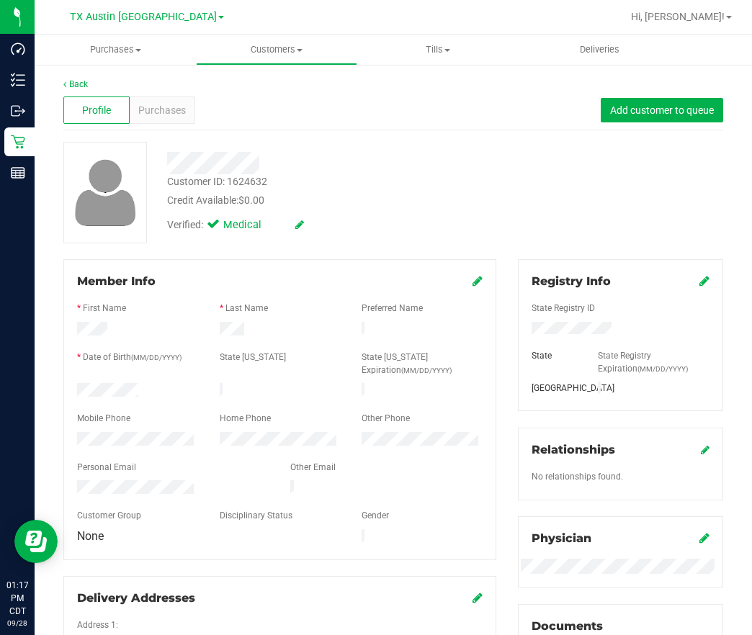
scroll to position [458, 0]
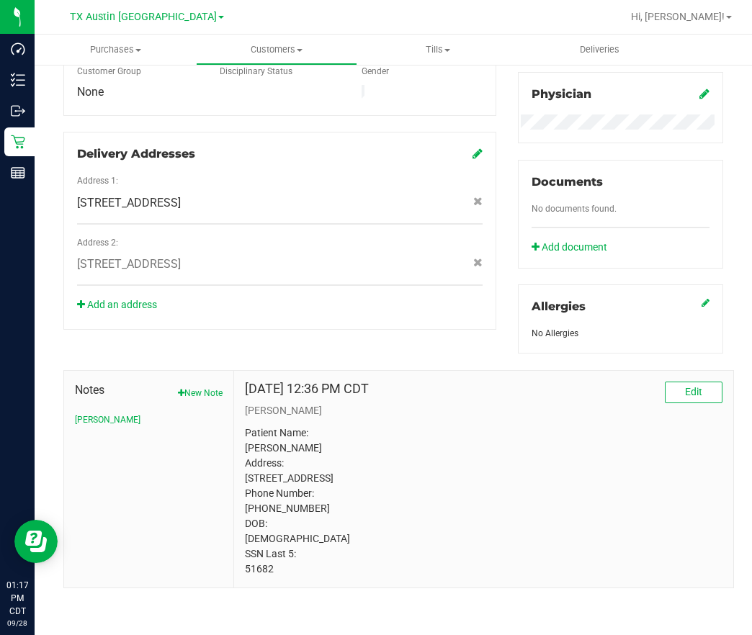
drag, startPoint x: 282, startPoint y: 572, endPoint x: 238, endPoint y: 569, distance: 44.8
click at [238, 569] on div "Sep 25, 2025 12:36 PM CDT Edit Curt Patient Name: Leslie Wise Address: 2001 La …" at bounding box center [483, 479] width 499 height 217
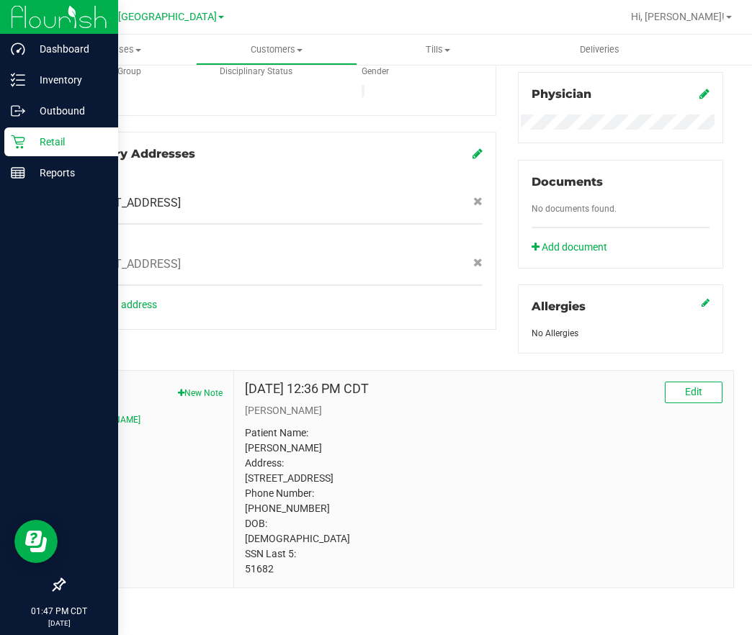
click at [26, 134] on p "Retail" at bounding box center [68, 141] width 86 height 17
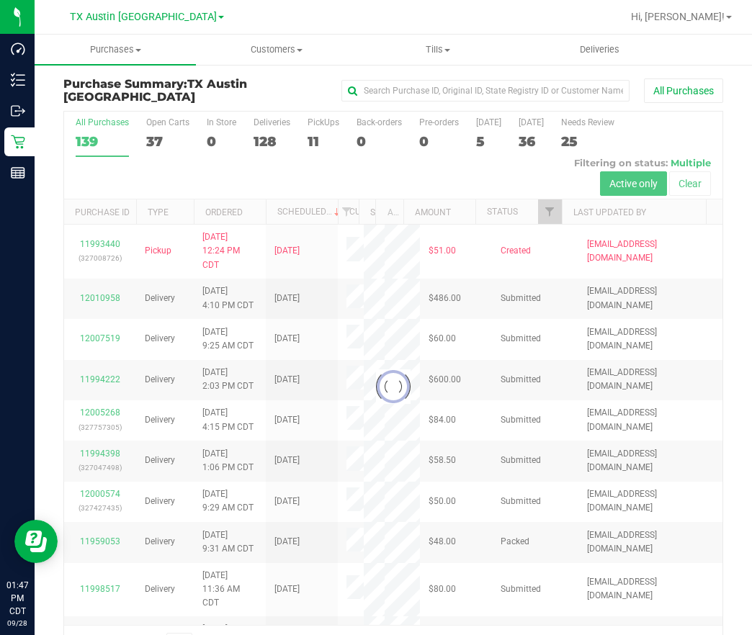
click at [304, 137] on div at bounding box center [393, 387] width 658 height 551
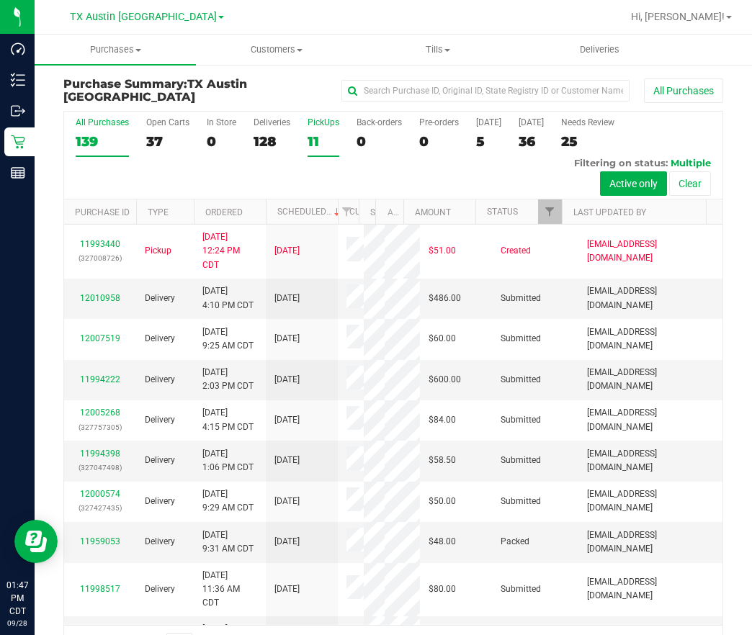
click at [316, 137] on div "11" at bounding box center [324, 141] width 32 height 17
click at [0, 0] on input "PickUps 11" at bounding box center [0, 0] width 0 height 0
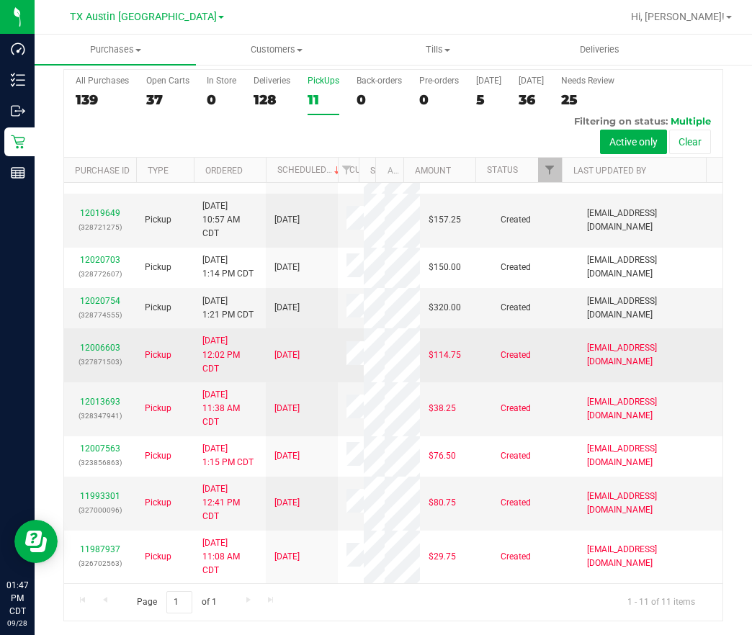
scroll to position [273, 0]
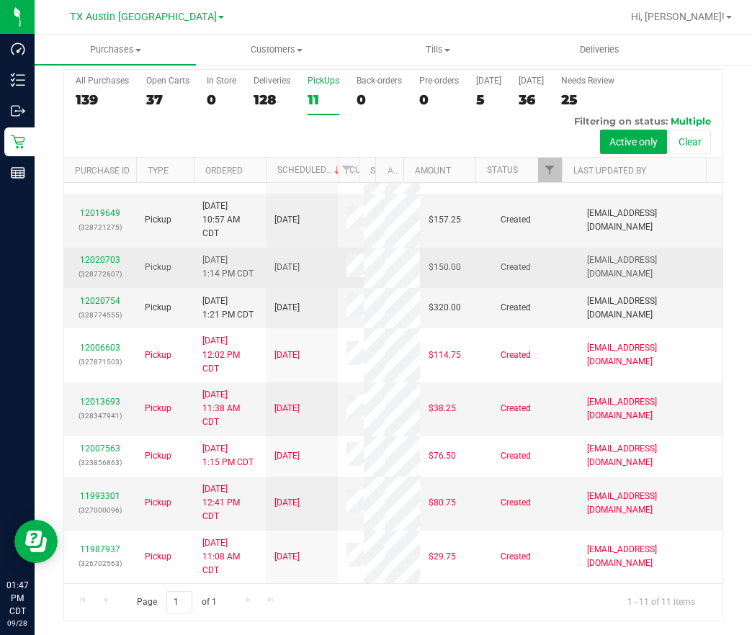
click at [94, 267] on p "(328772607)" at bounding box center [100, 274] width 55 height 14
click at [105, 256] on link "12020703" at bounding box center [100, 260] width 40 height 10
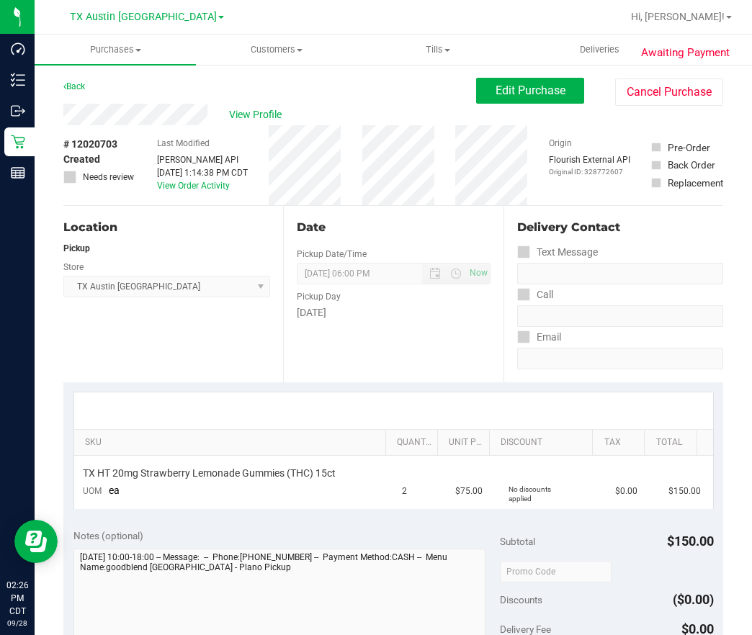
click at [237, 99] on div "Back Edit Purchase Cancel Purchase" at bounding box center [393, 91] width 660 height 26
click at [248, 131] on div "Last Modified Jane API Sep 28, 2025 1:14:38 PM CDT View Order Activity" at bounding box center [202, 165] width 91 height 80
click at [231, 107] on span "View Profile" at bounding box center [258, 114] width 58 height 15
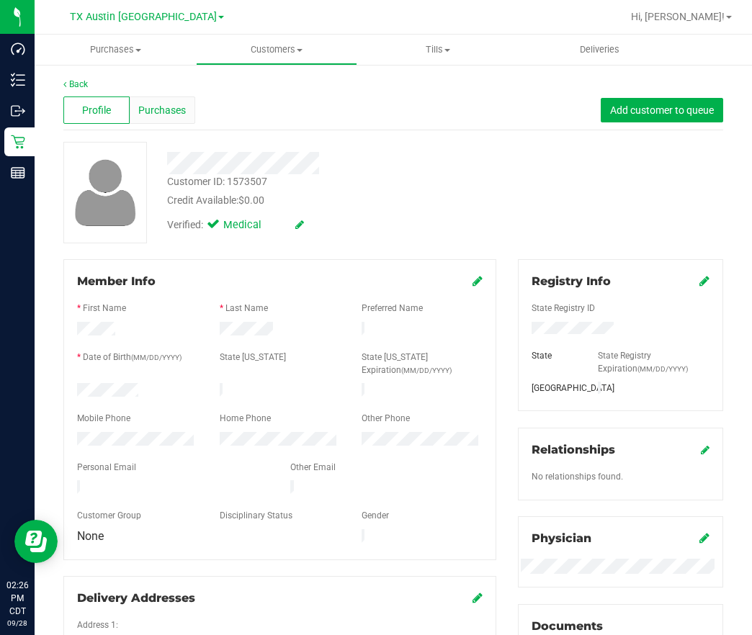
click at [136, 117] on div "Purchases" at bounding box center [163, 110] width 66 height 27
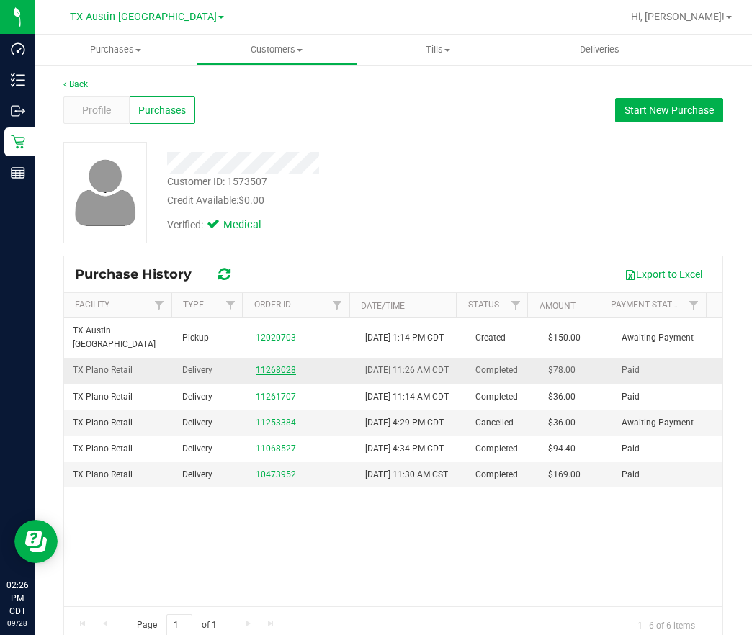
click at [262, 375] on link "11268028" at bounding box center [276, 370] width 40 height 10
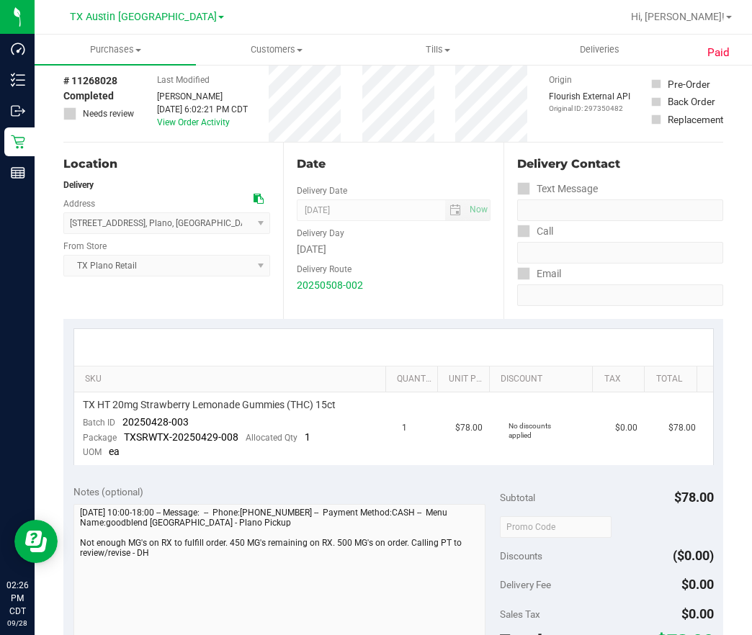
scroll to position [108, 0]
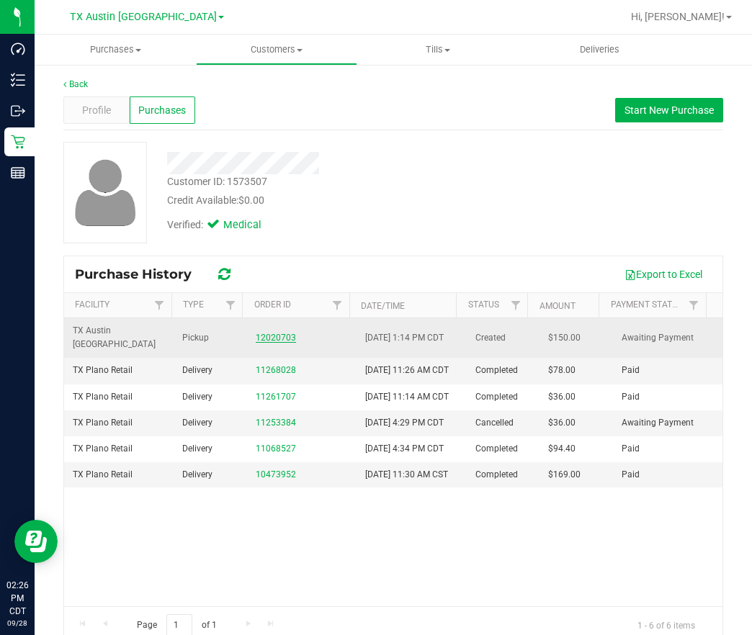
click at [272, 338] on link "12020703" at bounding box center [276, 338] width 40 height 10
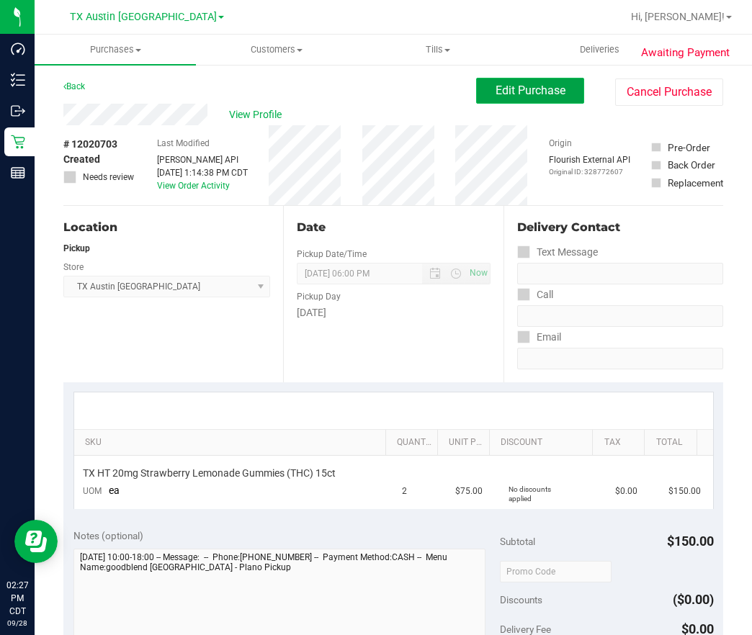
click at [520, 87] on span "Edit Purchase" at bounding box center [531, 91] width 70 height 14
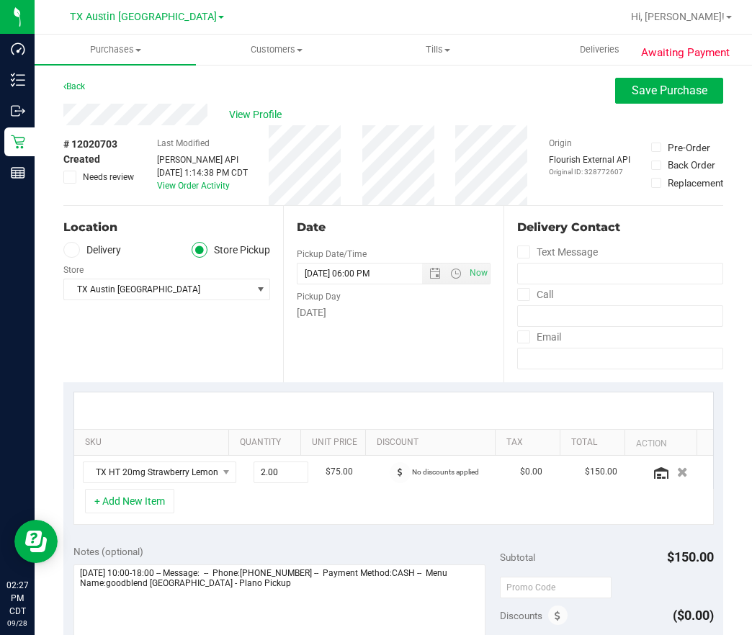
click at [100, 254] on label "Delivery" at bounding box center [92, 250] width 58 height 17
click at [0, 0] on input "Delivery" at bounding box center [0, 0] width 0 height 0
click at [101, 336] on span "TX Austin [GEOGRAPHIC_DATA]" at bounding box center [157, 332] width 187 height 20
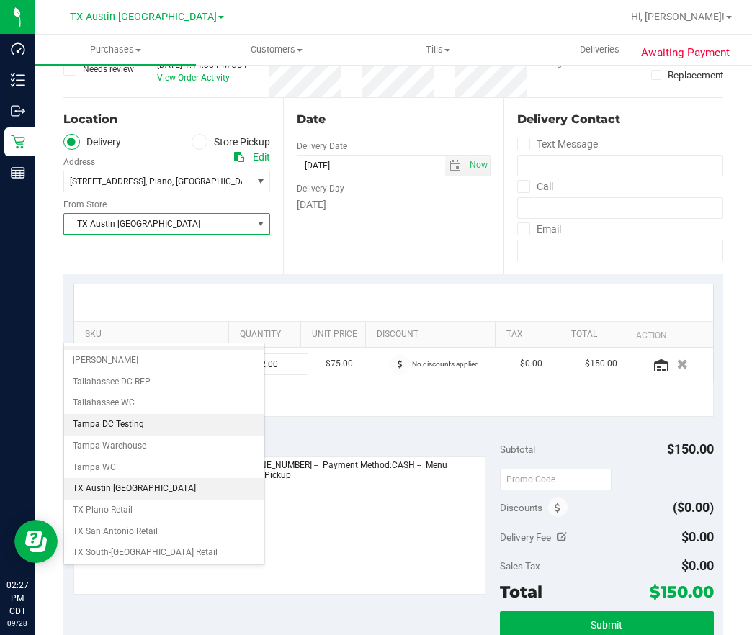
scroll to position [1006, 0]
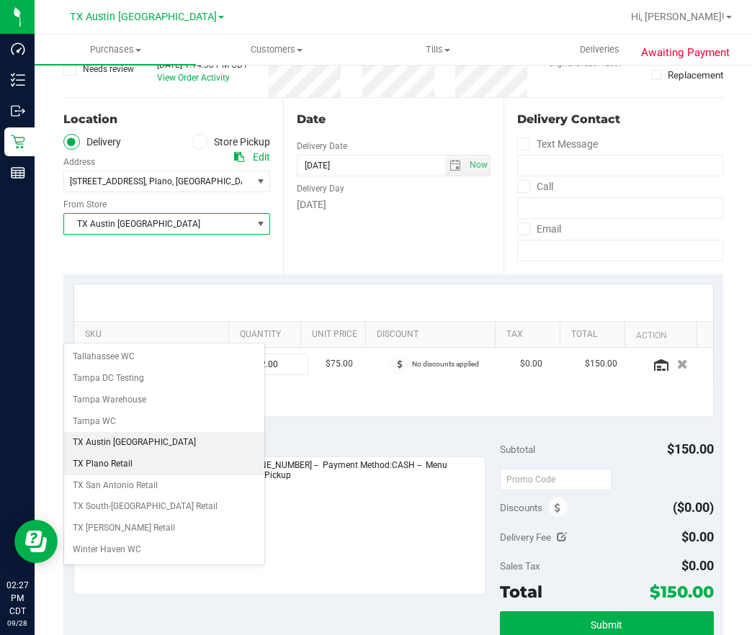
click at [135, 459] on li "TX Plano Retail" at bounding box center [164, 465] width 200 height 22
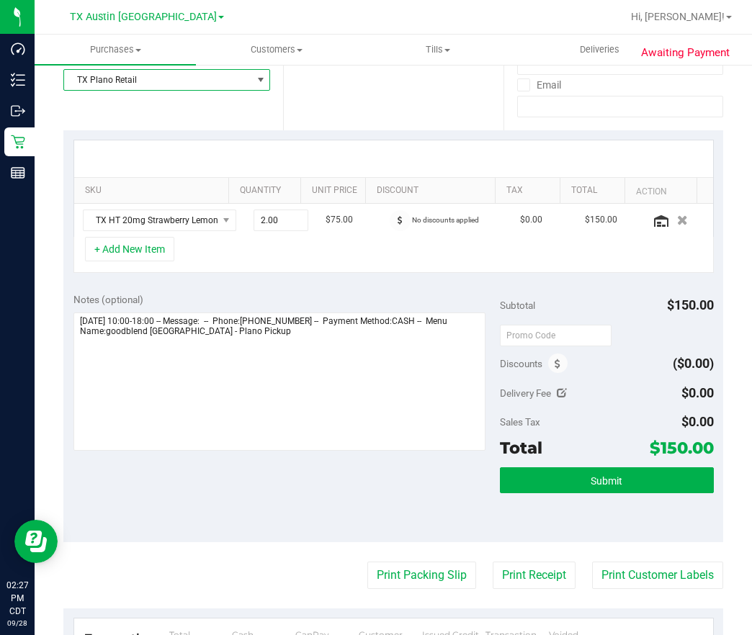
scroll to position [324, 0]
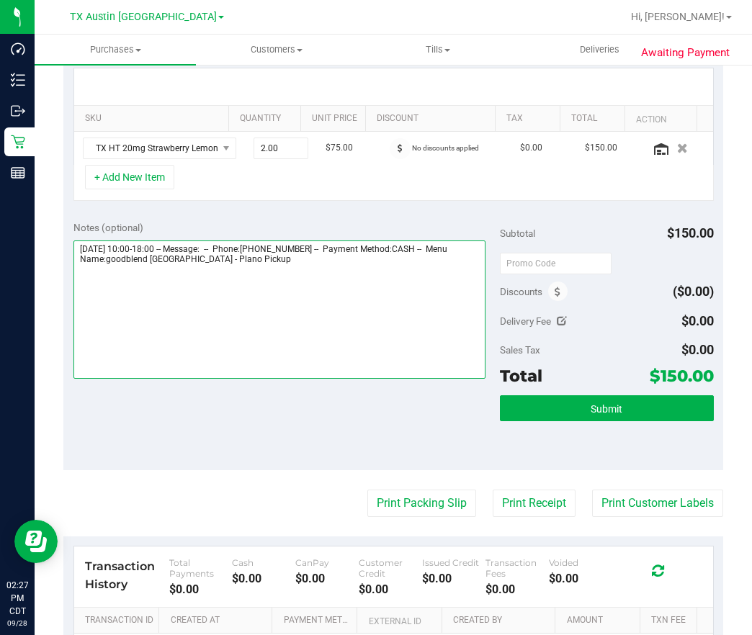
click at [373, 342] on textarea at bounding box center [279, 310] width 413 height 138
type textarea "Monday 09/29/2025 10:00-18:00 -- Message: -- Phone:4699788439 -- Payment Method…"
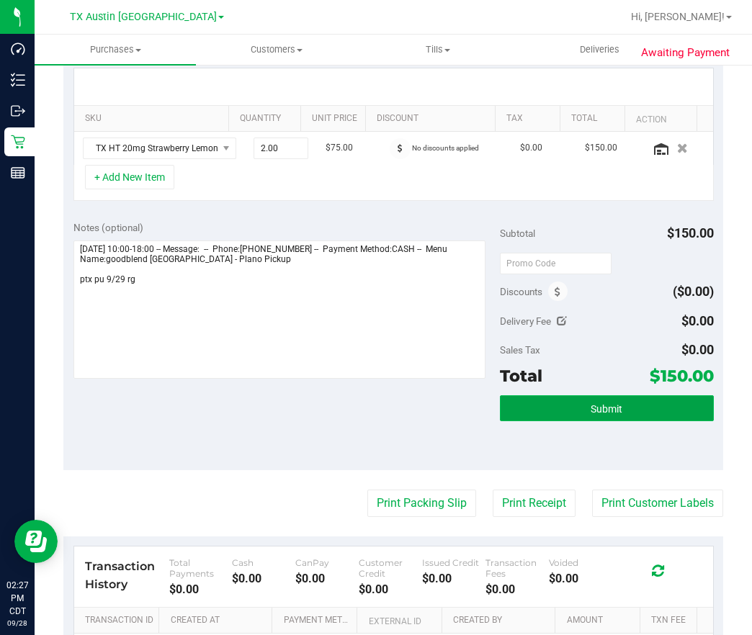
click at [609, 403] on button "Submit" at bounding box center [606, 408] width 213 height 26
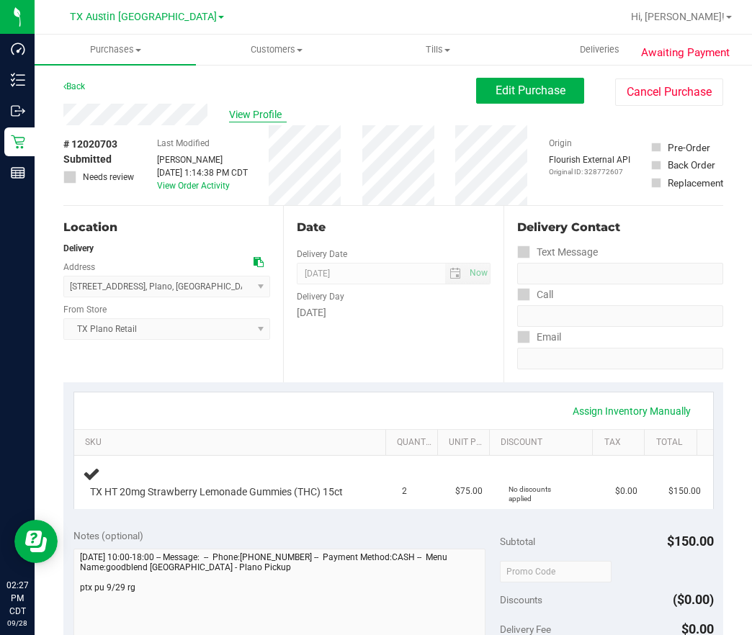
click at [266, 119] on span "View Profile" at bounding box center [258, 114] width 58 height 15
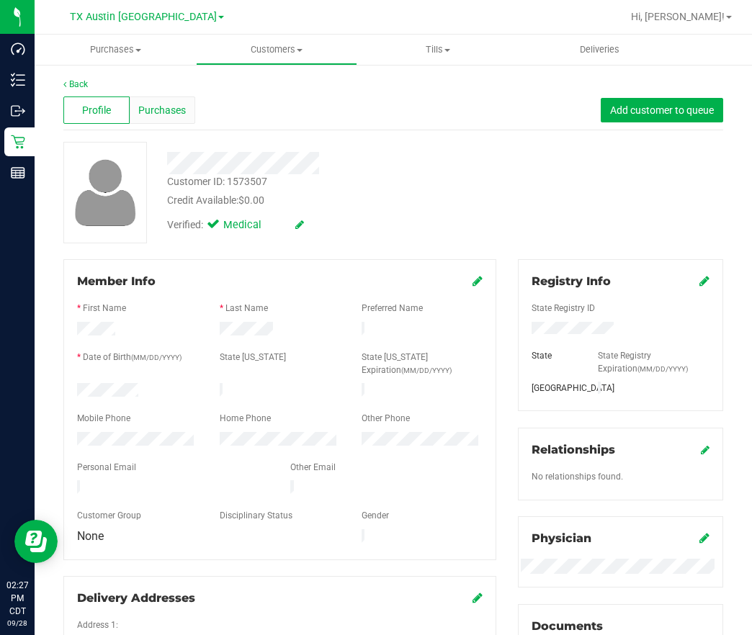
click at [168, 107] on span "Purchases" at bounding box center [162, 110] width 48 height 15
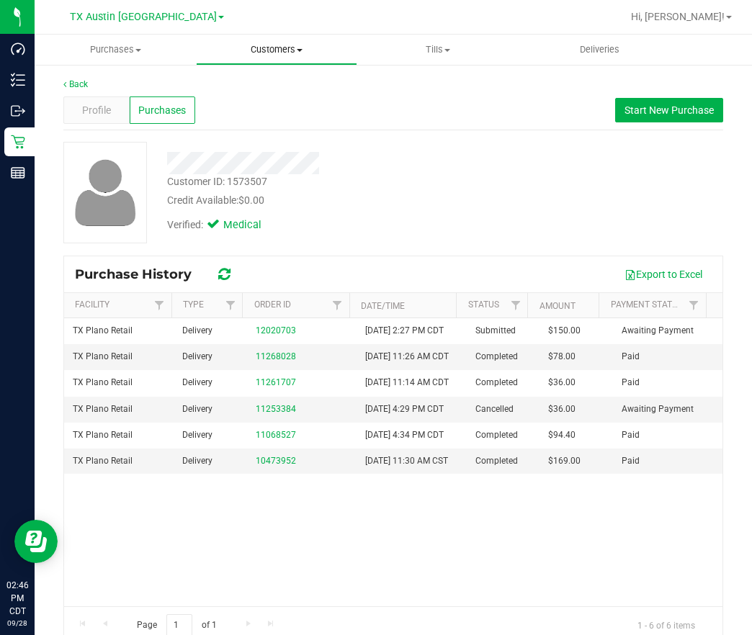
click at [256, 48] on span "Customers" at bounding box center [277, 49] width 160 height 13
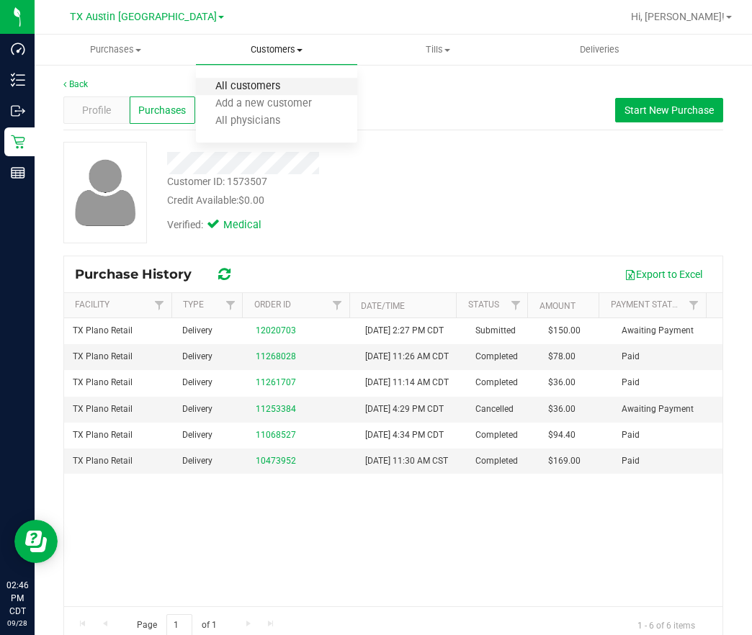
click at [251, 88] on span "All customers" at bounding box center [248, 87] width 104 height 12
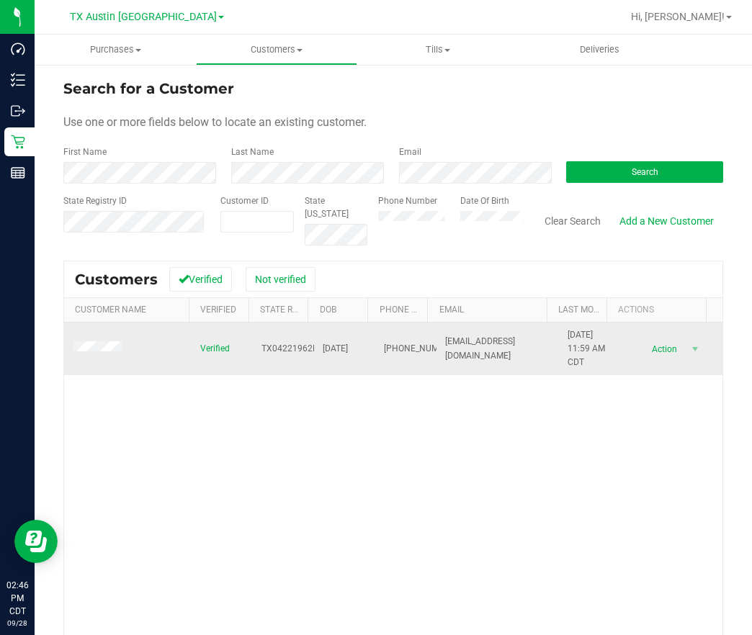
click at [106, 342] on span at bounding box center [99, 348] width 53 height 14
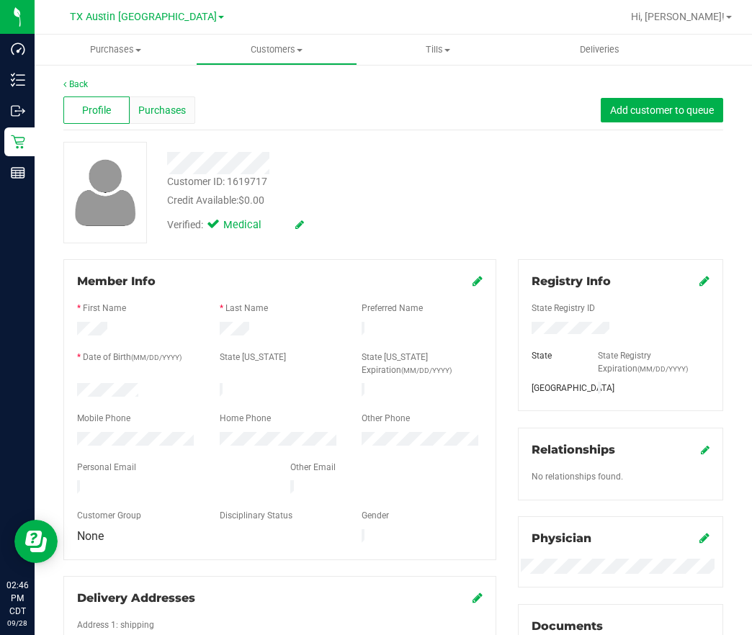
click at [165, 105] on span "Purchases" at bounding box center [162, 110] width 48 height 15
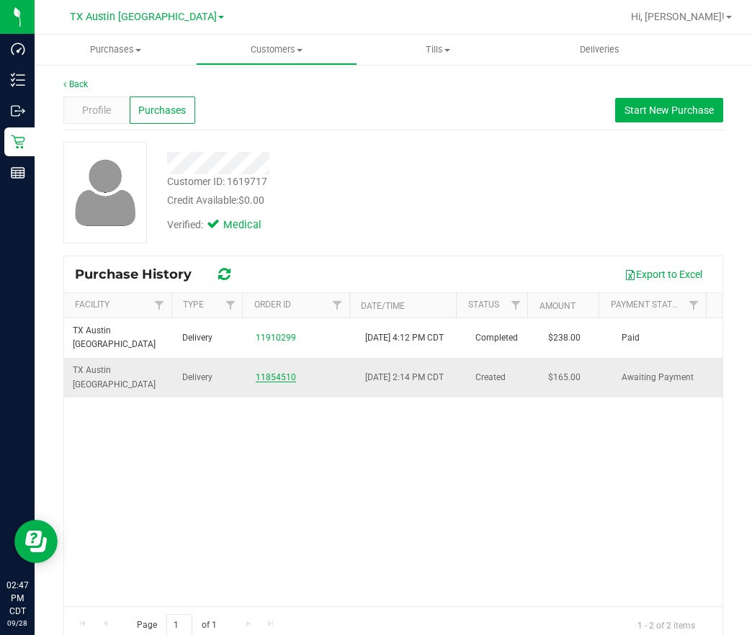
click at [256, 380] on link "11854510" at bounding box center [276, 377] width 40 height 10
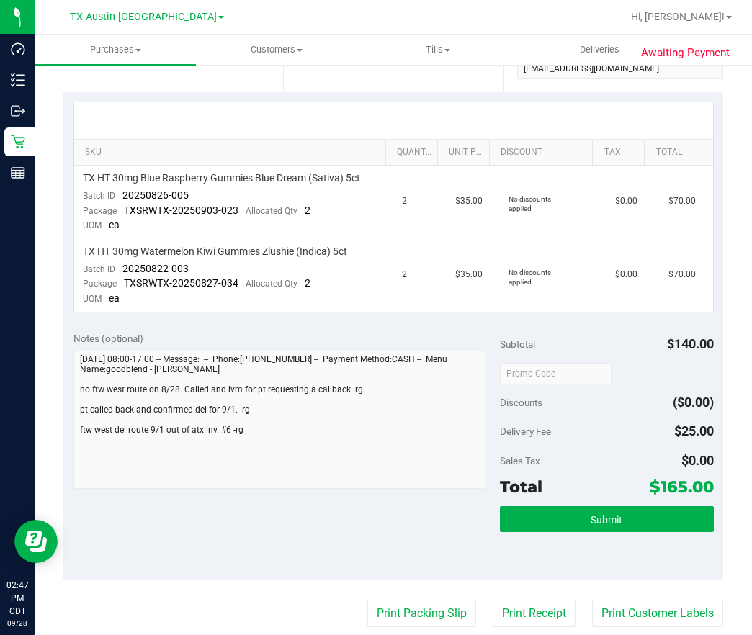
scroll to position [324, 0]
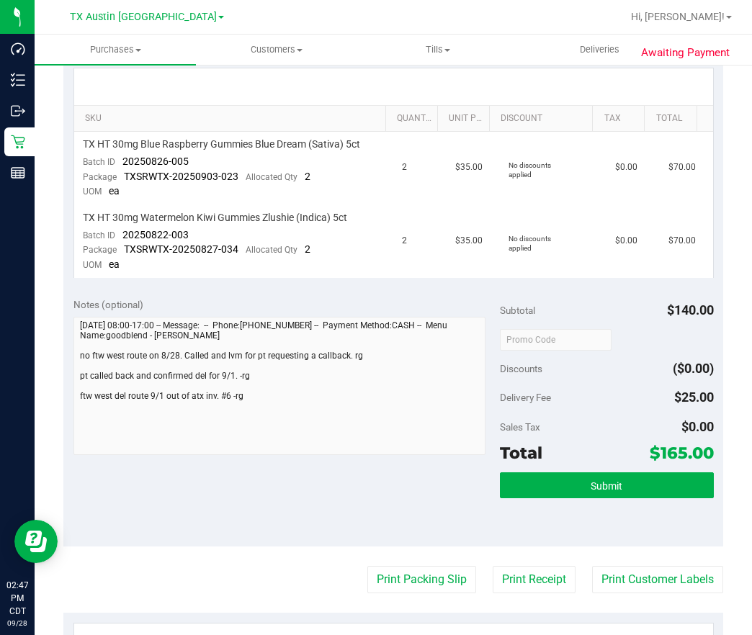
click at [128, 299] on span "Notes (optional)" at bounding box center [108, 305] width 70 height 12
click at [112, 215] on span "TX HT 30mg Watermelon Kiwi Gummies Zlushie (Indica) 5ct" at bounding box center [215, 218] width 264 height 14
click at [143, 228] on div "Batch ID 20250822-003" at bounding box center [136, 235] width 106 height 14
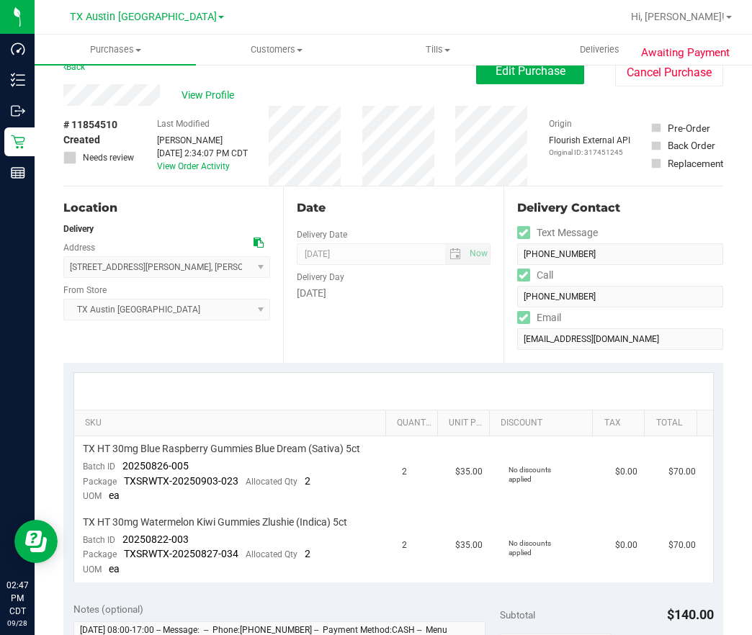
scroll to position [0, 0]
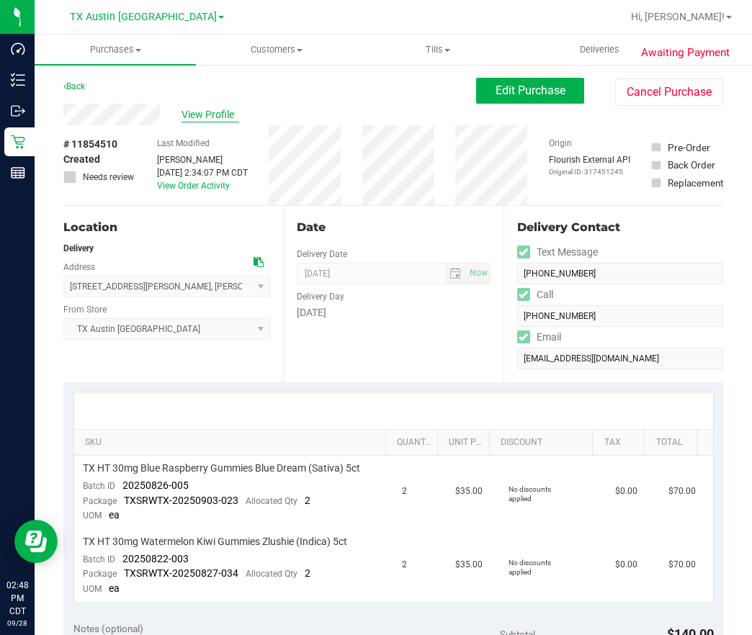
click at [221, 111] on span "View Profile" at bounding box center [211, 114] width 58 height 15
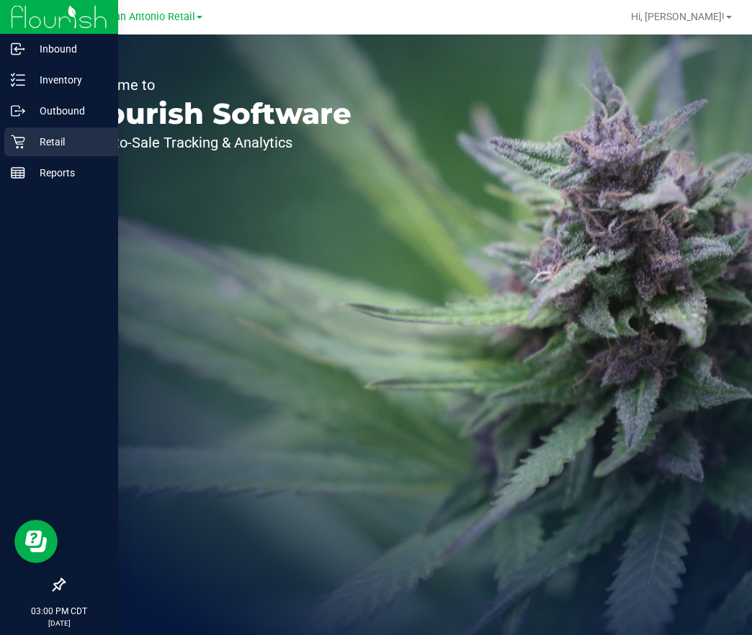
click at [30, 136] on p "Retail" at bounding box center [68, 141] width 86 height 17
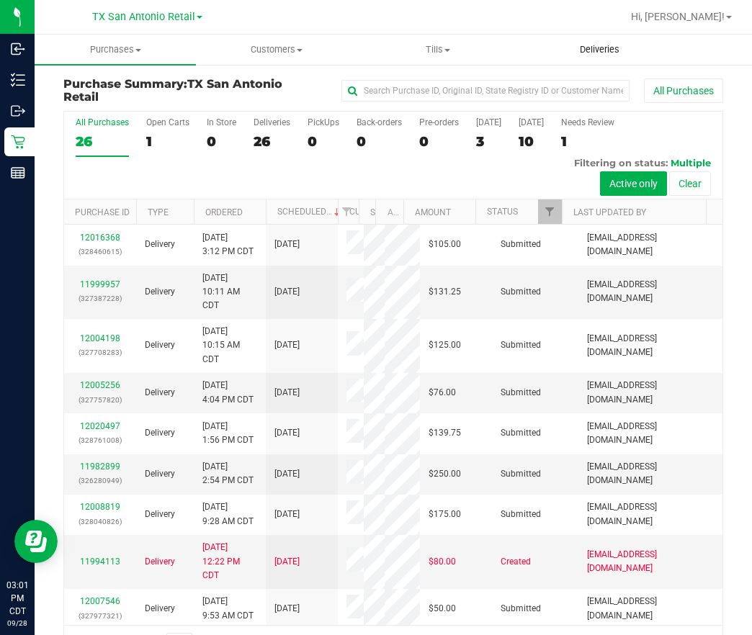
click at [573, 53] on span "Deliveries" at bounding box center [599, 49] width 79 height 13
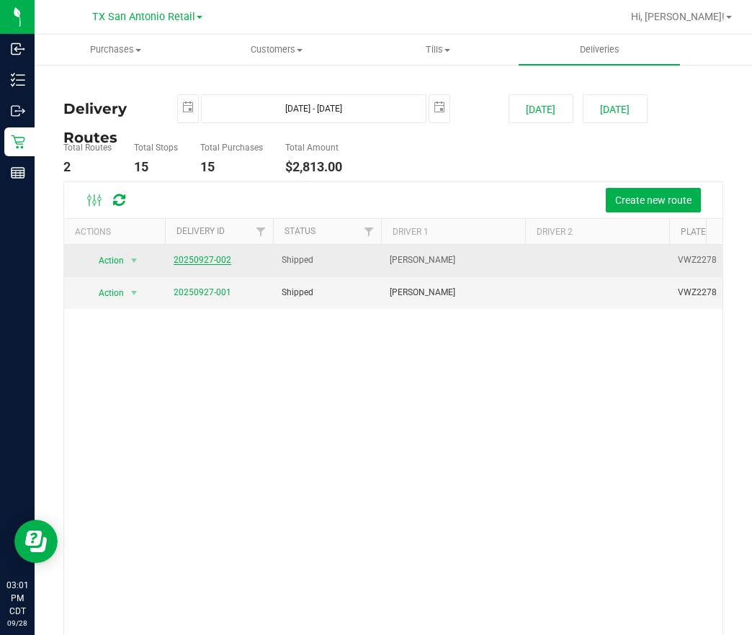
click at [204, 259] on link "20250927-002" at bounding box center [203, 260] width 58 height 10
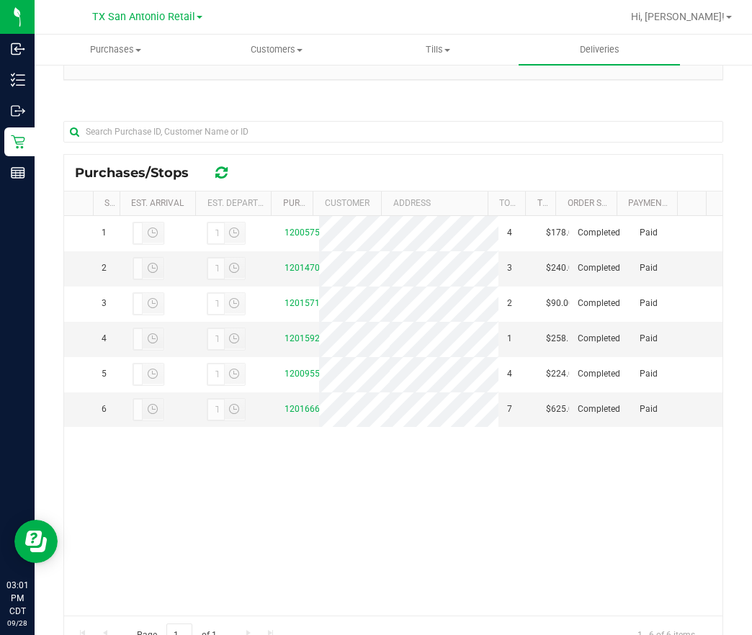
scroll to position [216, 0]
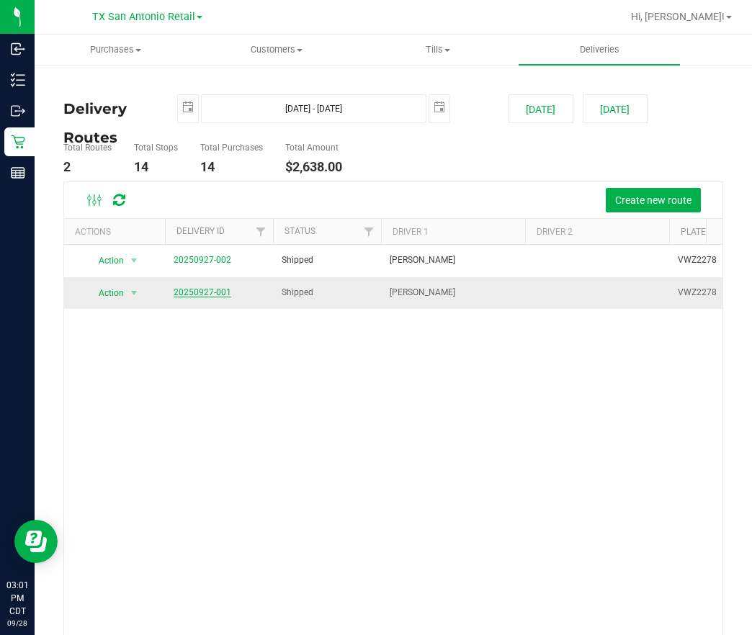
click at [195, 292] on link "20250927-001" at bounding box center [203, 292] width 58 height 10
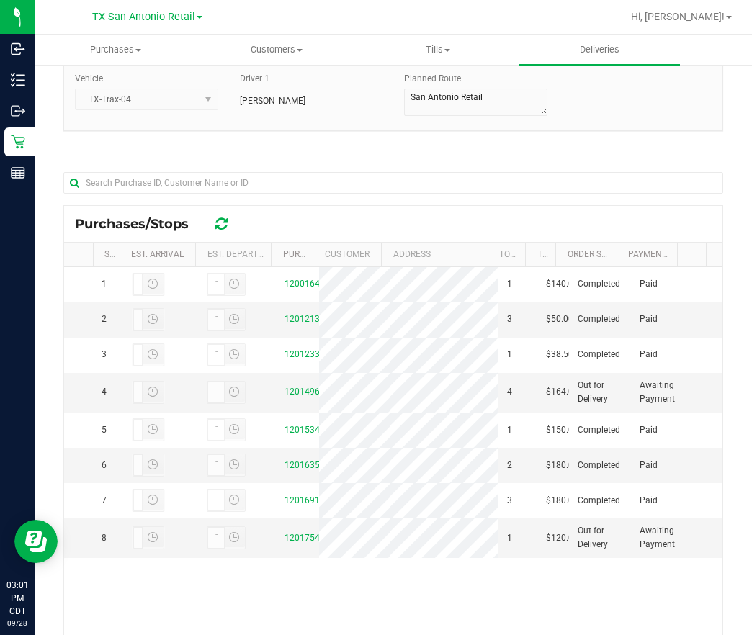
scroll to position [239, 0]
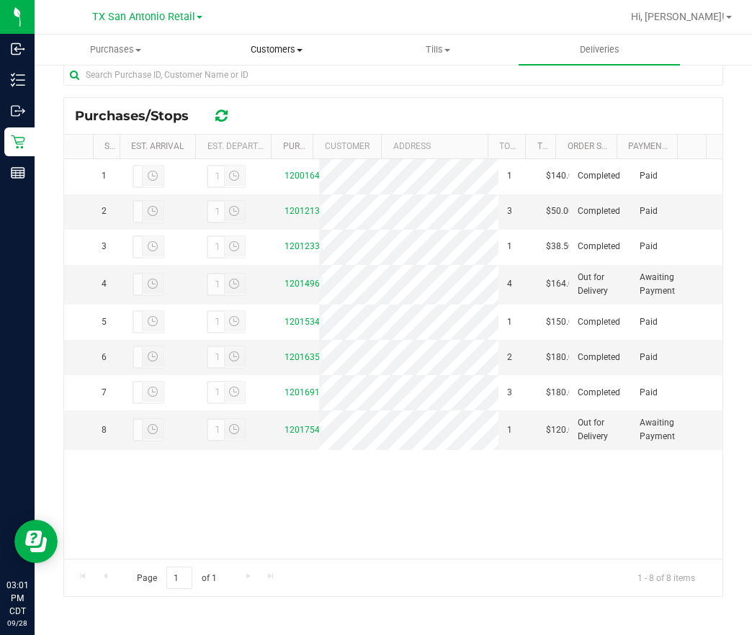
click at [272, 45] on span "Customers" at bounding box center [277, 49] width 160 height 13
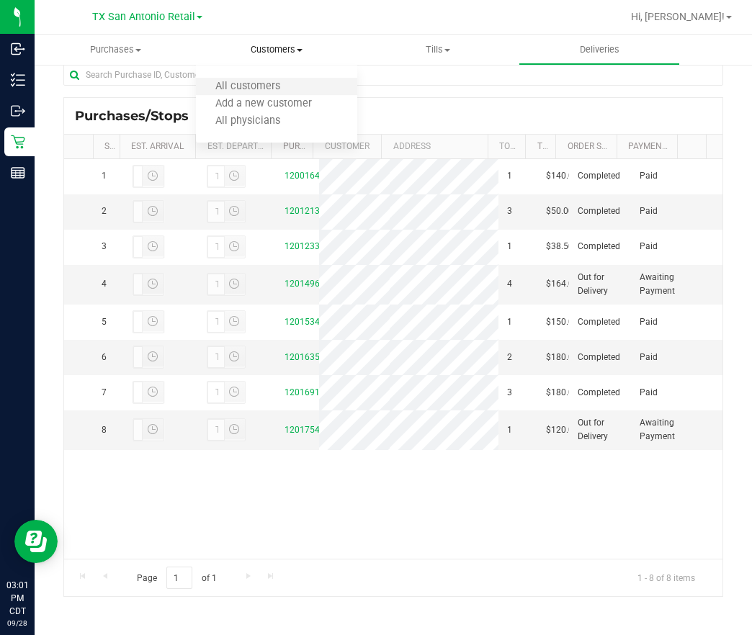
click at [277, 79] on li "All customers" at bounding box center [276, 87] width 161 height 17
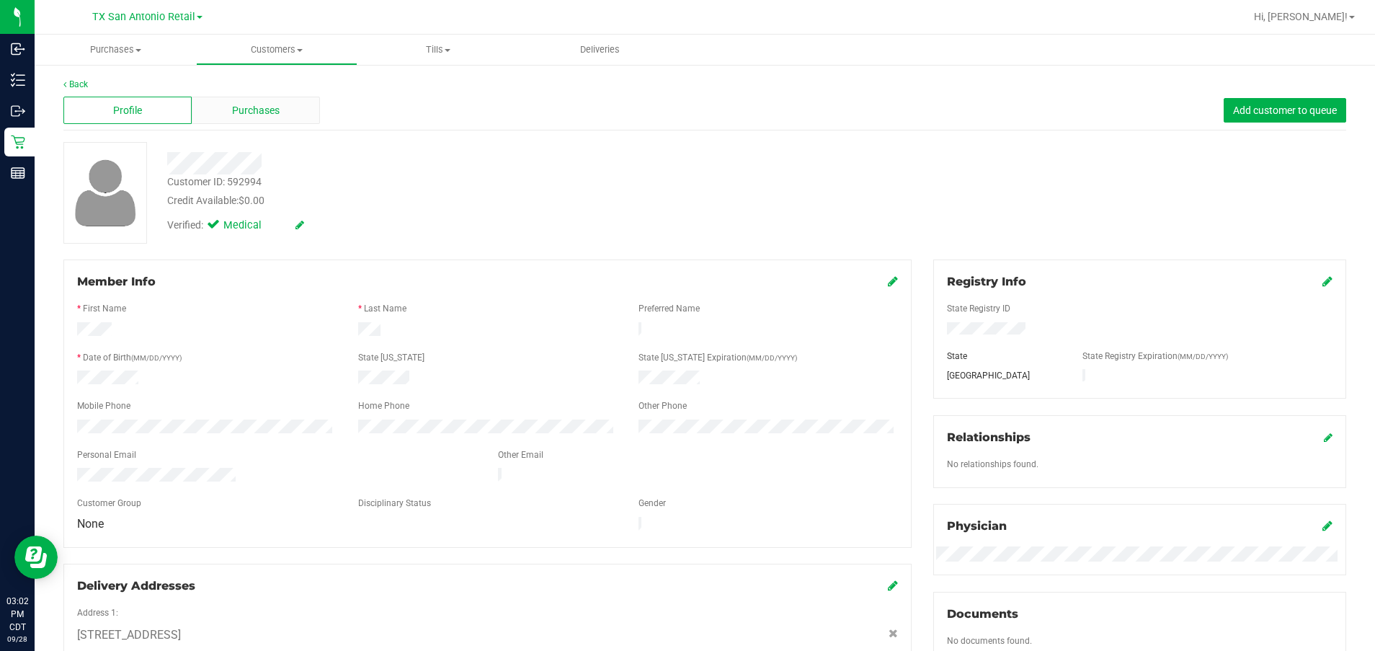
click at [262, 110] on span "Purchases" at bounding box center [256, 110] width 48 height 15
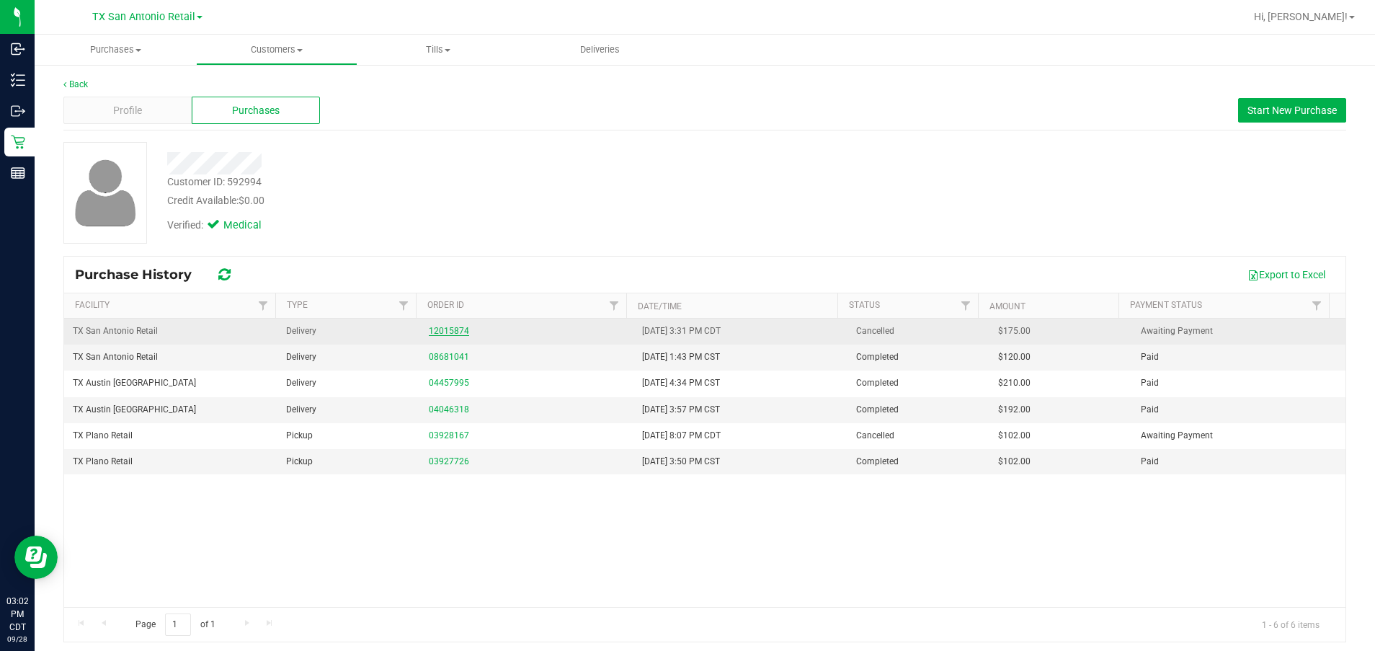
click at [443, 333] on link "12015874" at bounding box center [449, 331] width 40 height 10
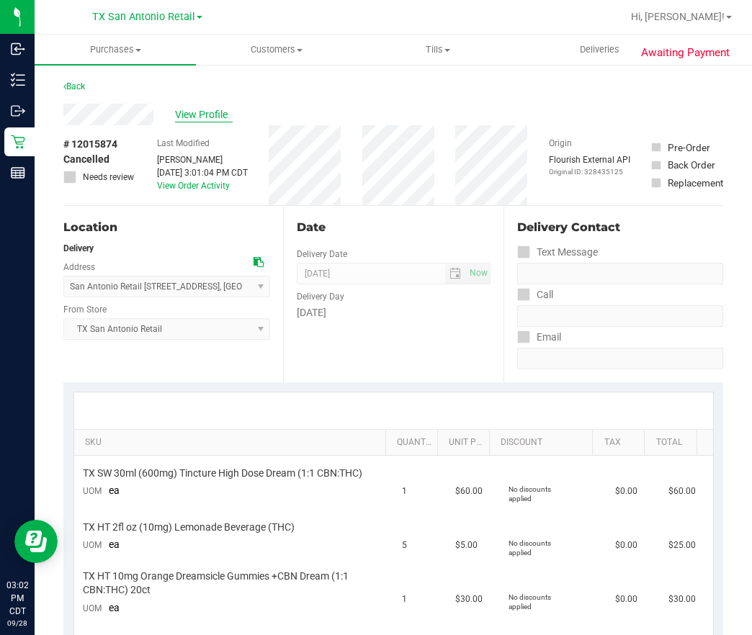
click at [213, 112] on span "View Profile" at bounding box center [204, 114] width 58 height 15
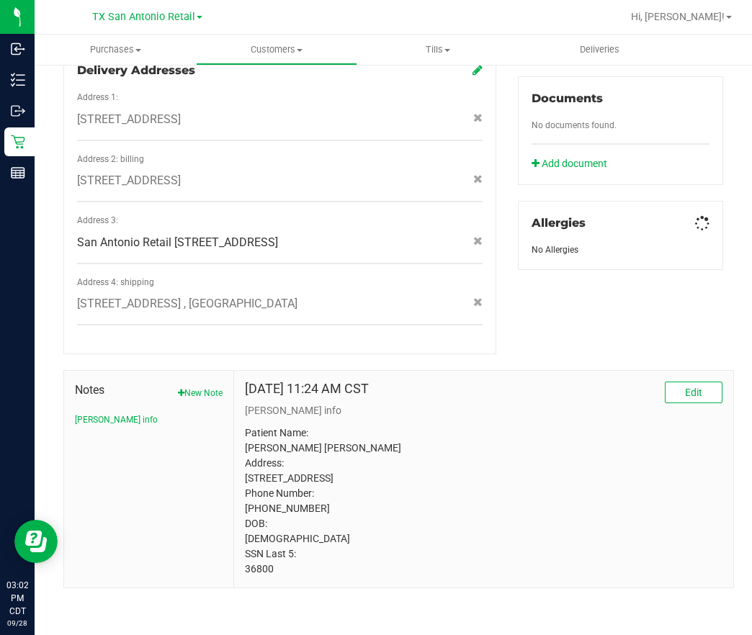
scroll to position [562, 0]
click at [249, 571] on p "Patient Name: [PERSON_NAME] [PERSON_NAME] Address: [STREET_ADDRESS] Phone Numbe…" at bounding box center [484, 501] width 478 height 151
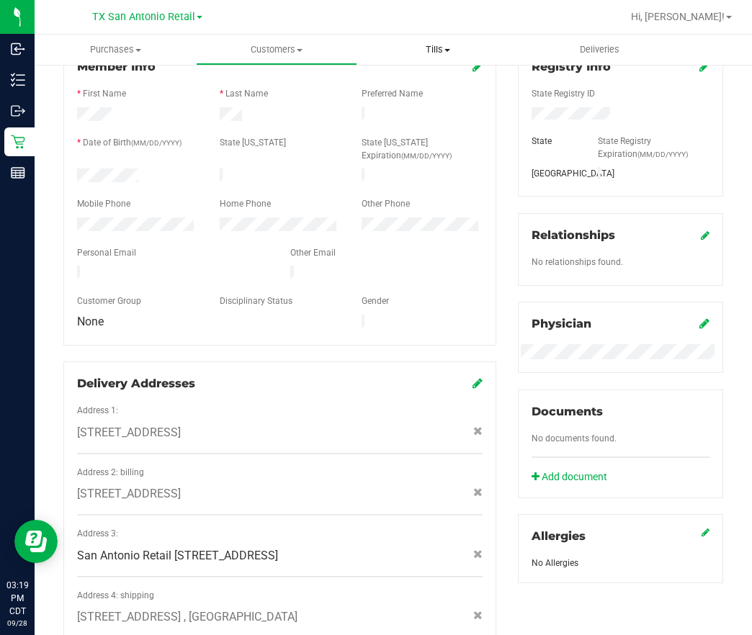
scroll to position [130, 0]
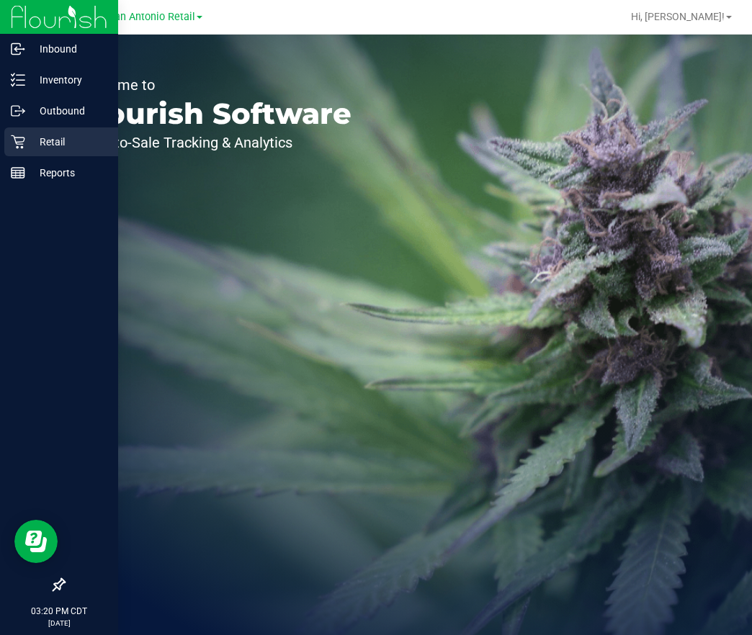
click at [71, 140] on p "Retail" at bounding box center [68, 141] width 86 height 17
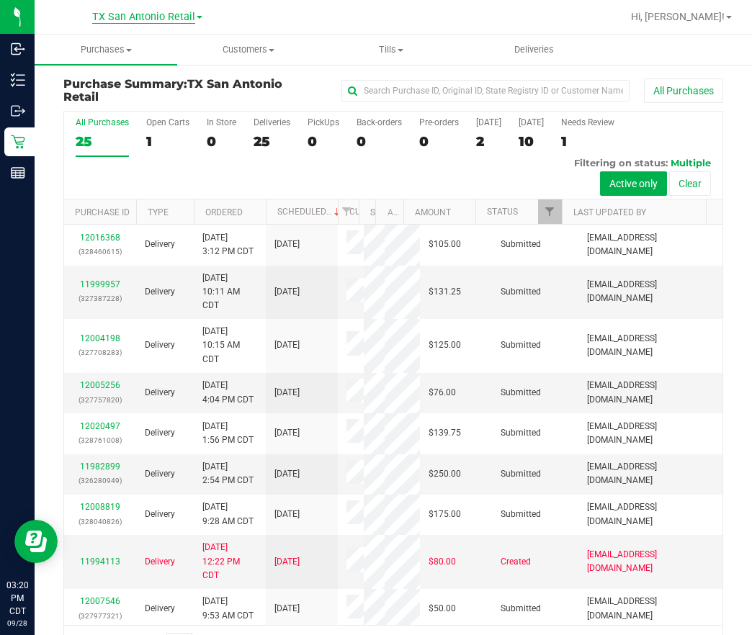
click at [174, 17] on span "TX San Antonio Retail" at bounding box center [143, 17] width 103 height 13
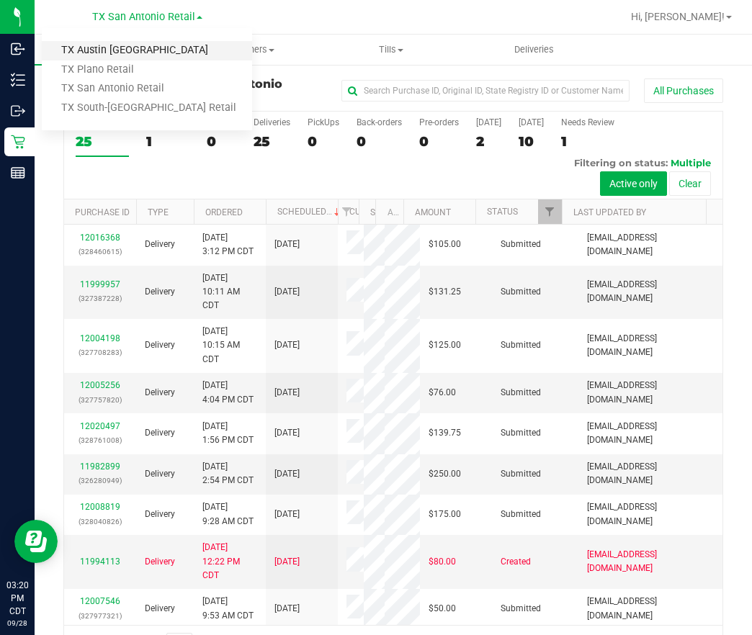
click at [123, 51] on link "TX Austin [GEOGRAPHIC_DATA]" at bounding box center [147, 50] width 210 height 19
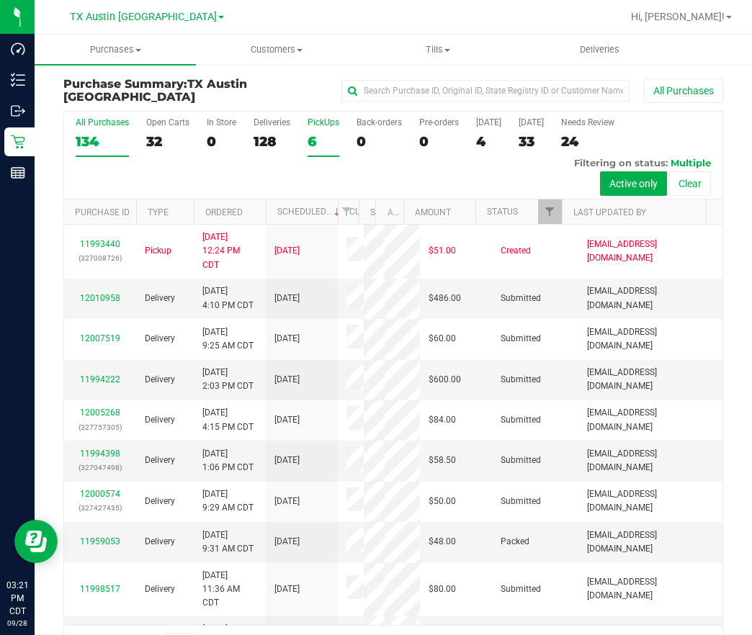
click at [308, 140] on div "6" at bounding box center [324, 141] width 32 height 17
click at [0, 0] on input "PickUps 6" at bounding box center [0, 0] width 0 height 0
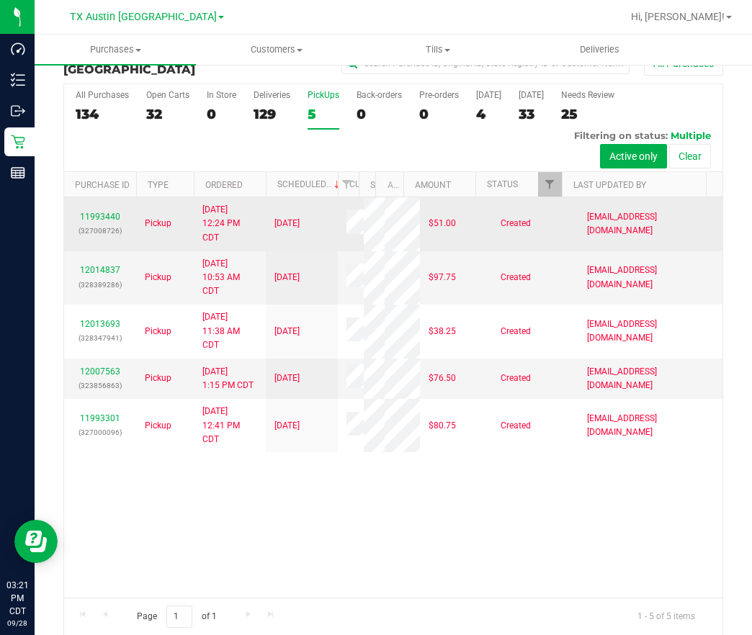
scroll to position [42, 0]
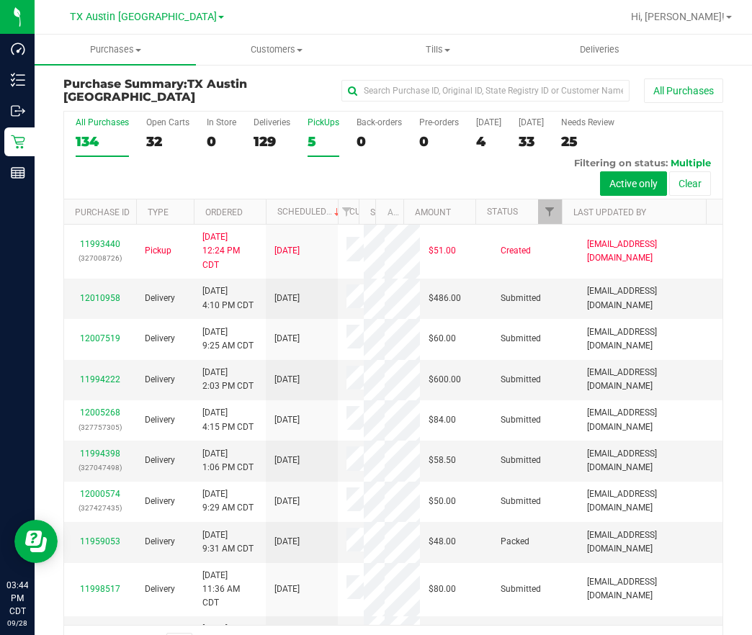
click at [313, 141] on div "5" at bounding box center [324, 141] width 32 height 17
click at [0, 0] on input "PickUps 5" at bounding box center [0, 0] width 0 height 0
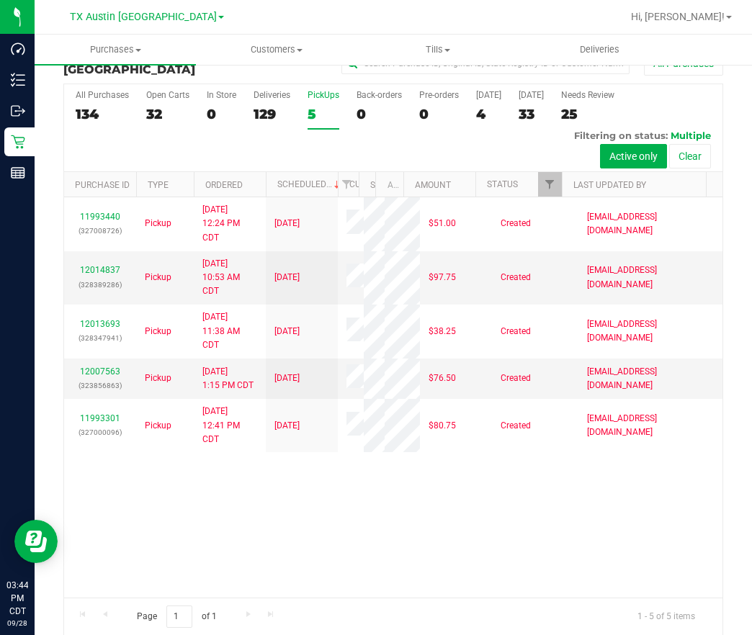
scroll to position [42, 0]
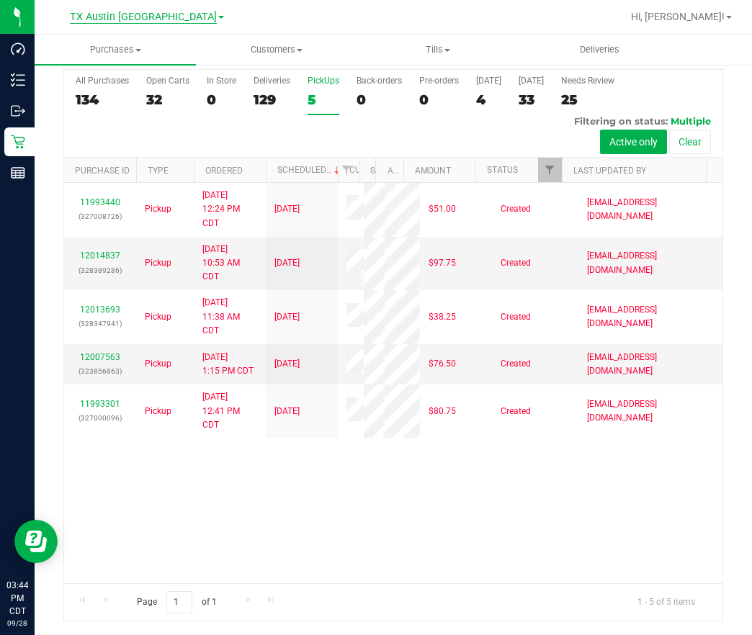
click at [161, 22] on span "TX Austin DC" at bounding box center [143, 17] width 147 height 13
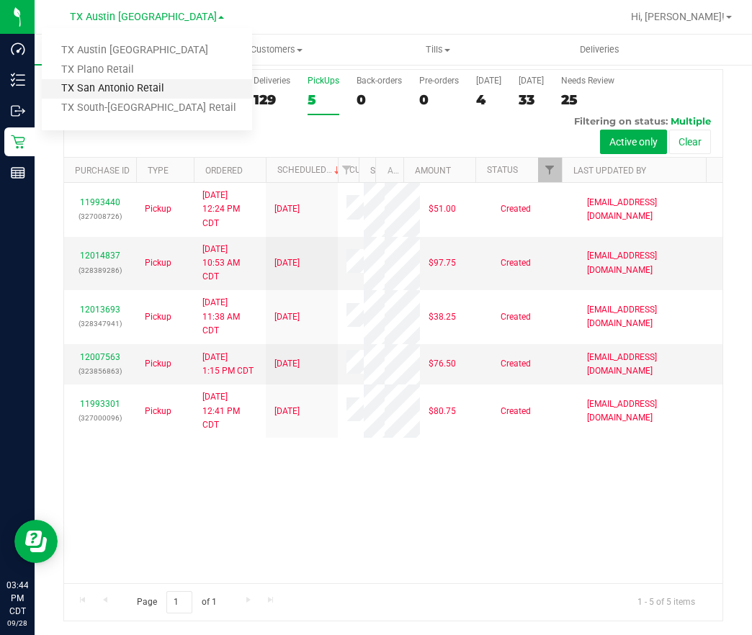
click at [148, 89] on link "TX San Antonio Retail" at bounding box center [147, 88] width 210 height 19
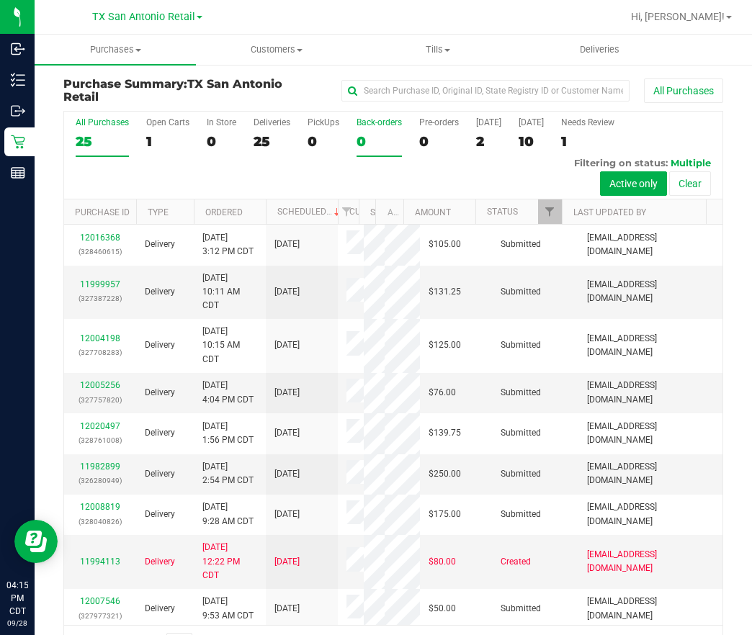
click at [377, 143] on div "0" at bounding box center [379, 141] width 45 height 17
click at [0, 0] on input "Back-orders 0" at bounding box center [0, 0] width 0 height 0
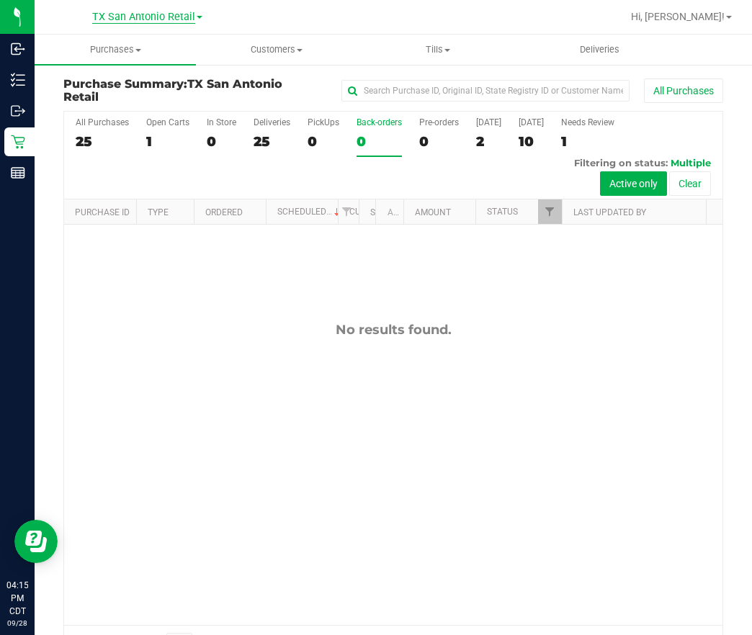
click at [161, 16] on span "TX San Antonio Retail" at bounding box center [143, 17] width 103 height 13
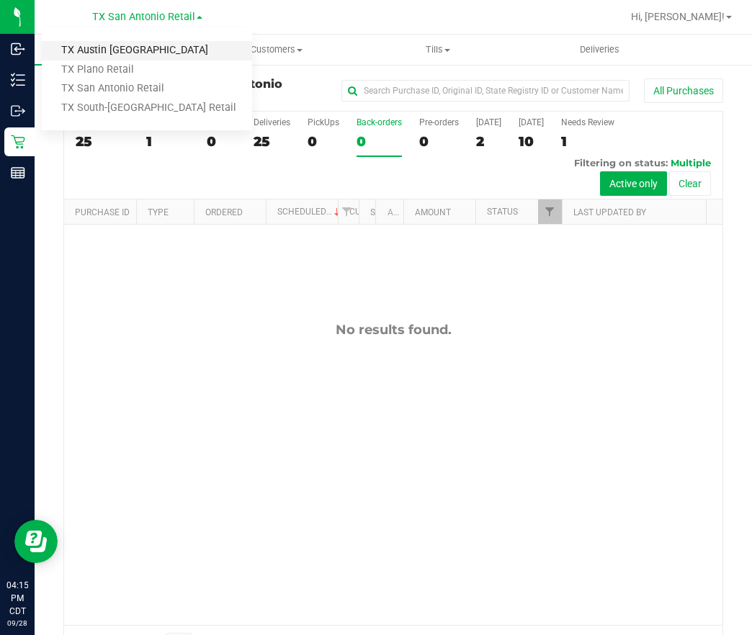
click at [117, 43] on link "TX Austin [GEOGRAPHIC_DATA]" at bounding box center [147, 50] width 210 height 19
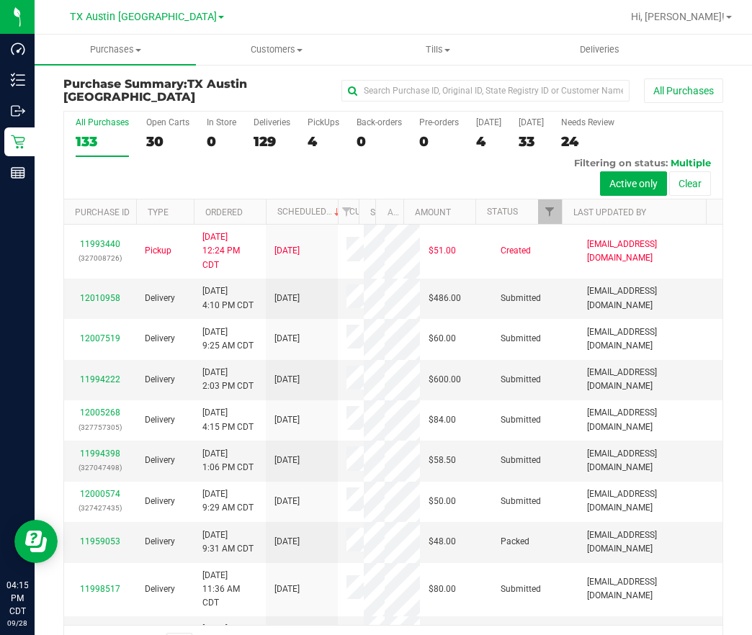
click at [305, 140] on div "All Purchases 133 Open Carts 30 In Store 0 Deliveries 129 PickUps 4 Back-orders…" at bounding box center [393, 156] width 658 height 88
click at [328, 131] on label "PickUps 4" at bounding box center [324, 137] width 32 height 40
click at [0, 0] on input "PickUps 4" at bounding box center [0, 0] width 0 height 0
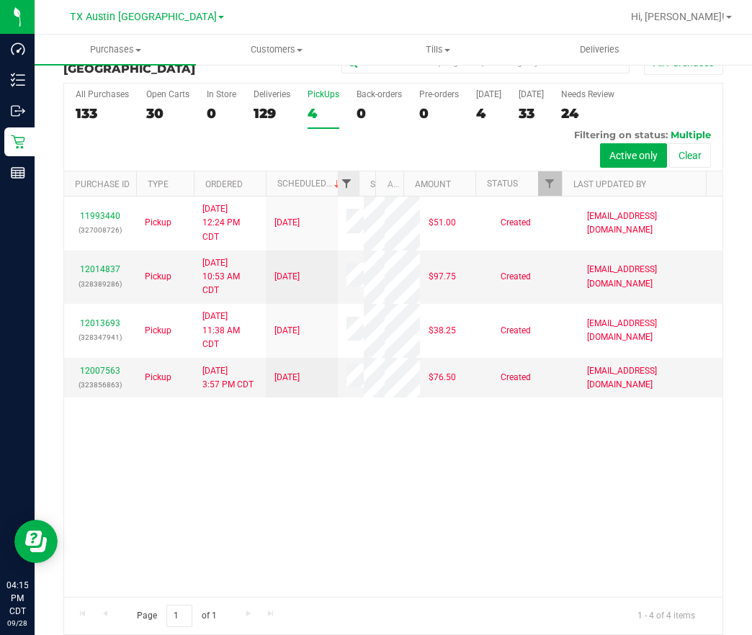
scroll to position [42, 0]
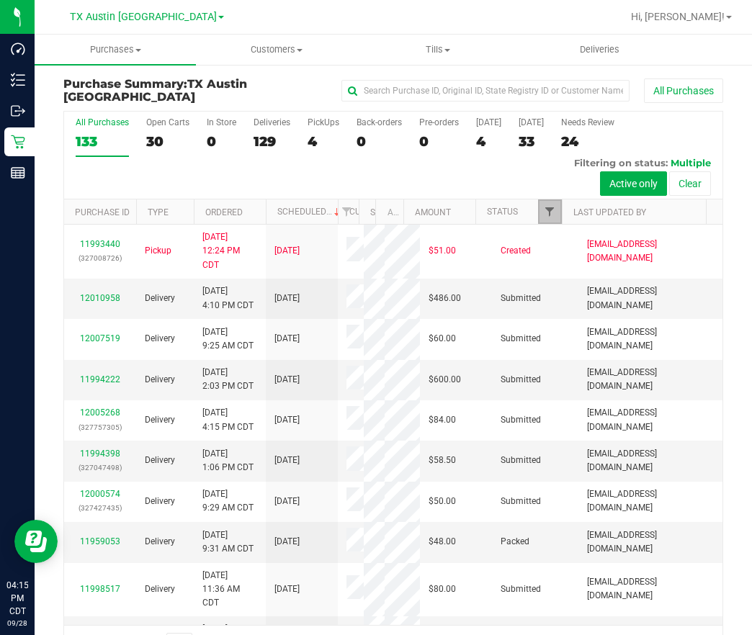
click at [544, 209] on span "Filter" at bounding box center [550, 212] width 12 height 12
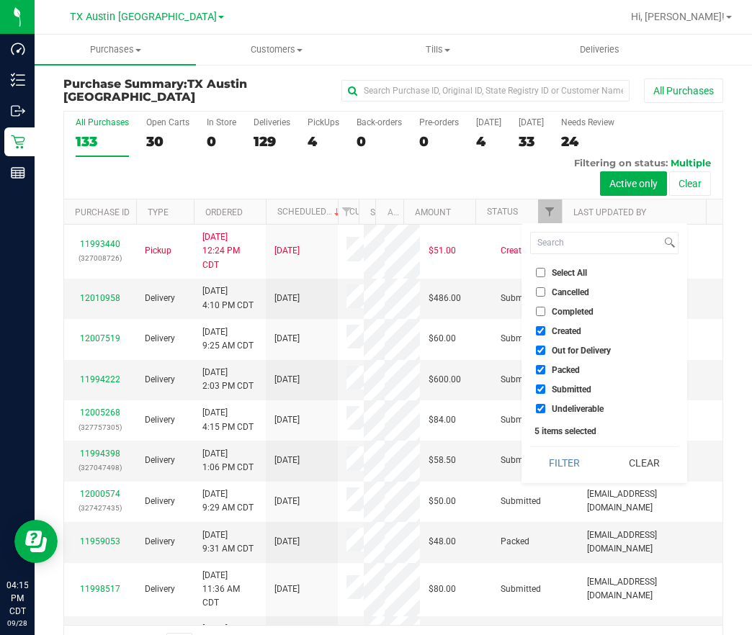
click at [566, 347] on span "Out for Delivery" at bounding box center [581, 351] width 59 height 9
click at [545, 347] on input "Out for Delivery" at bounding box center [540, 350] width 9 height 9
checkbox input "false"
click at [557, 372] on span "Packed" at bounding box center [566, 370] width 28 height 9
click at [545, 372] on input "Packed" at bounding box center [540, 369] width 9 height 9
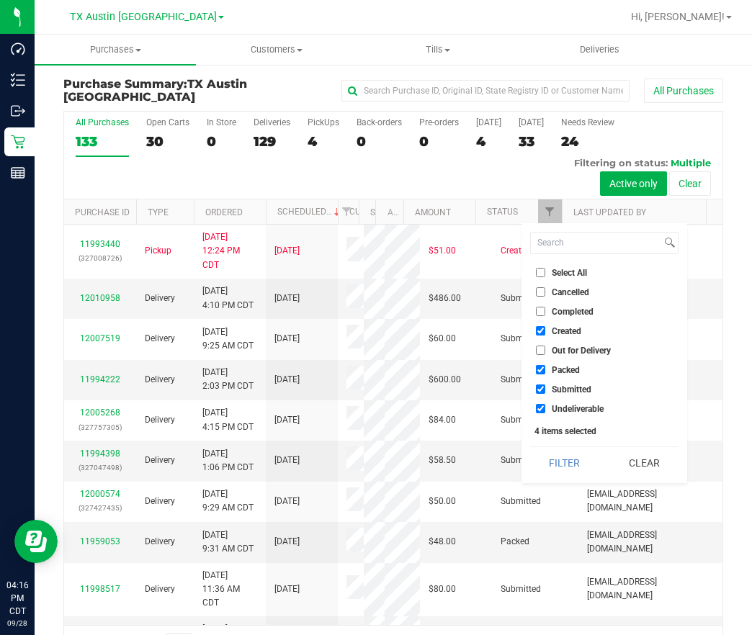
checkbox input "false"
click at [570, 385] on span "Submitted" at bounding box center [572, 389] width 40 height 9
click at [545, 385] on input "Submitted" at bounding box center [540, 389] width 9 height 9
checkbox input "false"
click at [568, 406] on span "Undeliverable" at bounding box center [578, 409] width 52 height 9
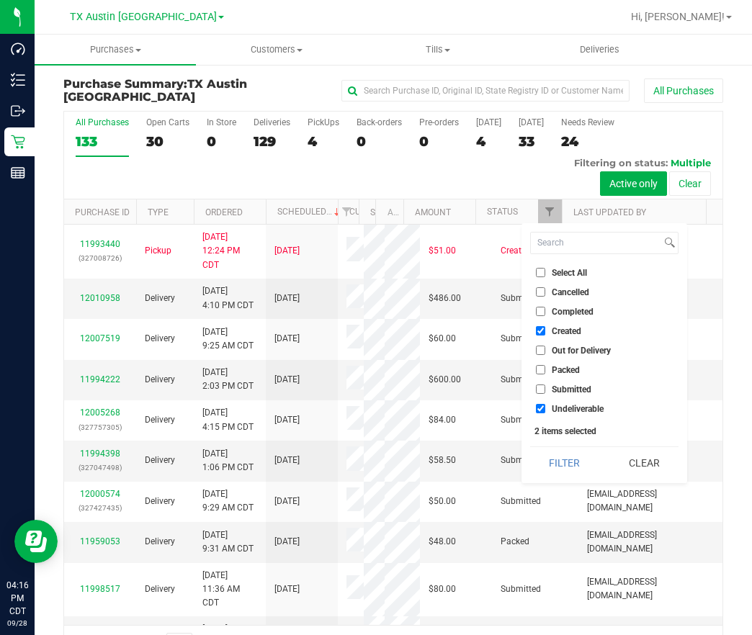
click at [545, 406] on input "Undeliverable" at bounding box center [540, 408] width 9 height 9
checkbox input "false"
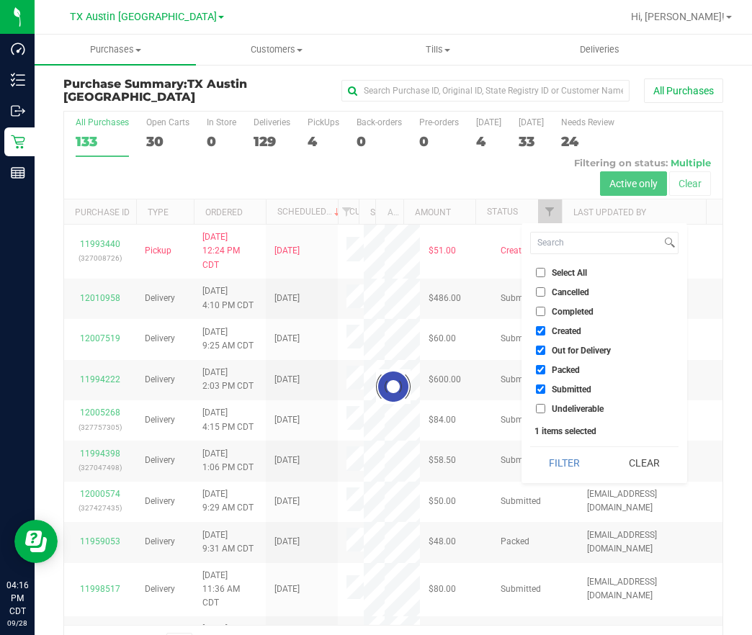
checkbox input "true"
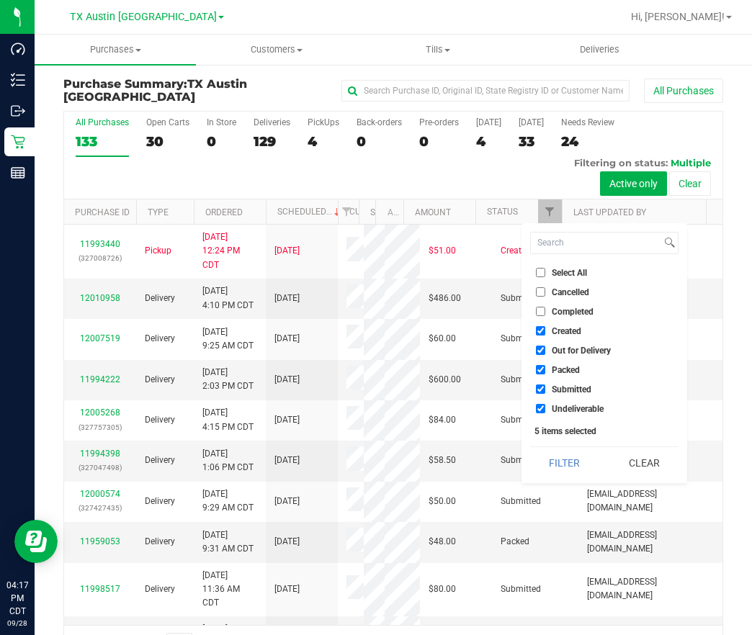
click at [566, 351] on span "Out for Delivery" at bounding box center [581, 351] width 59 height 9
click at [545, 351] on input "Out for Delivery" at bounding box center [540, 350] width 9 height 9
checkbox input "false"
drag, startPoint x: 576, startPoint y: 367, endPoint x: 578, endPoint y: 374, distance: 7.8
click at [577, 370] on span "Packed" at bounding box center [566, 370] width 28 height 9
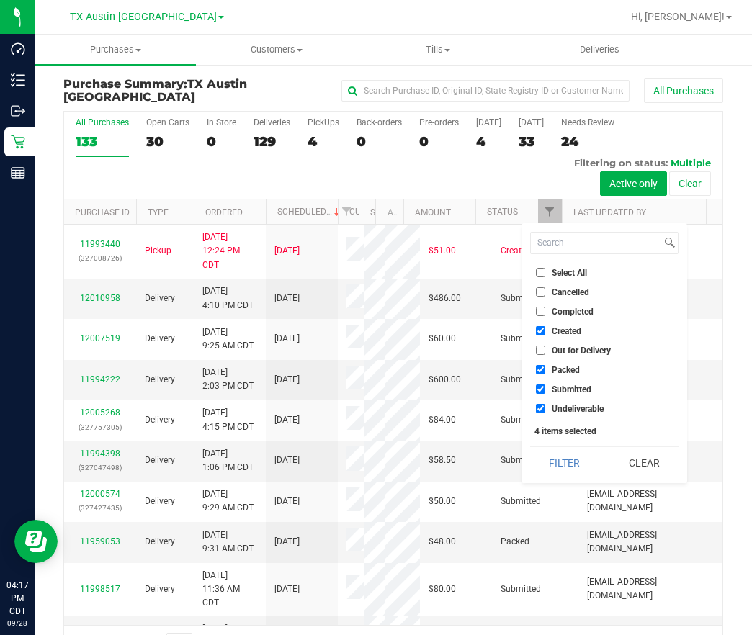
click at [545, 370] on input "Packed" at bounding box center [540, 369] width 9 height 9
checkbox input "false"
click at [574, 389] on span "Submitted" at bounding box center [572, 389] width 40 height 9
click at [545, 389] on input "Submitted" at bounding box center [540, 389] width 9 height 9
checkbox input "false"
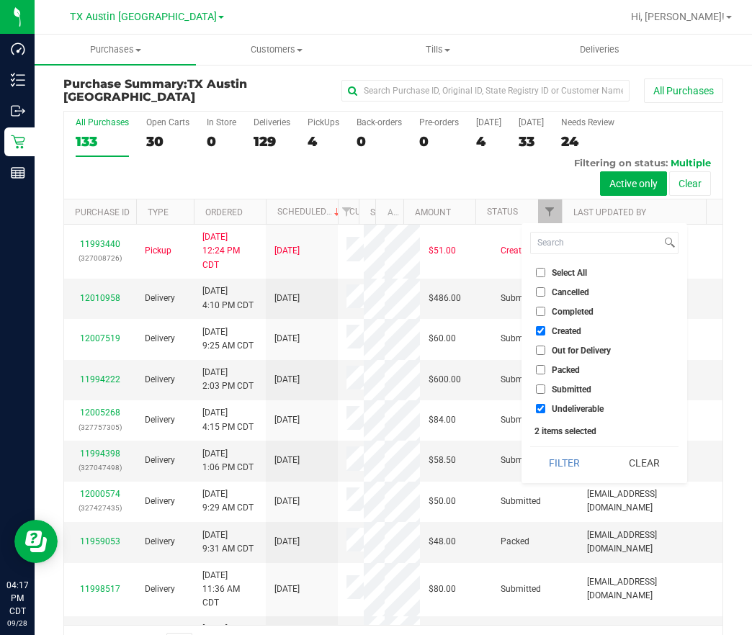
click at [579, 405] on span "Undeliverable" at bounding box center [578, 409] width 52 height 9
click at [545, 405] on input "Undeliverable" at bounding box center [540, 408] width 9 height 9
checkbox input "false"
click at [581, 455] on button "Filter" at bounding box center [564, 463] width 69 height 32
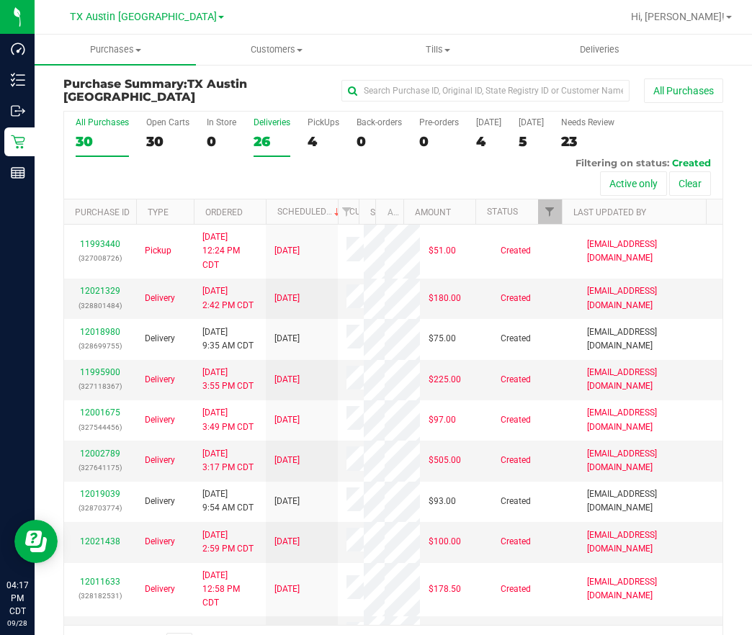
click at [273, 138] on div "26" at bounding box center [272, 141] width 37 height 17
click at [0, 0] on input "Deliveries 26" at bounding box center [0, 0] width 0 height 0
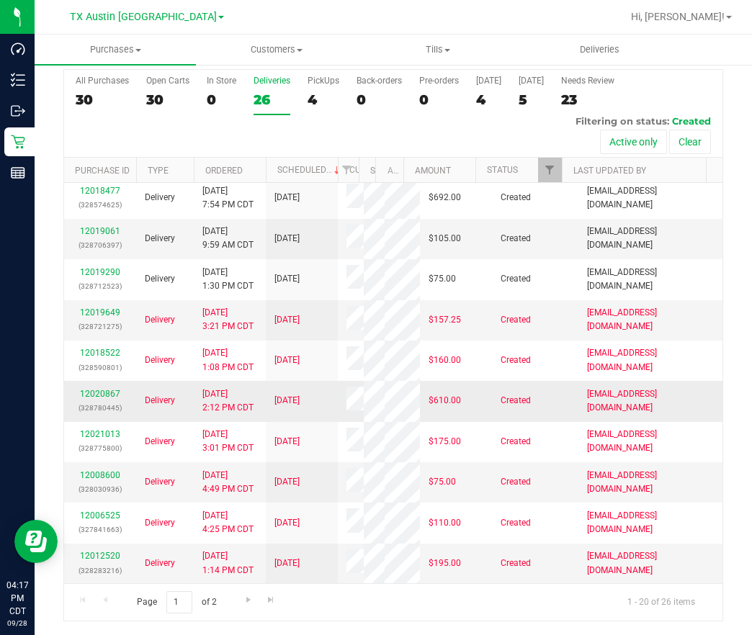
scroll to position [1019, 0]
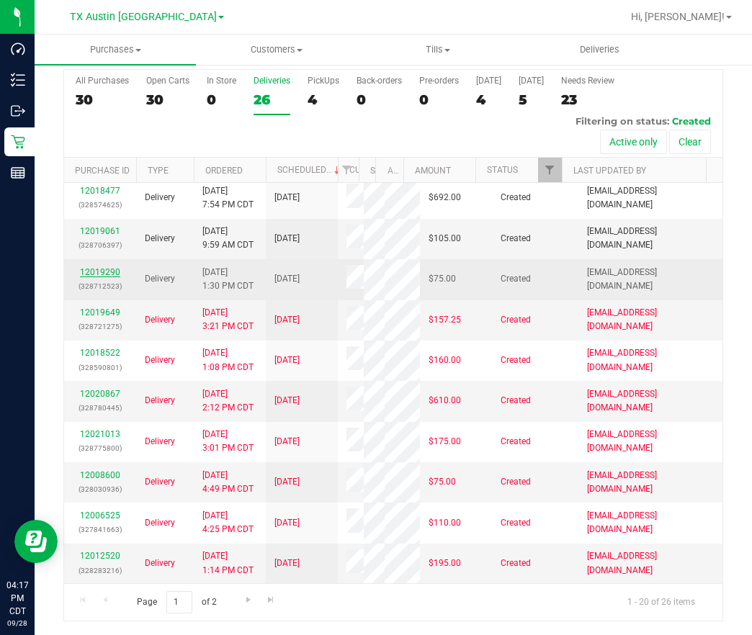
click at [89, 277] on link "12019290" at bounding box center [100, 272] width 40 height 10
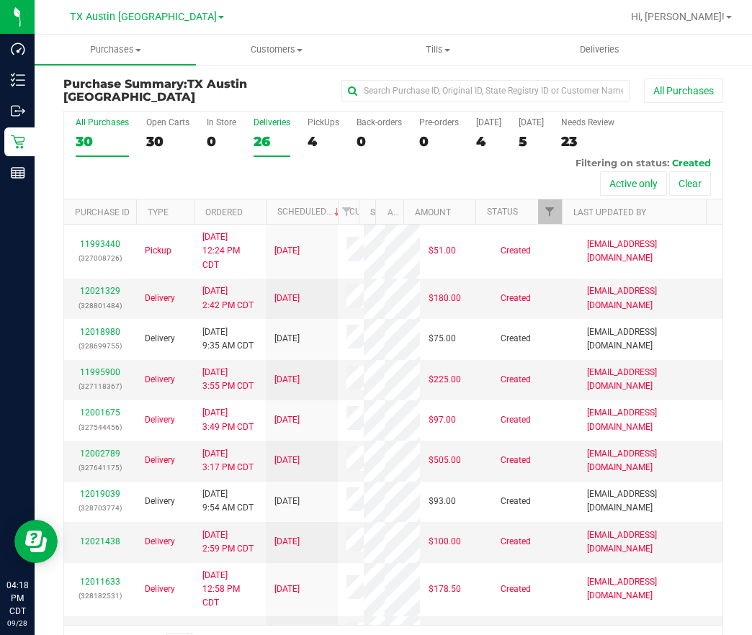
click at [278, 139] on div "26" at bounding box center [272, 141] width 37 height 17
click at [0, 0] on input "Deliveries 26" at bounding box center [0, 0] width 0 height 0
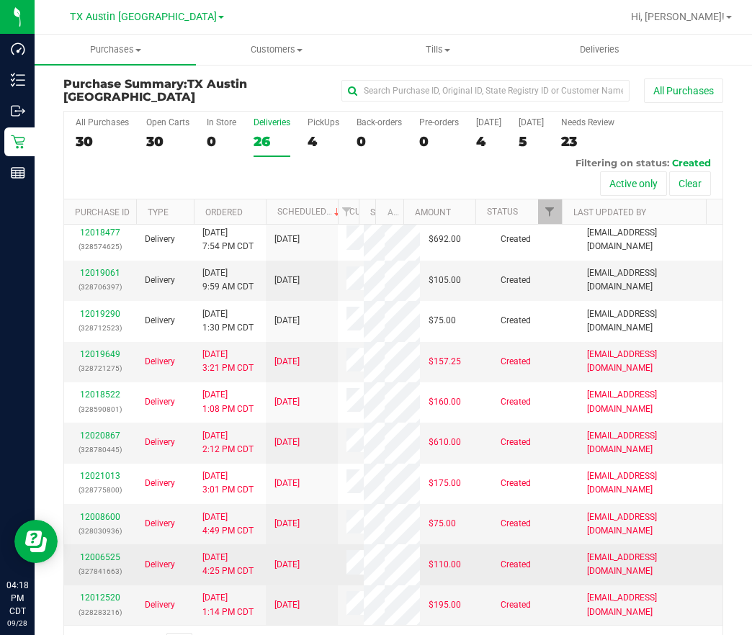
scroll to position [911, 0]
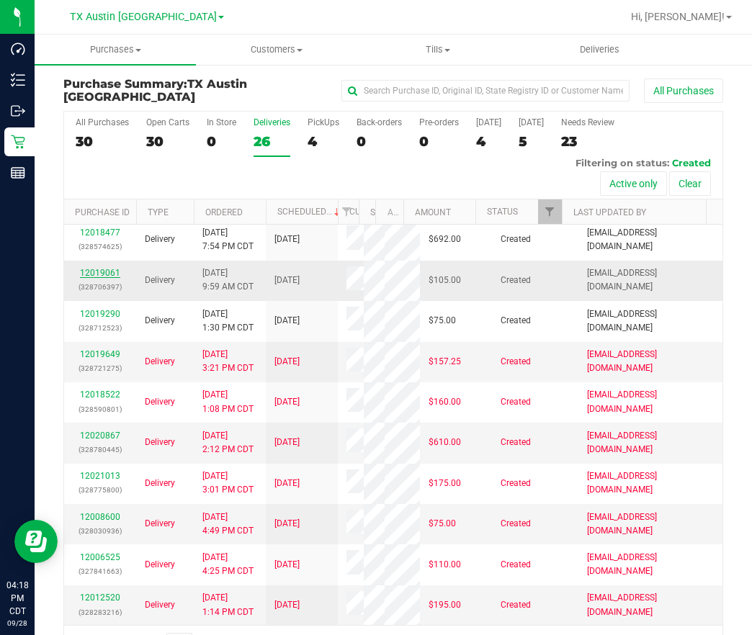
click at [97, 278] on link "12019061" at bounding box center [100, 273] width 40 height 10
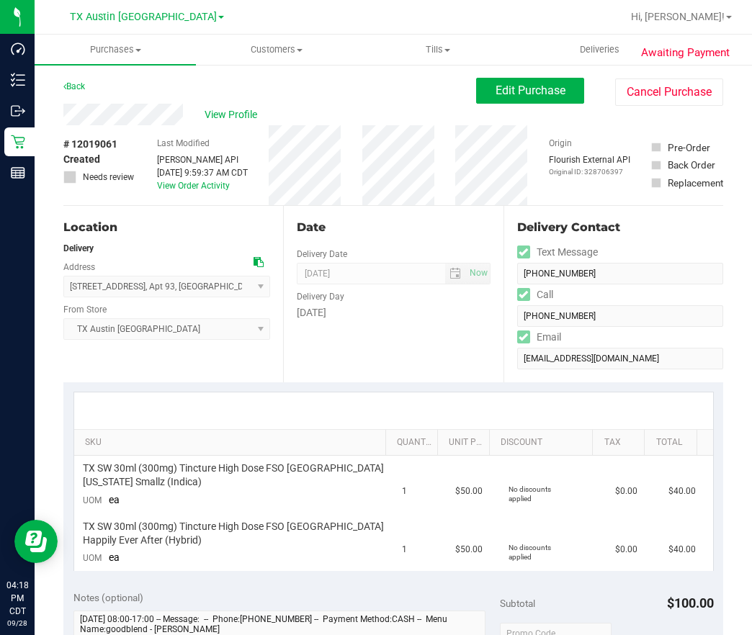
click at [256, 261] on icon at bounding box center [259, 262] width 10 height 10
click at [160, 17] on span "TX Austin [GEOGRAPHIC_DATA]" at bounding box center [143, 17] width 147 height 13
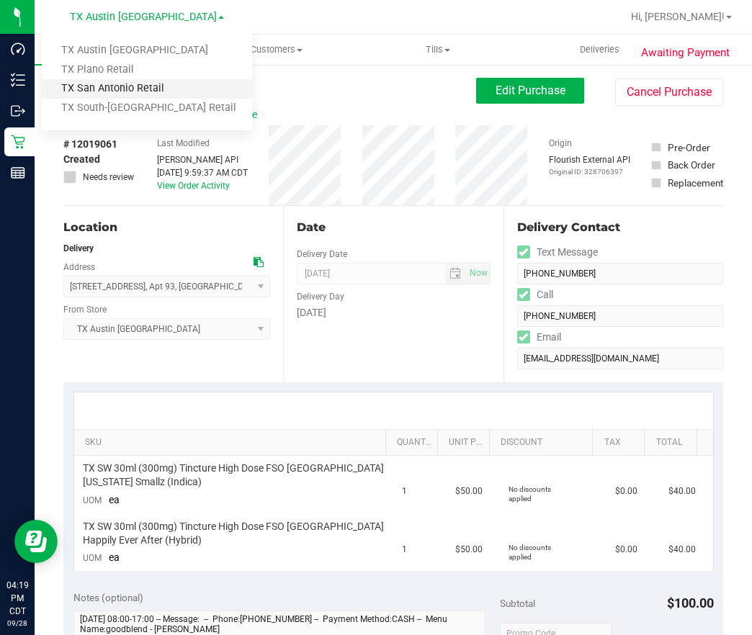
click at [113, 84] on link "TX San Antonio Retail" at bounding box center [147, 88] width 210 height 19
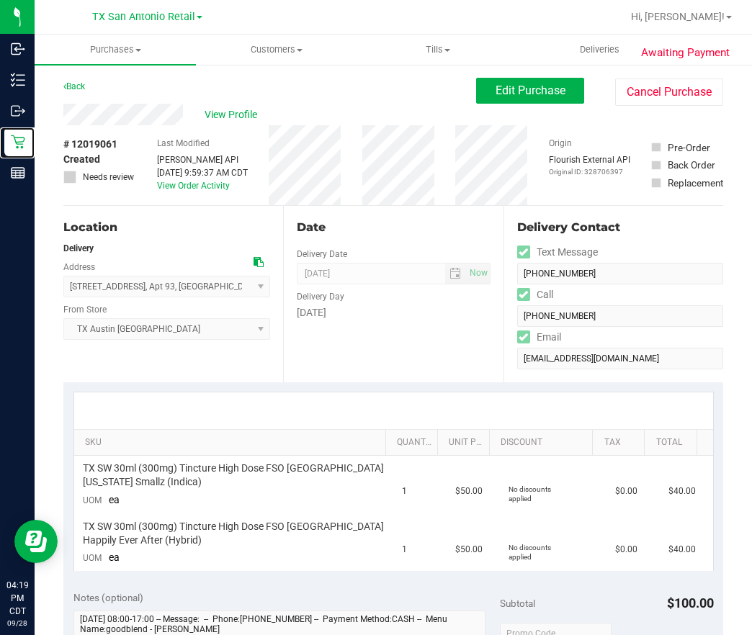
click at [0, 0] on p "Retail" at bounding box center [0, 0] width 0 height 0
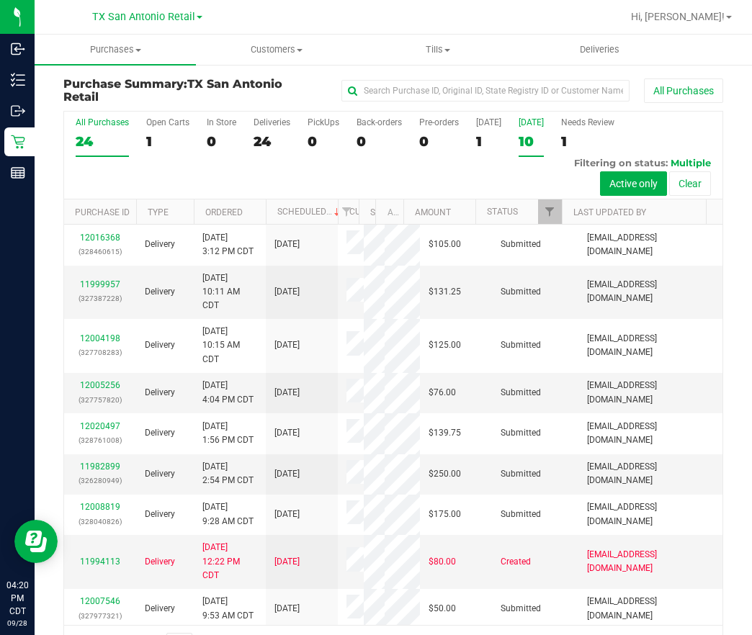
click at [520, 141] on div "10" at bounding box center [531, 141] width 25 height 17
click at [0, 0] on input "Tomorrow 10" at bounding box center [0, 0] width 0 height 0
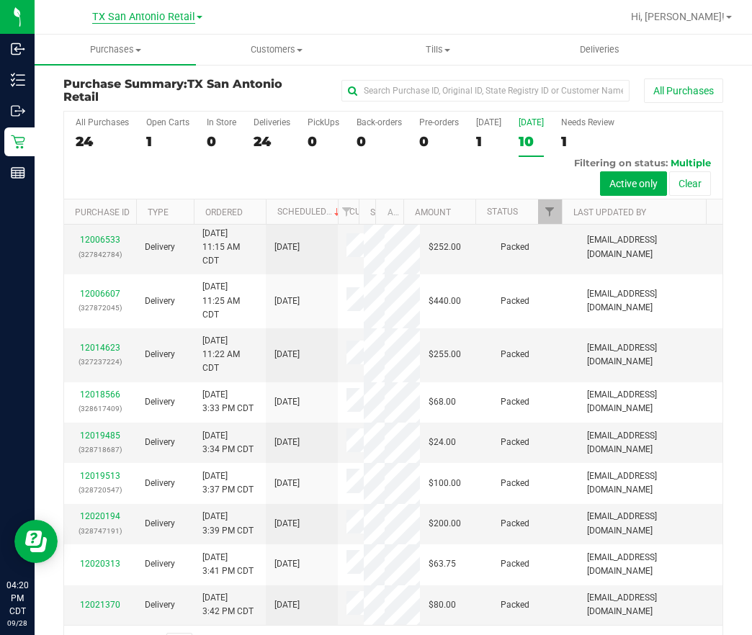
click at [103, 23] on span "TX San Antonio Retail" at bounding box center [143, 17] width 103 height 13
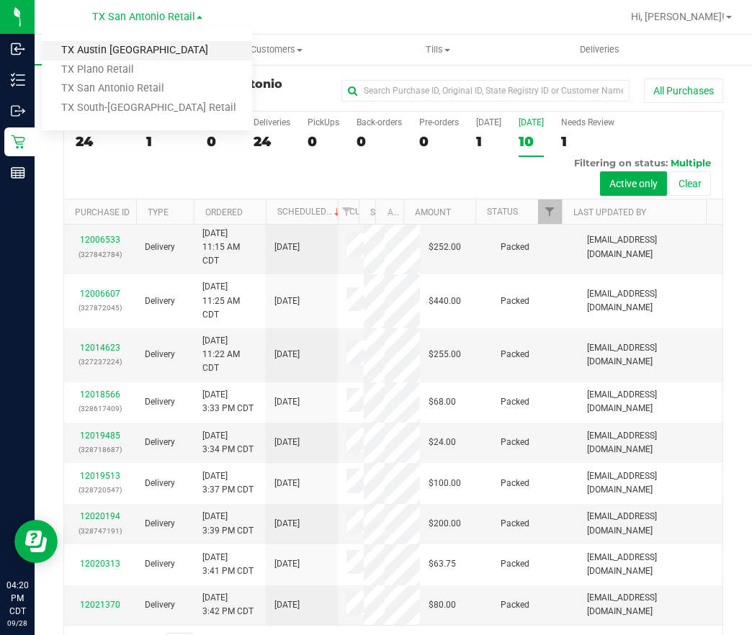
click at [111, 54] on link "TX Austin [GEOGRAPHIC_DATA]" at bounding box center [147, 50] width 210 height 19
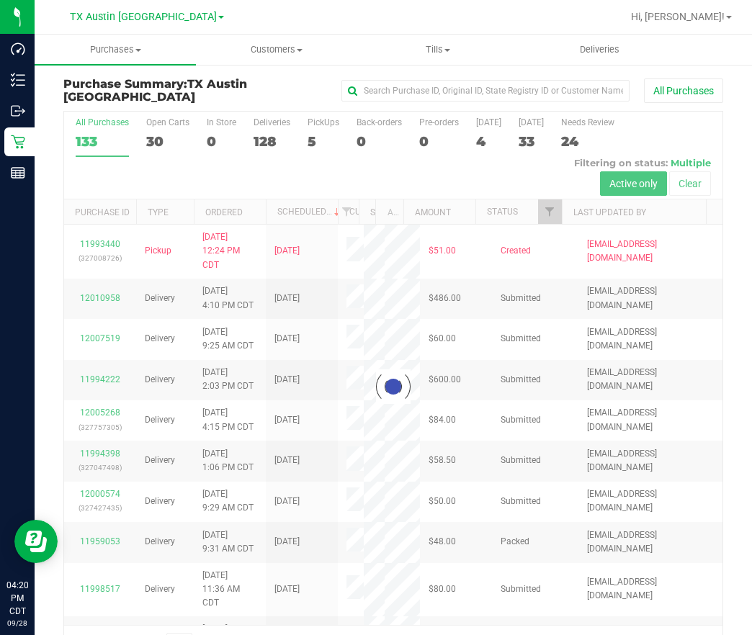
click at [532, 215] on div at bounding box center [393, 387] width 658 height 551
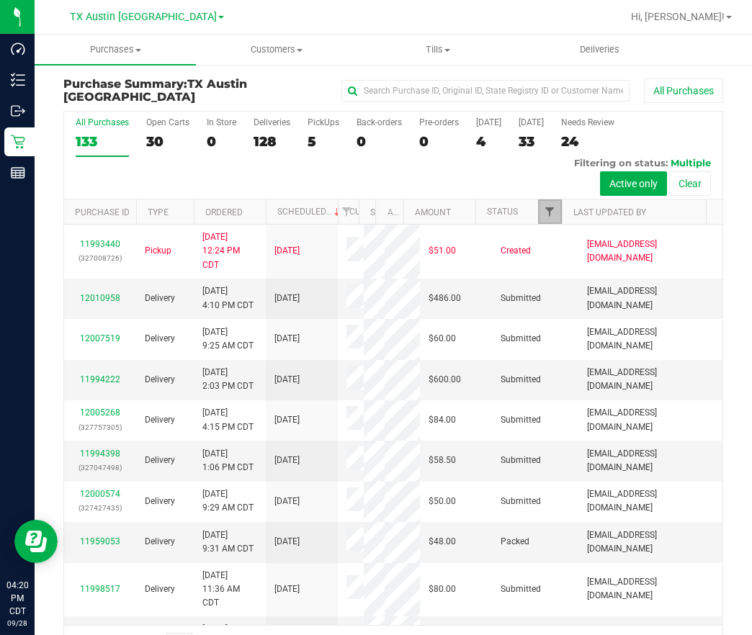
click at [544, 213] on span "Filter" at bounding box center [550, 212] width 12 height 12
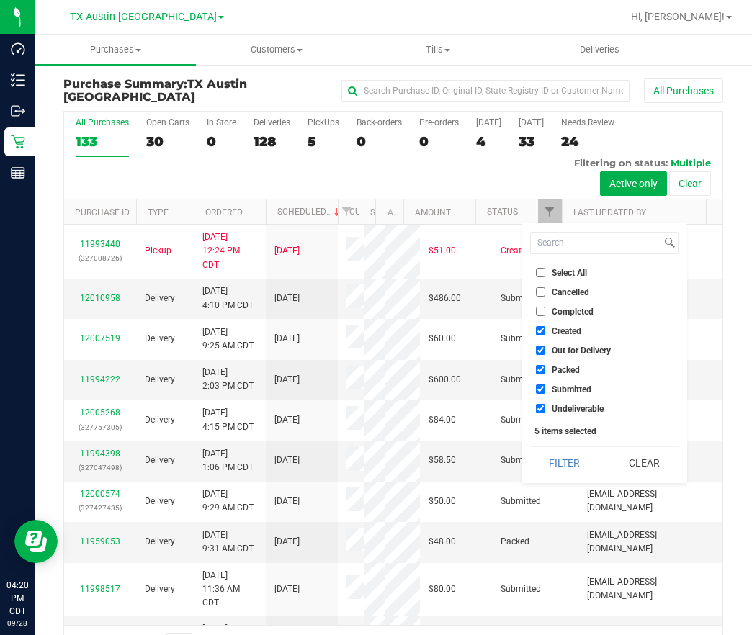
click at [540, 348] on input "Out for Delivery" at bounding box center [540, 350] width 9 height 9
checkbox input "false"
click at [539, 374] on input "Packed" at bounding box center [540, 369] width 9 height 9
checkbox input "false"
click at [553, 389] on span "Submitted" at bounding box center [572, 389] width 40 height 9
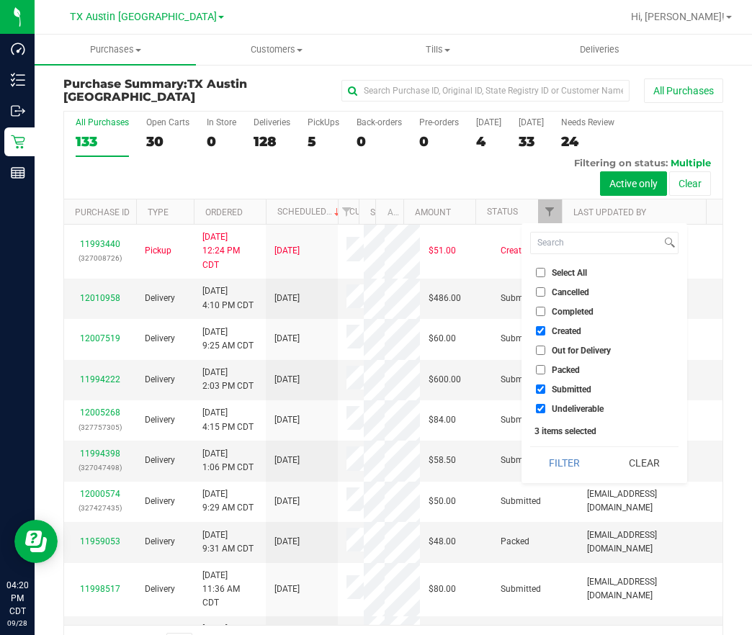
click at [545, 389] on input "Submitted" at bounding box center [540, 389] width 9 height 9
checkbox input "false"
click at [562, 413] on span "Undeliverable" at bounding box center [578, 409] width 52 height 9
click at [545, 413] on input "Undeliverable" at bounding box center [540, 408] width 9 height 9
checkbox input "false"
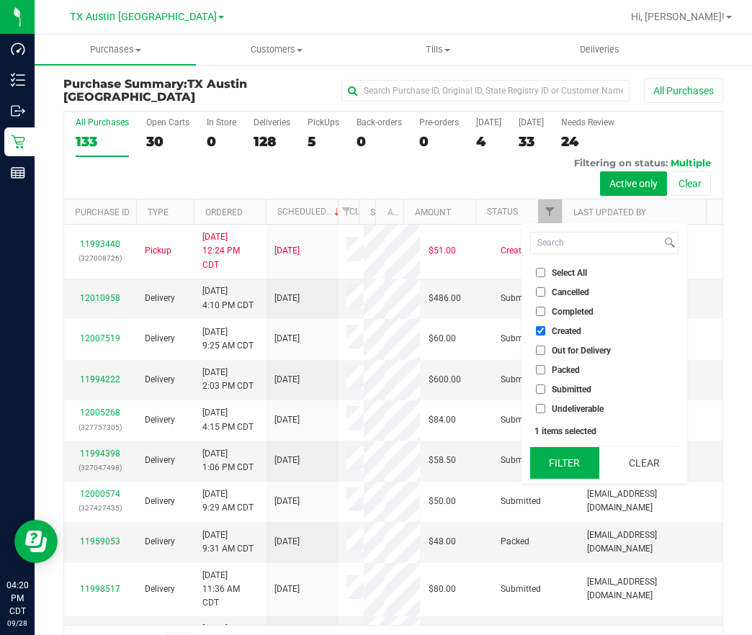
click at [544, 466] on button "Filter" at bounding box center [564, 463] width 69 height 32
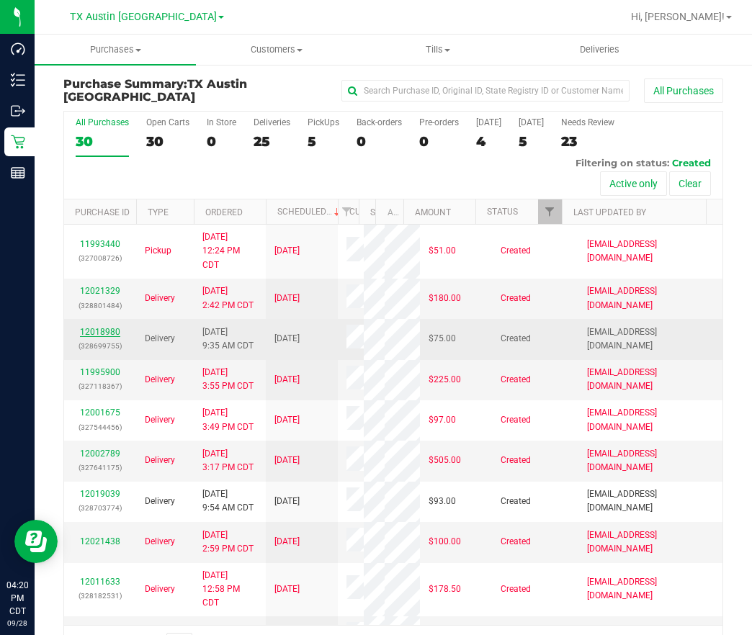
click at [94, 337] on link "12018980" at bounding box center [100, 332] width 40 height 10
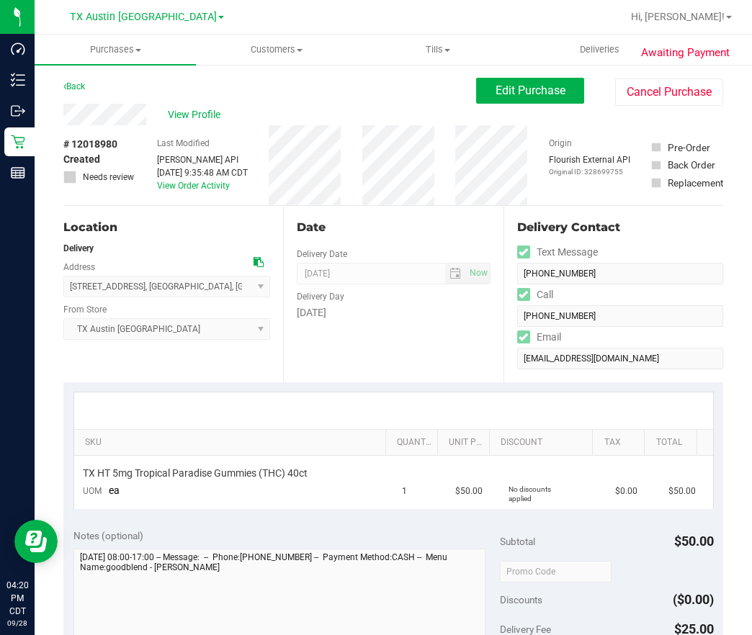
click at [254, 260] on icon at bounding box center [259, 262] width 10 height 10
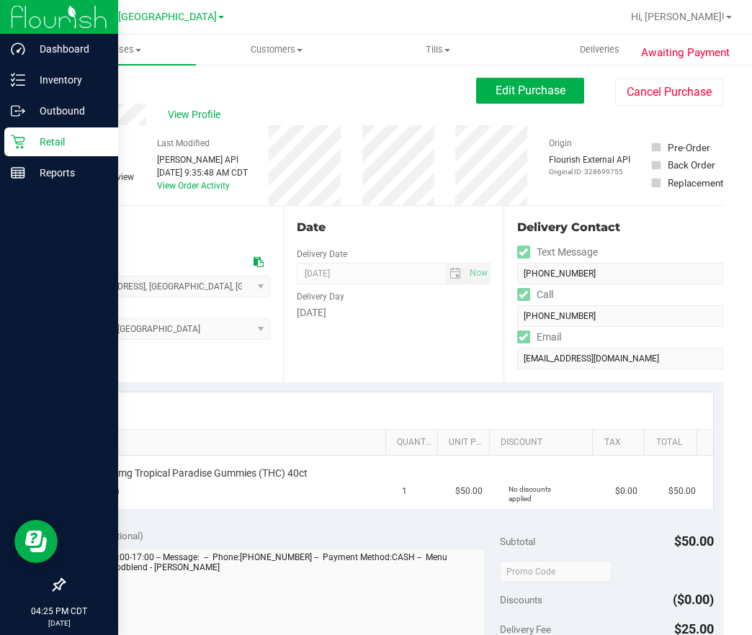
click at [12, 140] on icon at bounding box center [18, 142] width 14 height 14
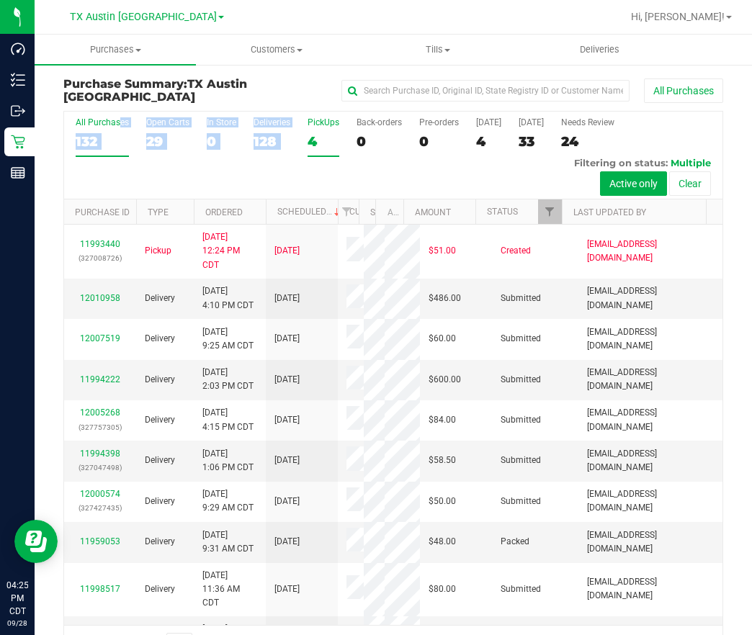
click at [311, 126] on div "All Purchases 132 Open Carts 29 In Store 0 Deliveries 128 PickUps 4 Back-orders…" at bounding box center [393, 156] width 658 height 88
drag, startPoint x: 311, startPoint y: 126, endPoint x: 316, endPoint y: 135, distance: 10.3
click at [316, 135] on div "4" at bounding box center [324, 141] width 32 height 17
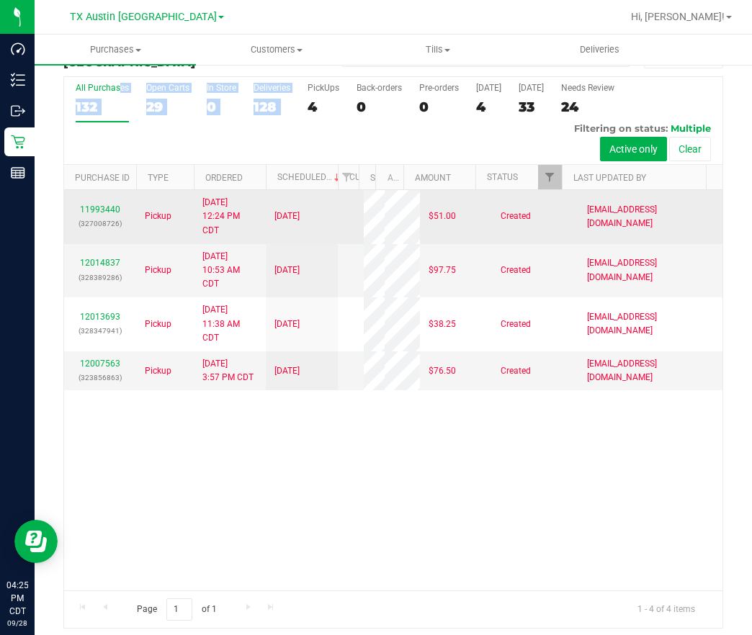
scroll to position [42, 0]
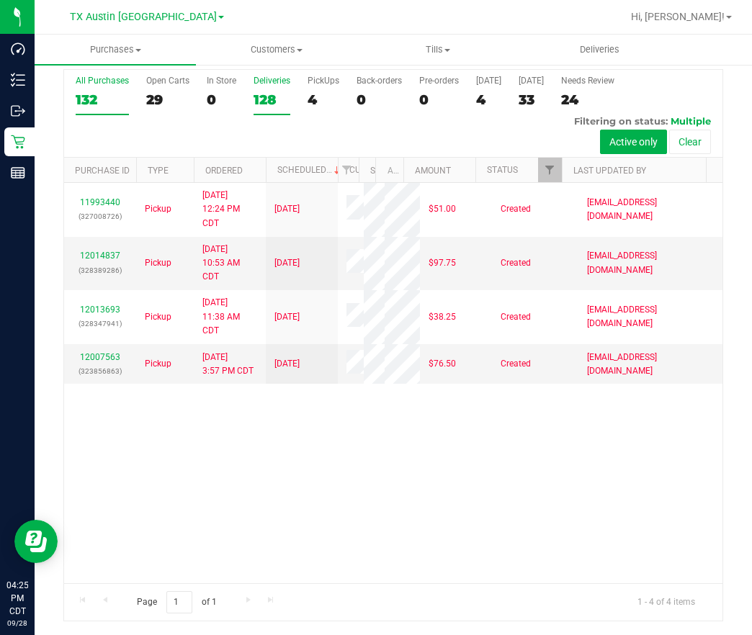
click at [264, 96] on div "128" at bounding box center [272, 99] width 37 height 17
click at [0, 0] on input "Deliveries 128" at bounding box center [0, 0] width 0 height 0
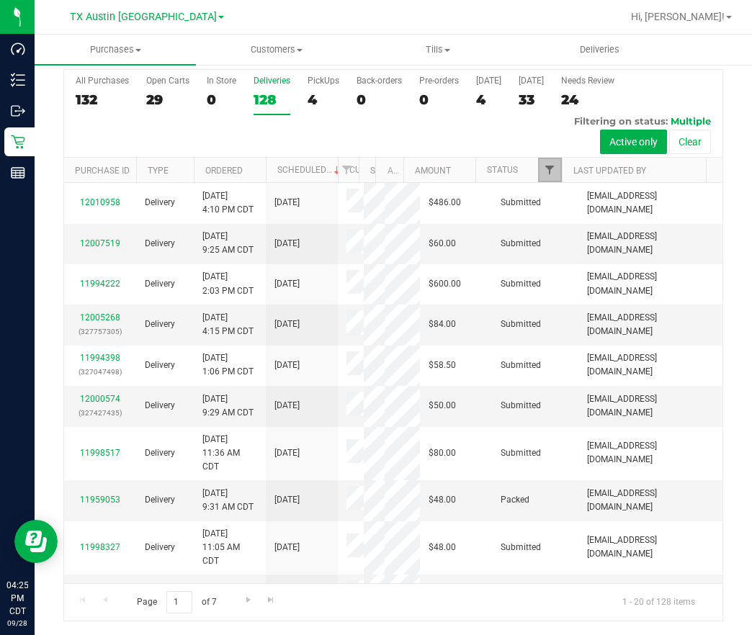
click at [544, 171] on span "Filter" at bounding box center [550, 170] width 12 height 12
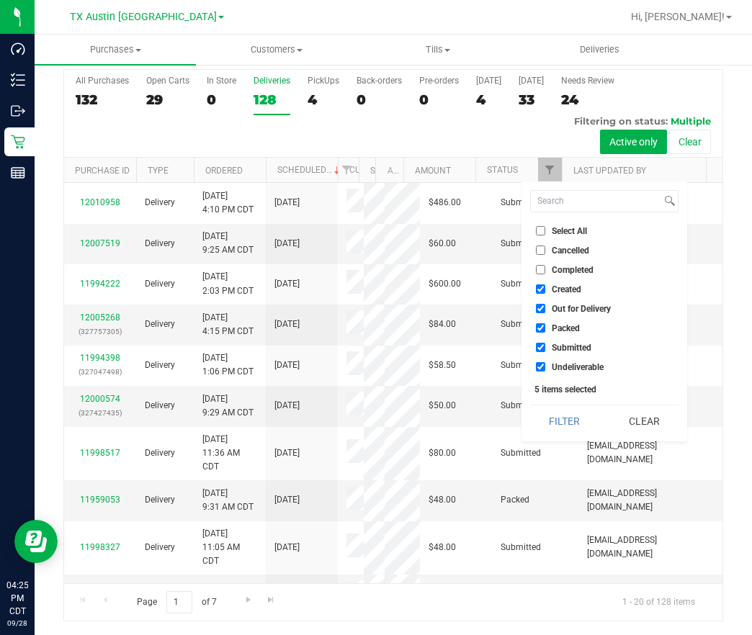
click at [558, 305] on span "Out for Delivery" at bounding box center [581, 309] width 59 height 9
click at [545, 304] on input "Out for Delivery" at bounding box center [540, 308] width 9 height 9
checkbox input "false"
click at [559, 334] on li "Packed" at bounding box center [604, 328] width 148 height 15
click at [548, 321] on li "Packed" at bounding box center [604, 328] width 148 height 15
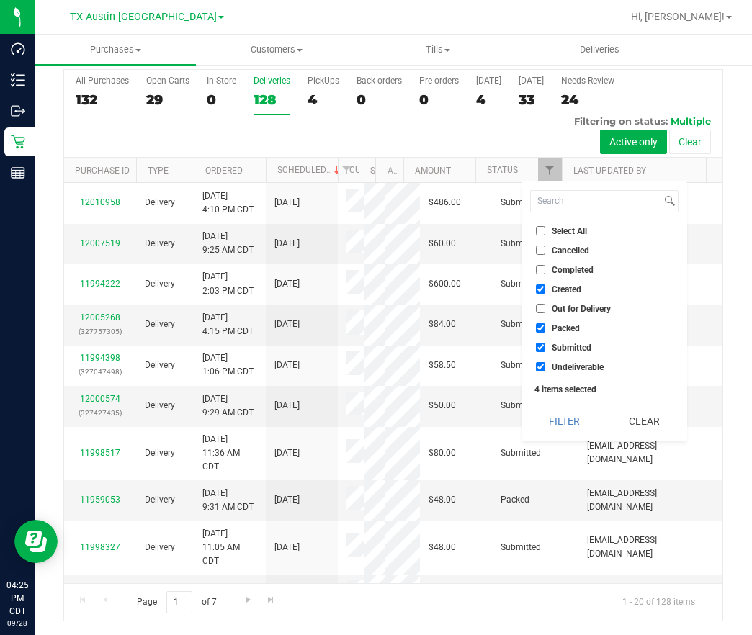
click at [540, 329] on li "Packed" at bounding box center [604, 328] width 148 height 15
click at [540, 330] on input "Packed" at bounding box center [540, 327] width 9 height 9
checkbox input "false"
click at [542, 347] on input "Submitted" at bounding box center [540, 347] width 9 height 9
checkbox input "false"
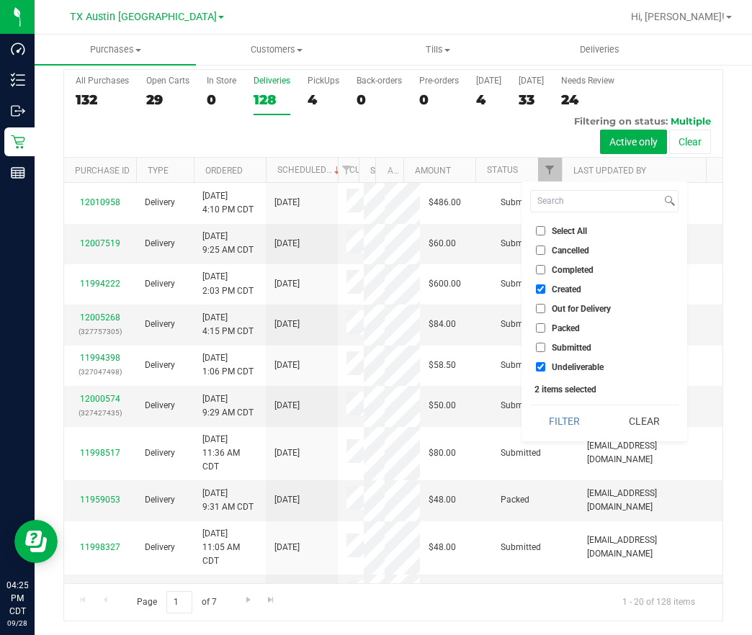
click at [545, 360] on li "Undeliverable" at bounding box center [604, 366] width 148 height 15
click at [545, 365] on input "Undeliverable" at bounding box center [540, 366] width 9 height 9
checkbox input "false"
click at [558, 416] on button "Filter" at bounding box center [564, 422] width 69 height 32
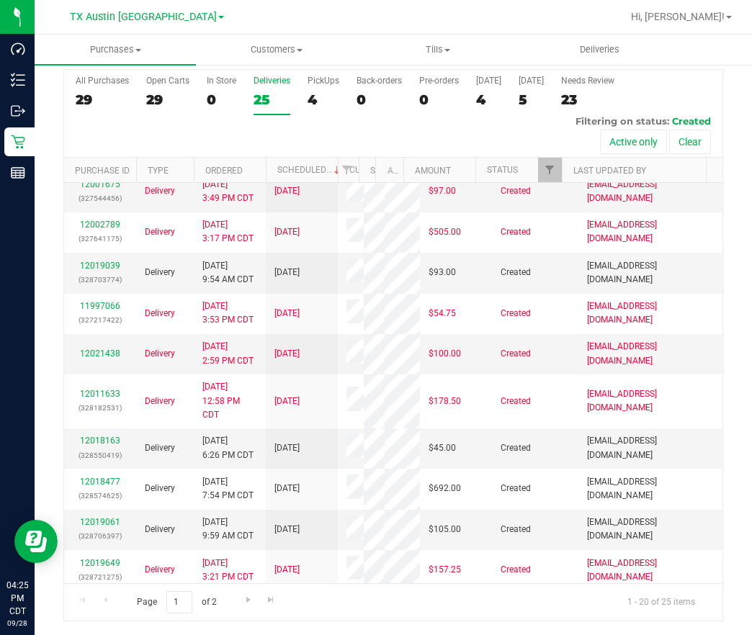
scroll to position [216, 0]
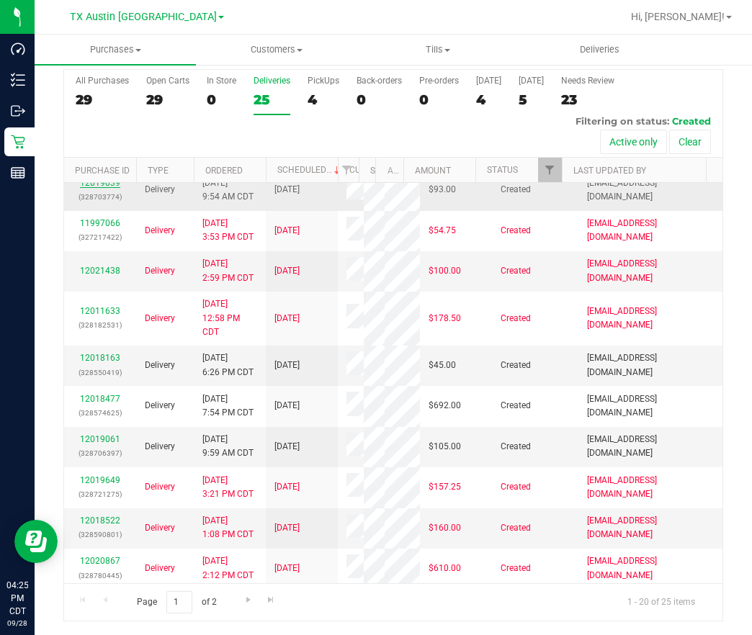
click at [99, 188] on link "12019039" at bounding box center [100, 183] width 40 height 10
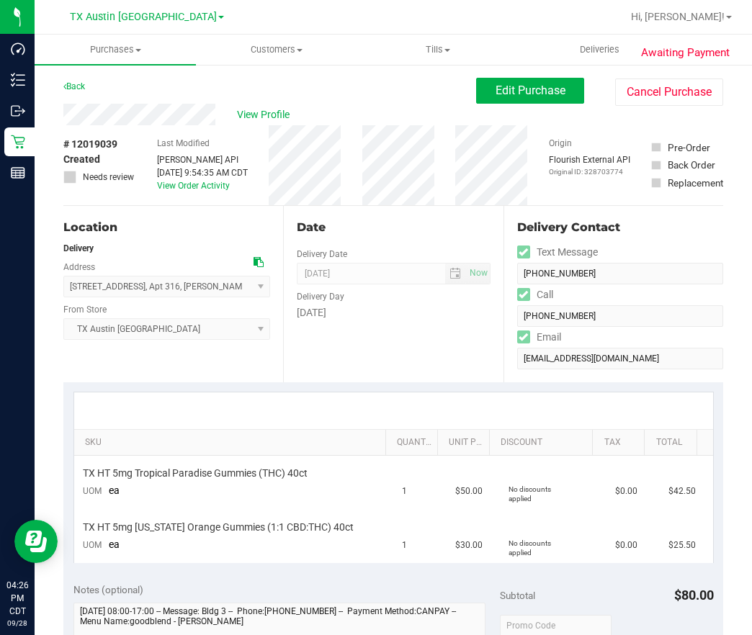
click at [256, 264] on icon at bounding box center [259, 262] width 10 height 10
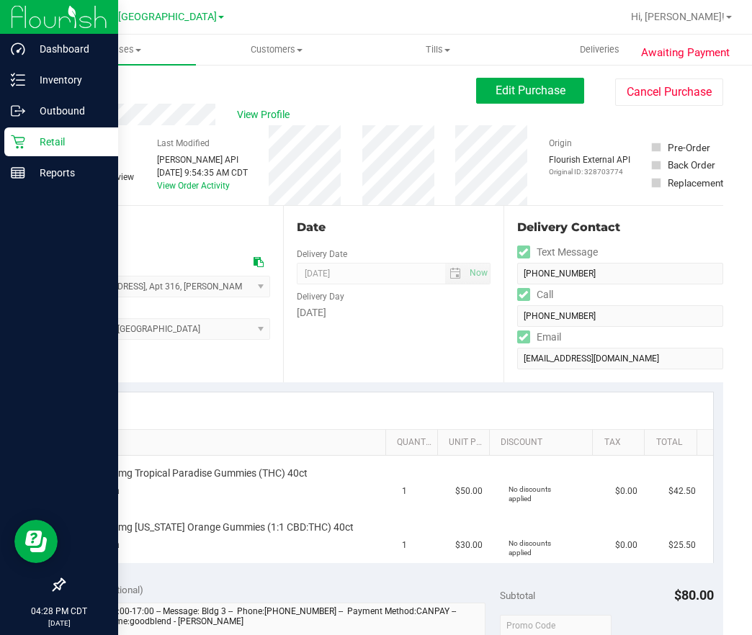
click at [38, 151] on div "Retail" at bounding box center [61, 142] width 114 height 29
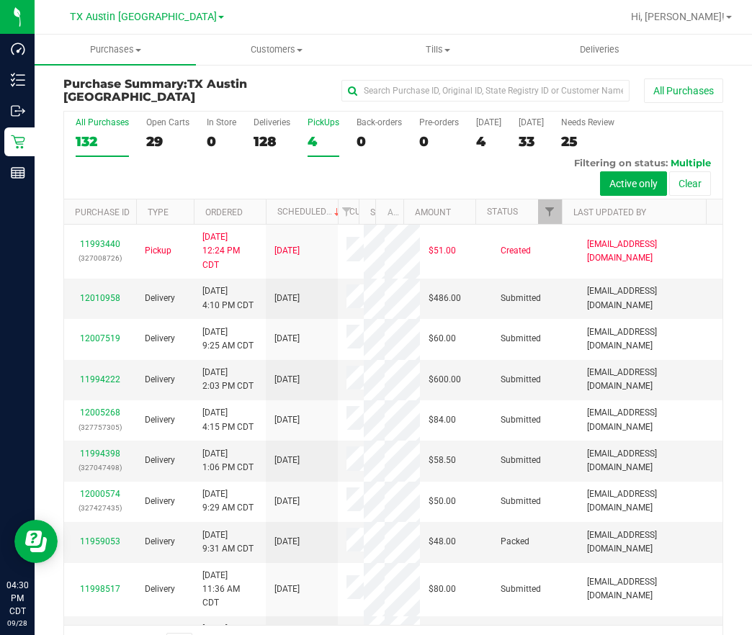
click at [308, 143] on div "4" at bounding box center [324, 141] width 32 height 17
click at [0, 0] on input "PickUps 4" at bounding box center [0, 0] width 0 height 0
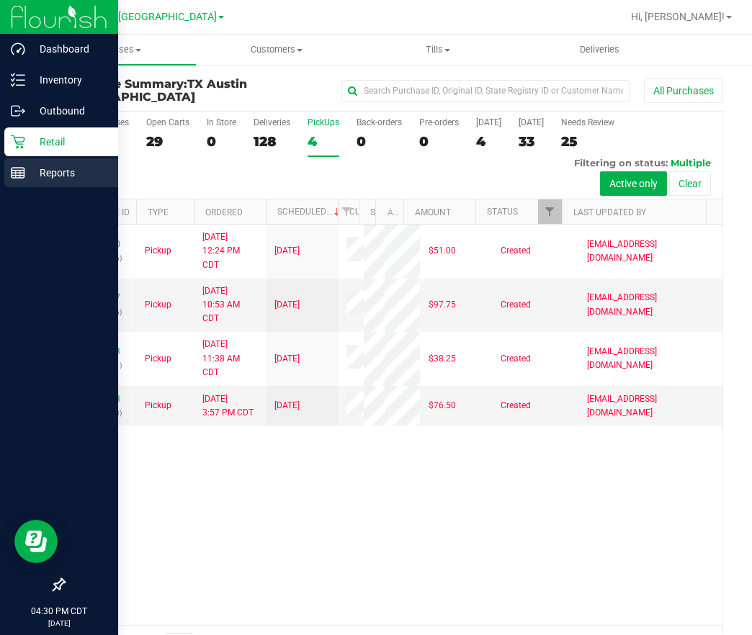
click at [9, 179] on div "Reports" at bounding box center [61, 172] width 114 height 29
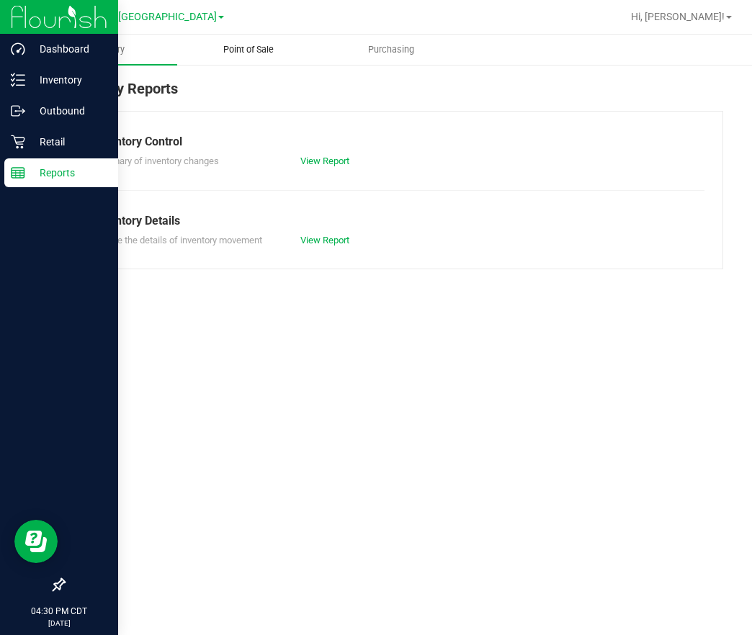
click at [271, 49] on span "Point of Sale" at bounding box center [248, 49] width 89 height 13
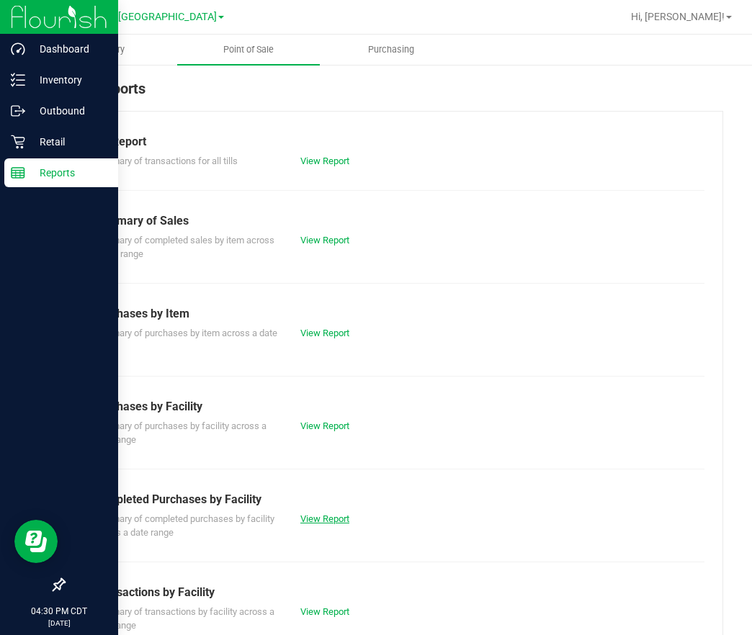
click at [324, 520] on link "View Report" at bounding box center [324, 519] width 49 height 11
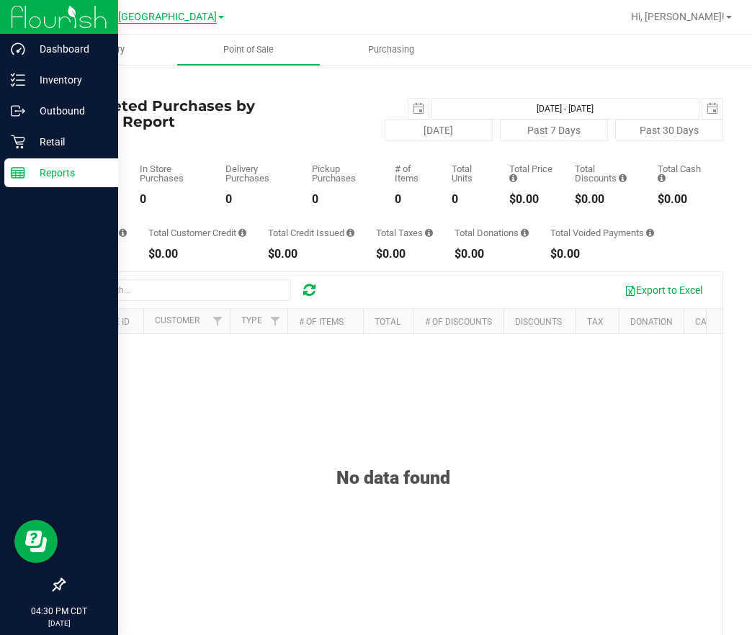
click at [159, 22] on span "TX Austin [GEOGRAPHIC_DATA]" at bounding box center [143, 17] width 147 height 13
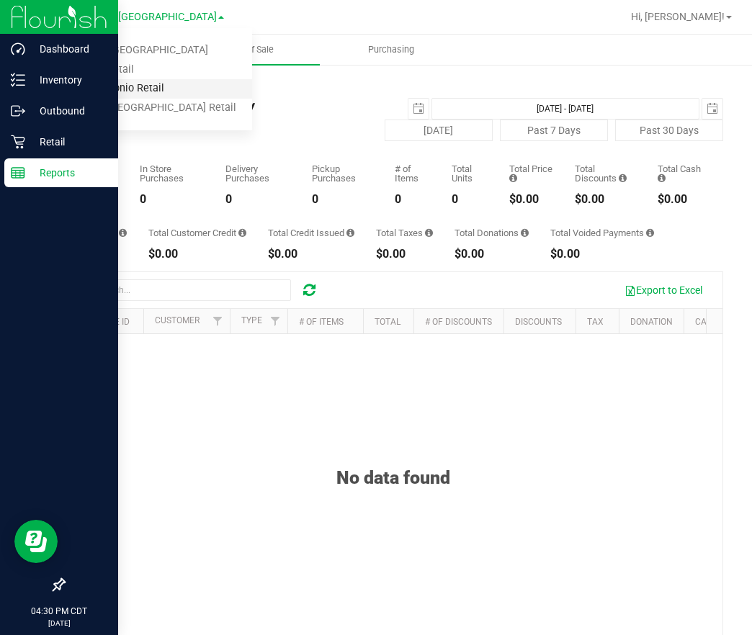
click at [159, 92] on link "TX San Antonio Retail" at bounding box center [147, 88] width 210 height 19
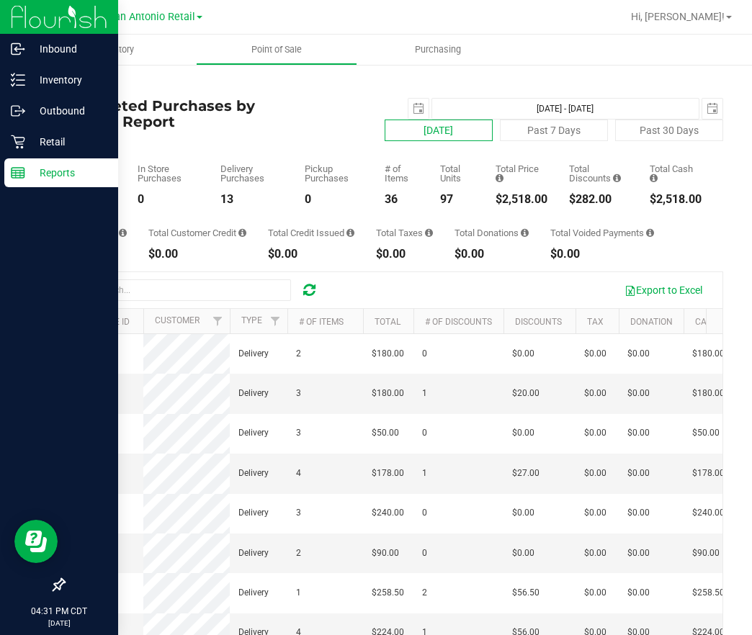
click at [457, 132] on button "[DATE]" at bounding box center [439, 131] width 108 height 22
click at [29, 148] on p "Retail" at bounding box center [68, 141] width 86 height 17
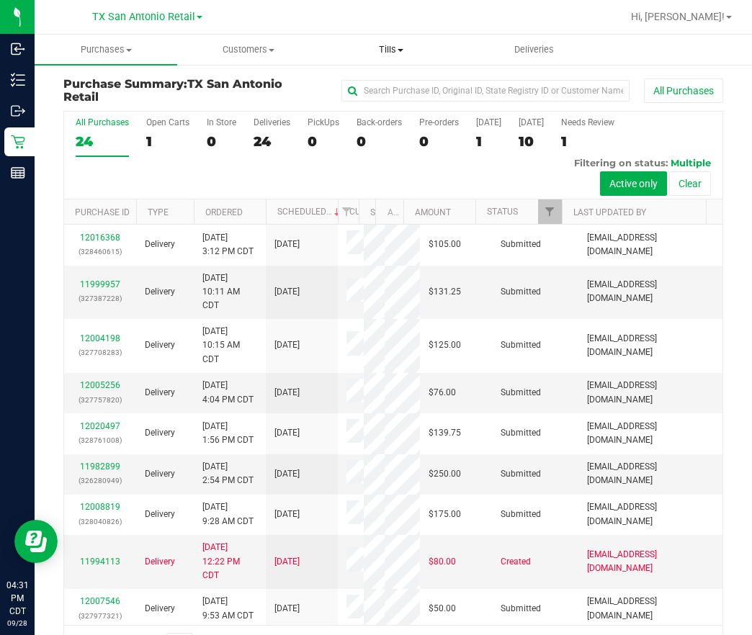
click at [393, 57] on uib-tab-heading "Tills Manage tills Reconcile e-payments" at bounding box center [391, 49] width 141 height 29
click at [403, 98] on span "Reconcile e-payments" at bounding box center [391, 104] width 143 height 12
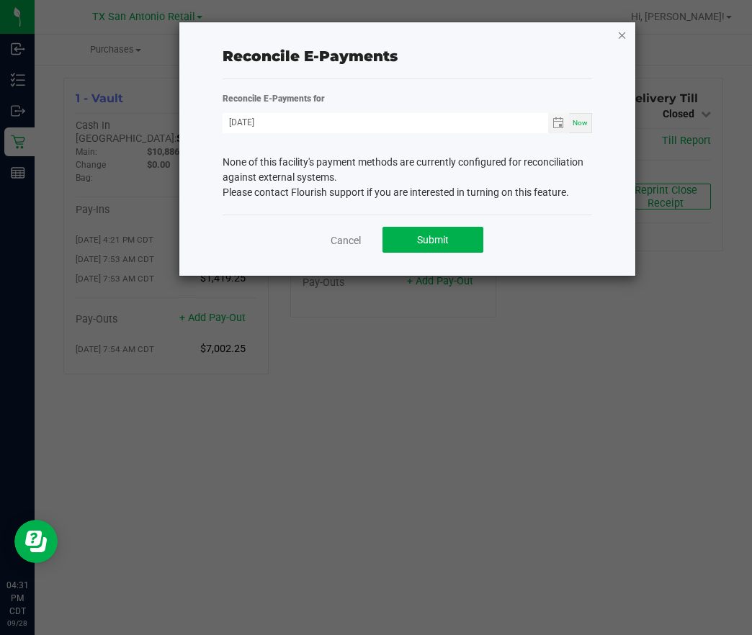
click at [627, 37] on icon "button" at bounding box center [622, 34] width 10 height 17
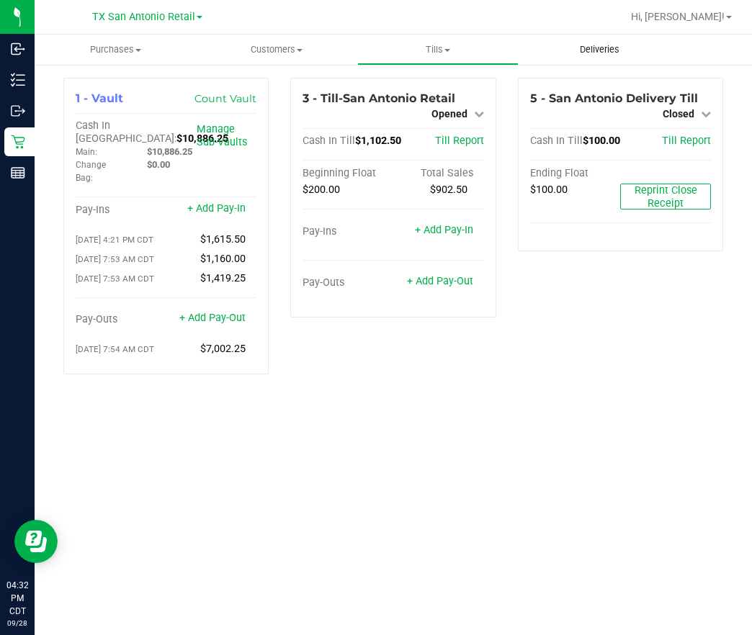
click at [585, 35] on uib-tab-heading "Deliveries" at bounding box center [599, 49] width 160 height 29
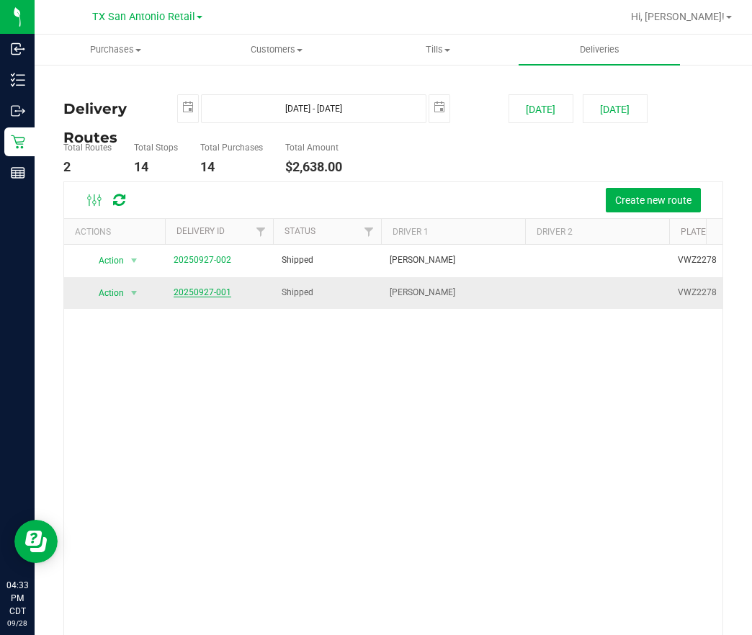
click at [193, 292] on link "20250927-001" at bounding box center [203, 292] width 58 height 10
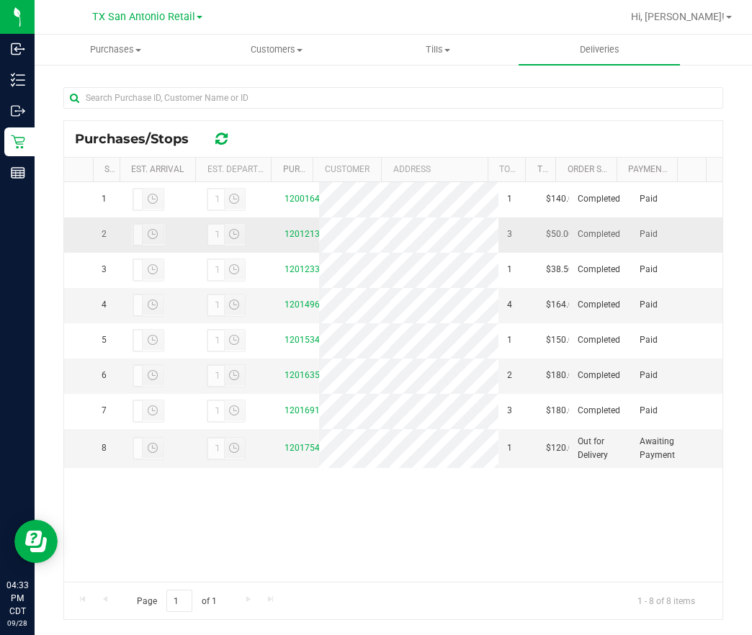
scroll to position [56, 0]
click at [285, 453] on link "12017547" at bounding box center [305, 448] width 40 height 10
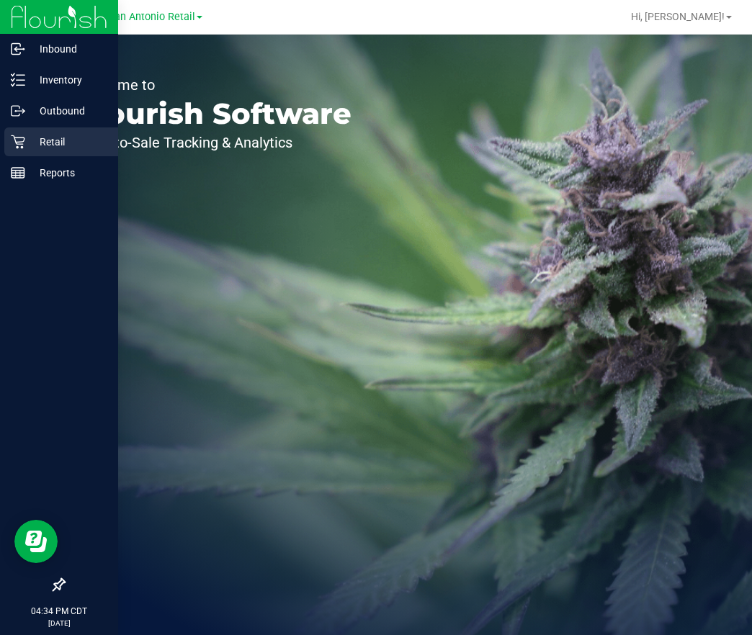
click at [32, 140] on p "Retail" at bounding box center [68, 141] width 86 height 17
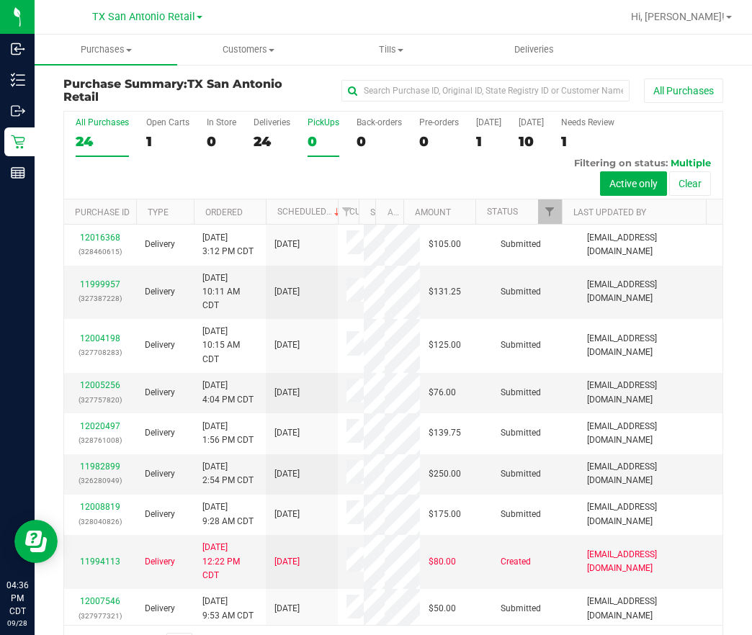
click at [317, 130] on label "PickUps 0" at bounding box center [324, 137] width 32 height 40
click at [0, 0] on input "PickUps 0" at bounding box center [0, 0] width 0 height 0
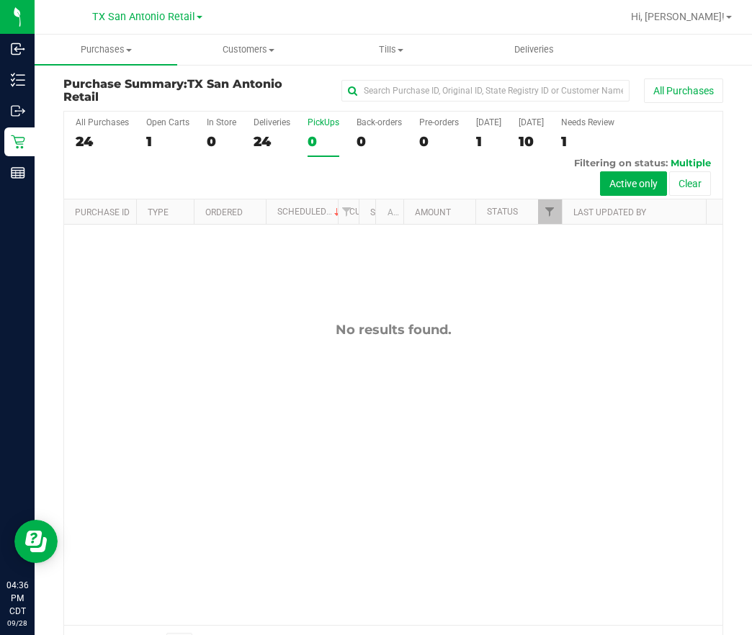
click at [317, 130] on label "PickUps 0" at bounding box center [324, 137] width 32 height 40
click at [0, 0] on input "PickUps 0" at bounding box center [0, 0] width 0 height 0
click at [145, 22] on span "TX San Antonio Retail" at bounding box center [143, 17] width 103 height 13
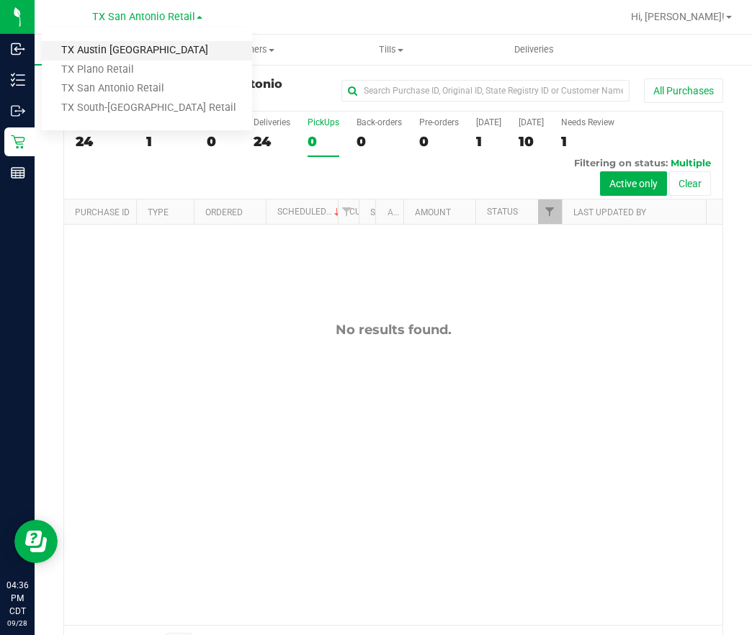
click at [96, 45] on link "TX Austin [GEOGRAPHIC_DATA]" at bounding box center [147, 50] width 210 height 19
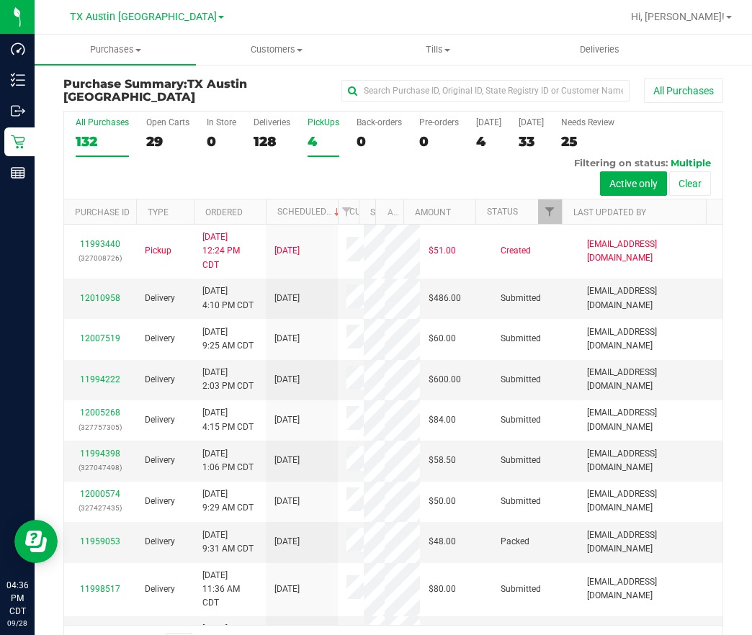
click at [310, 142] on div "4" at bounding box center [324, 141] width 32 height 17
click at [0, 0] on input "PickUps 4" at bounding box center [0, 0] width 0 height 0
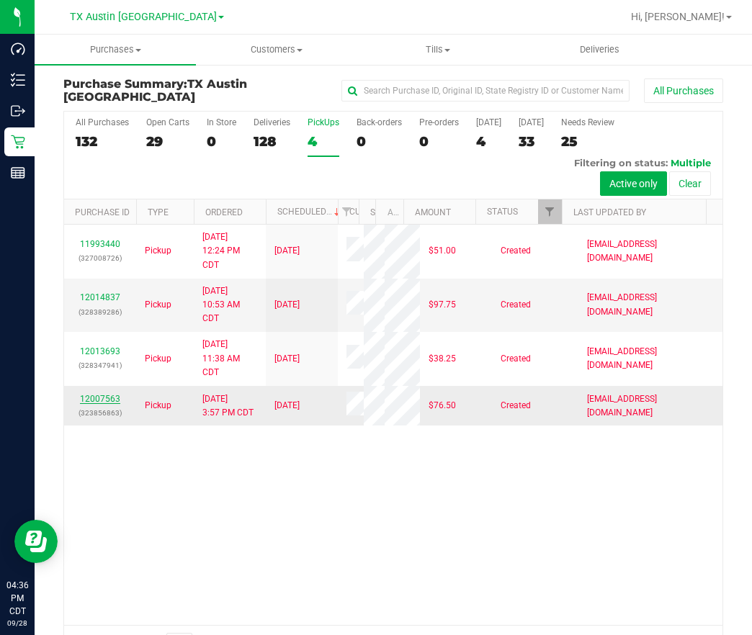
click at [99, 404] on link "12007563" at bounding box center [100, 399] width 40 height 10
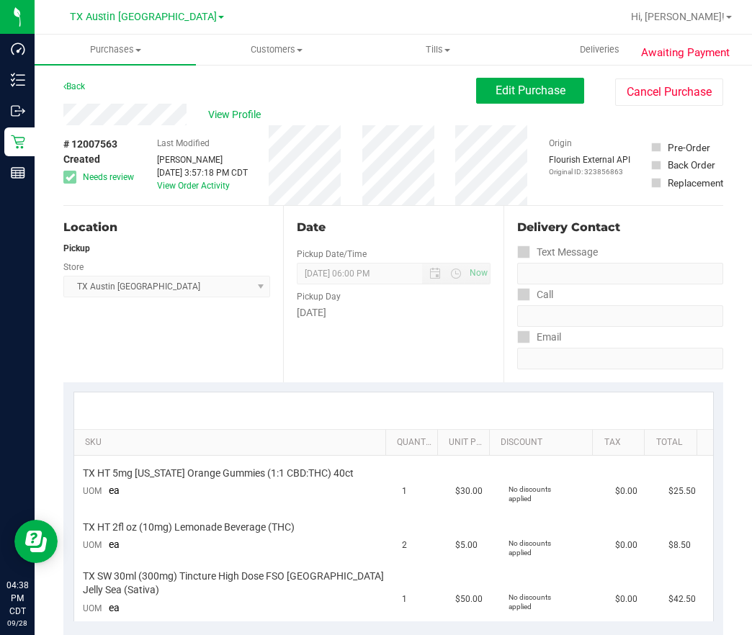
click at [203, 119] on div "View Profile" at bounding box center [269, 115] width 413 height 22
click at [143, 13] on span "TX Austin [GEOGRAPHIC_DATA]" at bounding box center [143, 17] width 147 height 13
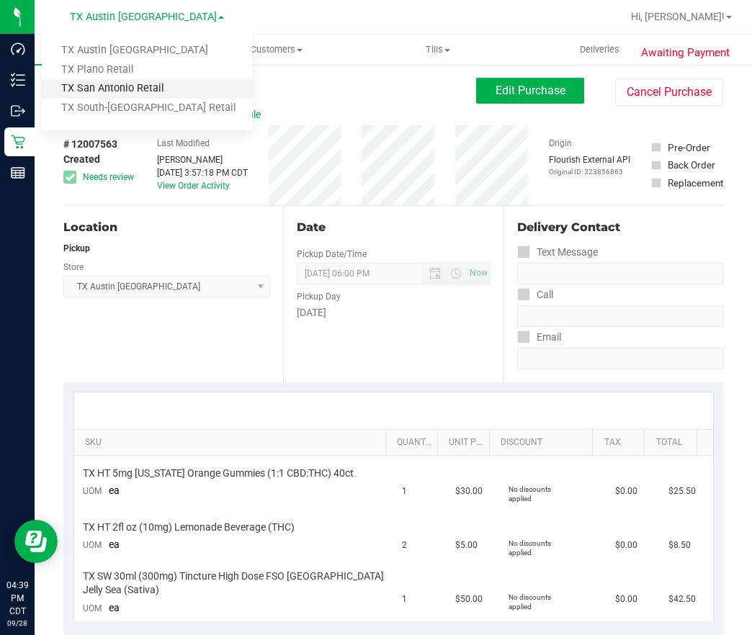
click at [140, 93] on link "TX San Antonio Retail" at bounding box center [147, 88] width 210 height 19
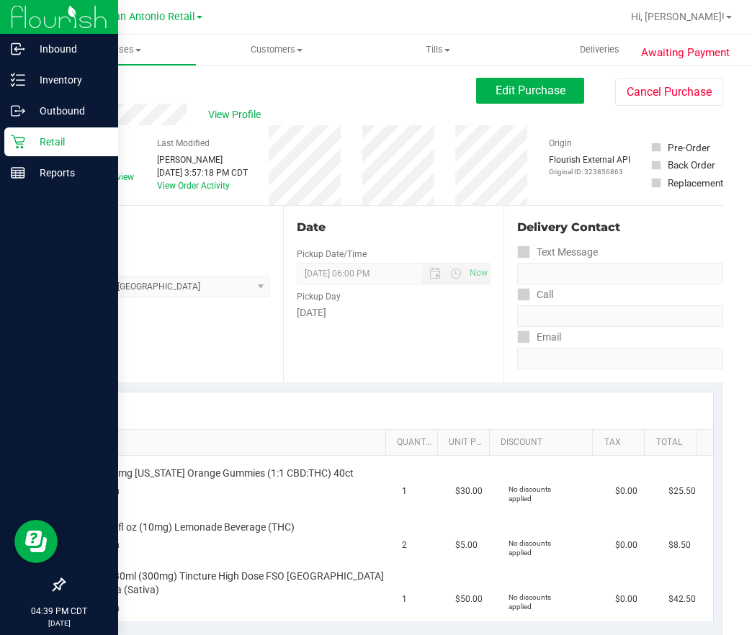
click at [33, 144] on p "Retail" at bounding box center [68, 141] width 86 height 17
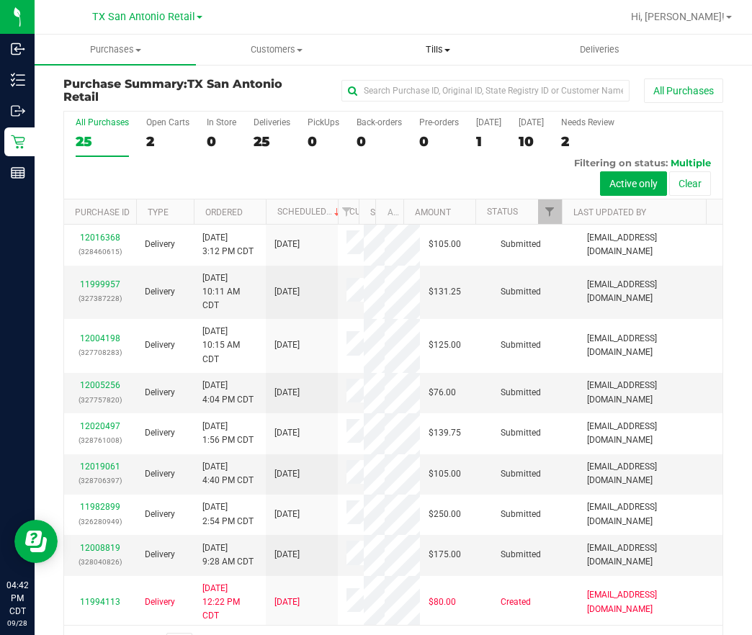
click at [451, 42] on uib-tab-heading "Tills Manage tills Reconcile e-payments" at bounding box center [438, 49] width 160 height 29
click at [426, 83] on span "Manage tills" at bounding box center [405, 87] width 97 height 12
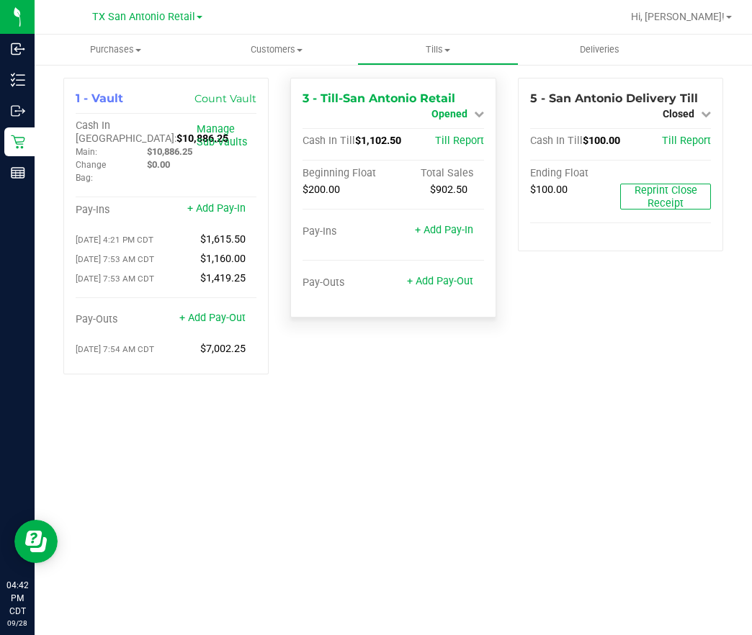
click at [450, 111] on span "Opened" at bounding box center [450, 114] width 36 height 12
click at [447, 122] on link "Close Till" at bounding box center [451, 127] width 39 height 12
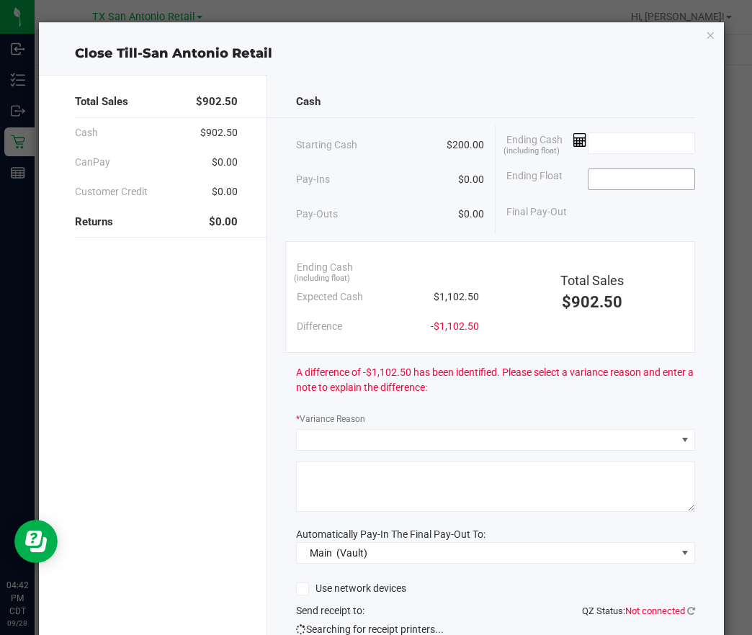
click at [615, 180] on input at bounding box center [642, 179] width 106 height 20
type input "$200.00"
click at [620, 139] on input at bounding box center [642, 143] width 106 height 20
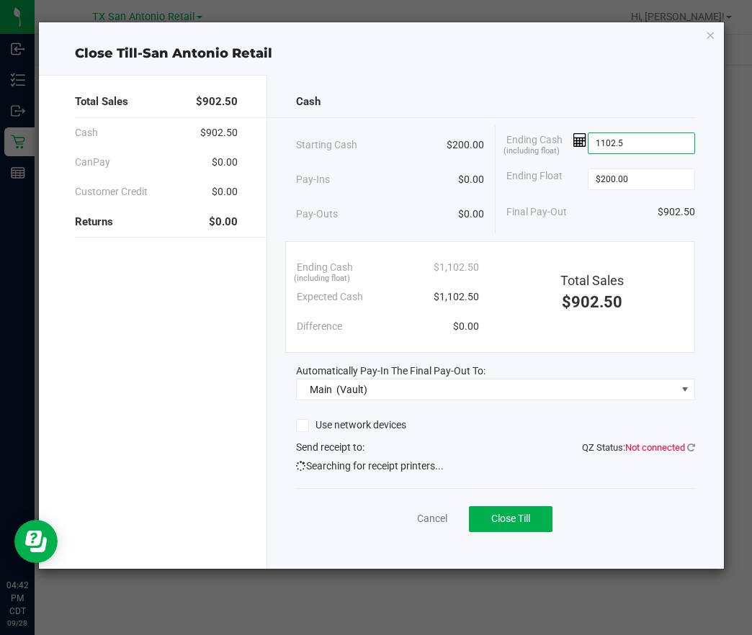
type input "$1,102.50"
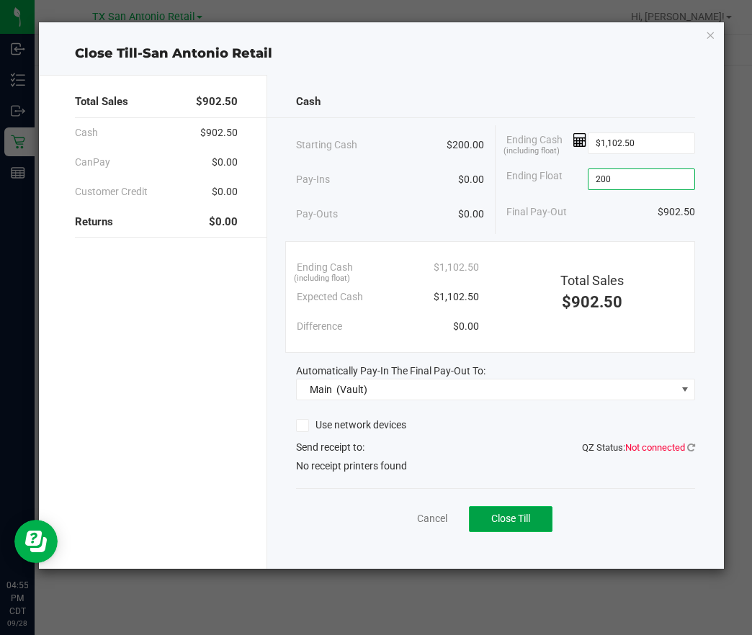
type input "$200.00"
click at [528, 516] on span "Close Till" at bounding box center [510, 519] width 39 height 12
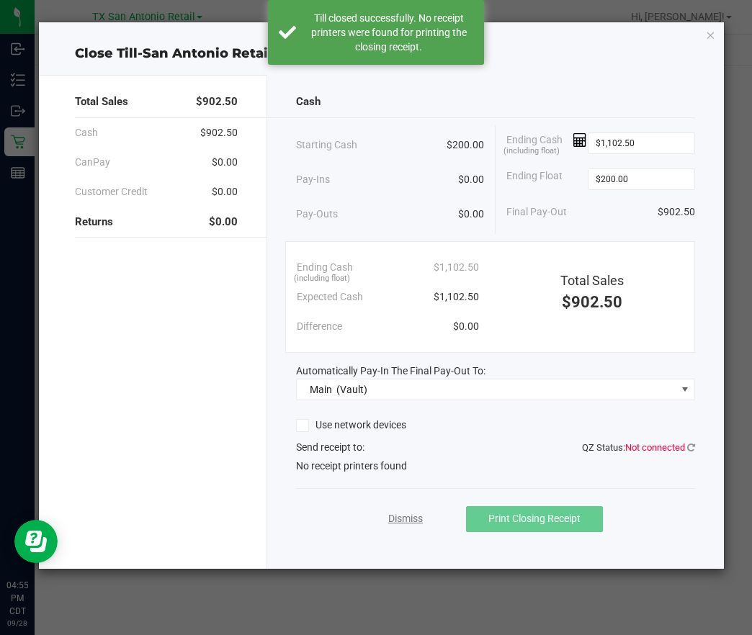
click at [415, 522] on link "Dismiss" at bounding box center [405, 518] width 35 height 15
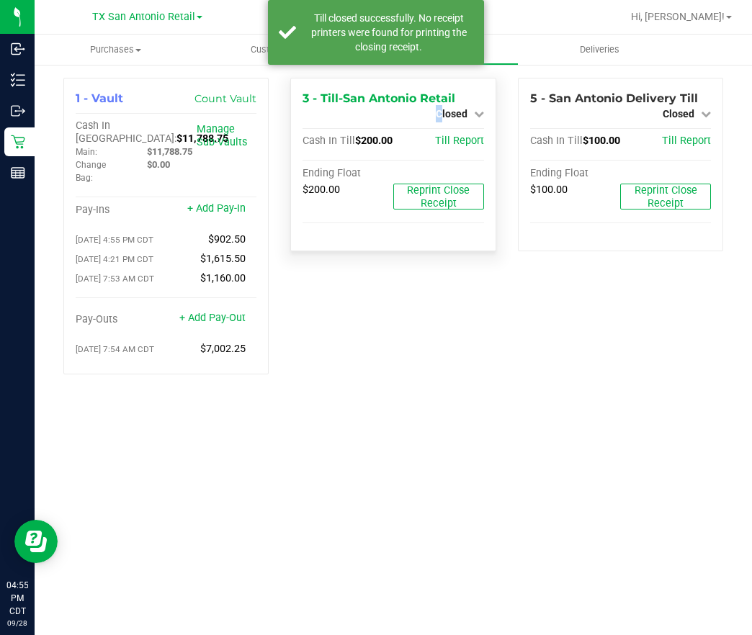
click at [439, 112] on span "Closed" at bounding box center [452, 114] width 32 height 12
drag, startPoint x: 439, startPoint y: 112, endPoint x: 436, endPoint y: 133, distance: 20.5
click at [436, 133] on link "Open Till" at bounding box center [451, 127] width 38 height 12
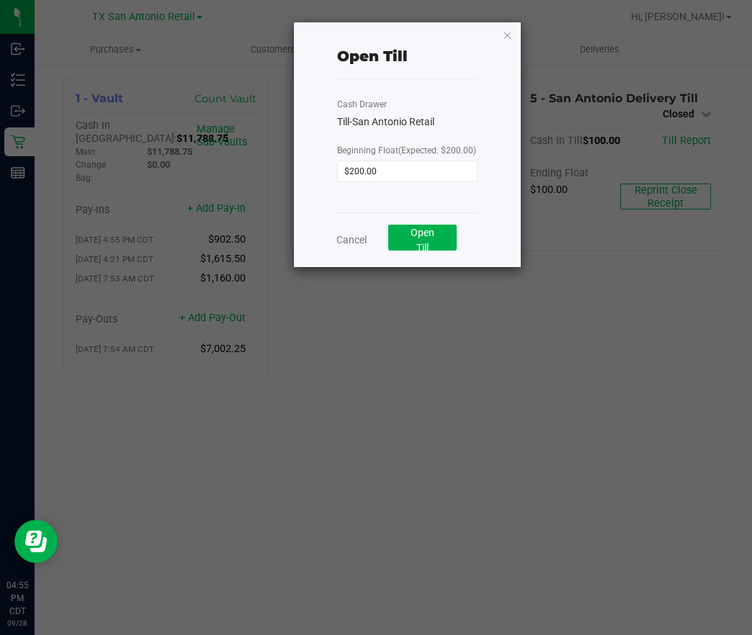
drag, startPoint x: 436, startPoint y: 133, endPoint x: 412, endPoint y: 254, distance: 123.3
click at [412, 254] on div "Open Till" at bounding box center [422, 240] width 68 height 31
click at [415, 237] on span "Open Till" at bounding box center [423, 240] width 24 height 27
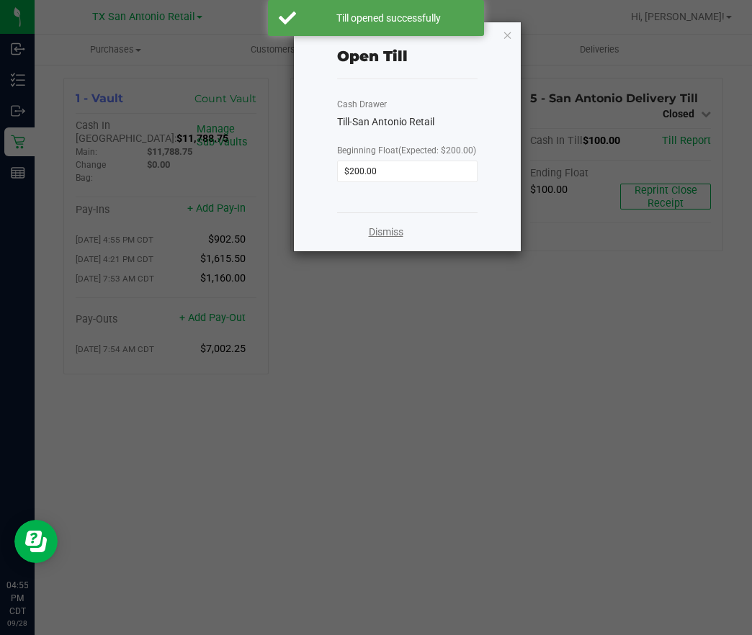
click at [373, 237] on link "Dismiss" at bounding box center [386, 232] width 35 height 15
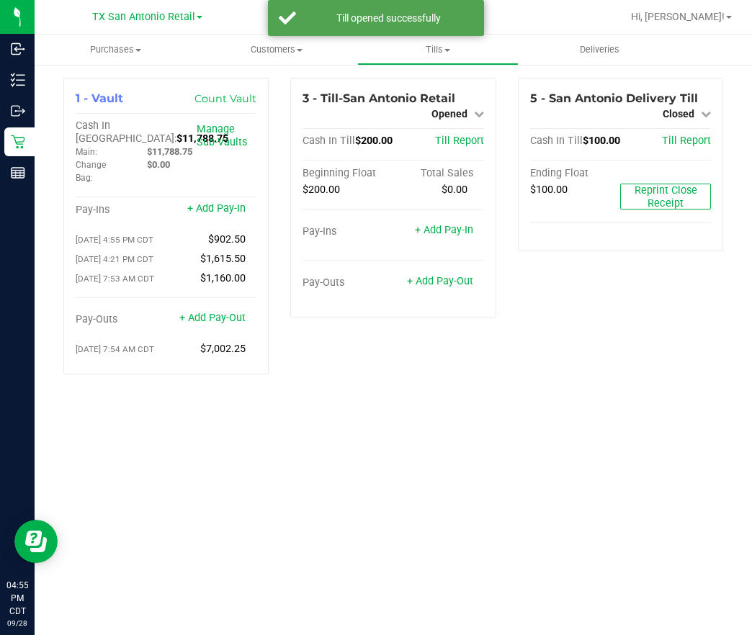
click at [470, 353] on div "3 - Till-[GEOGRAPHIC_DATA] Retail Opened Close Till Cash In Till $200.00 Till R…" at bounding box center [393, 232] width 227 height 308
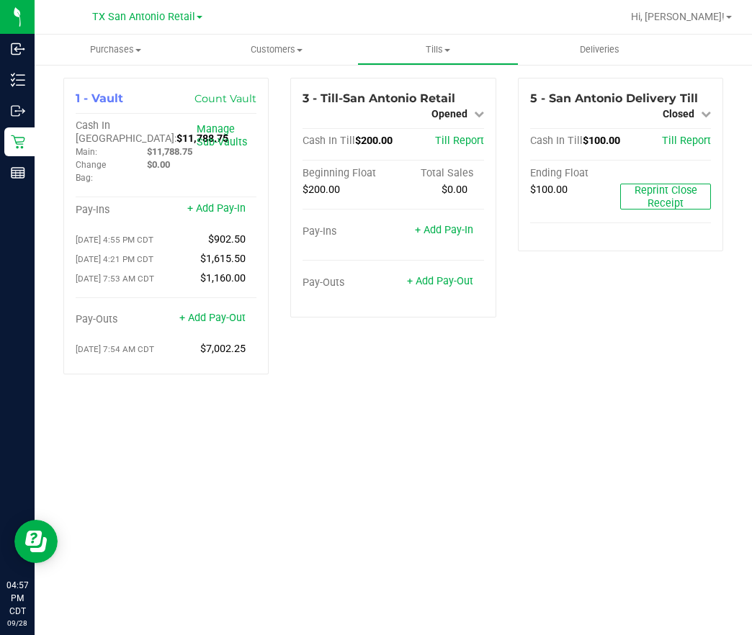
drag, startPoint x: 411, startPoint y: 449, endPoint x: 376, endPoint y: 432, distance: 39.0
click at [411, 442] on div "Purchases Summary of purchases Fulfillment All purchases Customers All customer…" at bounding box center [394, 335] width 718 height 601
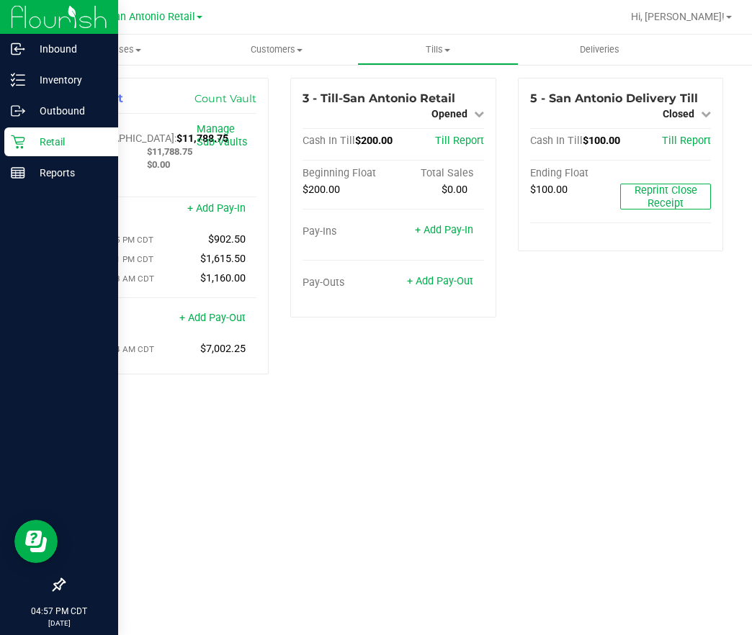
click at [19, 130] on div "Retail" at bounding box center [61, 142] width 114 height 29
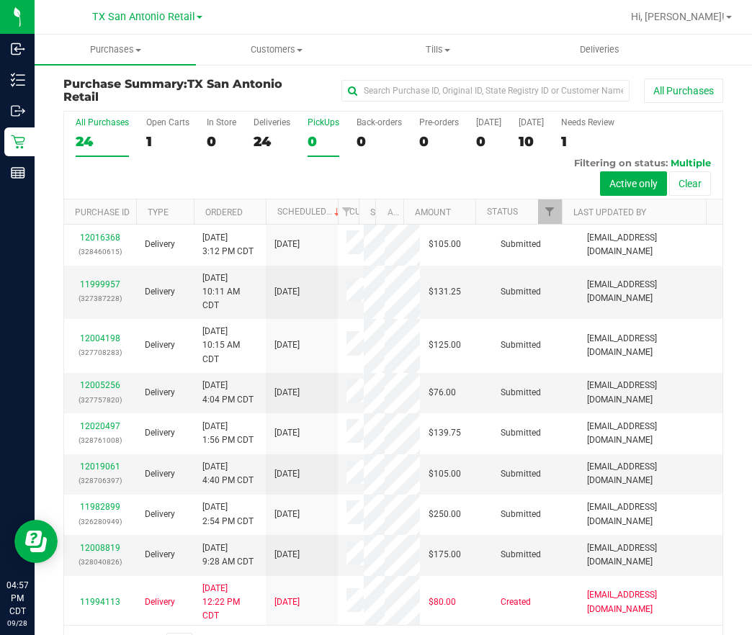
click at [334, 140] on div "0" at bounding box center [324, 141] width 32 height 17
click at [0, 0] on input "PickUps 0" at bounding box center [0, 0] width 0 height 0
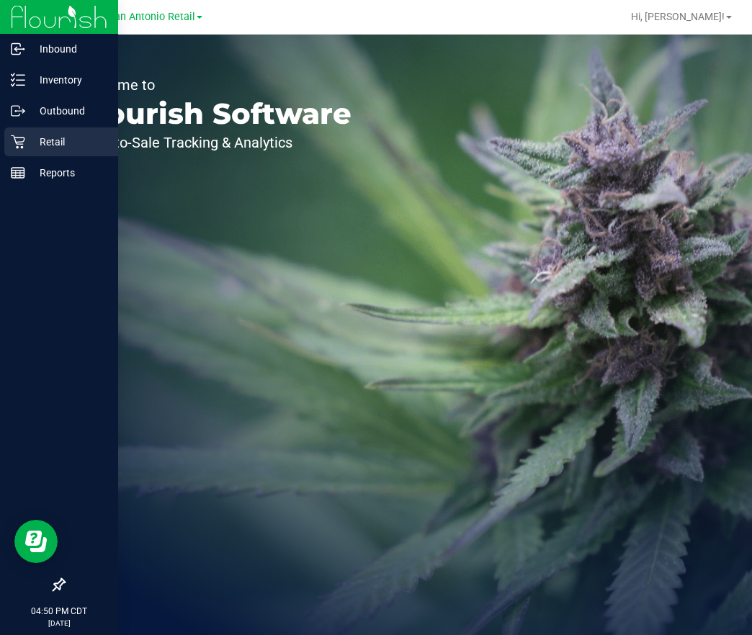
click at [9, 146] on div "Retail" at bounding box center [61, 142] width 114 height 29
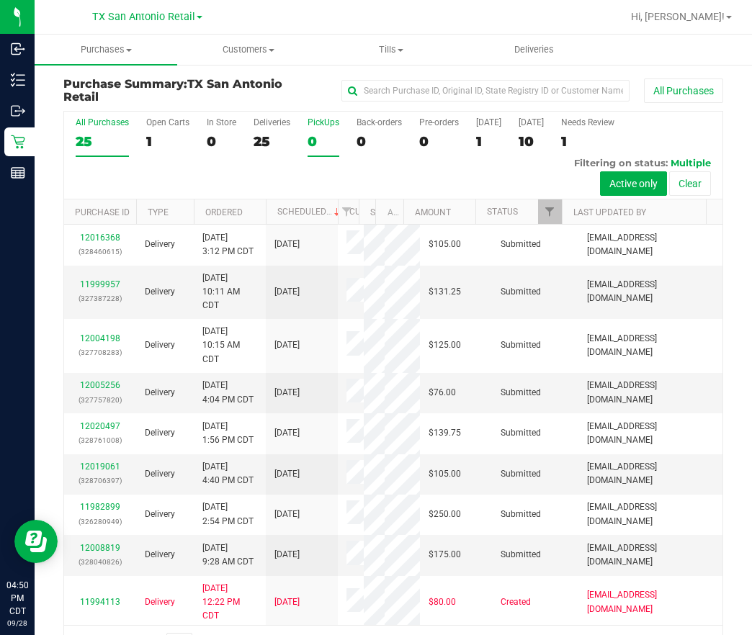
click at [327, 130] on label "PickUps 0" at bounding box center [324, 137] width 32 height 40
click at [0, 0] on input "PickUps 0" at bounding box center [0, 0] width 0 height 0
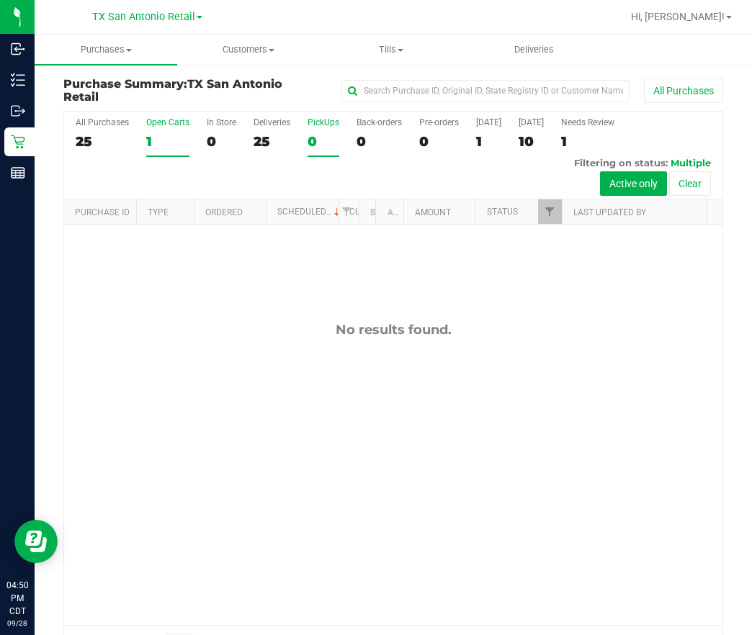
click at [161, 129] on label "Open Carts 1" at bounding box center [167, 137] width 43 height 40
click at [0, 0] on input "Open Carts 1" at bounding box center [0, 0] width 0 height 0
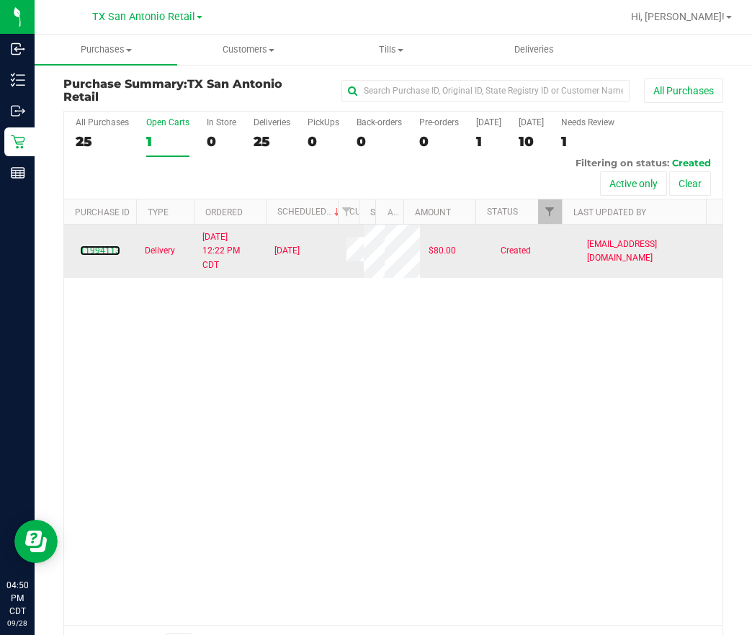
click at [111, 277] on td "11994113" at bounding box center [100, 251] width 72 height 53
click at [111, 256] on link "11994113" at bounding box center [100, 251] width 40 height 10
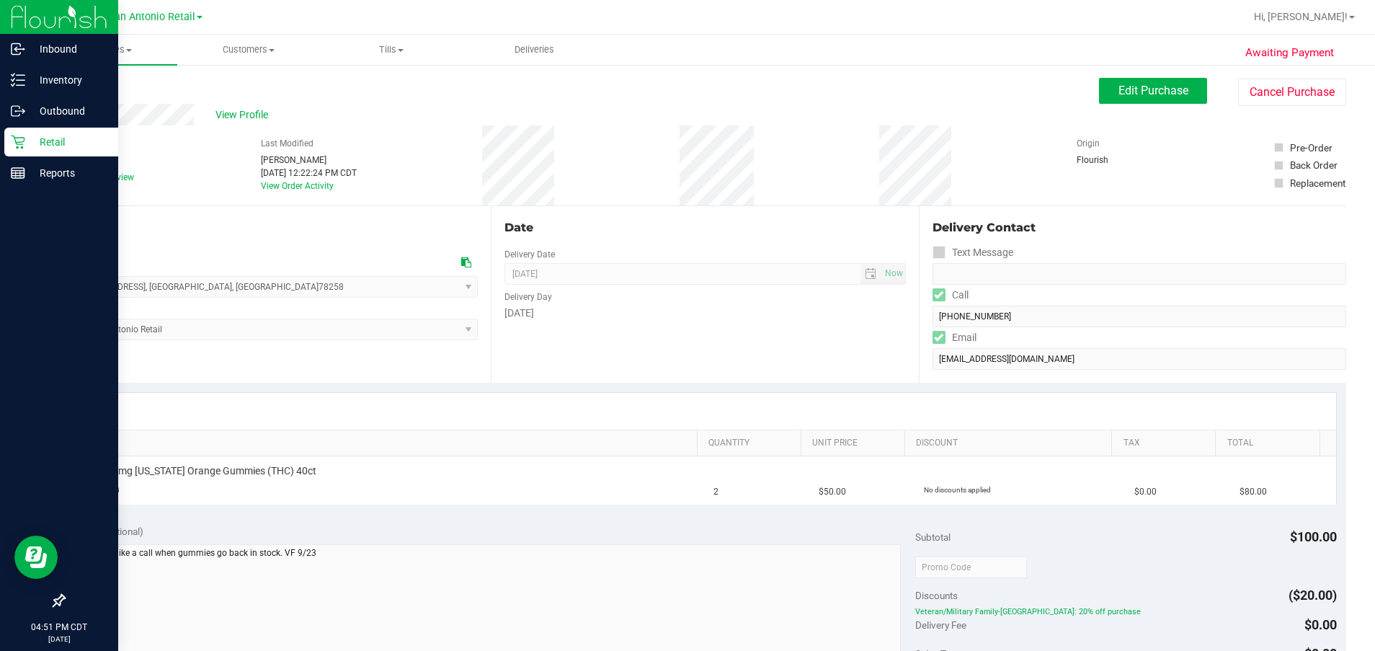
click at [55, 133] on p "Retail" at bounding box center [68, 141] width 86 height 17
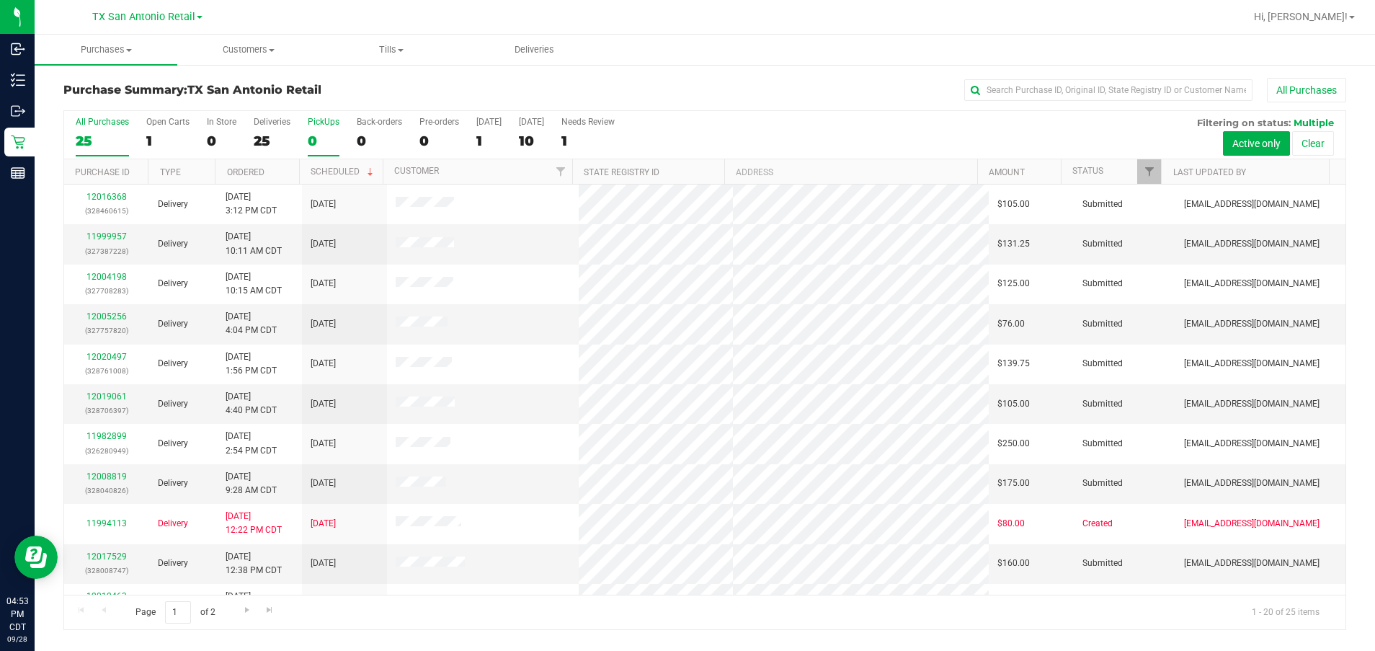
click at [331, 138] on div "0" at bounding box center [324, 141] width 32 height 17
click at [0, 0] on input "PickUps 0" at bounding box center [0, 0] width 0 height 0
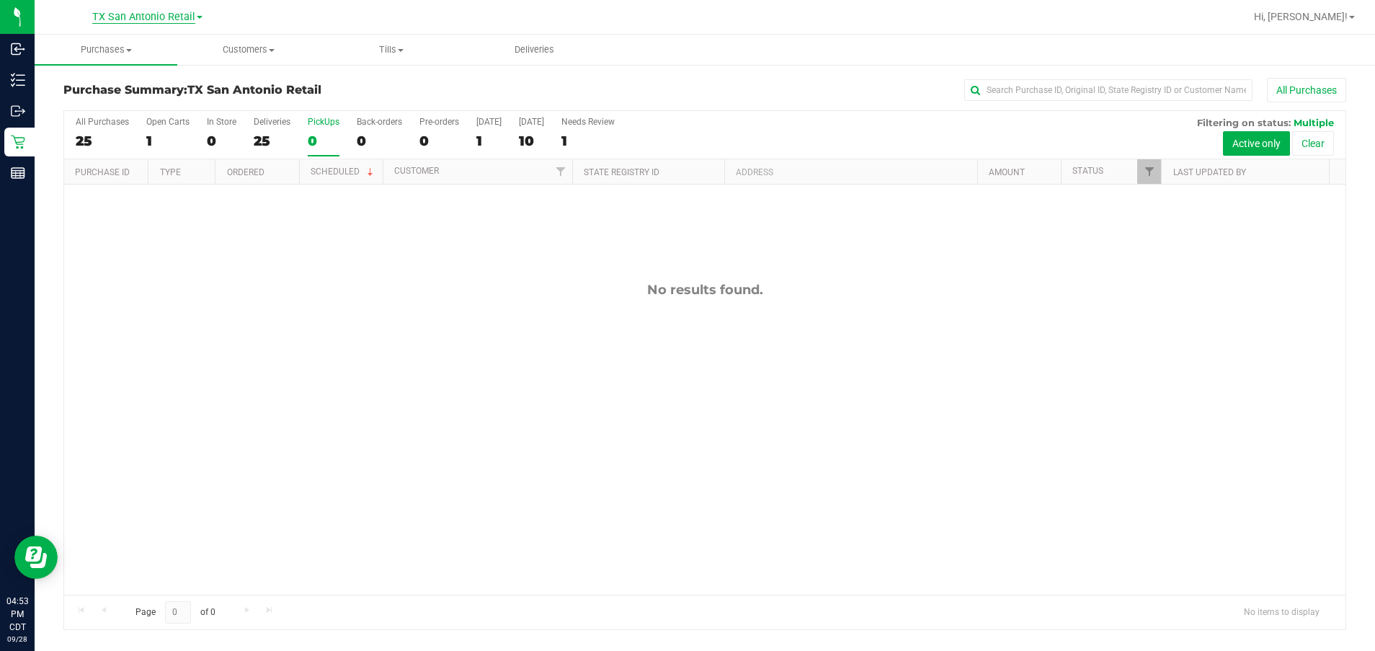
click at [102, 16] on span "TX San Antonio Retail" at bounding box center [143, 17] width 103 height 13
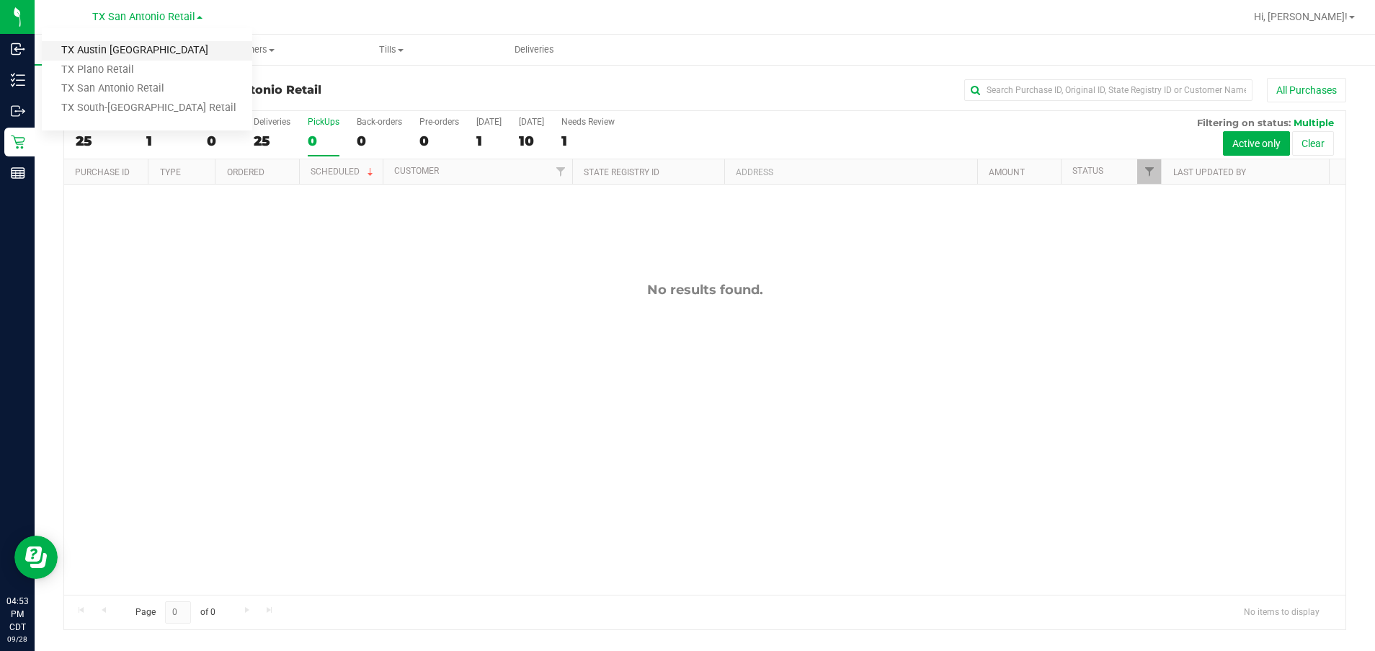
click at [86, 45] on link "TX Austin [GEOGRAPHIC_DATA]" at bounding box center [147, 50] width 210 height 19
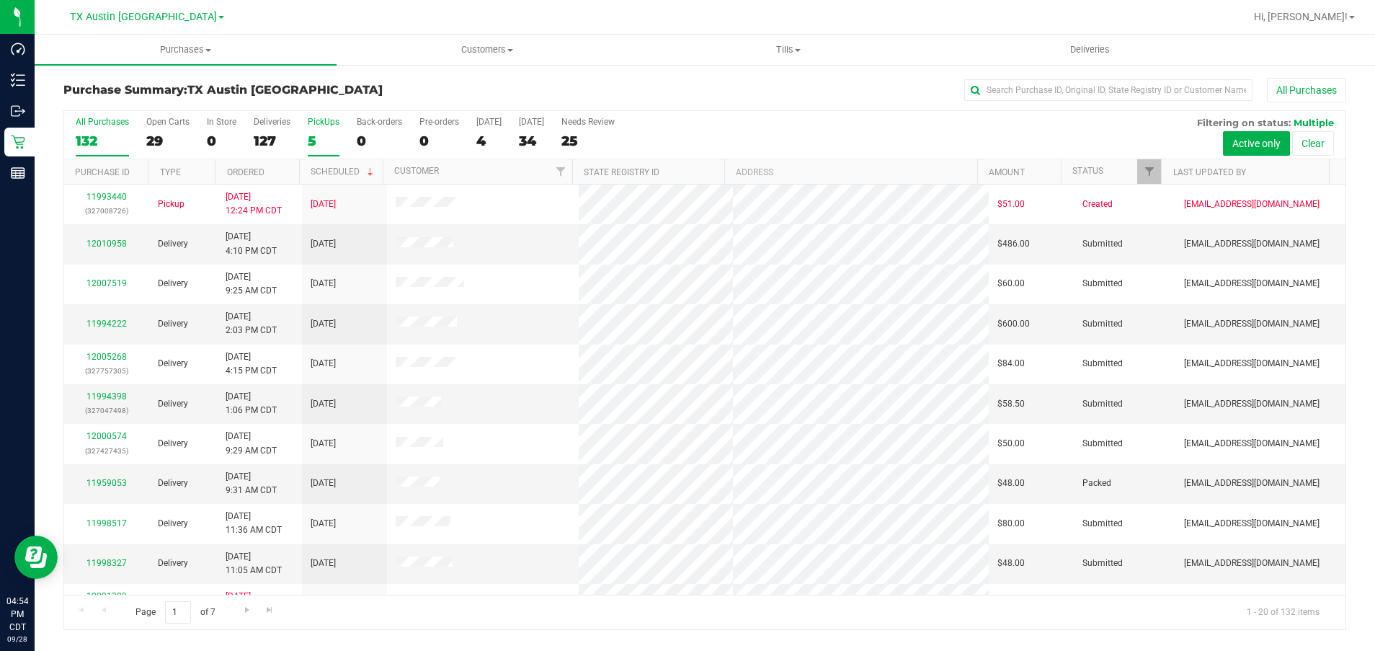
click at [331, 138] on div "5" at bounding box center [324, 141] width 32 height 17
click at [0, 0] on input "PickUps 5" at bounding box center [0, 0] width 0 height 0
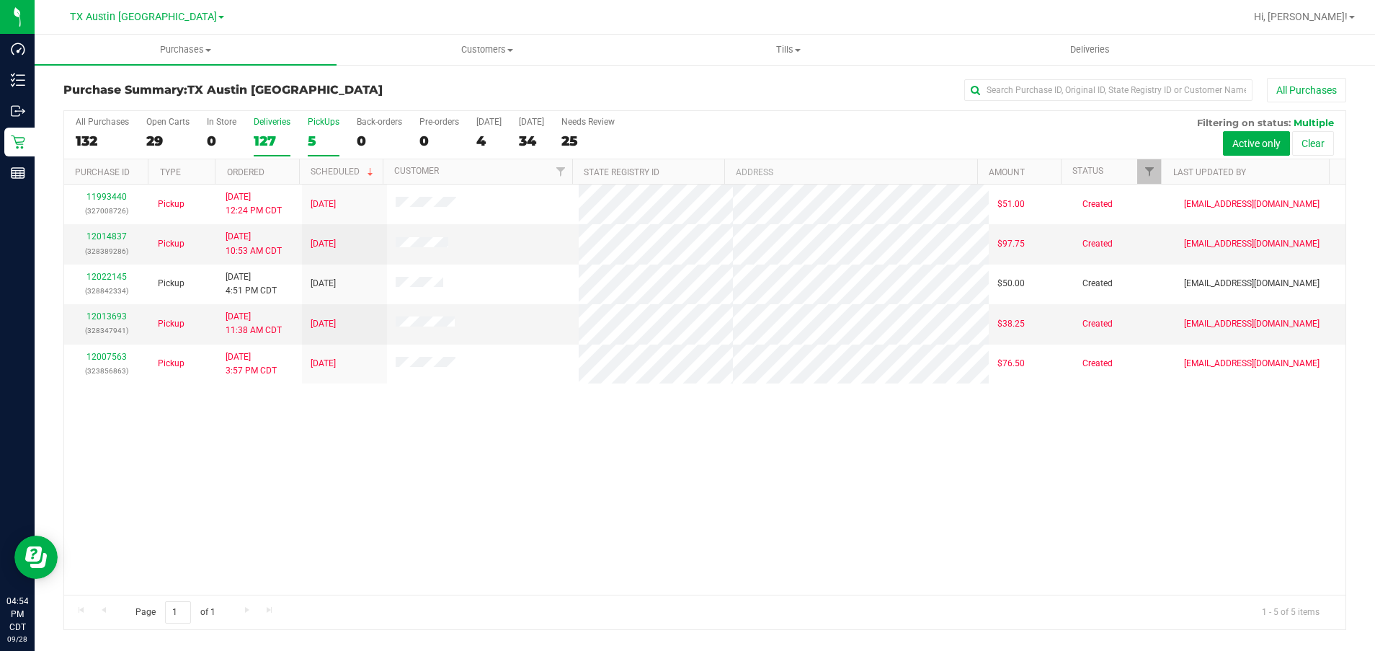
click at [283, 133] on div "127" at bounding box center [272, 141] width 37 height 17
click at [0, 0] on input "Deliveries 127" at bounding box center [0, 0] width 0 height 0
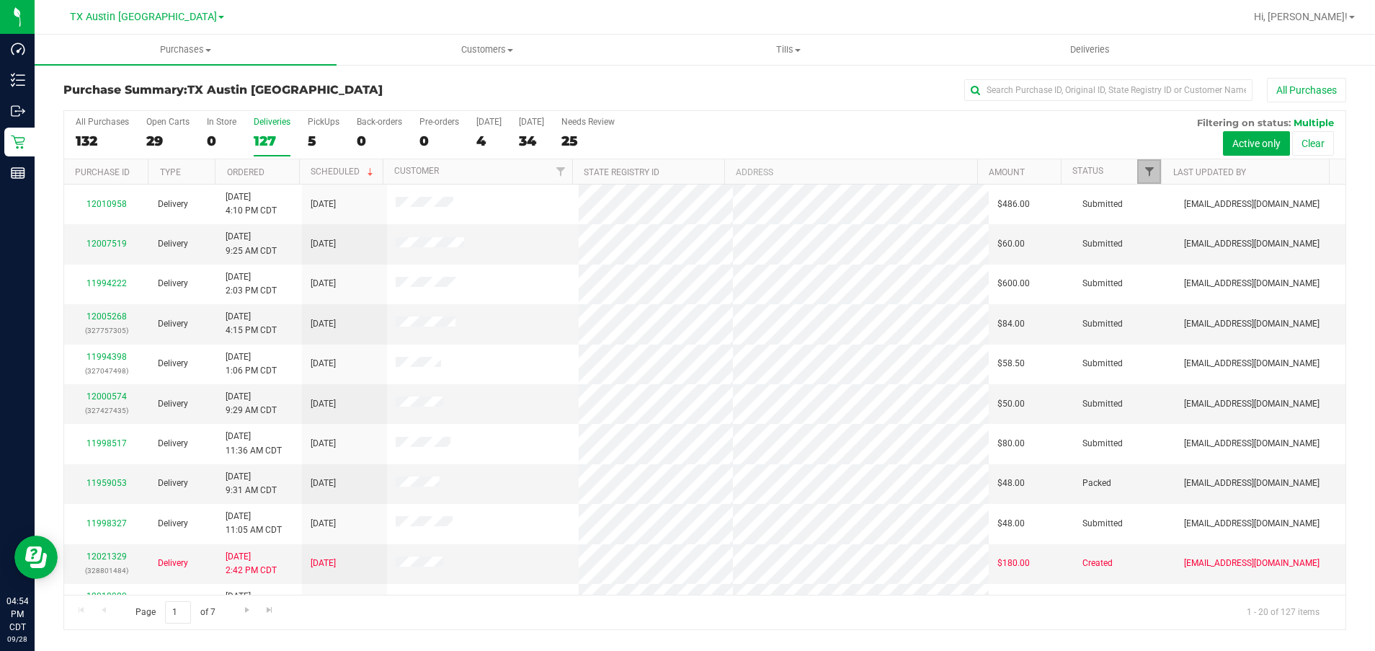
click at [751, 168] on span "Filter" at bounding box center [1149, 172] width 12 height 12
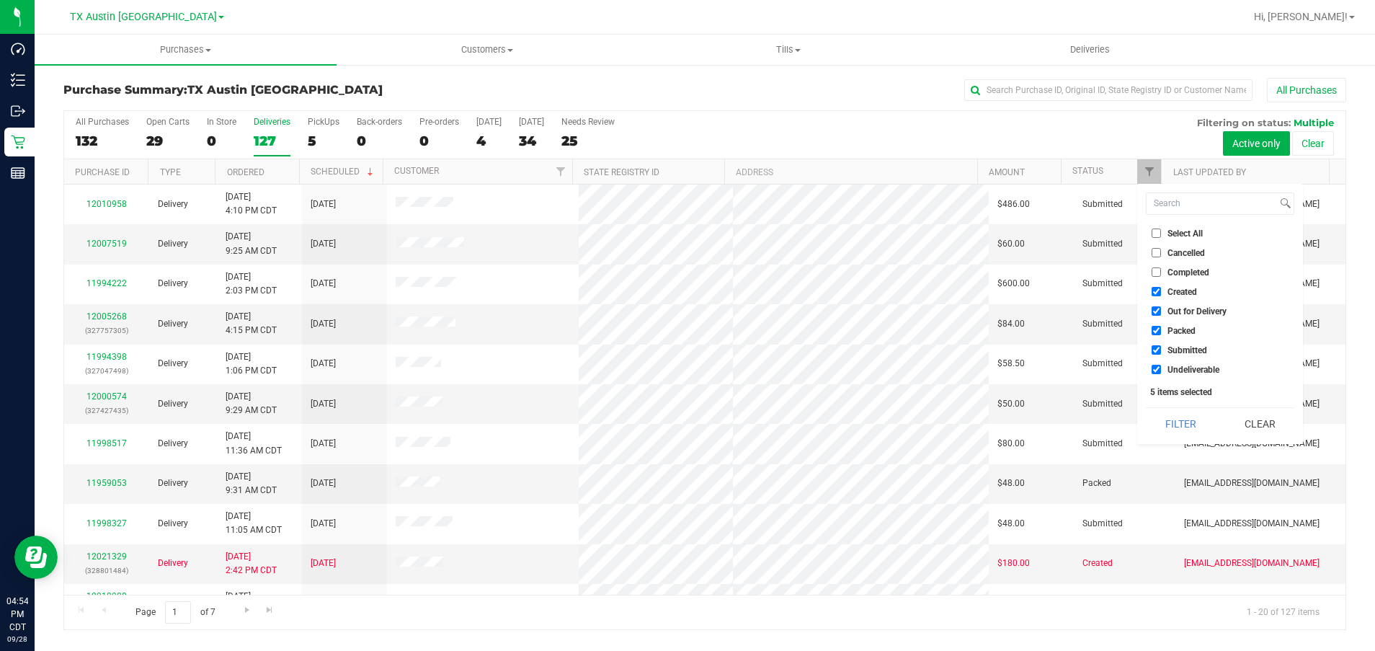
click at [751, 302] on ul "Select All Cancelled Completed Created Out for Delivery Packed Submitted Undeli…" at bounding box center [1219, 300] width 148 height 151
click at [751, 310] on span "Out for Delivery" at bounding box center [1196, 311] width 59 height 9
click at [751, 310] on input "Out for Delivery" at bounding box center [1155, 310] width 9 height 9
checkbox input "false"
click at [751, 332] on span "Packed" at bounding box center [1181, 330] width 28 height 9
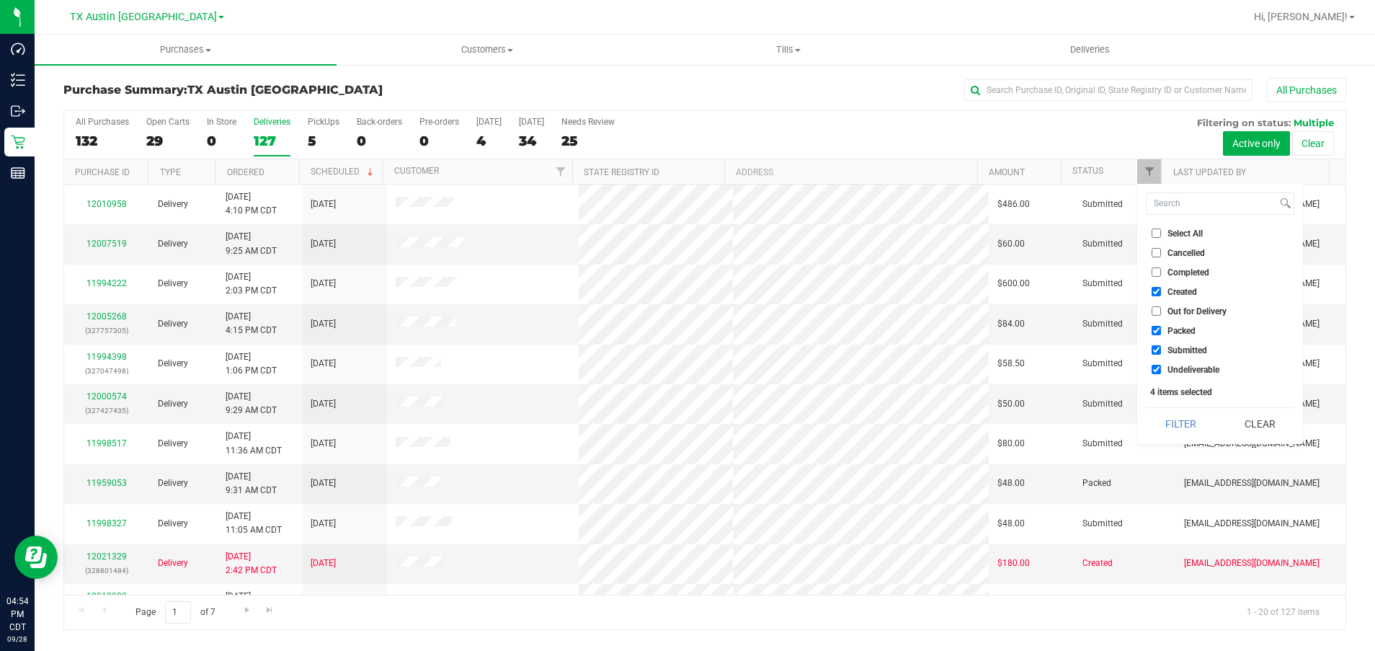
click at [751, 332] on input "Packed" at bounding box center [1155, 330] width 9 height 9
checkbox input "false"
click at [751, 349] on span "Submitted" at bounding box center [1187, 350] width 40 height 9
click at [751, 349] on input "Submitted" at bounding box center [1155, 349] width 9 height 9
checkbox input "false"
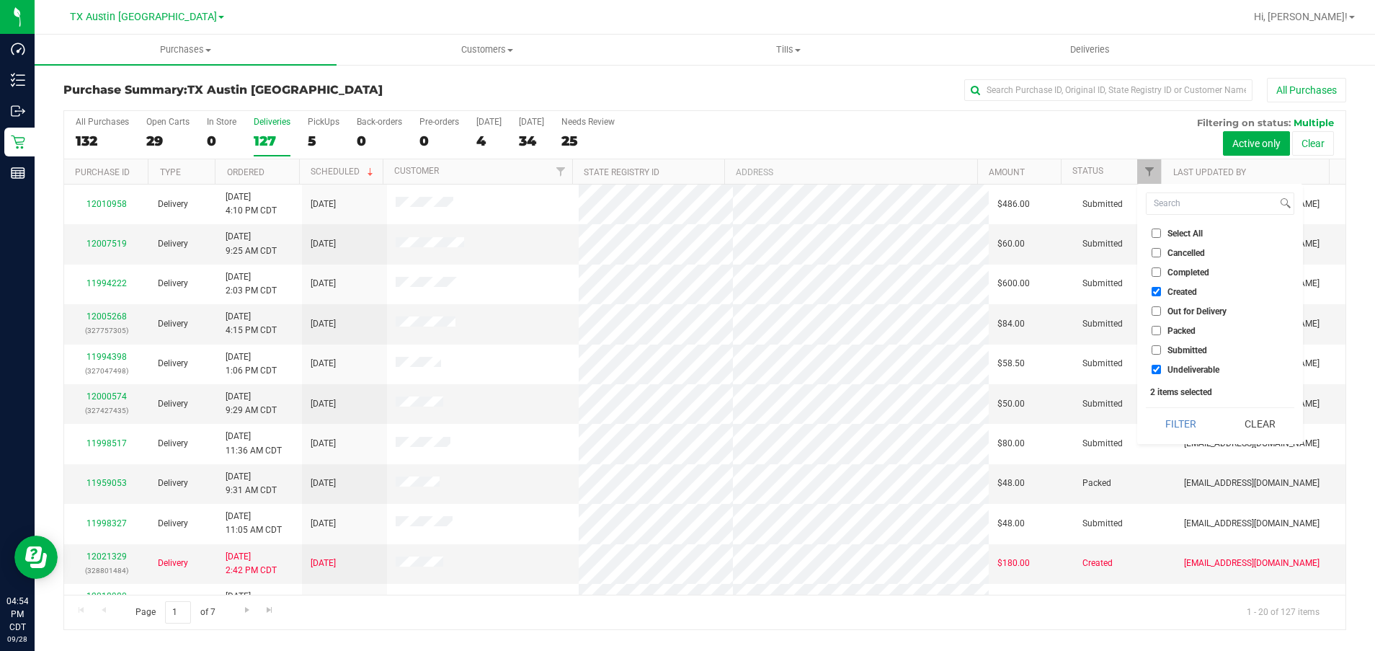
click at [751, 365] on span "Undeliverable" at bounding box center [1193, 369] width 52 height 9
click at [751, 365] on input "Undeliverable" at bounding box center [1155, 369] width 9 height 9
checkbox input "false"
click at [751, 422] on button "Filter" at bounding box center [1179, 424] width 69 height 32
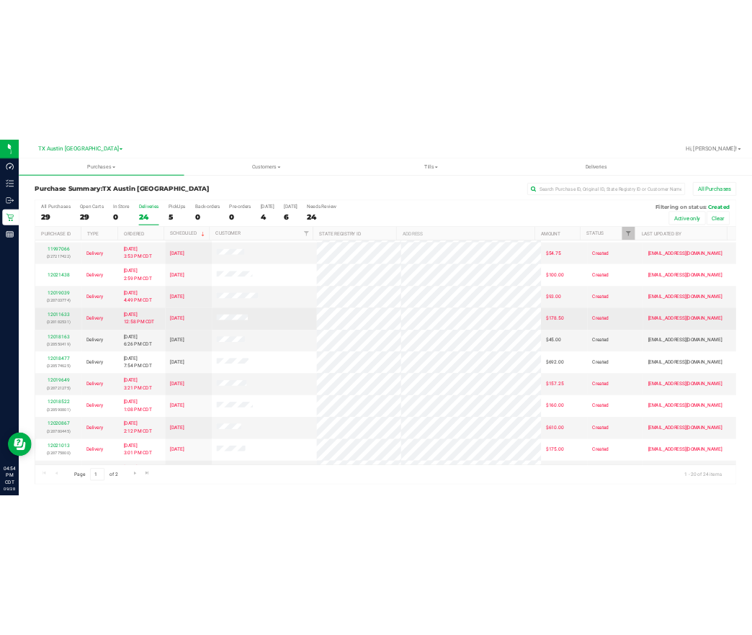
scroll to position [216, 0]
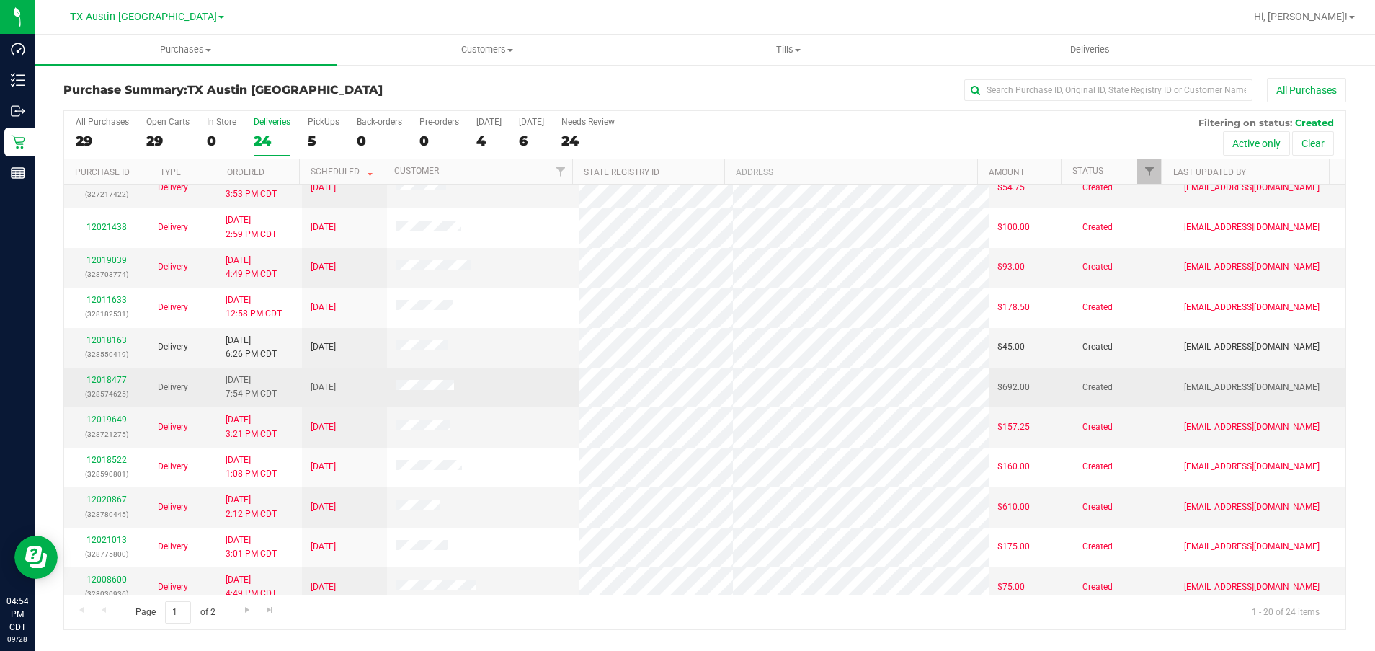
click at [112, 374] on div "12018477 (328574625)" at bounding box center [107, 386] width 68 height 27
click at [111, 380] on link "12018477" at bounding box center [106, 380] width 40 height 10
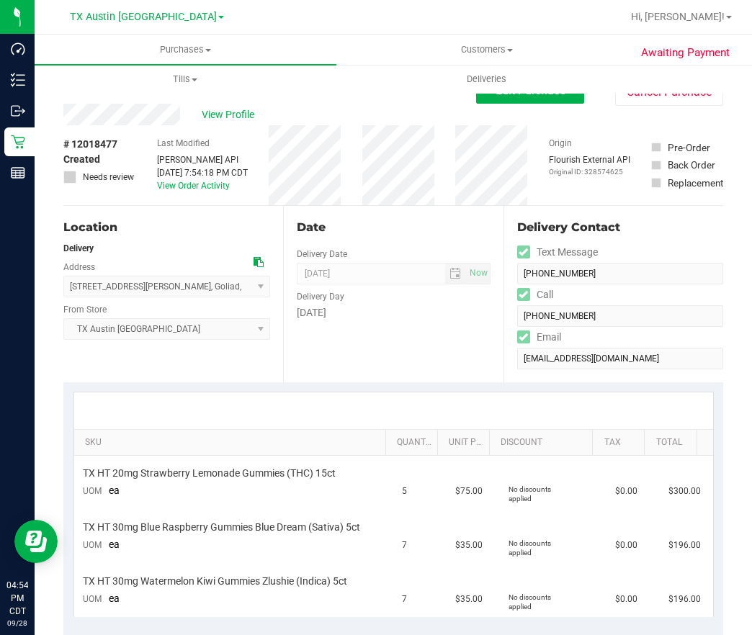
click at [254, 261] on icon at bounding box center [259, 262] width 10 height 10
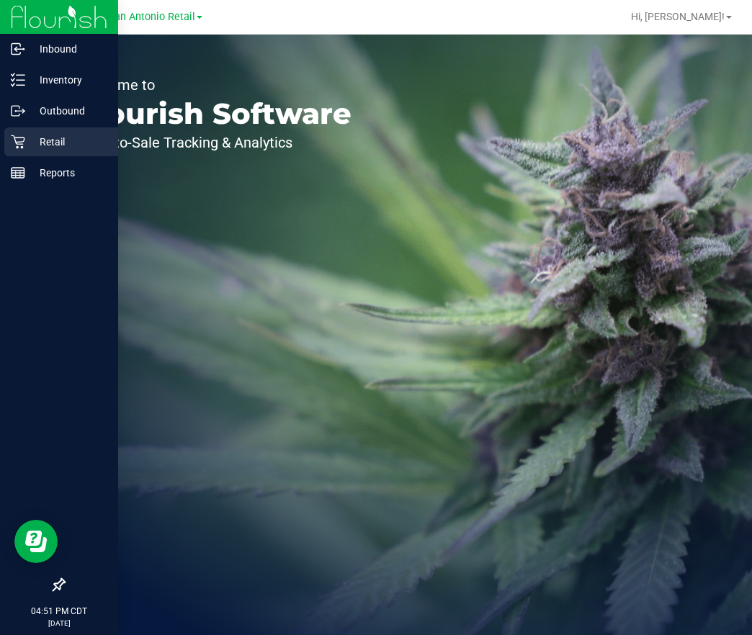
click at [27, 146] on p "Retail" at bounding box center [68, 141] width 86 height 17
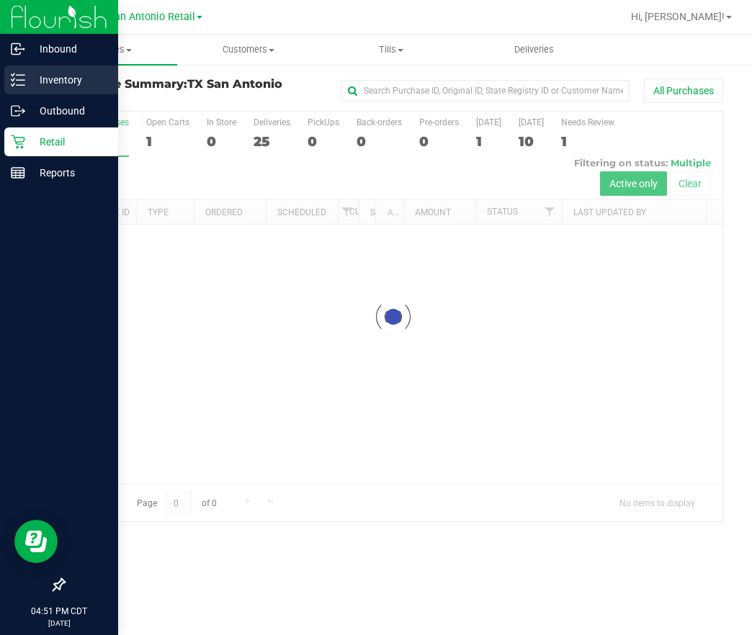
click at [57, 76] on p "Inventory" at bounding box center [68, 79] width 86 height 17
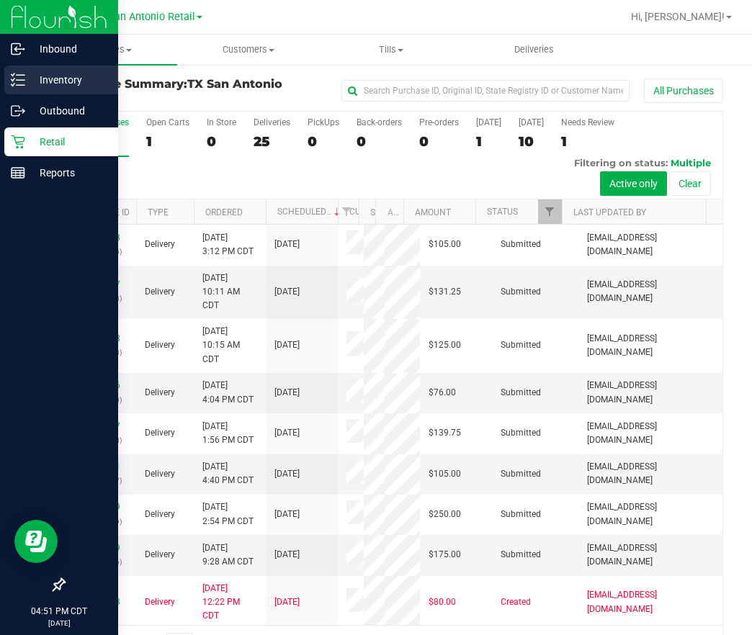
click at [27, 83] on p "Inventory" at bounding box center [68, 79] width 86 height 17
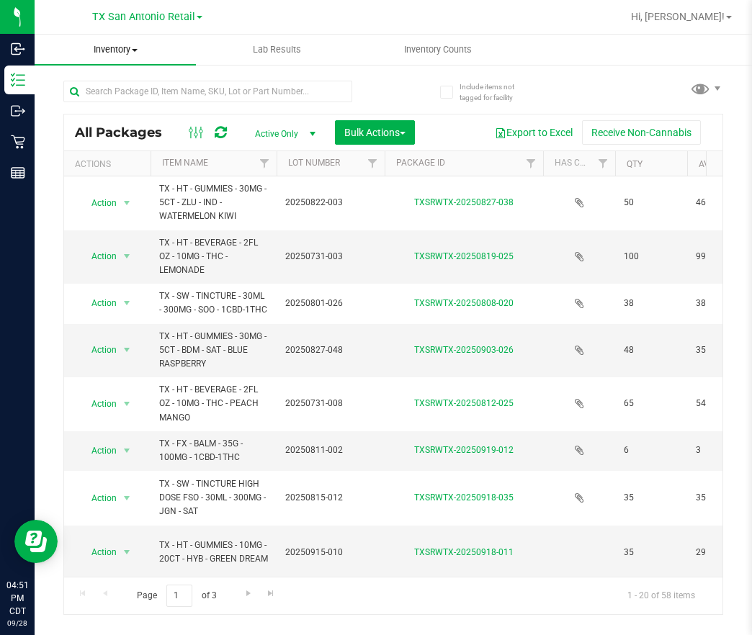
click at [115, 47] on span "Inventory" at bounding box center [115, 49] width 161 height 13
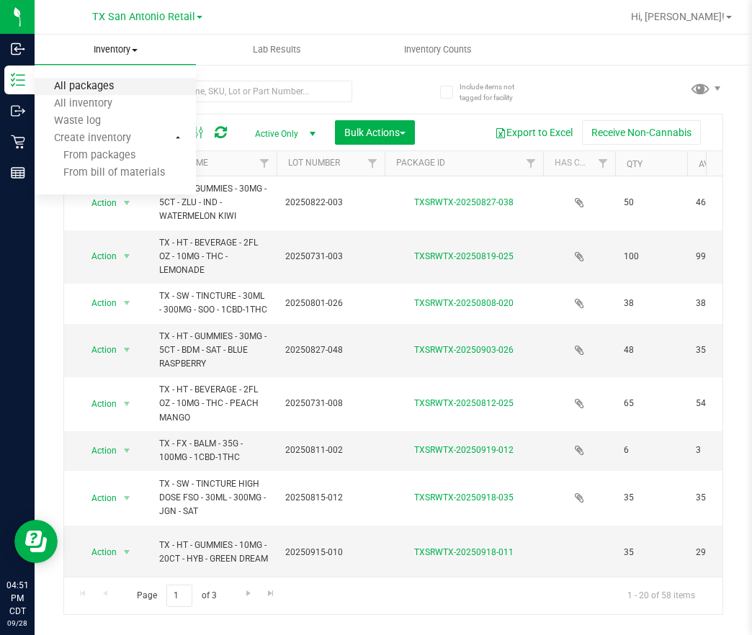
click at [94, 92] on span "All packages" at bounding box center [84, 87] width 99 height 12
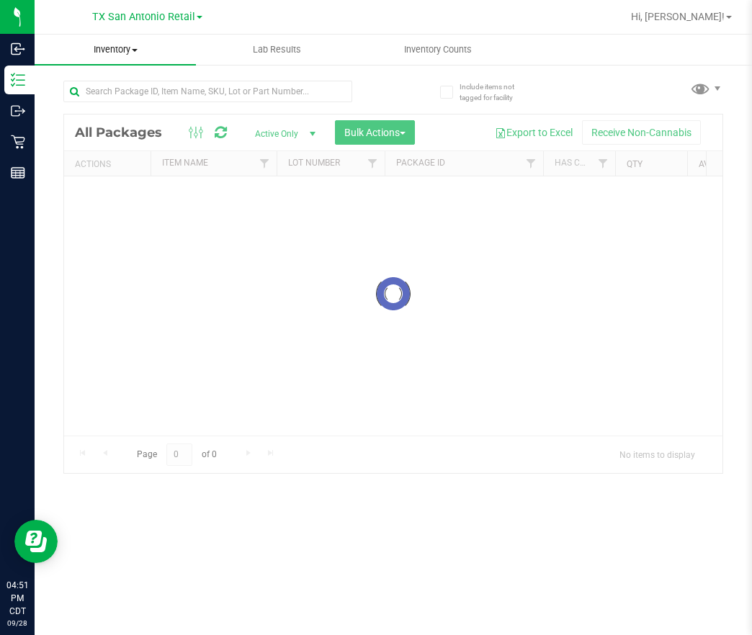
click at [122, 56] on uib-tab-heading "Inventory All packages All inventory Waste log Create inventory" at bounding box center [115, 50] width 161 height 30
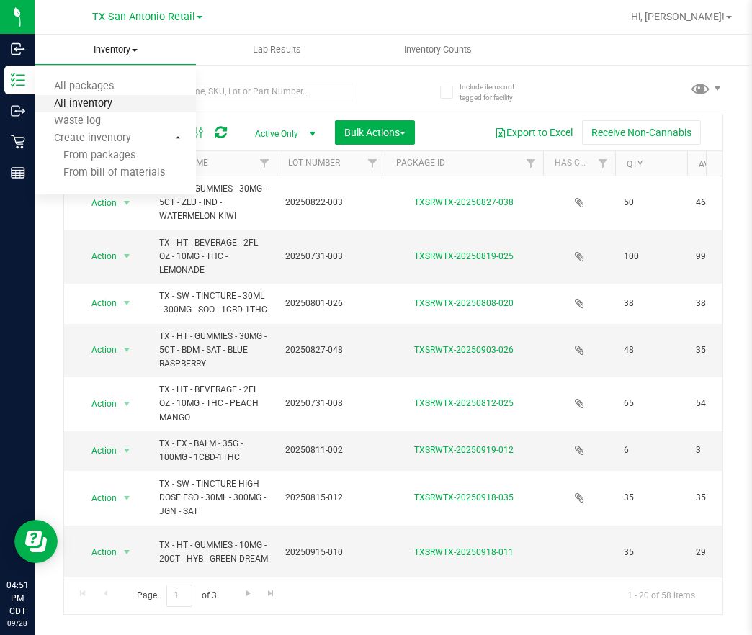
click at [81, 102] on span "All inventory" at bounding box center [83, 104] width 97 height 12
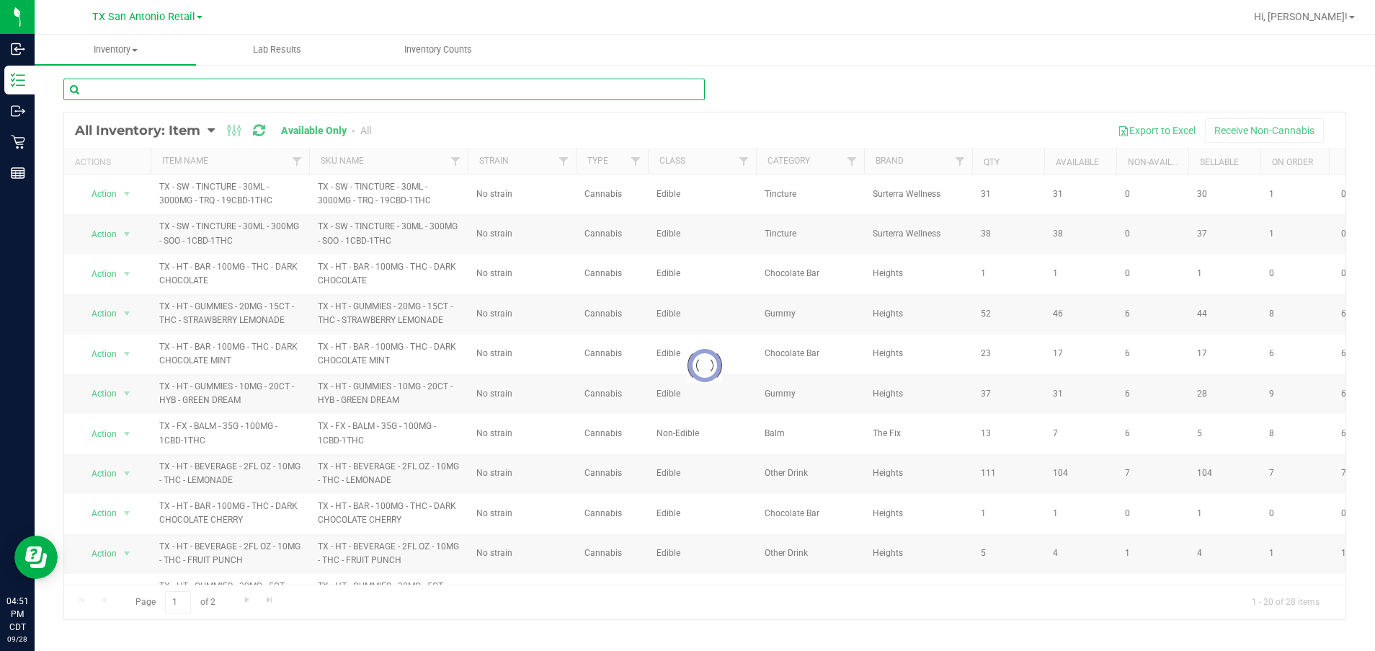
click at [160, 84] on input "text" at bounding box center [383, 90] width 641 height 22
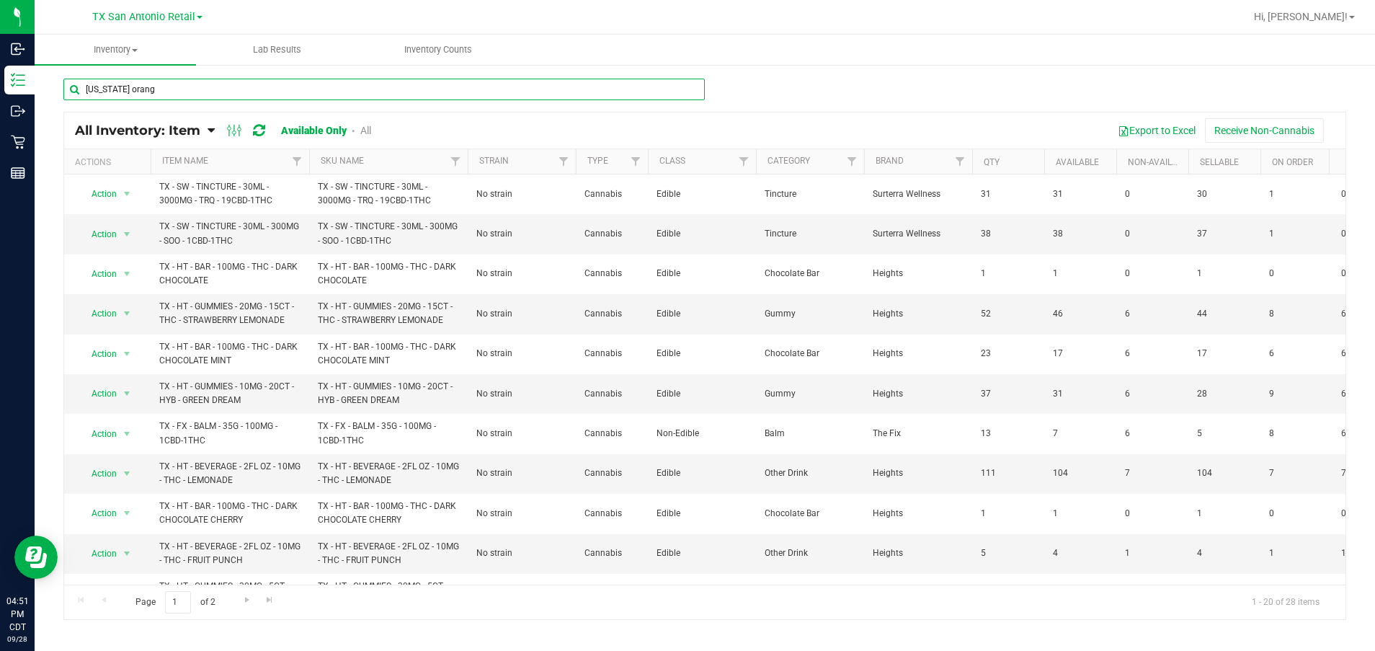
type input "texas orange"
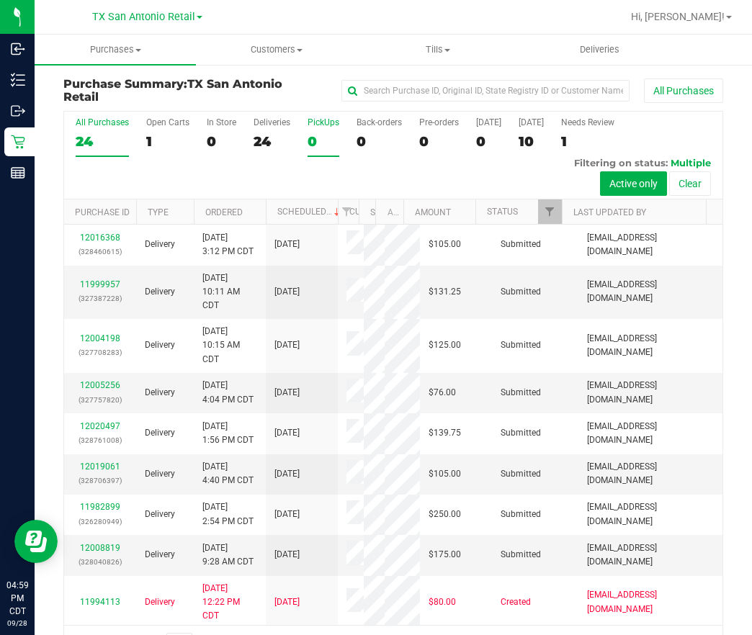
click at [326, 136] on div "0" at bounding box center [324, 141] width 32 height 17
click at [0, 0] on input "PickUps 0" at bounding box center [0, 0] width 0 height 0
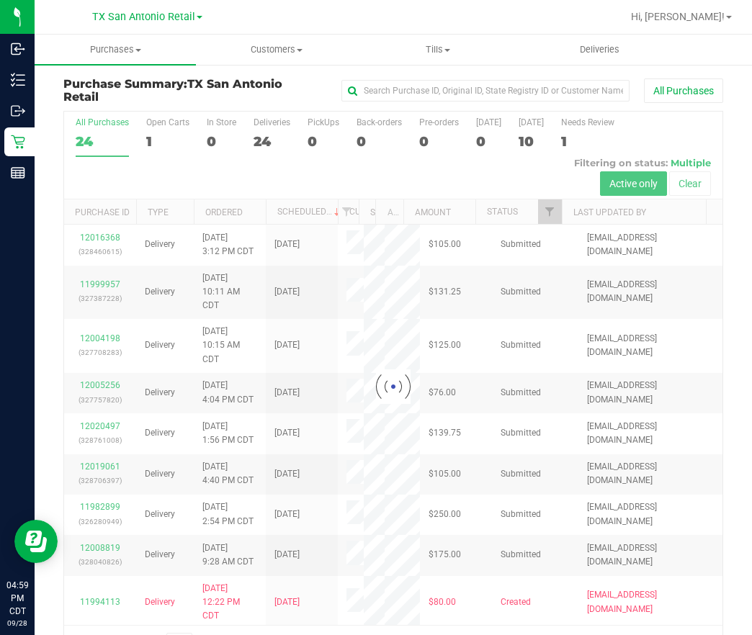
click at [145, 24] on div "TX San Antonio Retail" at bounding box center [147, 16] width 110 height 17
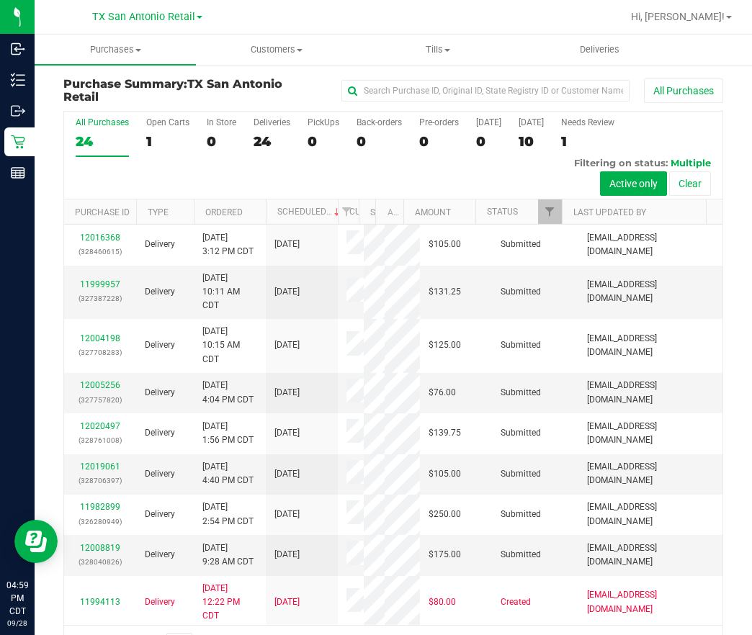
click at [133, 30] on div "TX San Antonio Retail" at bounding box center [150, 17] width 216 height 28
click at [133, 11] on span "TX San Antonio Retail" at bounding box center [143, 17] width 103 height 13
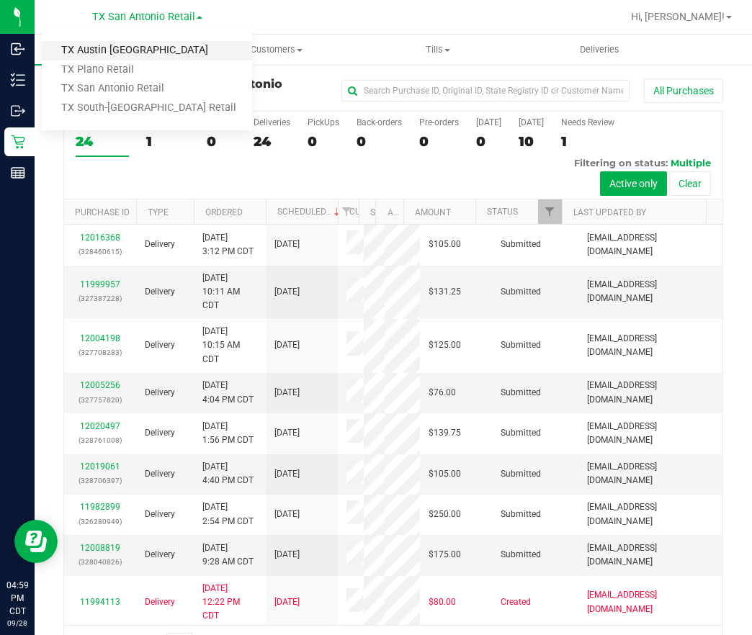
click at [112, 50] on link "TX Austin DC" at bounding box center [147, 50] width 210 height 19
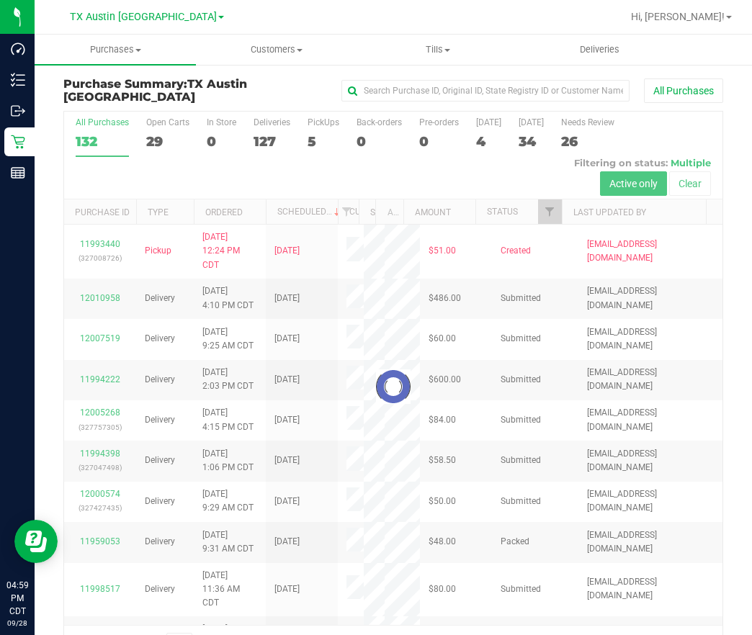
click at [322, 131] on div at bounding box center [393, 387] width 658 height 551
click at [317, 133] on div "5" at bounding box center [324, 141] width 32 height 17
click at [0, 0] on input "PickUps 5" at bounding box center [0, 0] width 0 height 0
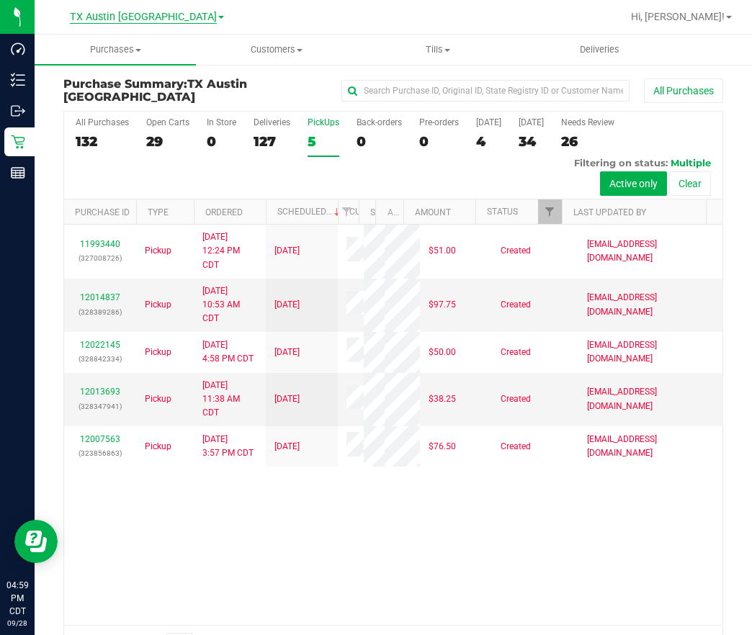
click at [148, 22] on span "TX Austin [GEOGRAPHIC_DATA]" at bounding box center [143, 17] width 147 height 13
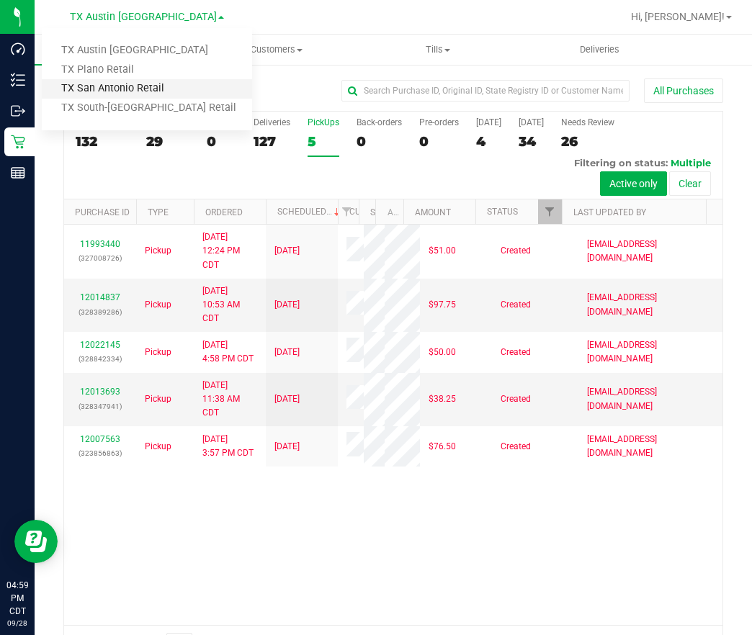
drag, startPoint x: 148, startPoint y: 22, endPoint x: 120, endPoint y: 87, distance: 70.4
click at [120, 87] on link "TX San Antonio Retail" at bounding box center [147, 88] width 210 height 19
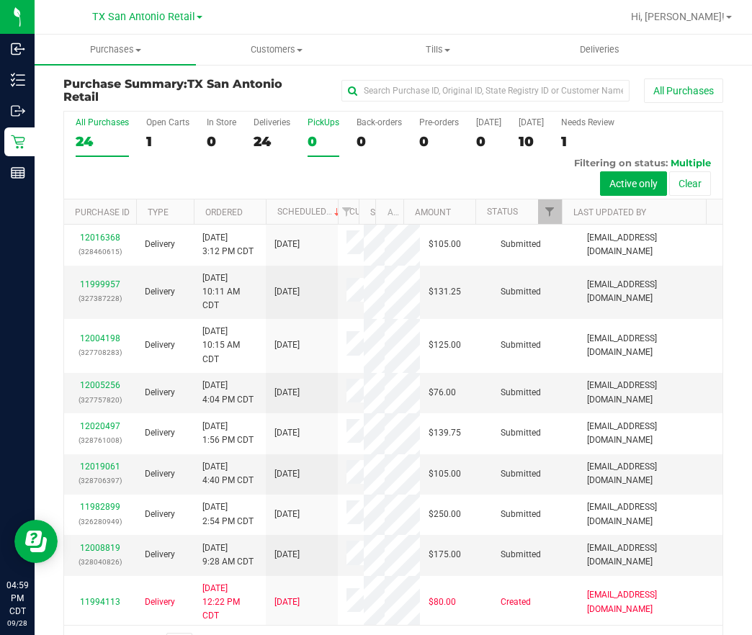
click at [330, 140] on div "0" at bounding box center [324, 141] width 32 height 17
click at [0, 0] on input "PickUps 0" at bounding box center [0, 0] width 0 height 0
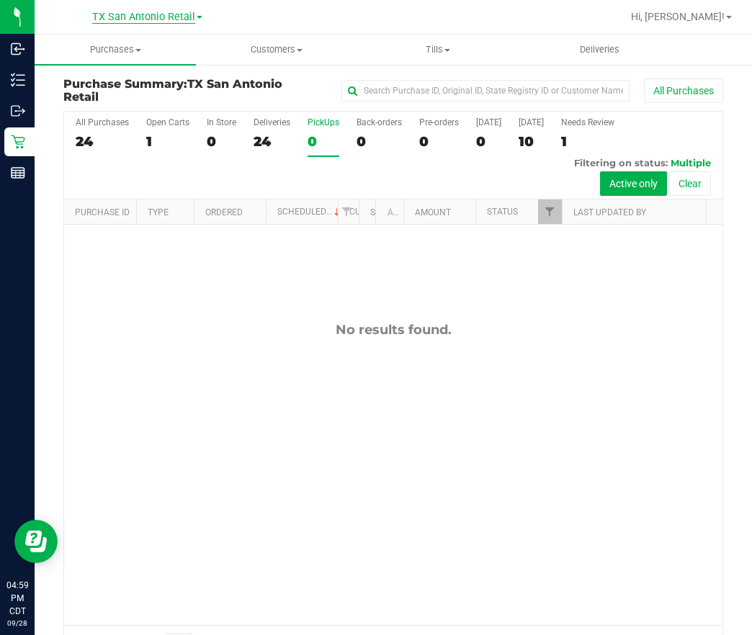
click at [183, 20] on span "TX San Antonio Retail" at bounding box center [143, 17] width 103 height 13
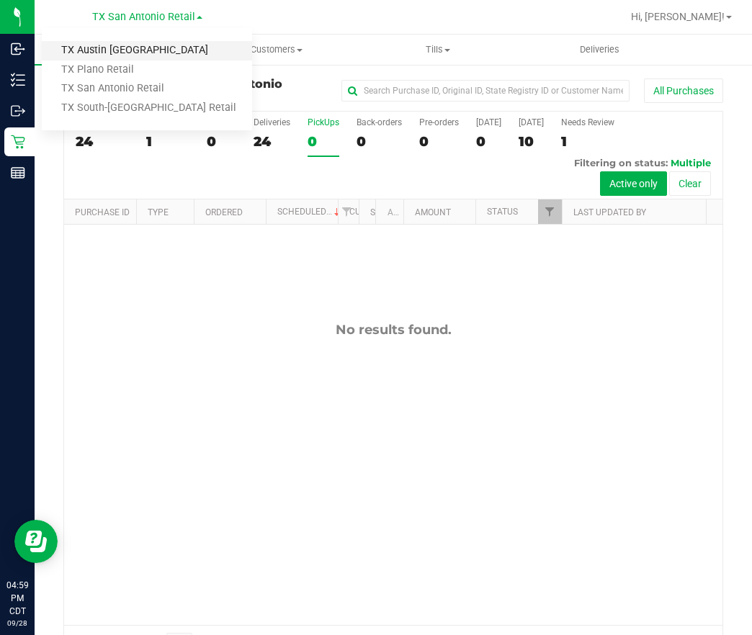
click at [173, 59] on link "TX Austin [GEOGRAPHIC_DATA]" at bounding box center [147, 50] width 210 height 19
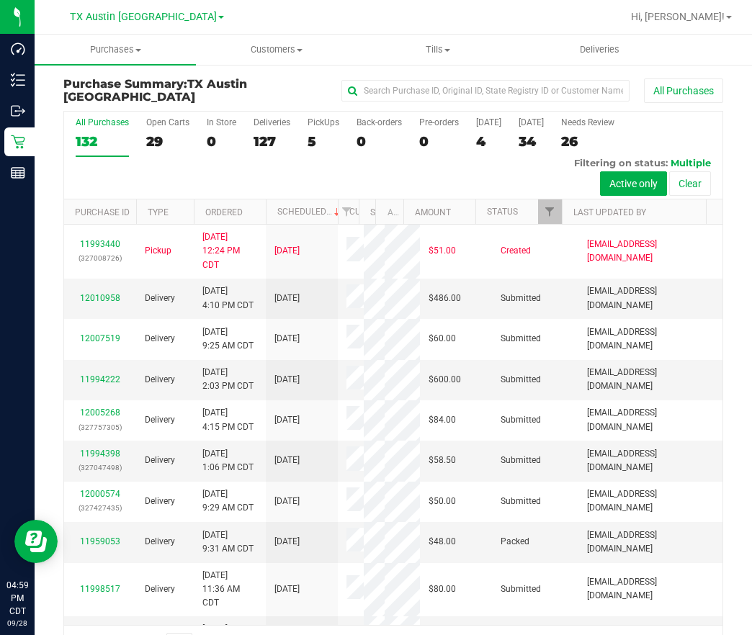
click at [160, 25] on div "TX Austin DC TX Austin DC TX Plano Retail TX San Antonio Retail TX South-Austin…" at bounding box center [147, 16] width 154 height 17
click at [164, 17] on span "TX Austin [GEOGRAPHIC_DATA]" at bounding box center [143, 17] width 147 height 13
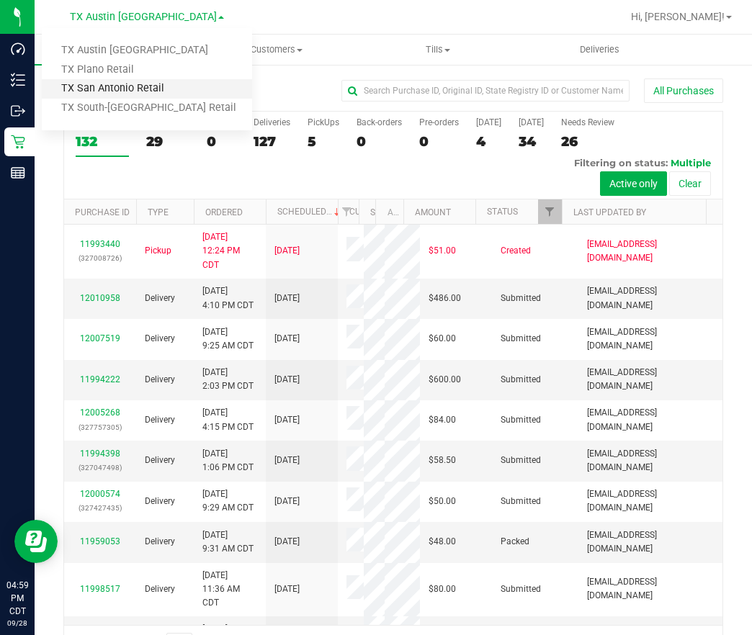
click at [154, 89] on link "TX San Antonio Retail" at bounding box center [147, 88] width 210 height 19
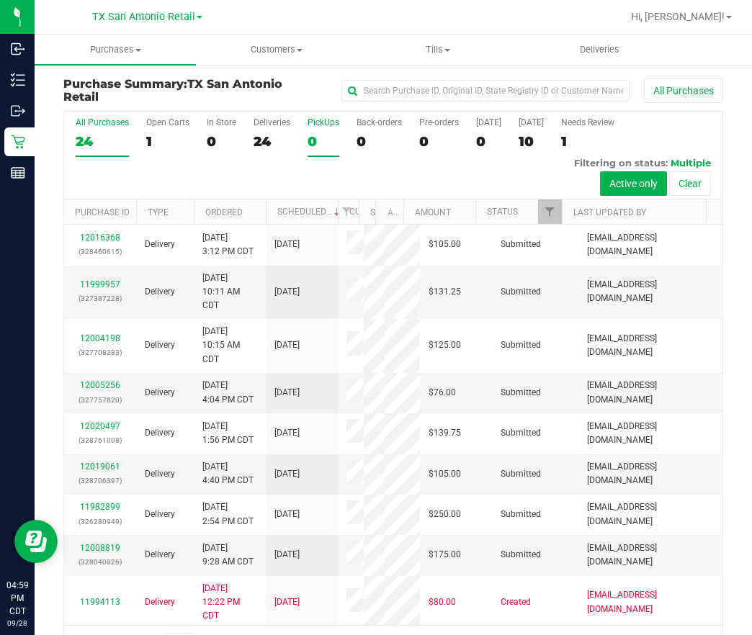
click at [315, 135] on div "0" at bounding box center [324, 141] width 32 height 17
click at [0, 0] on input "PickUps 0" at bounding box center [0, 0] width 0 height 0
click at [337, 138] on div "0" at bounding box center [324, 141] width 32 height 17
click at [0, 0] on input "PickUps 0" at bounding box center [0, 0] width 0 height 0
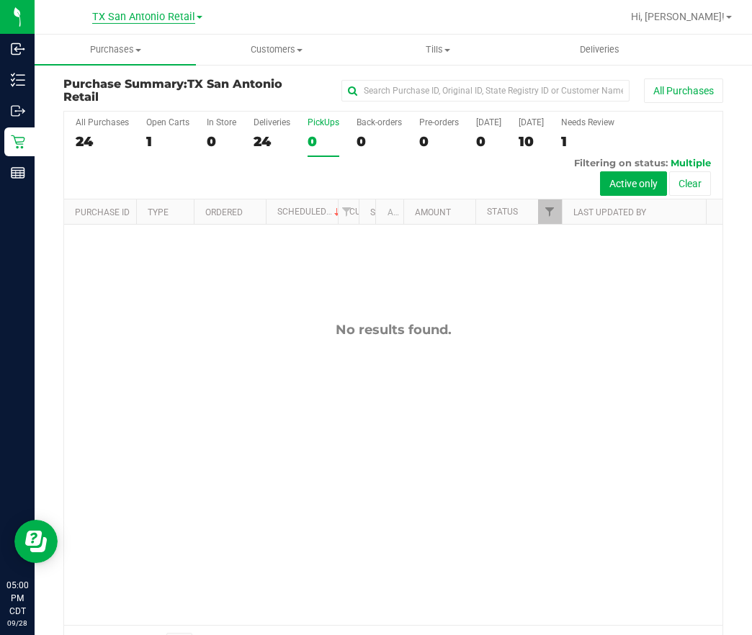
click at [107, 22] on span "TX San Antonio Retail" at bounding box center [143, 17] width 103 height 13
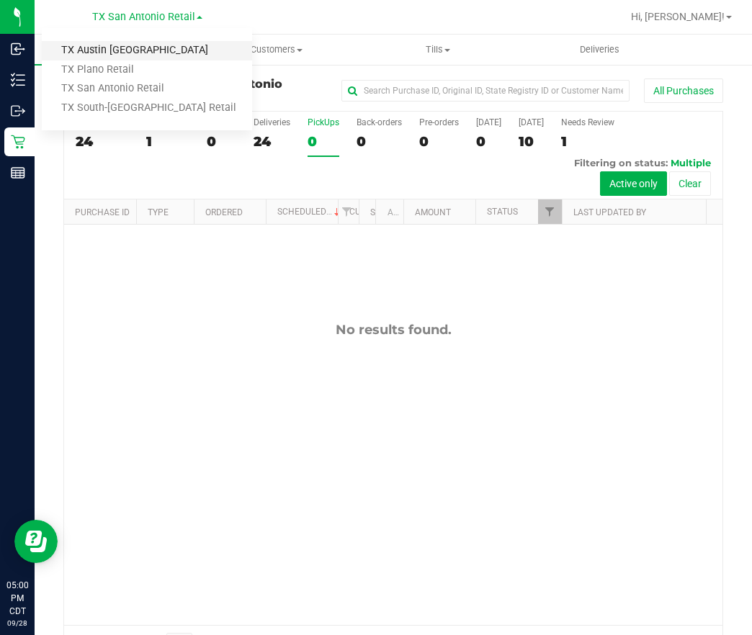
click at [94, 50] on link "TX Austin [GEOGRAPHIC_DATA]" at bounding box center [147, 50] width 210 height 19
